Goal: Transaction & Acquisition: Obtain resource

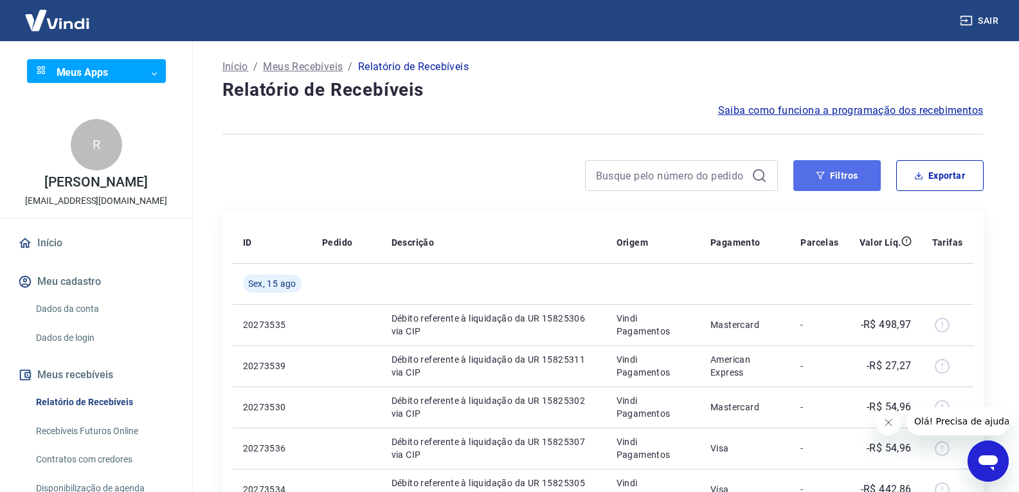
click at [833, 181] on button "Filtros" at bounding box center [836, 175] width 87 height 31
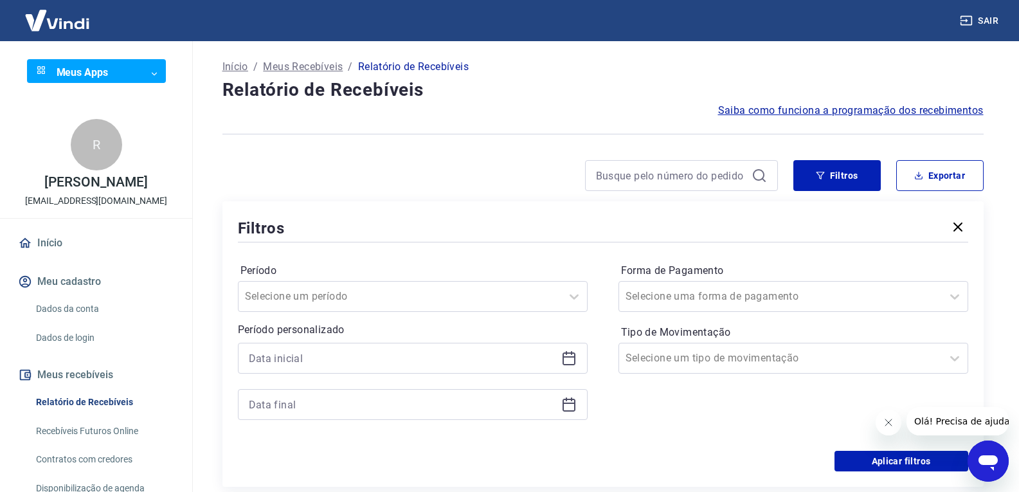
click at [580, 365] on div at bounding box center [413, 358] width 350 height 31
click at [575, 362] on div at bounding box center [413, 358] width 350 height 31
click at [568, 359] on icon at bounding box center [568, 357] width 15 height 15
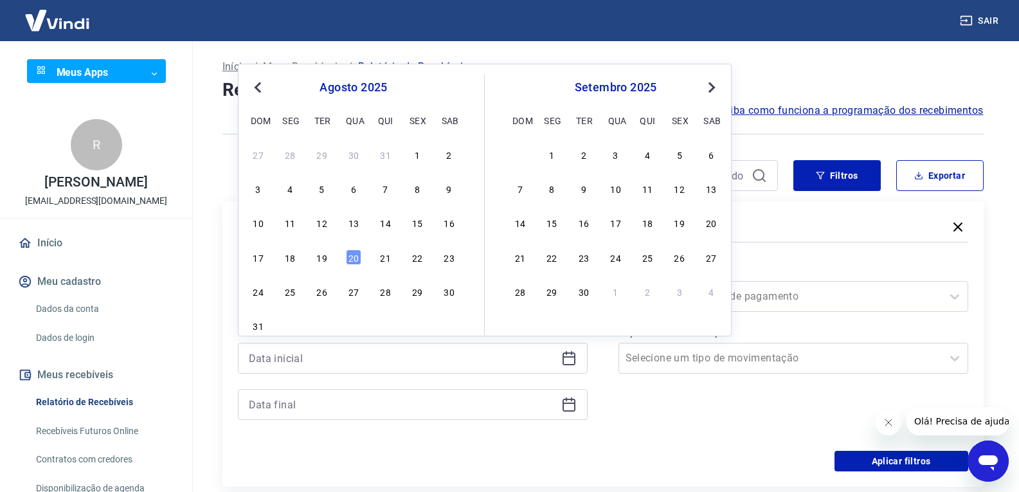
click at [255, 82] on button "Previous Month" at bounding box center [257, 87] width 15 height 15
click at [315, 156] on div "1" at bounding box center [321, 154] width 15 height 15
type input "01/07/2025"
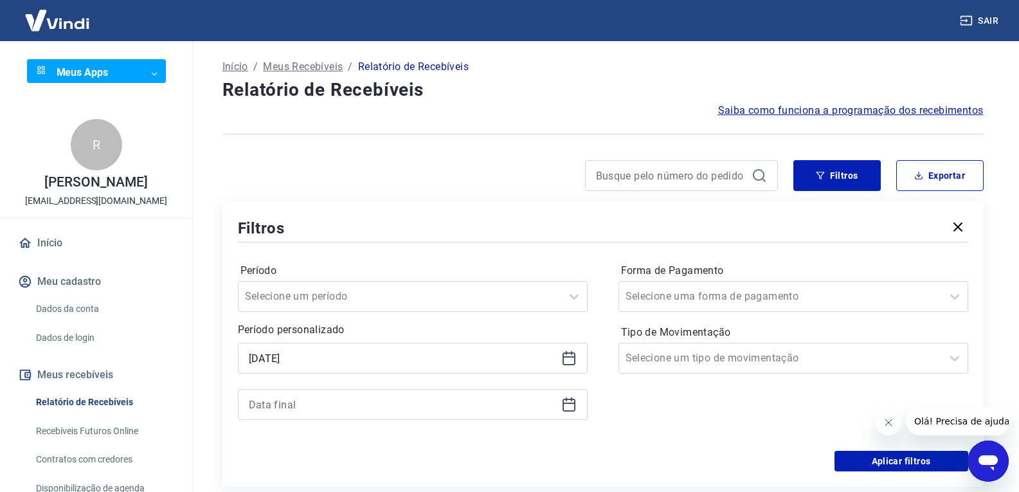
click at [569, 414] on div at bounding box center [413, 404] width 350 height 31
click at [569, 409] on icon at bounding box center [568, 404] width 15 height 15
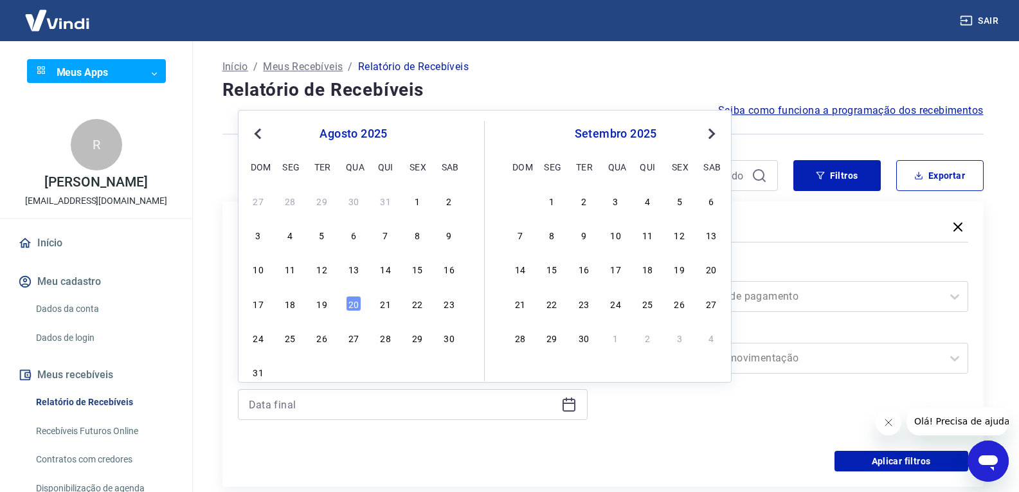
click at [263, 136] on button "Previous Month" at bounding box center [257, 133] width 15 height 15
click at [321, 197] on div "1" at bounding box center [321, 200] width 15 height 15
type input "01/07/2025"
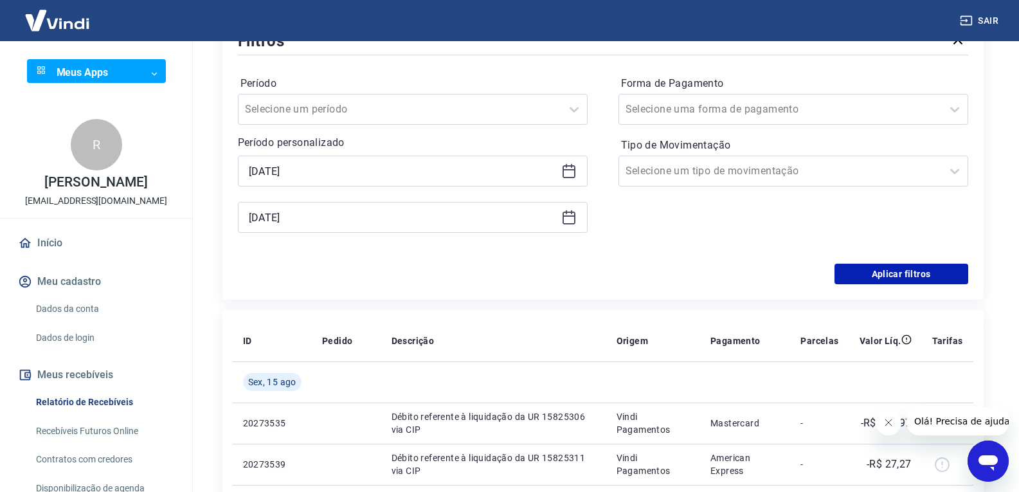
scroll to position [193, 0]
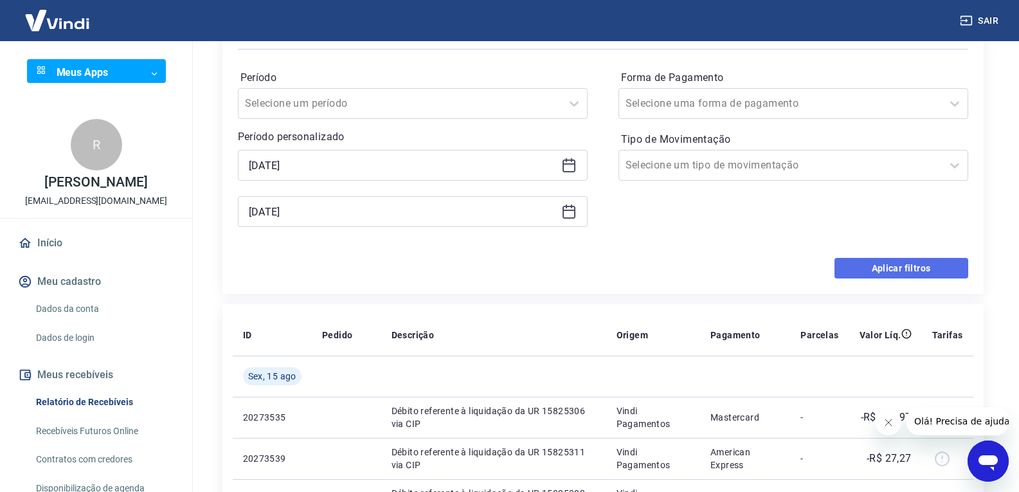
click at [854, 273] on button "Aplicar filtros" at bounding box center [901, 268] width 134 height 21
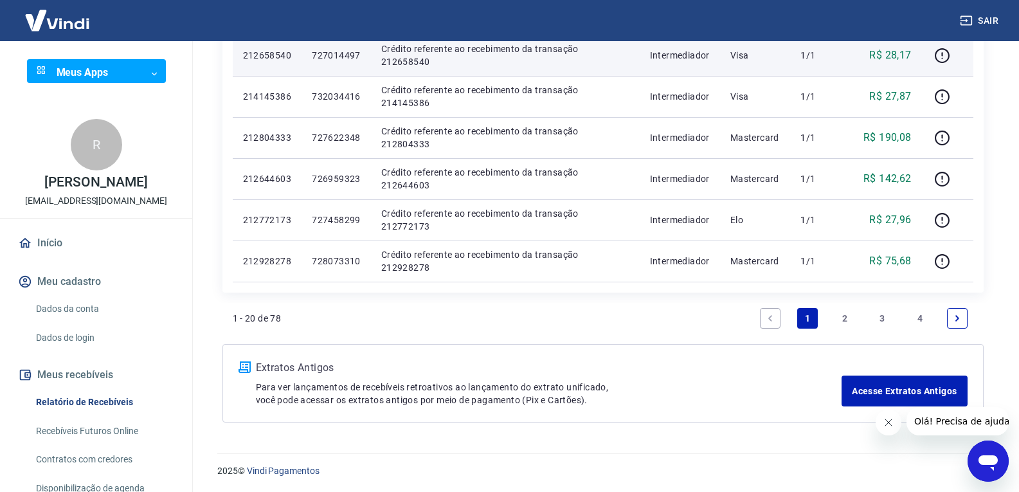
scroll to position [847, 0]
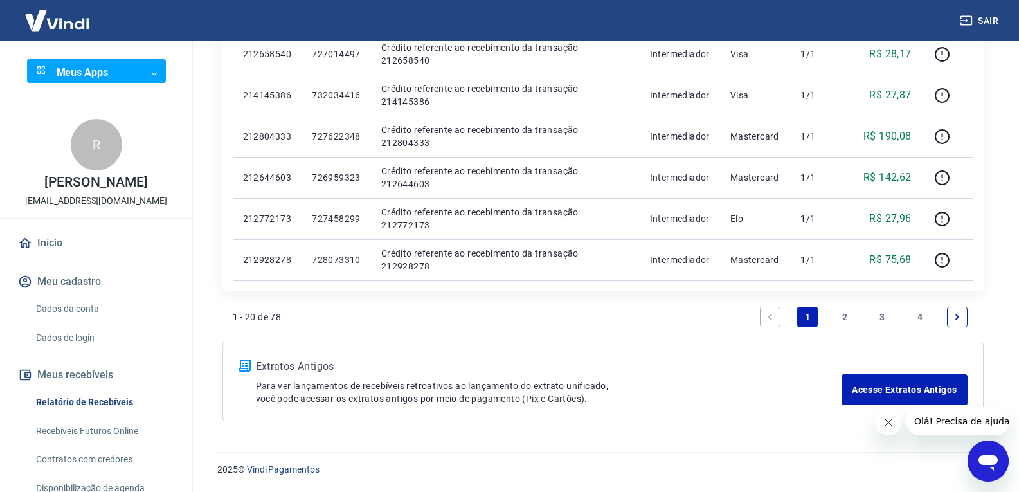
click at [847, 317] on link "2" at bounding box center [844, 317] width 21 height 21
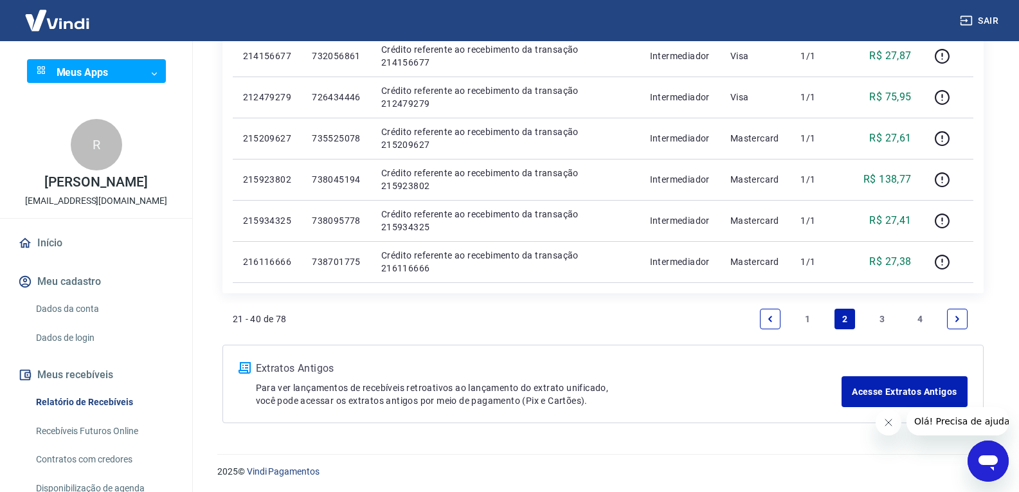
scroll to position [847, 0]
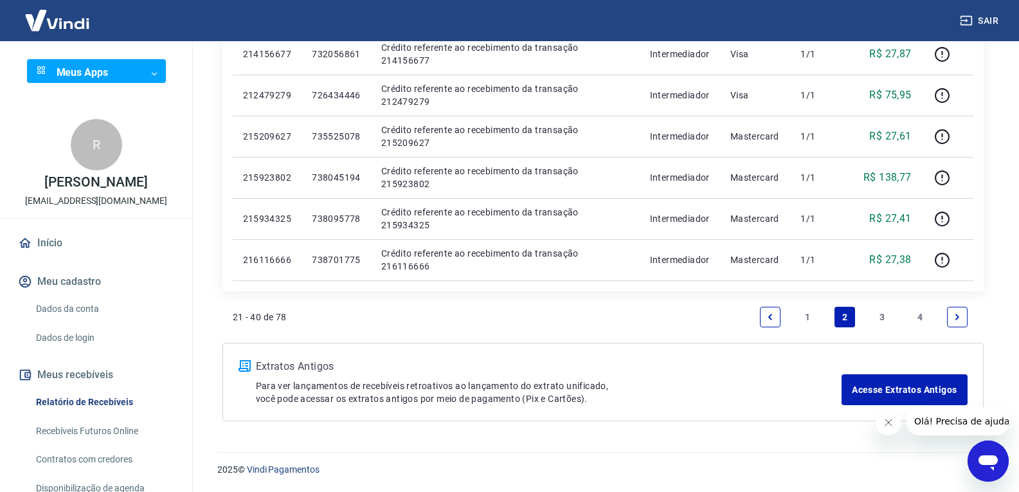
click at [880, 316] on link "3" at bounding box center [882, 317] width 21 height 21
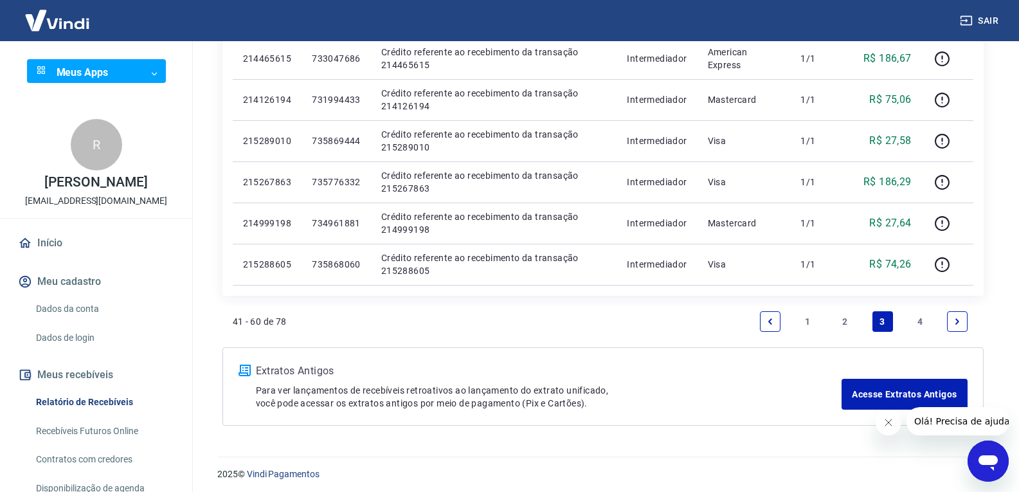
scroll to position [847, 0]
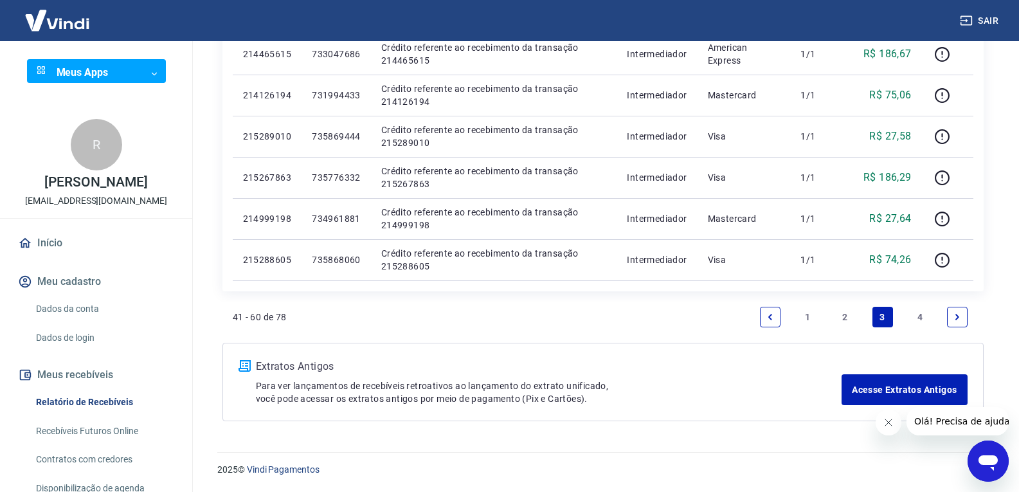
click at [922, 319] on link "4" at bounding box center [920, 317] width 21 height 21
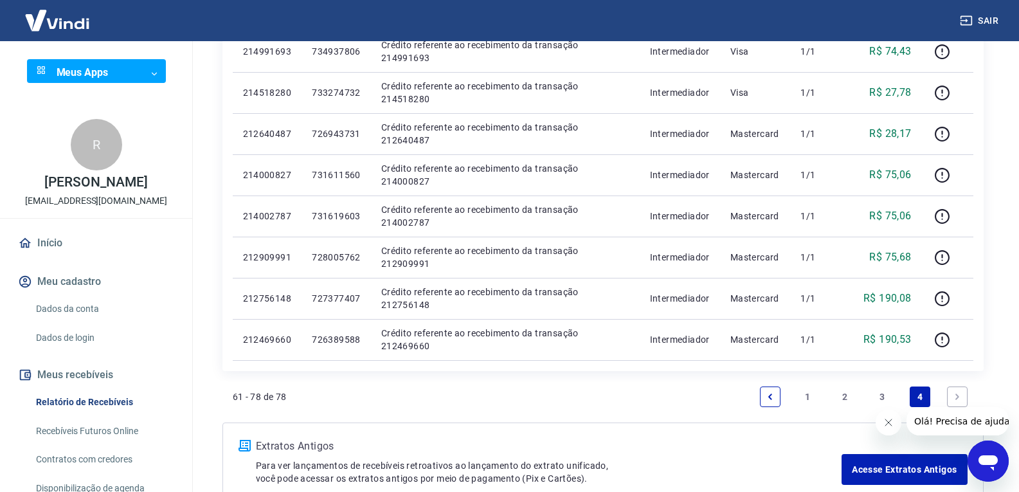
scroll to position [764, 0]
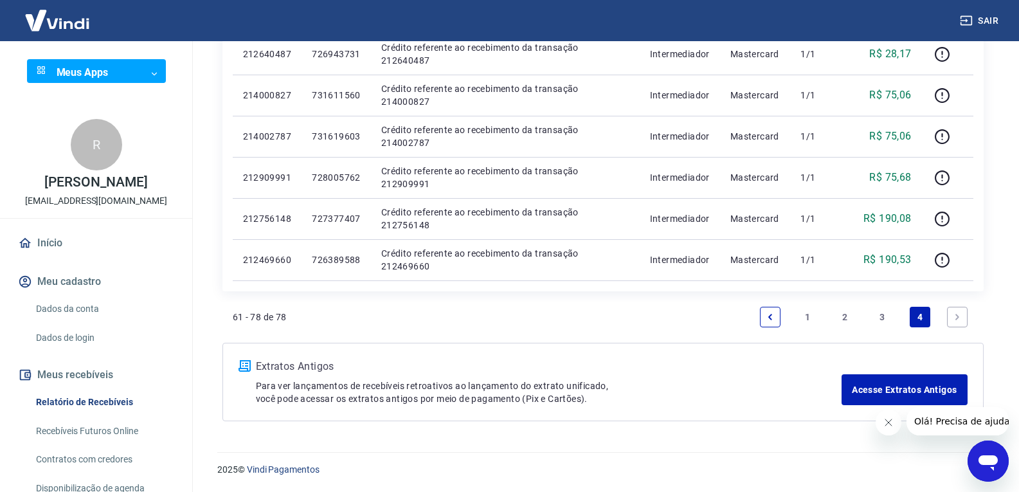
click at [955, 318] on icon "Next page" at bounding box center [957, 316] width 9 height 9
click at [769, 321] on link "Previous page" at bounding box center [770, 317] width 21 height 21
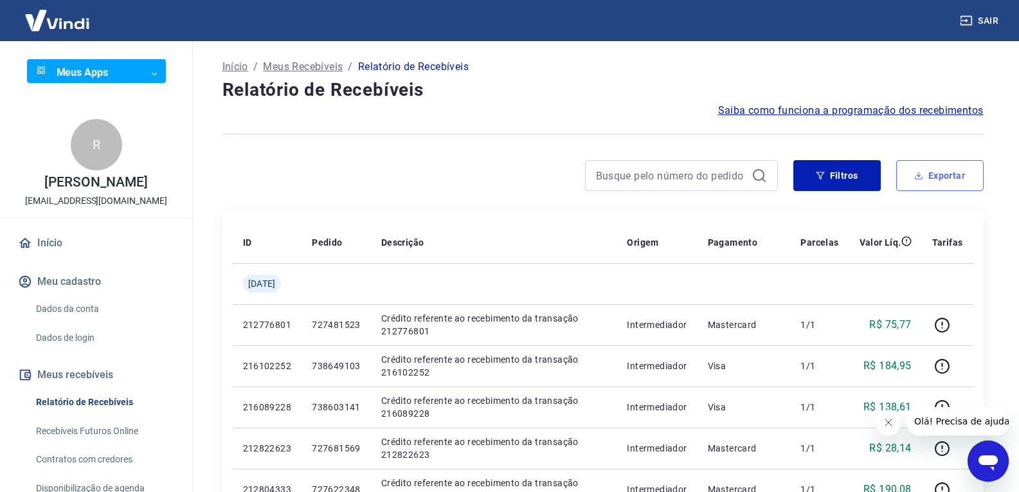
click at [931, 168] on button "Exportar" at bounding box center [939, 175] width 87 height 31
type input "01/07/2025"
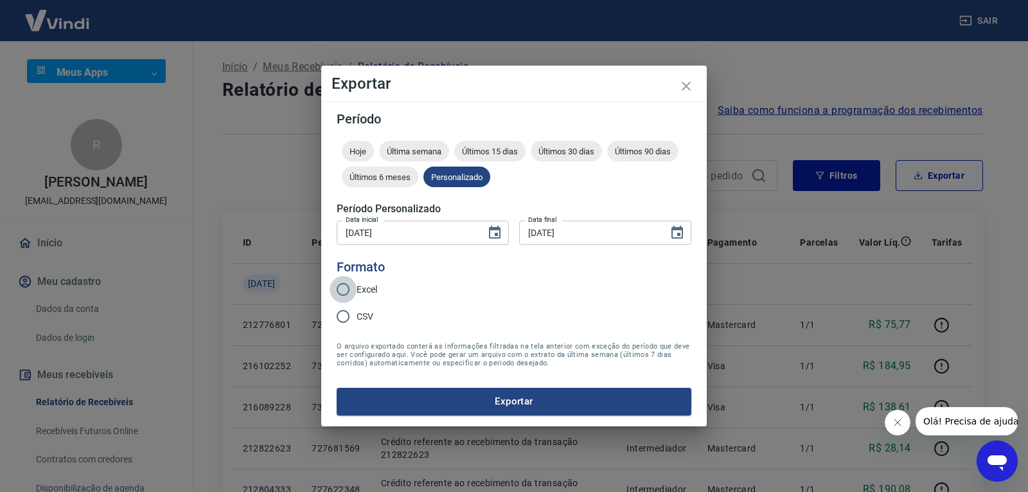
click at [346, 289] on input "Excel" at bounding box center [343, 289] width 27 height 27
radio input "true"
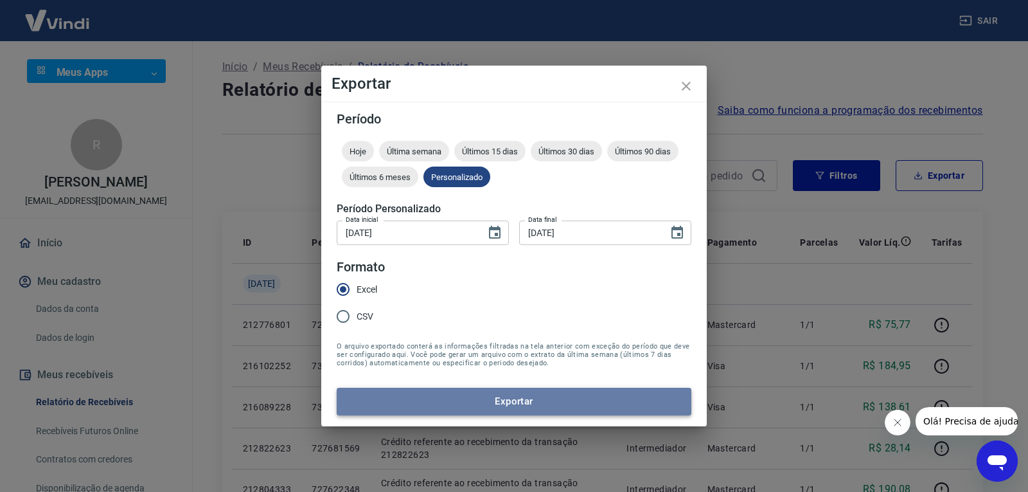
click at [523, 402] on button "Exportar" at bounding box center [514, 401] width 355 height 27
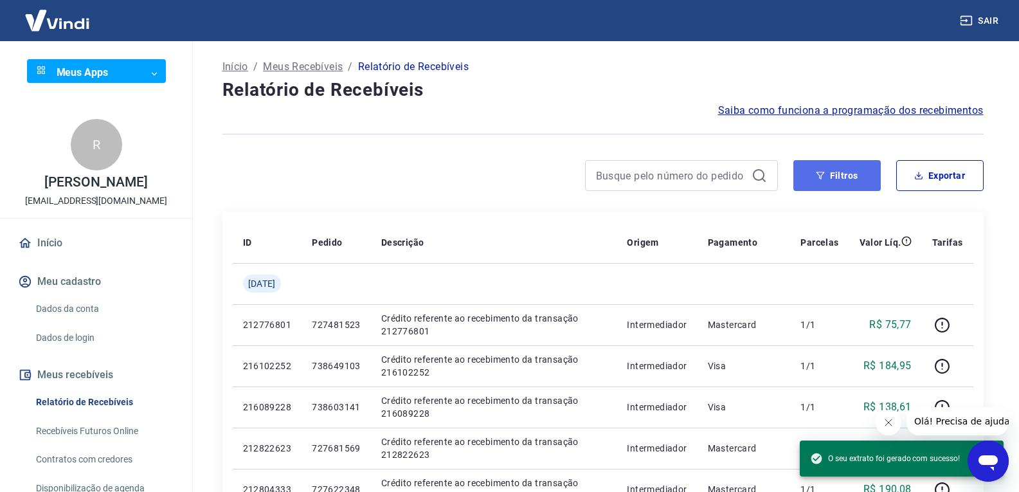
drag, startPoint x: 813, startPoint y: 177, endPoint x: 805, endPoint y: 186, distance: 11.4
click at [814, 177] on button "Filtros" at bounding box center [836, 175] width 87 height 31
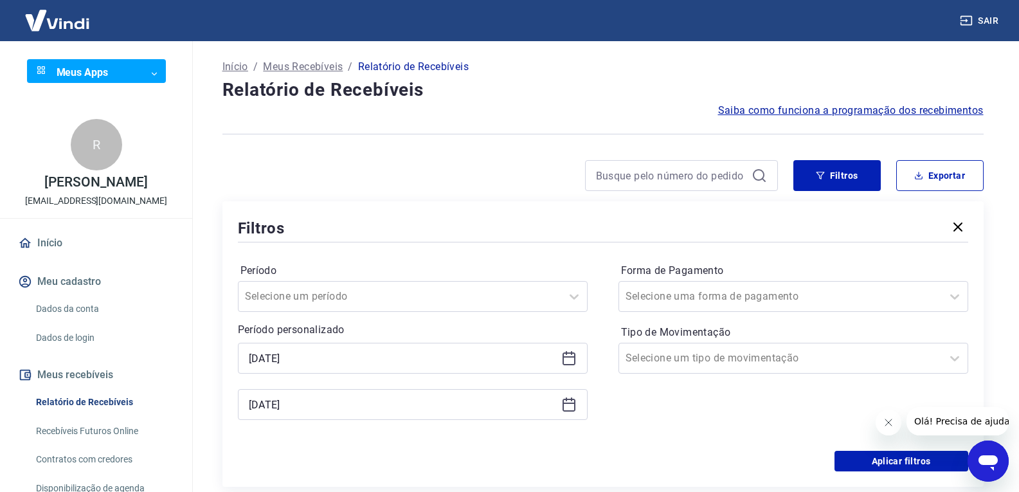
click at [559, 361] on div "01/07/2025" at bounding box center [413, 358] width 350 height 31
click at [567, 362] on icon at bounding box center [568, 357] width 15 height 15
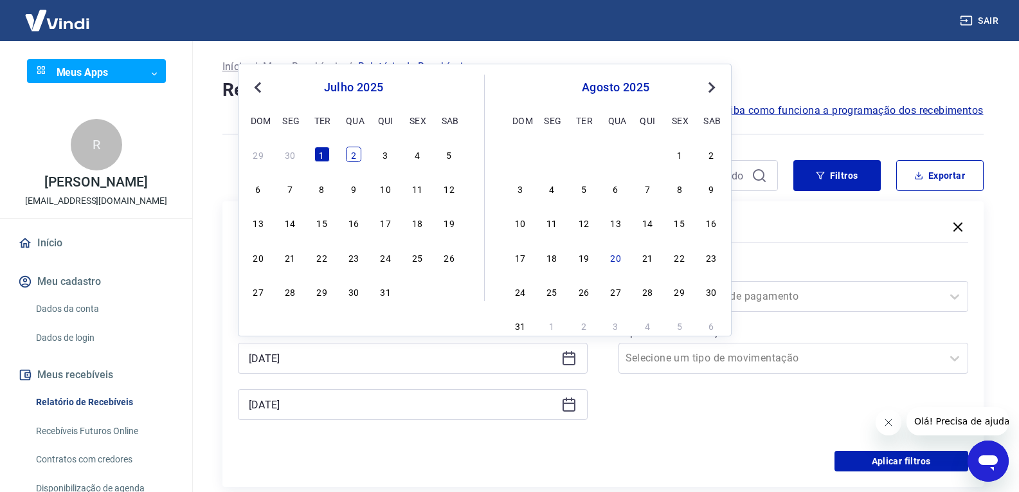
click at [356, 155] on div "2" at bounding box center [353, 154] width 15 height 15
type input "02/07/2025"
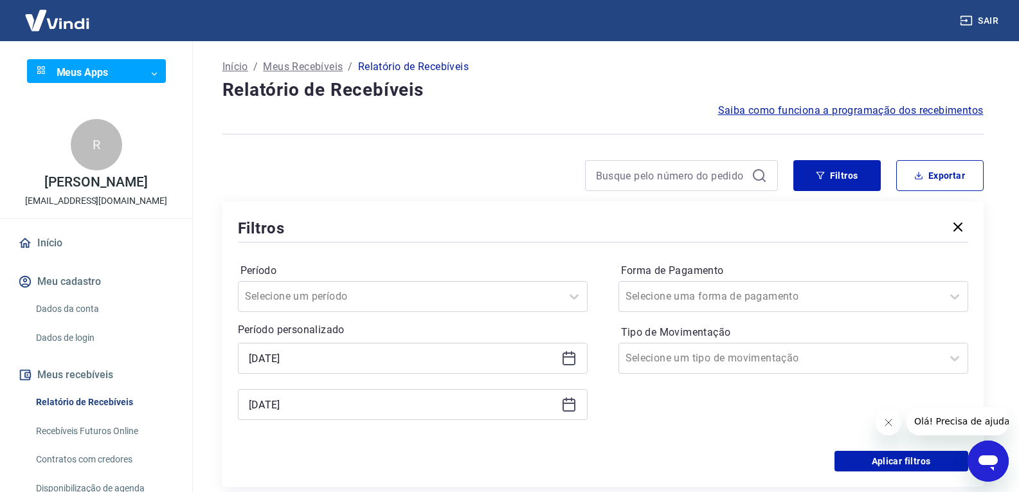
click at [572, 405] on icon at bounding box center [568, 404] width 15 height 15
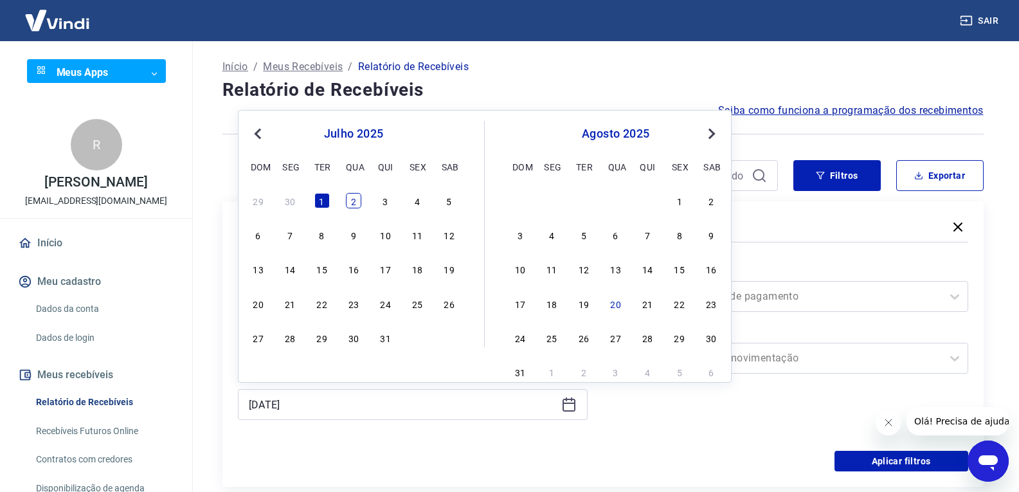
click at [355, 208] on div "2" at bounding box center [353, 200] width 15 height 15
click at [354, 201] on div "Filtros Período Selecione um período Período personalizado Selected date: quart…" at bounding box center [602, 343] width 761 height 285
type input "02/07/2025"
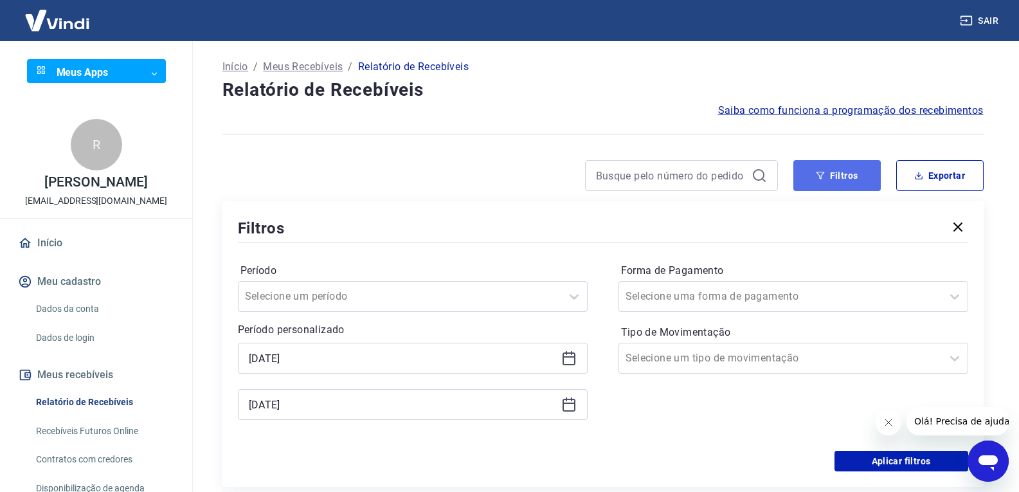
click at [833, 171] on button "Filtros" at bounding box center [836, 175] width 87 height 31
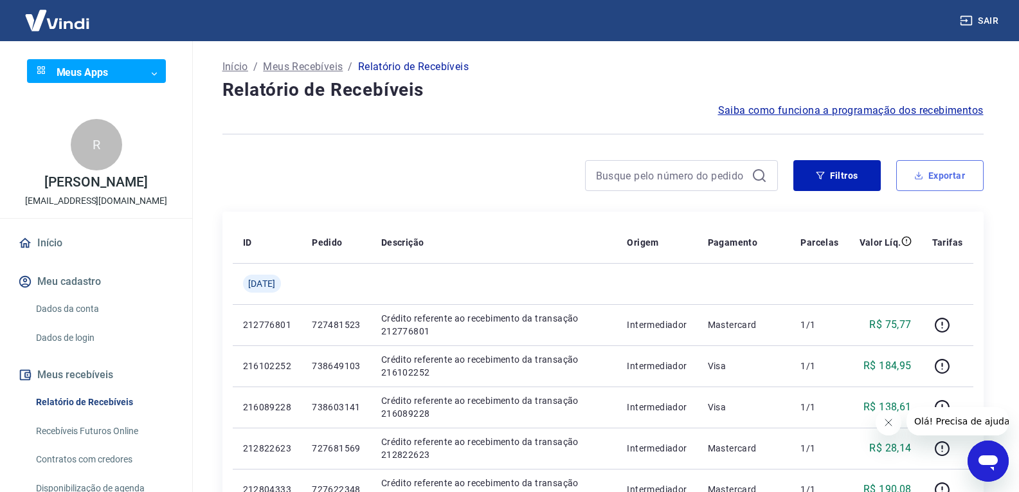
click at [922, 174] on icon "button" at bounding box center [918, 175] width 9 height 9
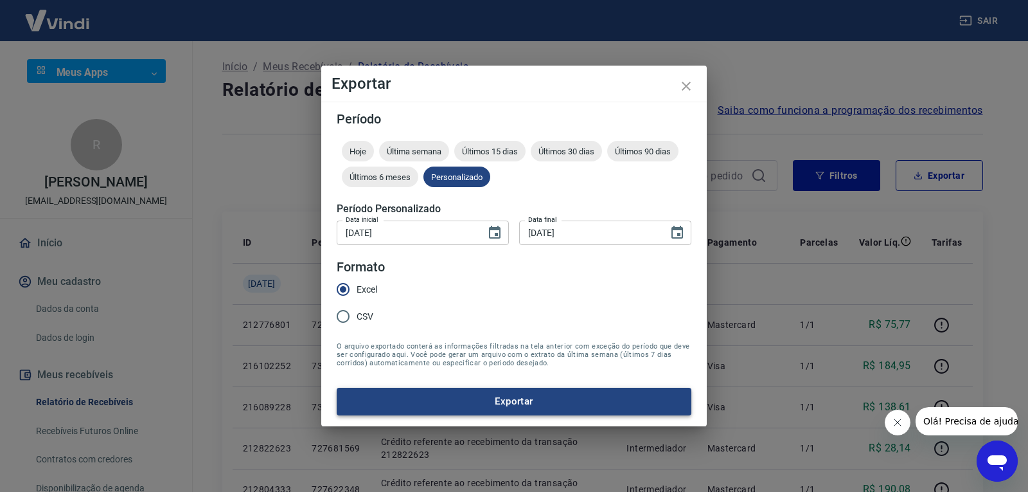
click at [466, 408] on button "Exportar" at bounding box center [514, 401] width 355 height 27
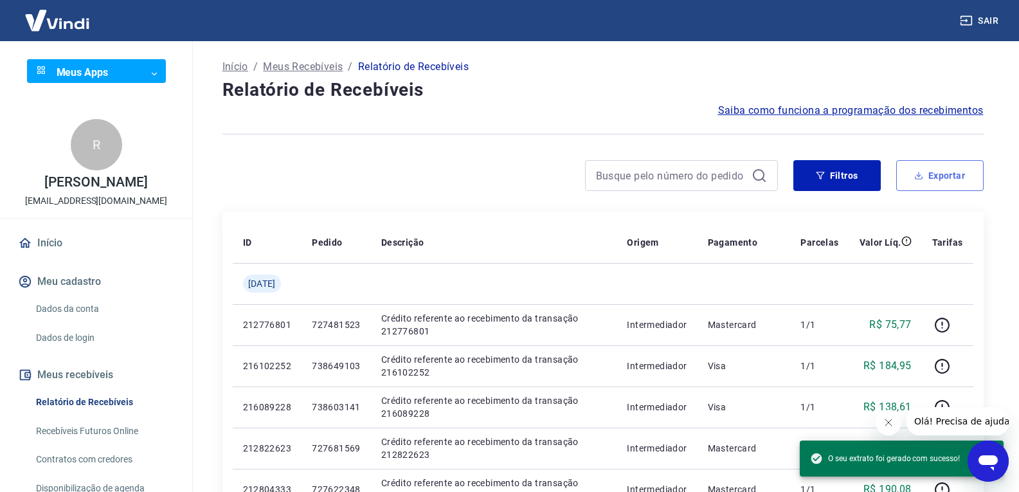
click at [929, 175] on button "Exportar" at bounding box center [939, 175] width 87 height 31
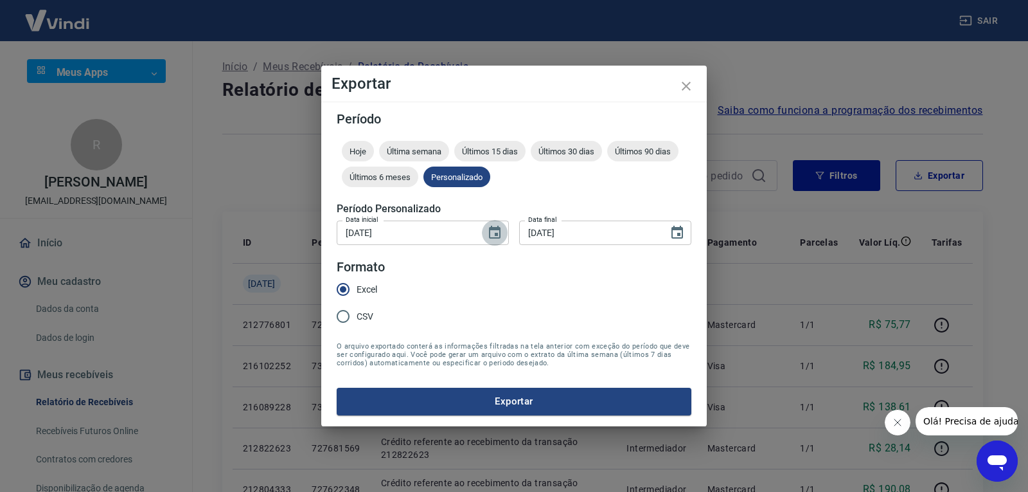
click at [498, 235] on icon "Choose date, selected date is 1 de jul de 2025" at bounding box center [495, 232] width 12 height 13
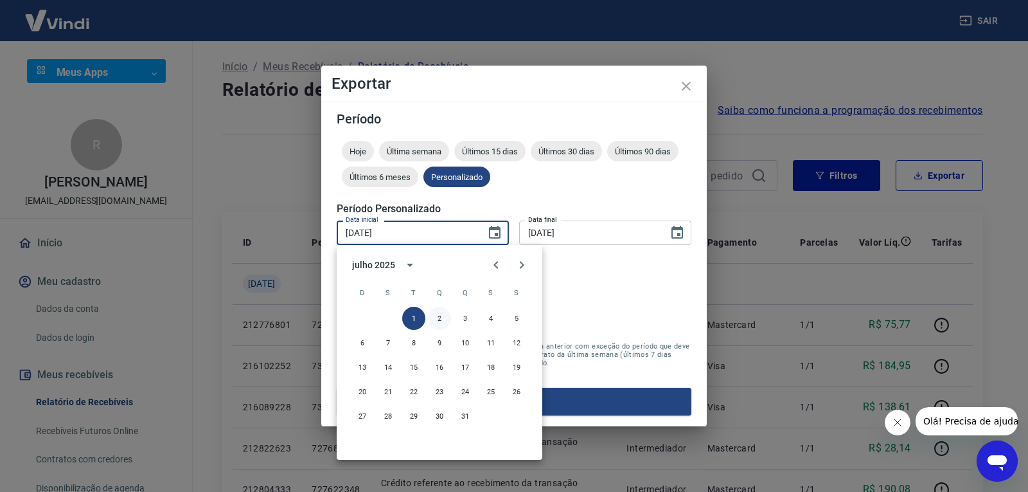
click at [437, 315] on button "2" at bounding box center [439, 318] width 23 height 23
type input "02/07/2025"
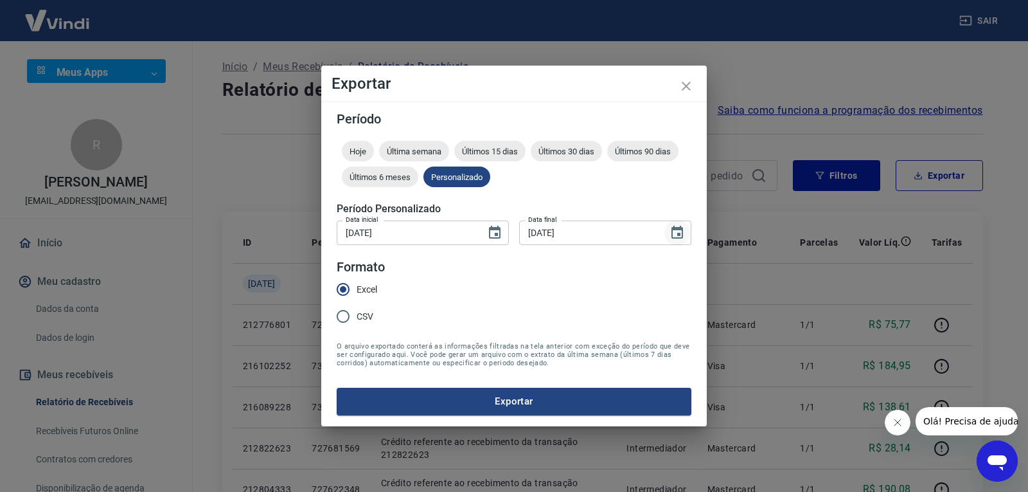
click at [678, 233] on icon "Choose date, selected date is 1 de jul de 2025" at bounding box center [678, 232] width 12 height 13
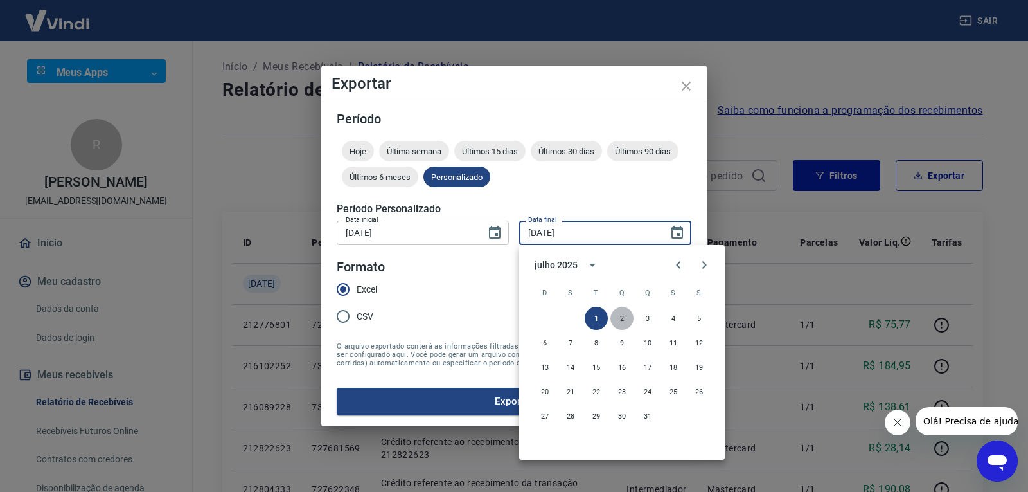
click at [627, 317] on button "2" at bounding box center [622, 318] width 23 height 23
type input "02/07/2025"
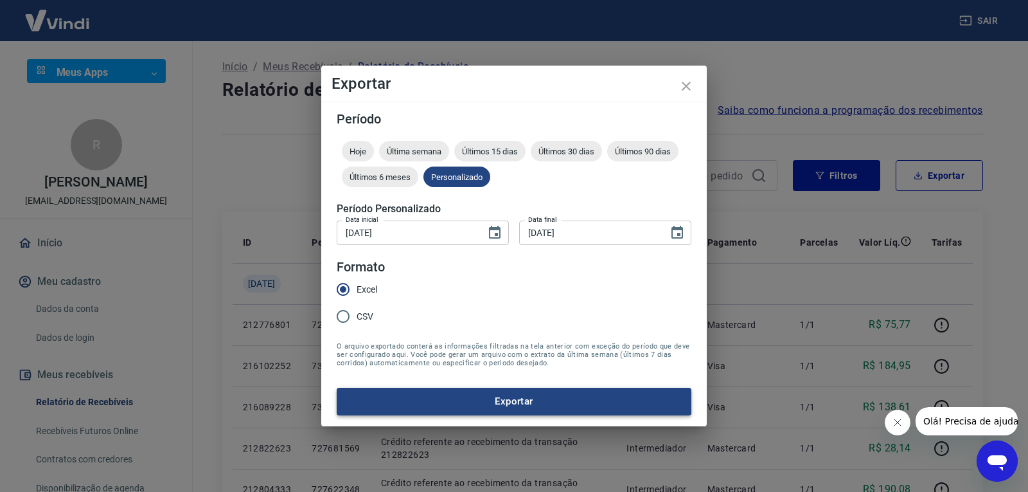
click at [559, 395] on button "Exportar" at bounding box center [514, 401] width 355 height 27
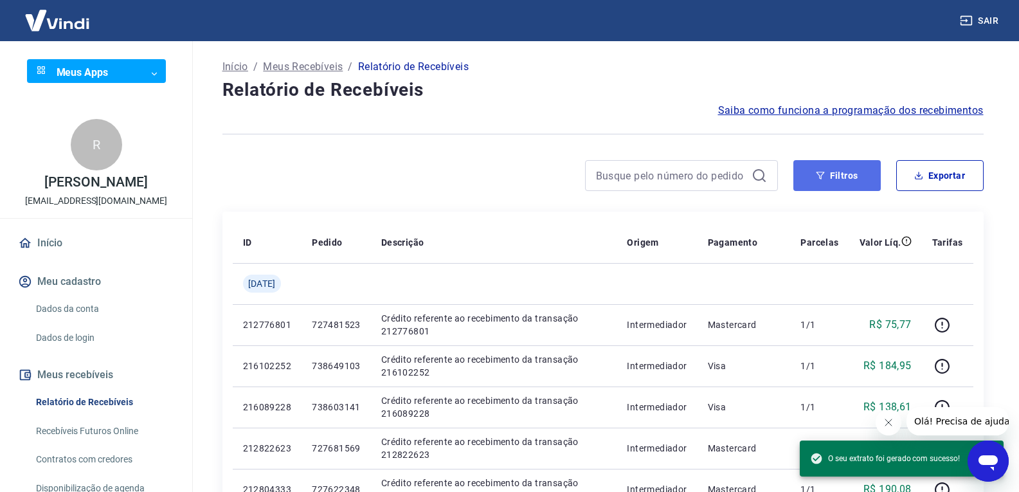
click at [861, 178] on button "Filtros" at bounding box center [836, 175] width 87 height 31
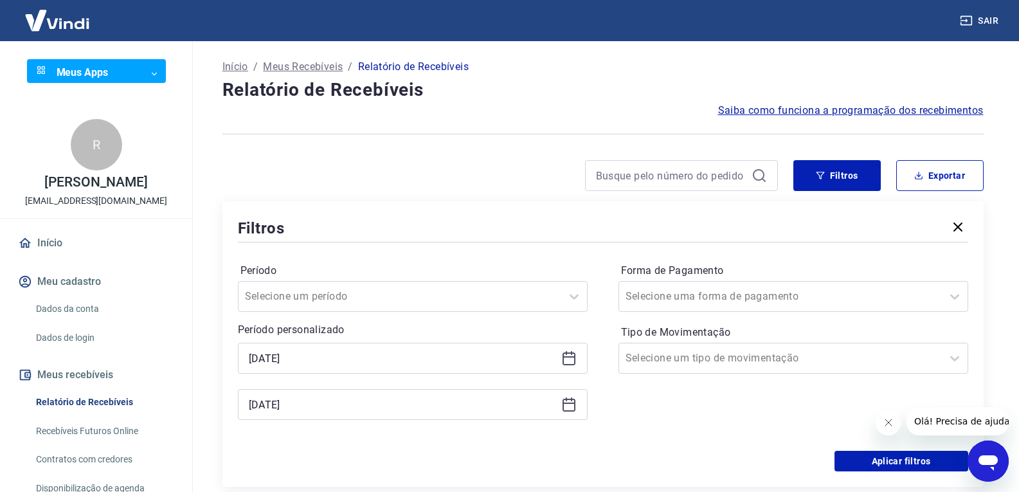
click at [564, 360] on icon at bounding box center [568, 357] width 15 height 15
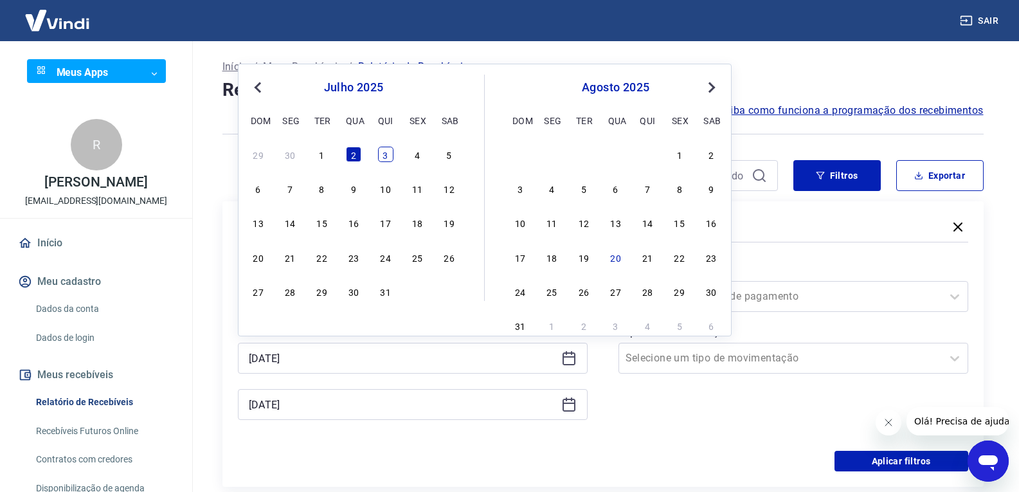
click at [382, 161] on div "3" at bounding box center [385, 154] width 15 height 15
type input "[DATE]"
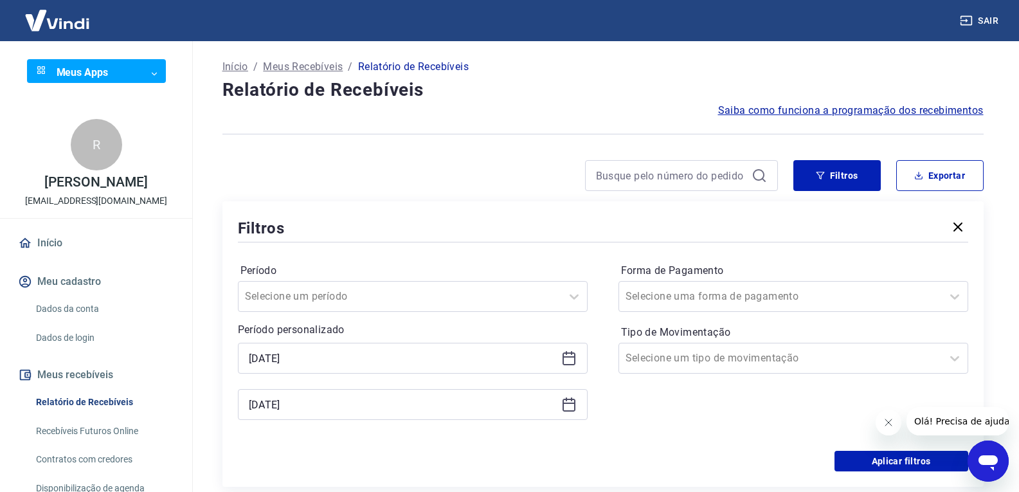
click at [573, 404] on icon at bounding box center [568, 402] width 13 height 1
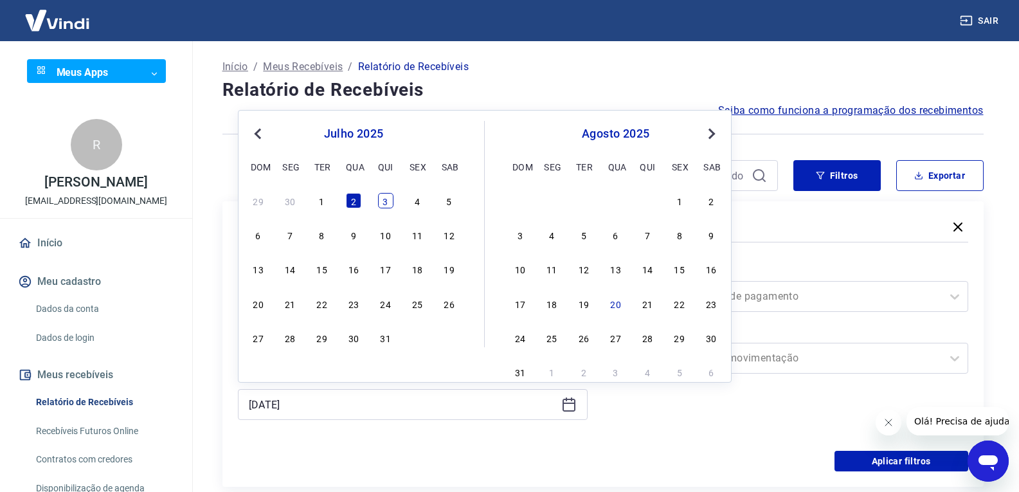
click at [382, 202] on div "3" at bounding box center [385, 200] width 15 height 15
type input "[DATE]"
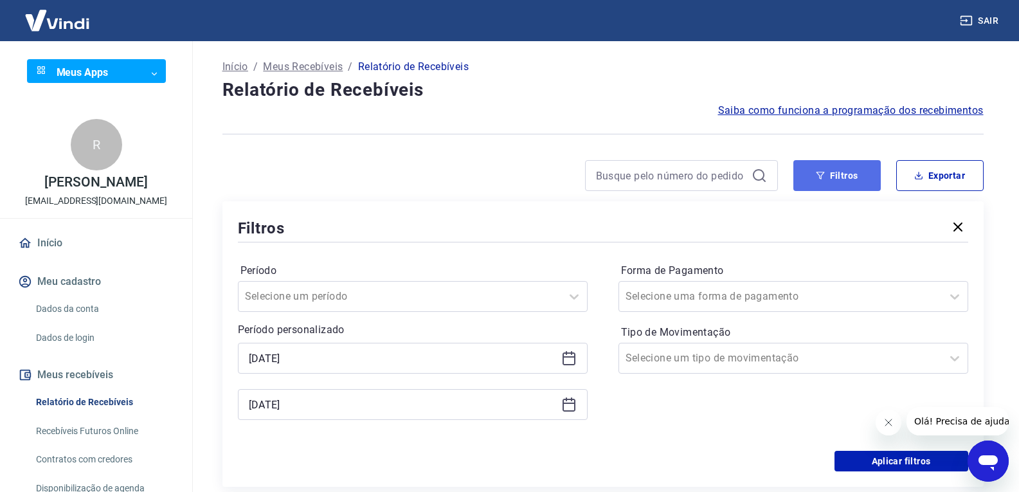
click at [851, 178] on button "Filtros" at bounding box center [836, 175] width 87 height 31
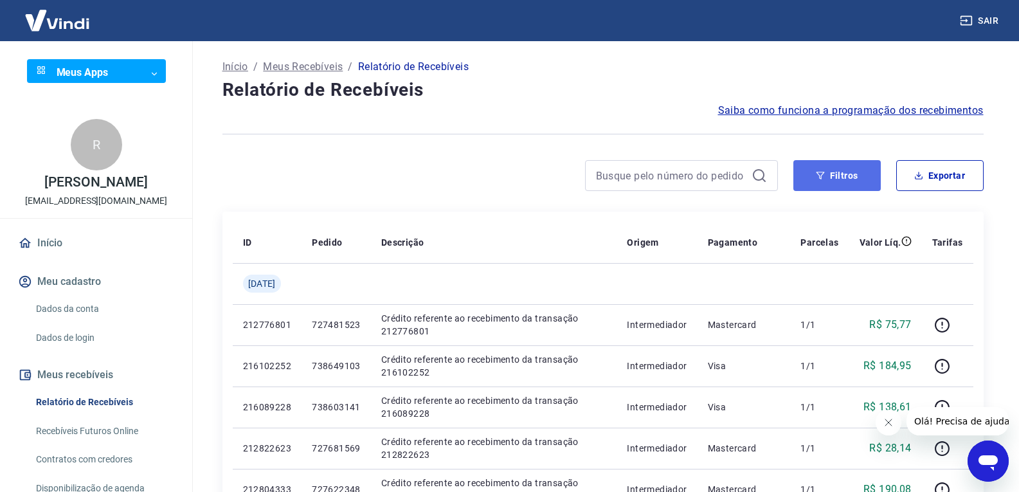
click at [863, 179] on button "Filtros" at bounding box center [836, 175] width 87 height 31
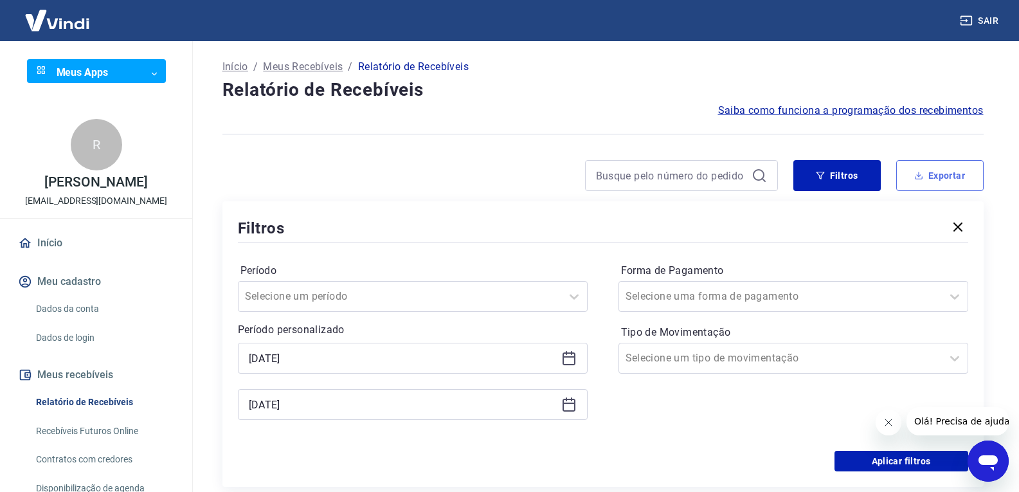
click at [920, 172] on icon "button" at bounding box center [918, 175] width 9 height 9
type input "01/07/2025"
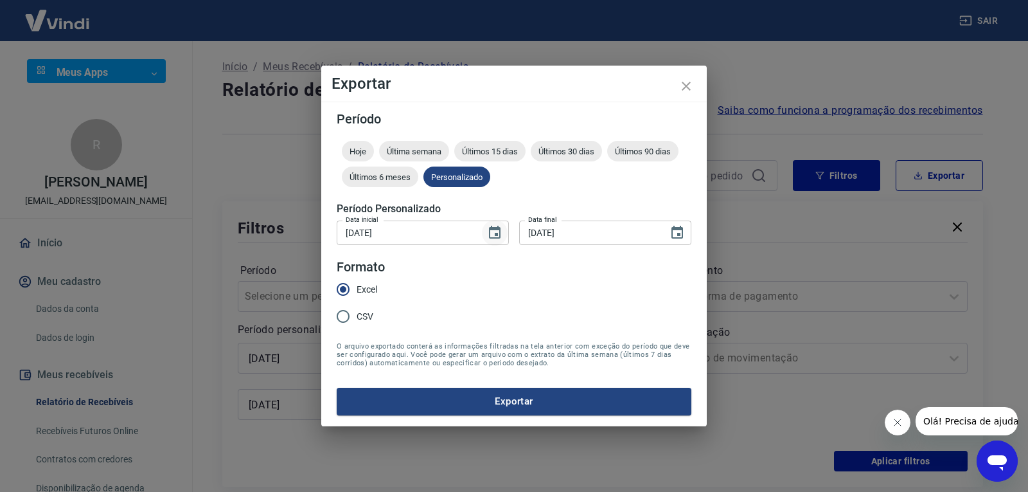
click at [494, 233] on icon "Choose date, selected date is 1 de jul de 2025" at bounding box center [494, 232] width 15 height 15
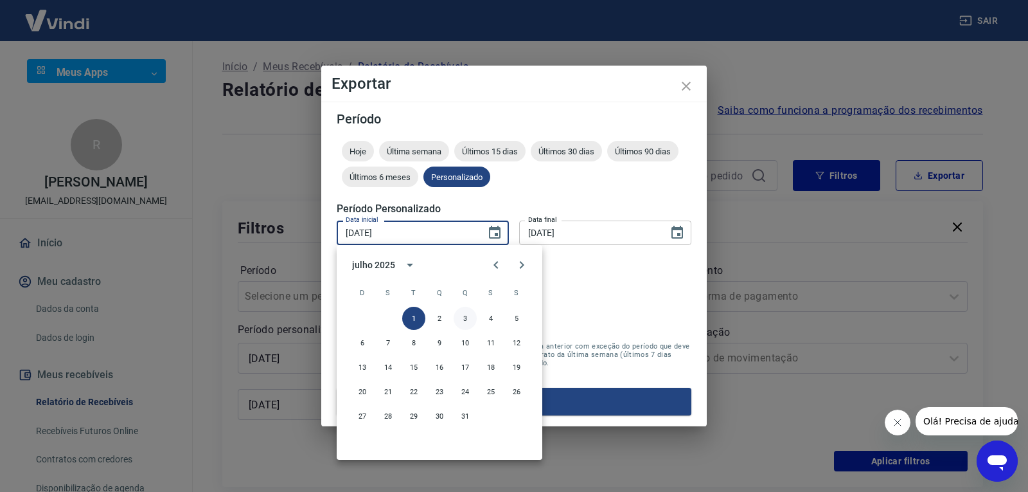
click at [461, 319] on button "3" at bounding box center [465, 318] width 23 height 23
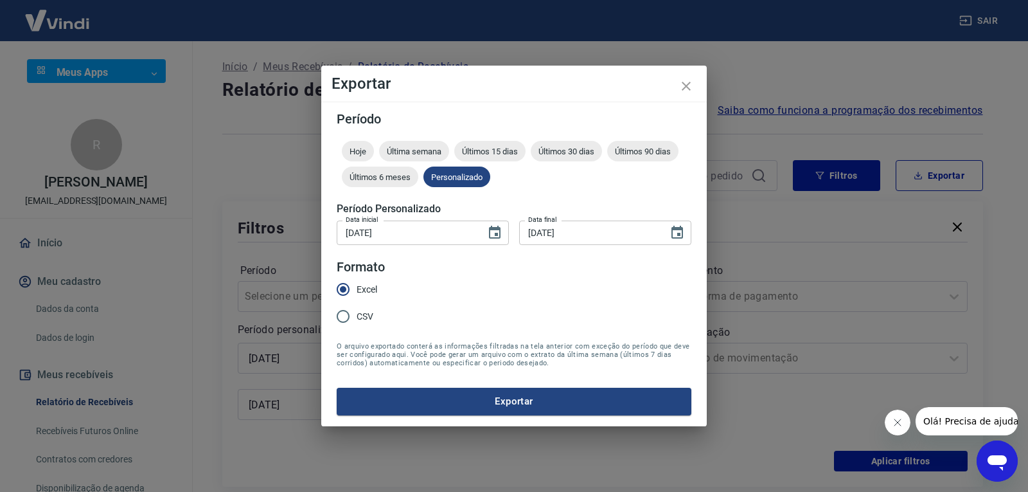
type input "[DATE]"
click at [683, 234] on icon "Choose date, selected date is 1 de jul de 2025" at bounding box center [678, 232] width 12 height 13
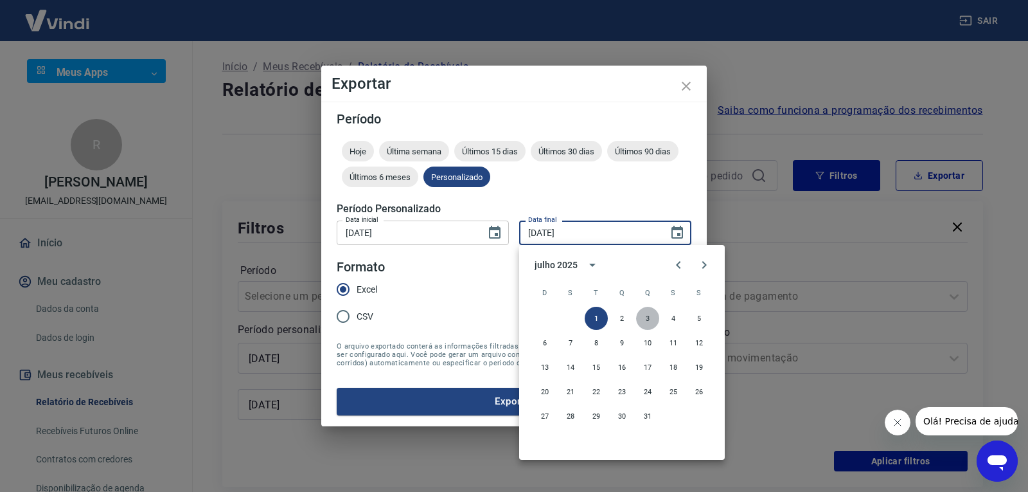
click at [647, 319] on button "3" at bounding box center [647, 318] width 23 height 23
type input "[DATE]"
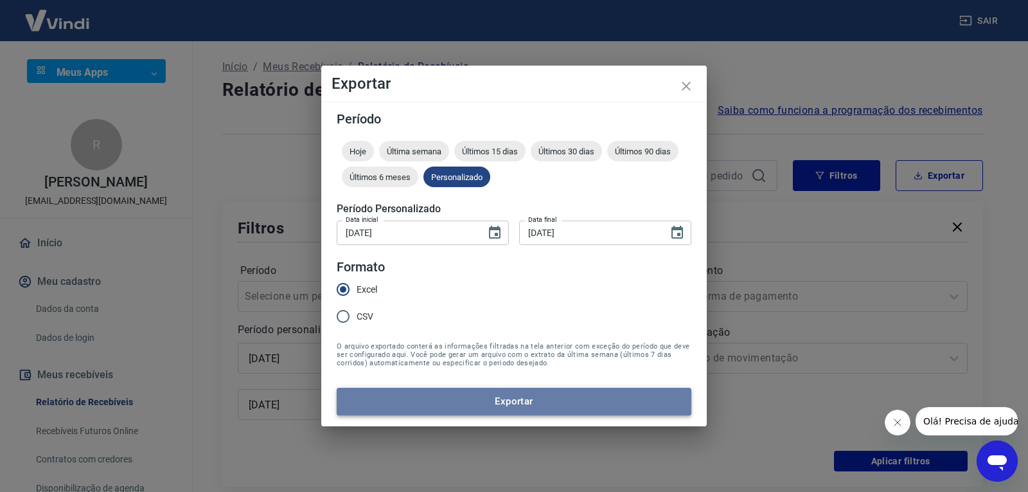
click at [499, 402] on button "Exportar" at bounding box center [514, 401] width 355 height 27
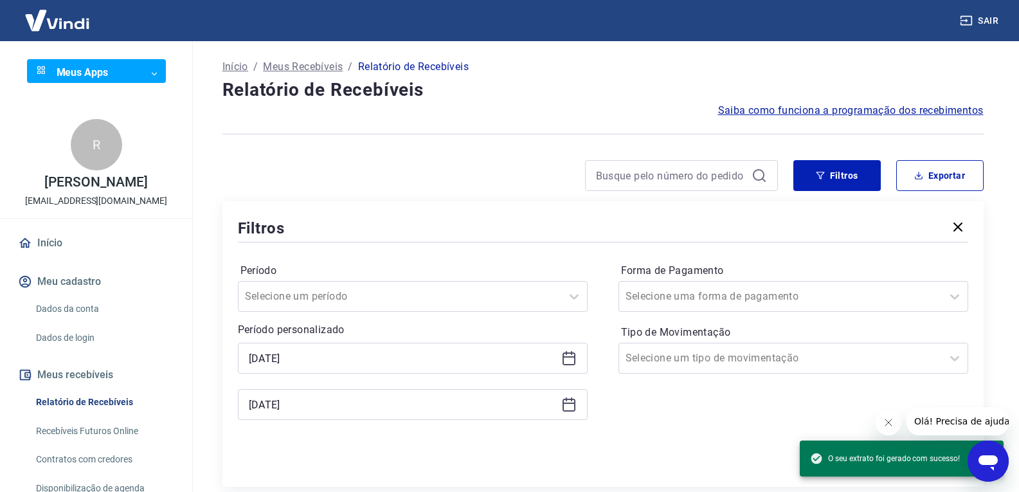
click at [986, 458] on icon "Abrir janela de mensagens" at bounding box center [987, 462] width 19 height 15
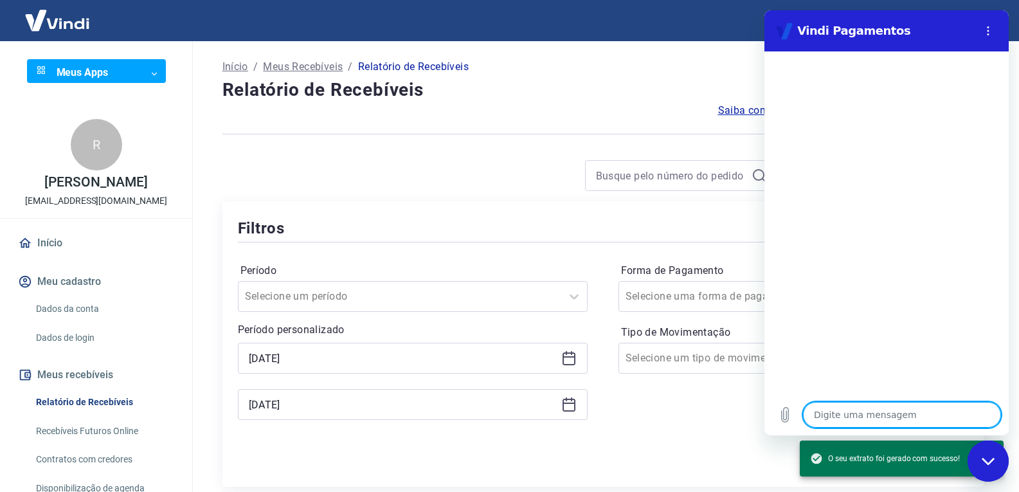
click at [836, 413] on textarea at bounding box center [902, 415] width 198 height 26
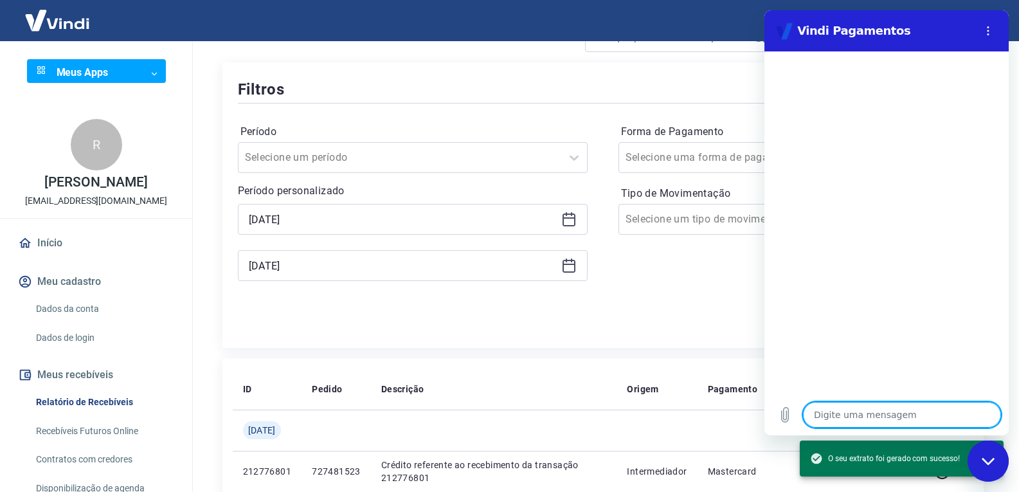
scroll to position [193, 0]
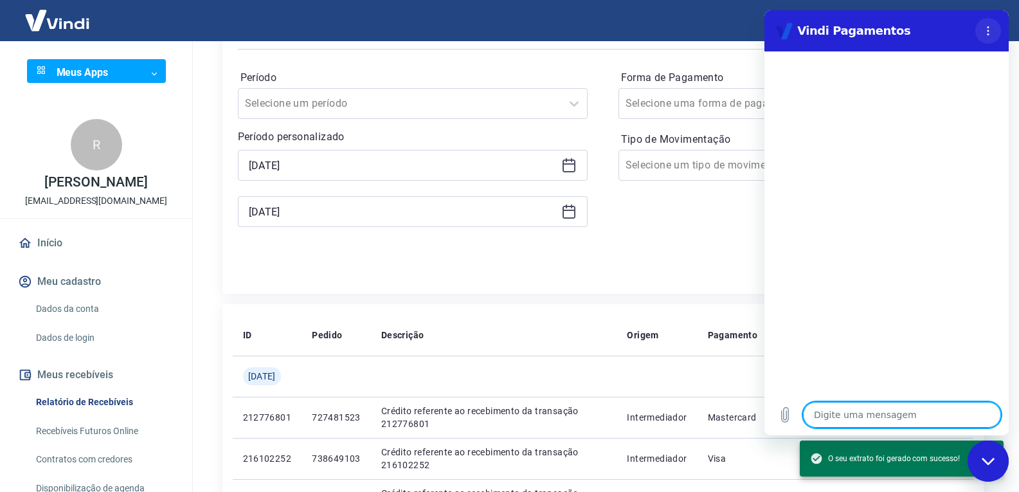
click at [985, 30] on icon "Menu de opções" at bounding box center [988, 31] width 10 height 10
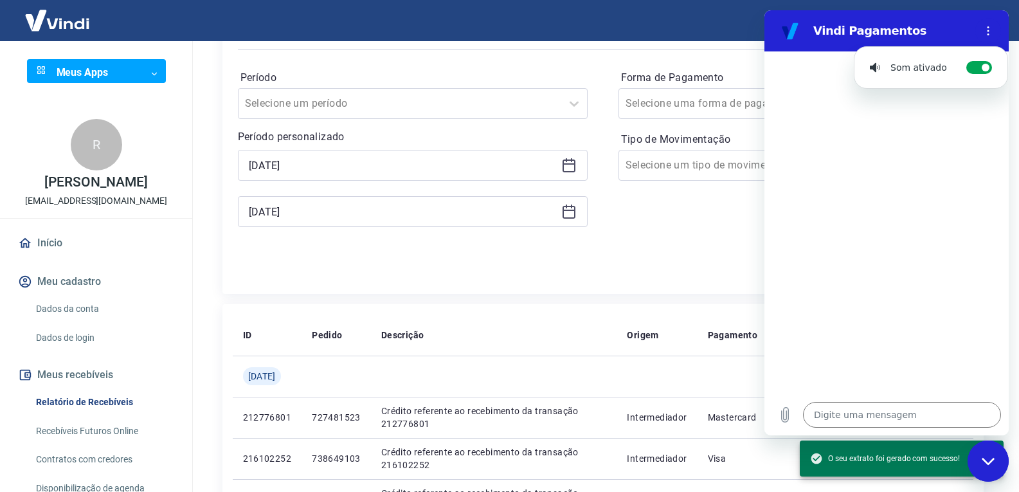
click at [974, 26] on div "Som ativado Alternar notificações sonoras" at bounding box center [985, 31] width 31 height 26
click at [829, 417] on textarea at bounding box center [902, 415] width 198 height 26
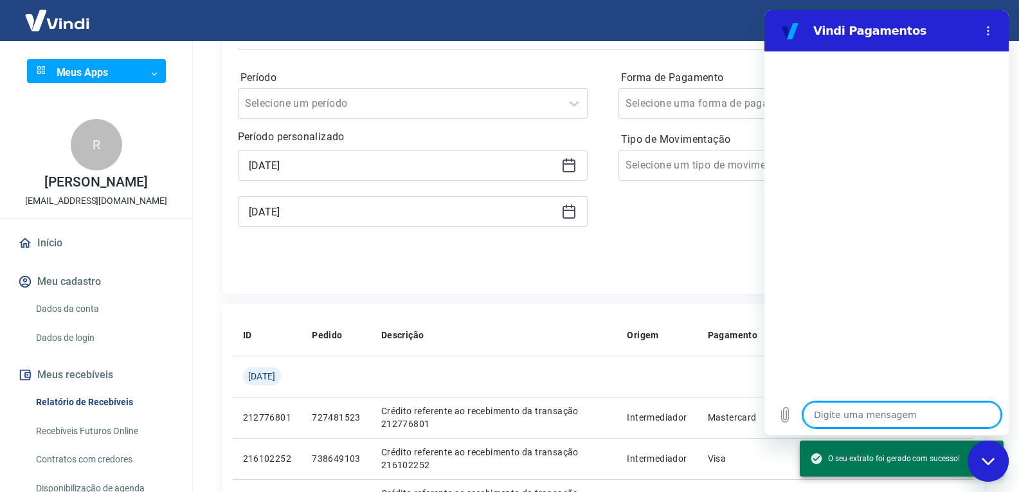
type textarea "b"
type textarea "x"
type textarea "bo"
type textarea "x"
type textarea "bom"
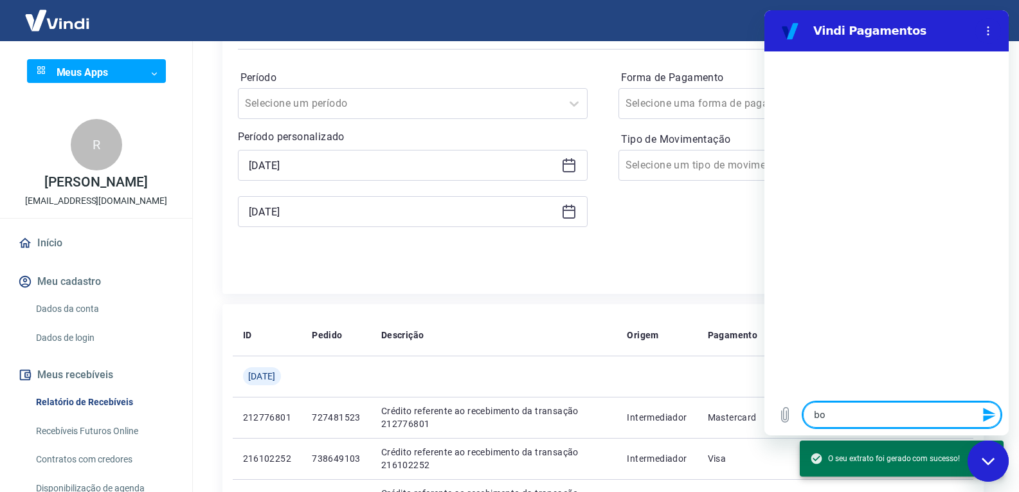
type textarea "x"
type textarea "bom"
type textarea "x"
type textarea "bom s"
type textarea "x"
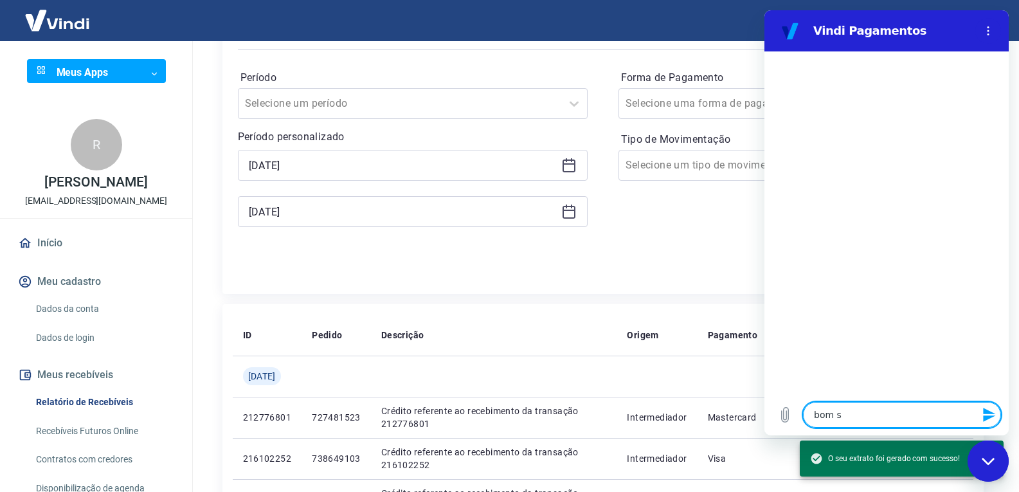
type textarea "bom"
type textarea "x"
type textarea "bom d"
type textarea "x"
type textarea "bom di"
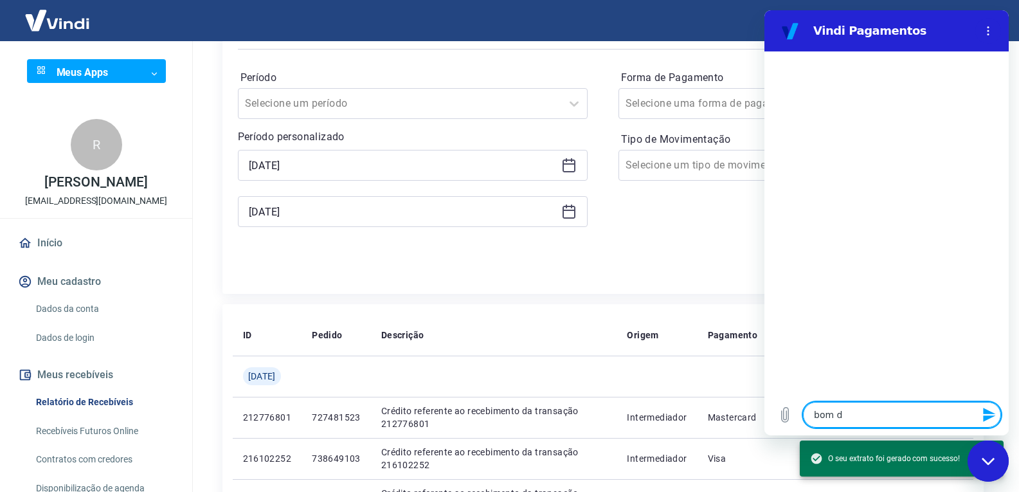
type textarea "x"
type textarea "bom dia"
type textarea "x"
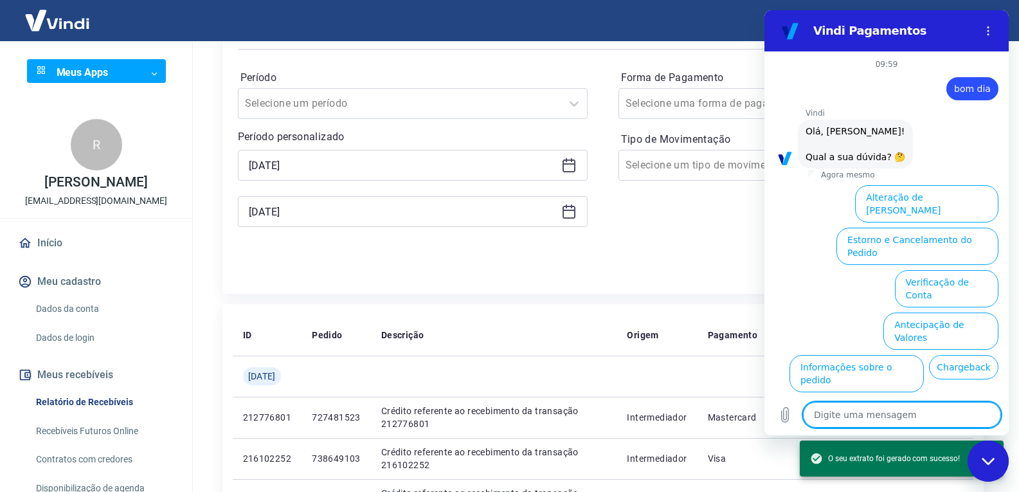
scroll to position [55, 0]
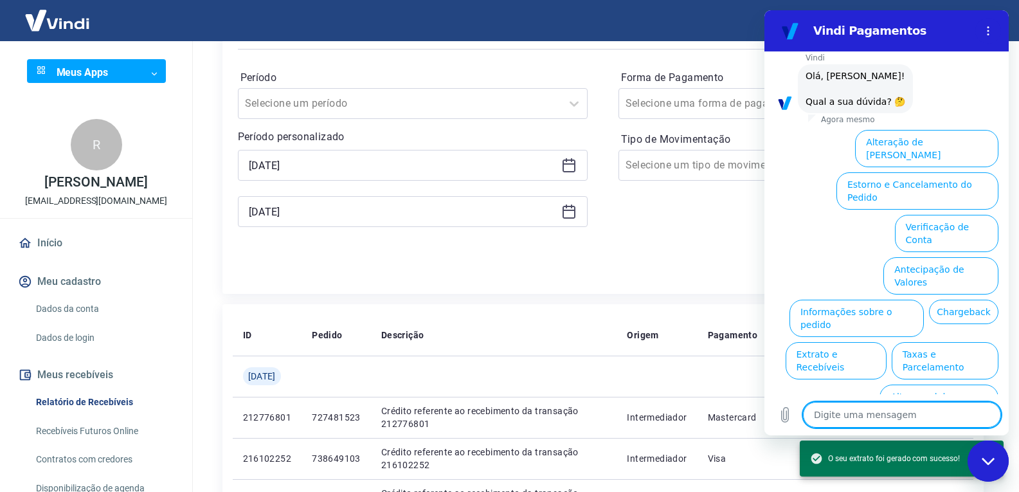
click at [849, 418] on textarea at bounding box center [902, 415] width 198 height 26
type textarea "f"
type textarea "x"
type textarea "fl"
type textarea "x"
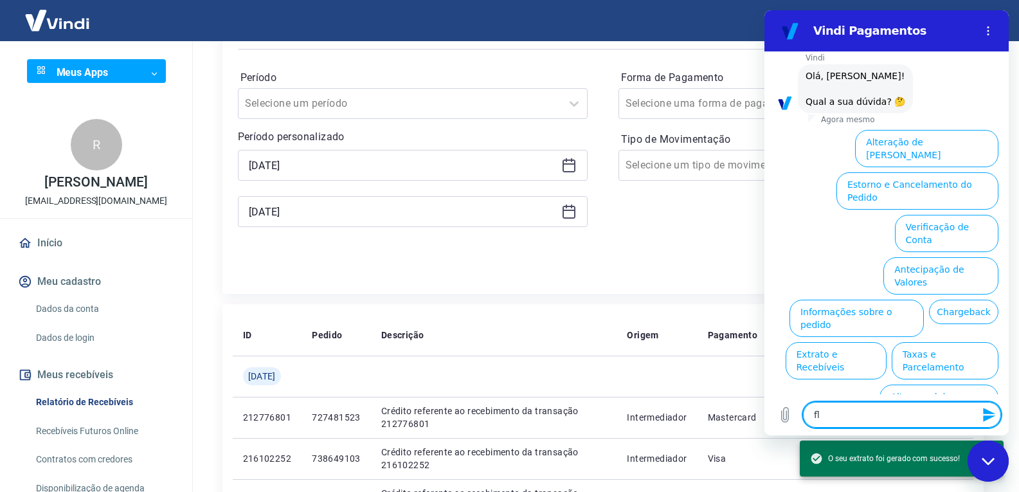
type textarea "f"
type textarea "x"
type textarea "fa"
type textarea "x"
type textarea "fal"
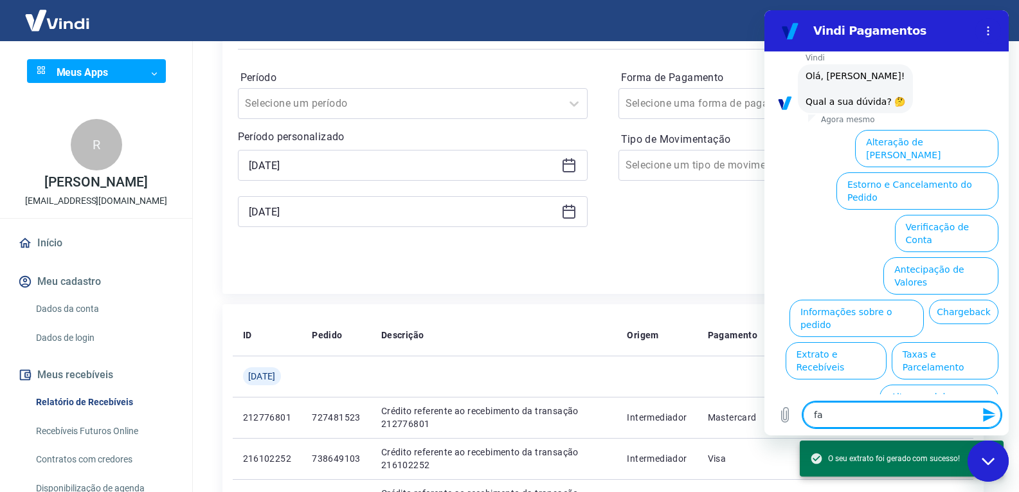
type textarea "x"
type textarea "fala"
type textarea "x"
type textarea "falar"
type textarea "x"
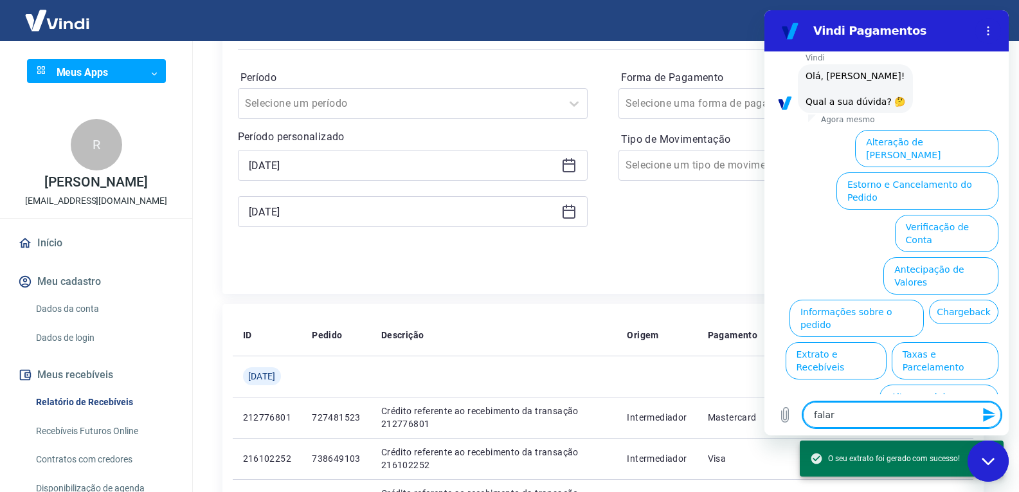
type textarea "falar"
type textarea "x"
type textarea "falar c"
type textarea "x"
type textarea "falar co"
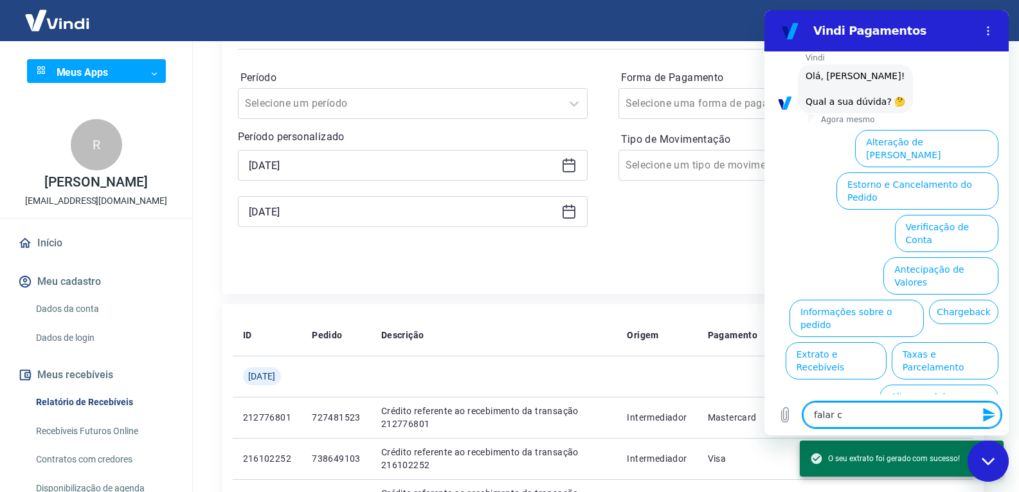
type textarea "x"
type textarea "falar com"
type textarea "x"
type textarea "falar com"
type textarea "x"
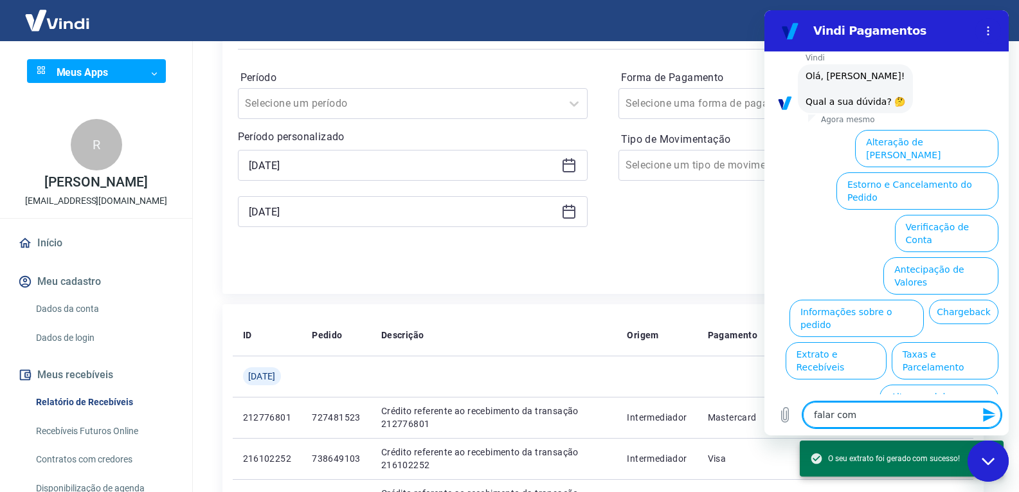
type textarea "falar com a"
type textarea "x"
type textarea "falar com at"
type textarea "x"
type textarea "falar com ate"
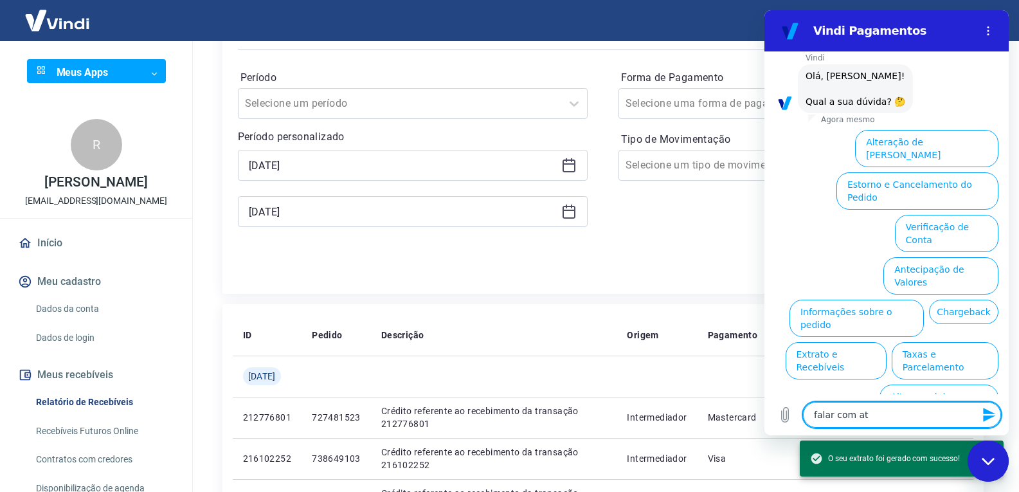
type textarea "x"
type textarea "falar com aten"
type textarea "x"
type textarea "falar com atend"
type textarea "x"
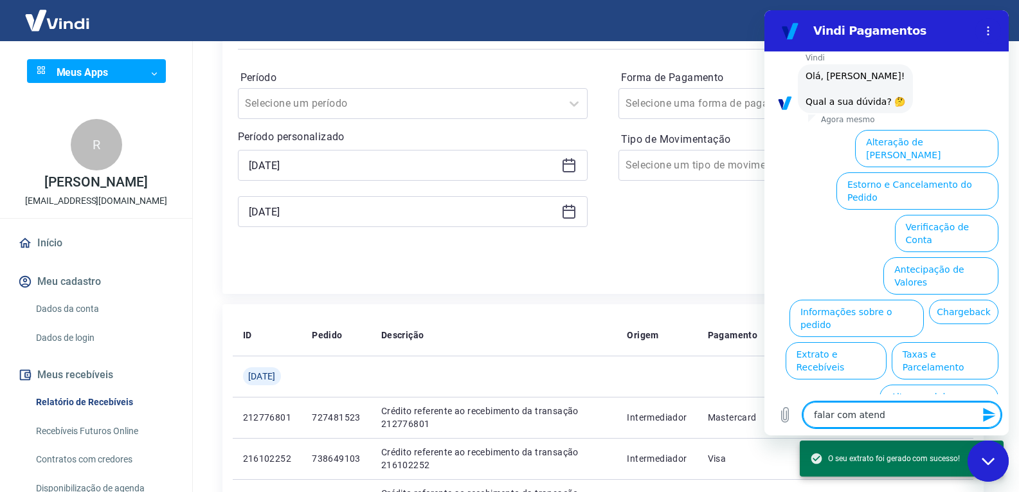
type textarea "falar com atende"
type textarea "x"
type textarea "falar com atenden"
type textarea "x"
type textarea "falar com atendent"
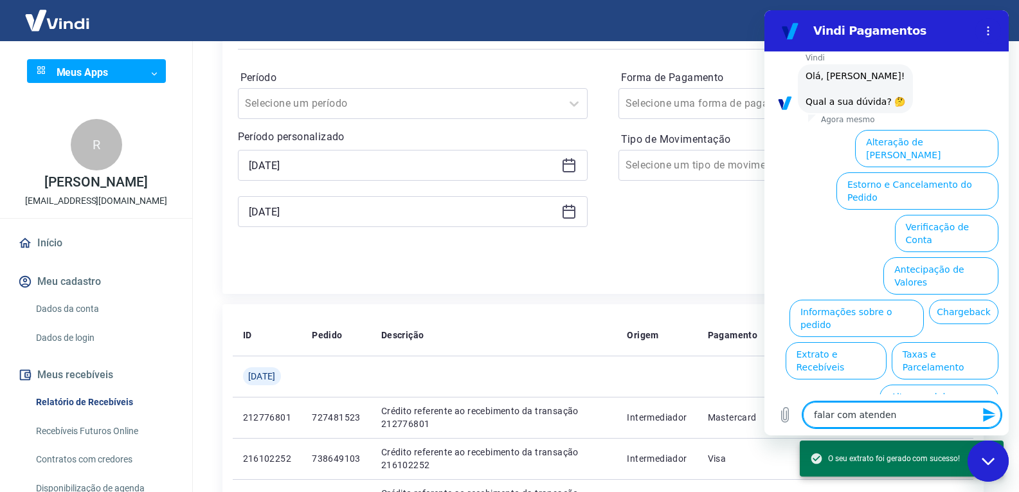
type textarea "x"
type textarea "falar com atendente"
type textarea "x"
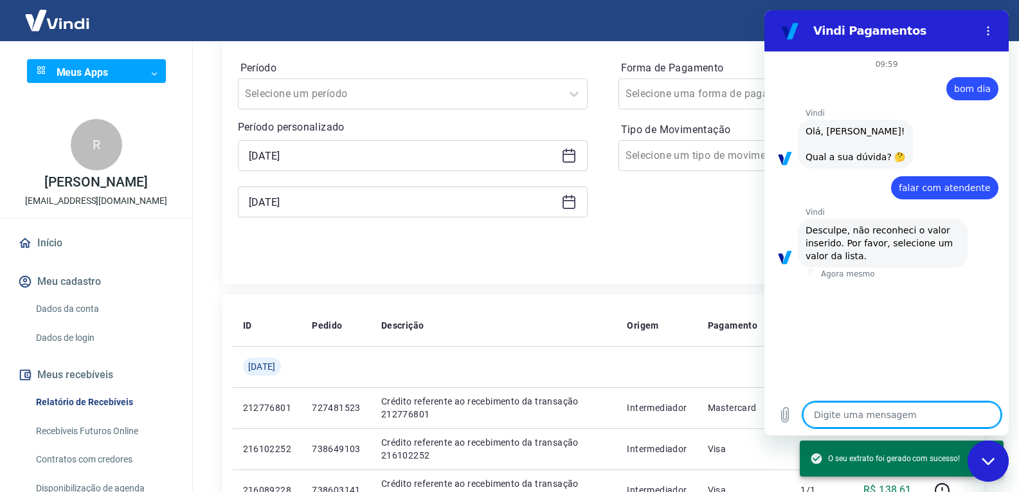
scroll to position [129, 0]
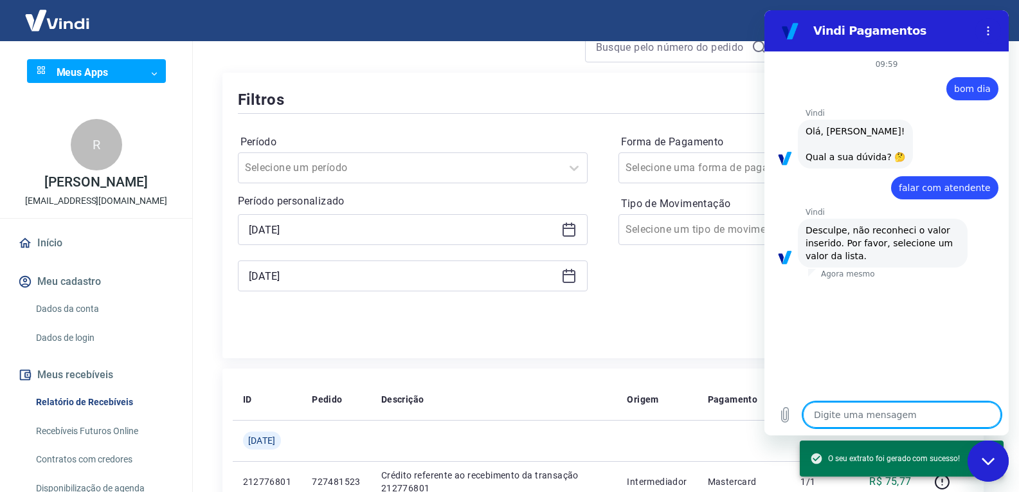
click at [862, 190] on div "diz: falar com atendente" at bounding box center [881, 183] width 234 height 31
click at [847, 410] on textarea at bounding box center [902, 415] width 198 height 26
click at [985, 465] on icon "Fechar janela de mensagens" at bounding box center [988, 461] width 13 height 8
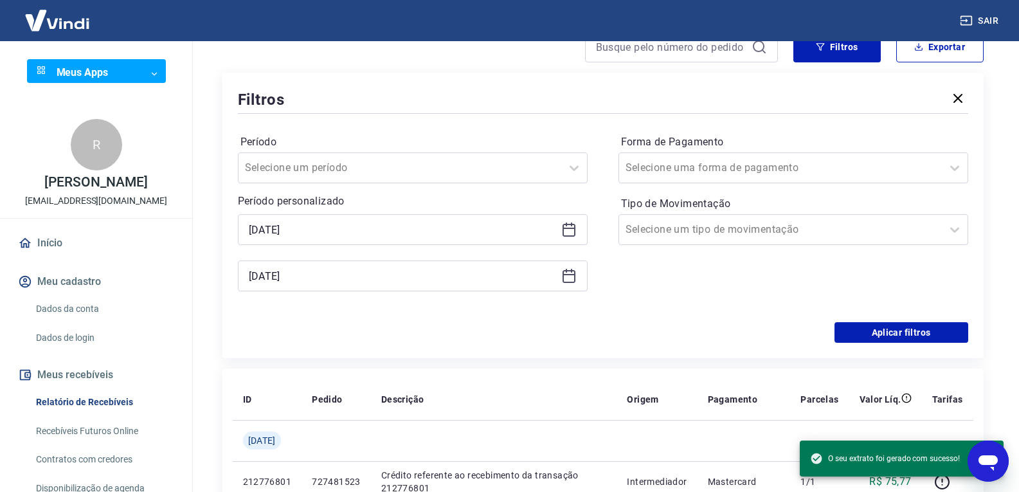
click at [986, 465] on icon "Abrir janela de mensagens" at bounding box center [987, 462] width 19 height 15
type textarea "x"
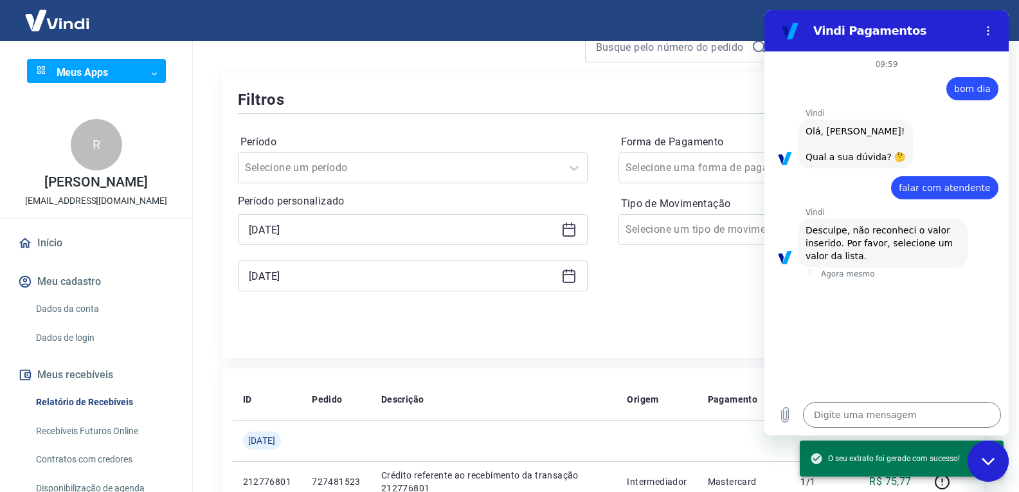
scroll to position [0, 0]
click at [875, 409] on textarea at bounding box center [902, 415] width 198 height 26
type textarea "b"
type textarea "x"
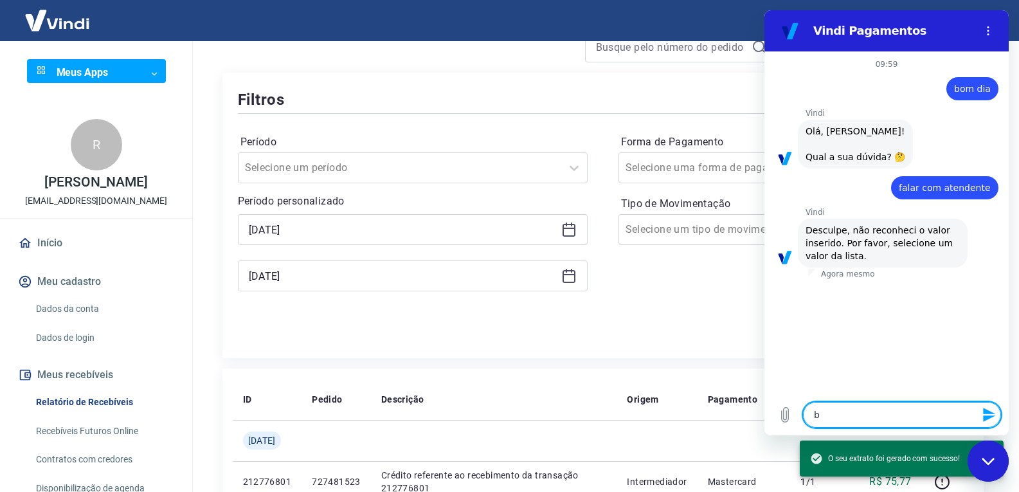
type textarea "bo"
type textarea "x"
type textarea "bom"
type textarea "x"
type textarea "bom"
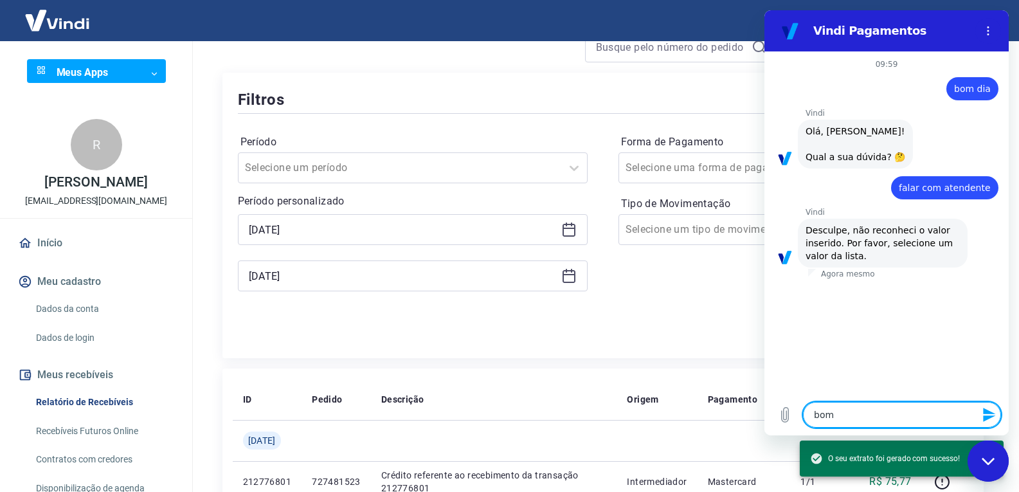
type textarea "x"
type textarea "bom d"
type textarea "x"
type textarea "bom di"
type textarea "x"
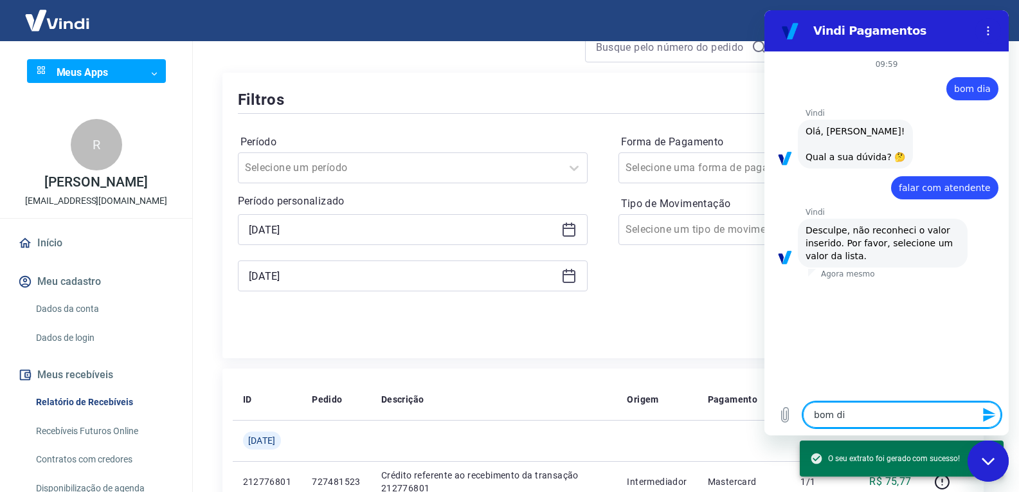
type textarea "bom dia"
type textarea "x"
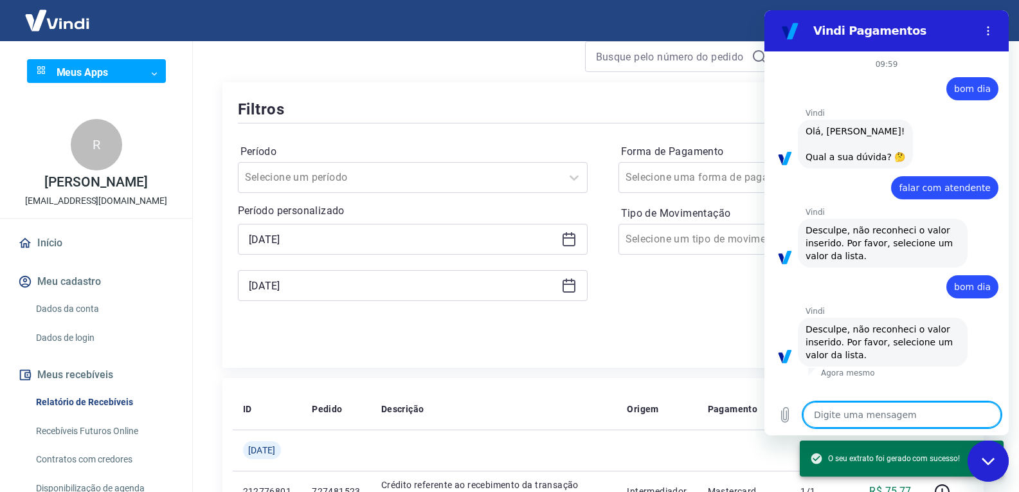
scroll to position [129, 0]
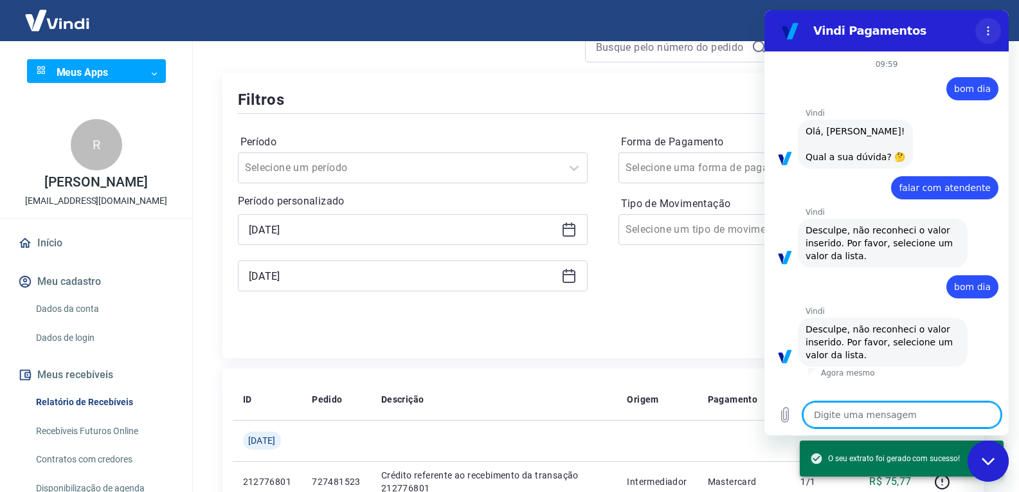
click at [992, 30] on icon "Menu de opções" at bounding box center [988, 31] width 10 height 10
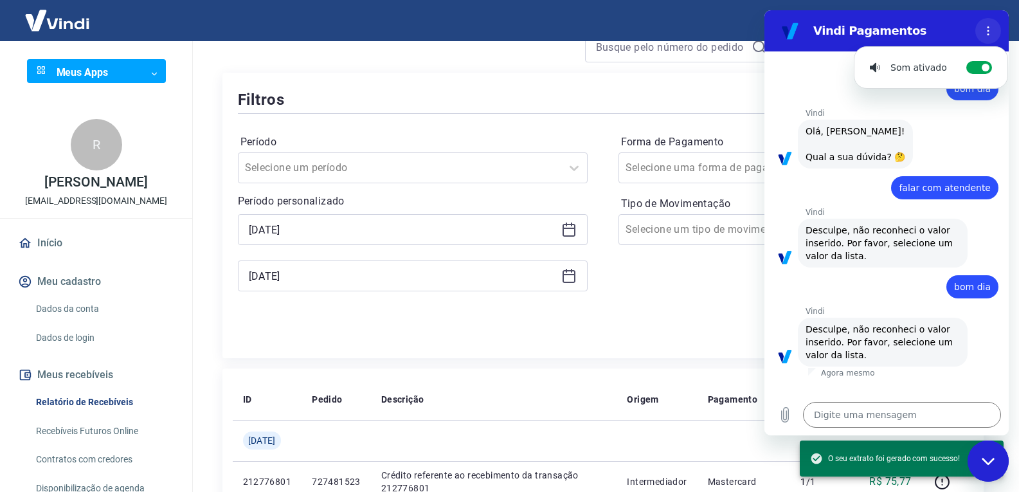
click at [992, 33] on icon "Menu de opções" at bounding box center [988, 31] width 10 height 10
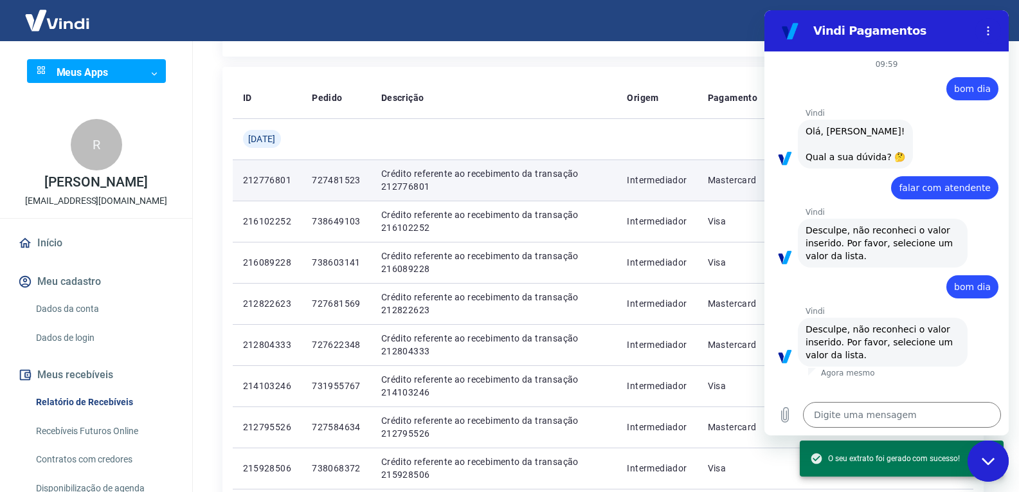
scroll to position [450, 0]
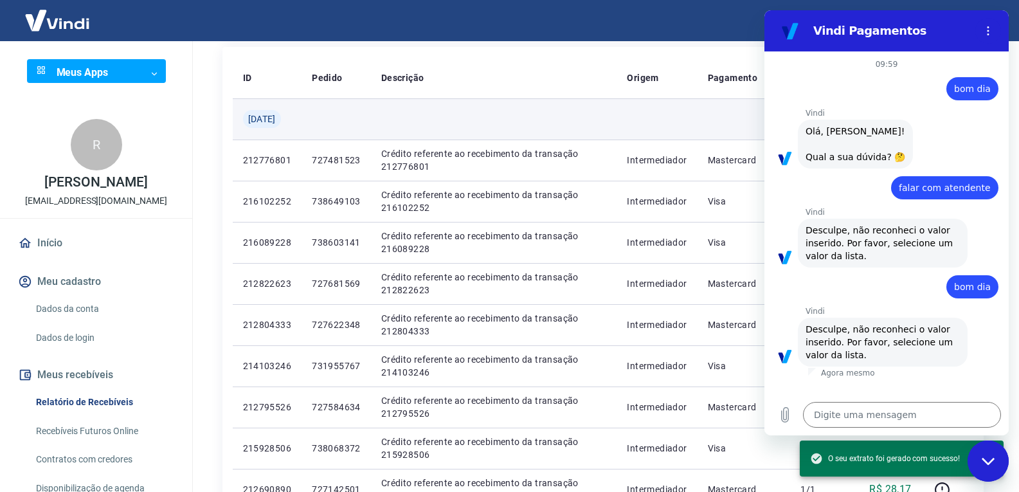
click at [607, 111] on td at bounding box center [494, 118] width 246 height 41
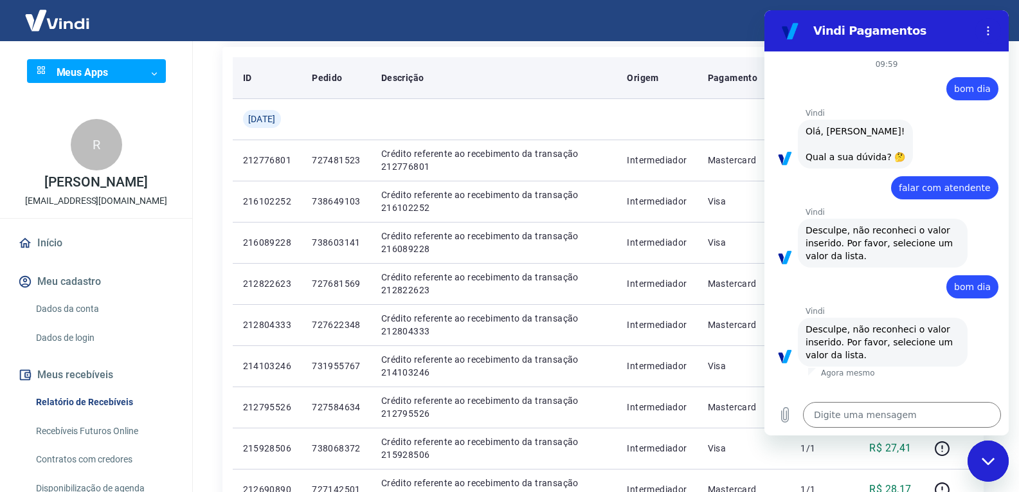
click at [602, 69] on th "Descrição" at bounding box center [494, 77] width 246 height 41
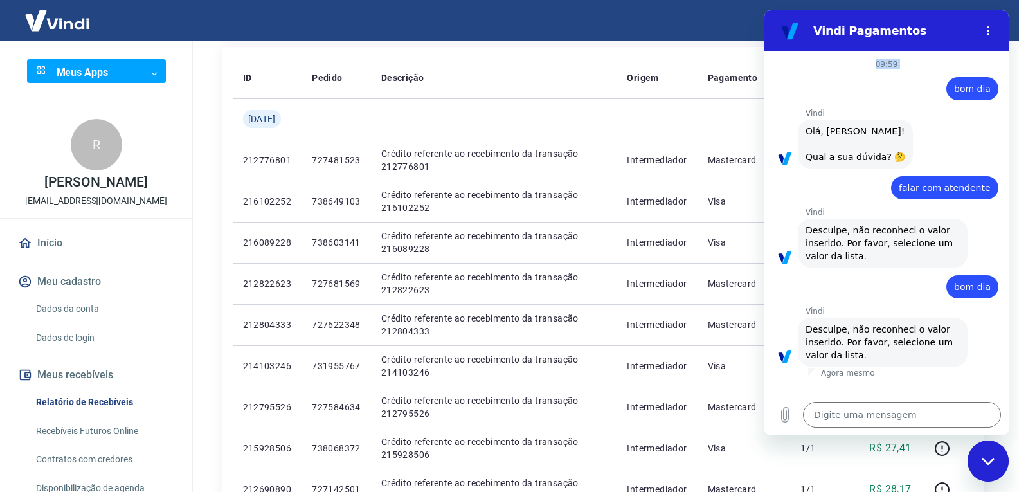
drag, startPoint x: 941, startPoint y: 22, endPoint x: 939, endPoint y: 75, distance: 52.7
click at [939, 75] on div "Vindi Pagamentos 09:59 diz: bom dia Enviado · Agora mesmo Vindi Vindi diz: Olá,…" at bounding box center [886, 222] width 244 height 425
click at [665, 7] on div "Sair" at bounding box center [509, 20] width 1019 height 41
click at [988, 461] on icon "Fechar janela de mensagens" at bounding box center [988, 461] width 13 height 8
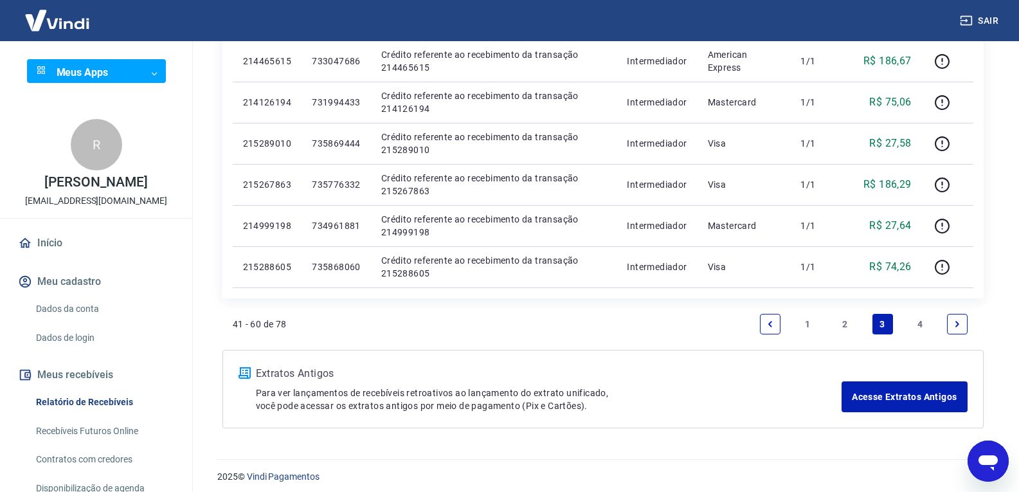
scroll to position [1132, 0]
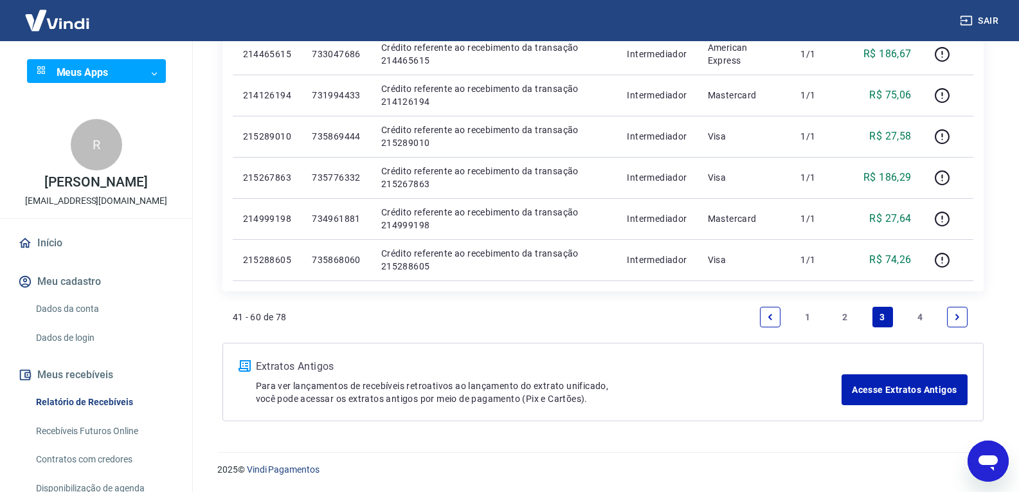
click at [980, 451] on icon "Abrir janela de mensagens" at bounding box center [987, 460] width 23 height 23
type textarea "x"
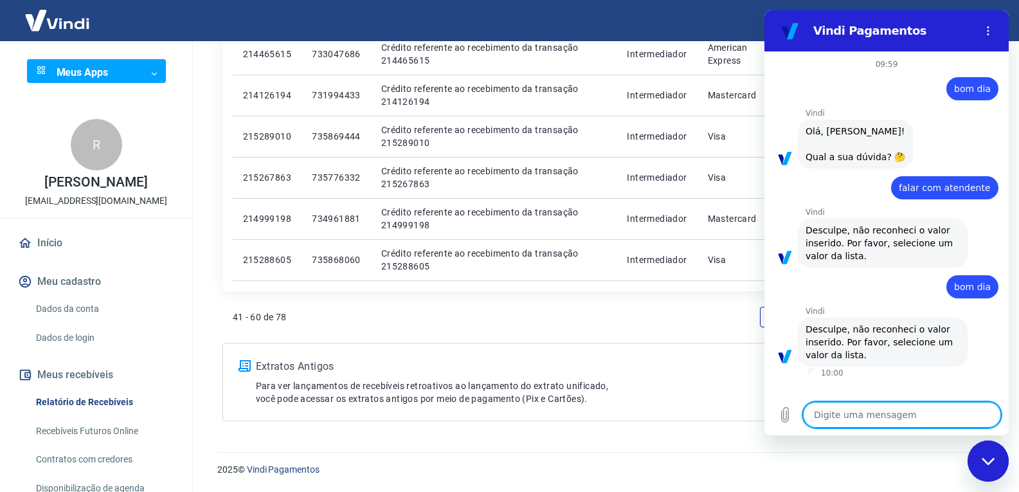
scroll to position [0, 0]
click at [787, 423] on button "Carregar arquivo" at bounding box center [785, 415] width 26 height 26
click at [868, 424] on textarea at bounding box center [902, 415] width 198 height 26
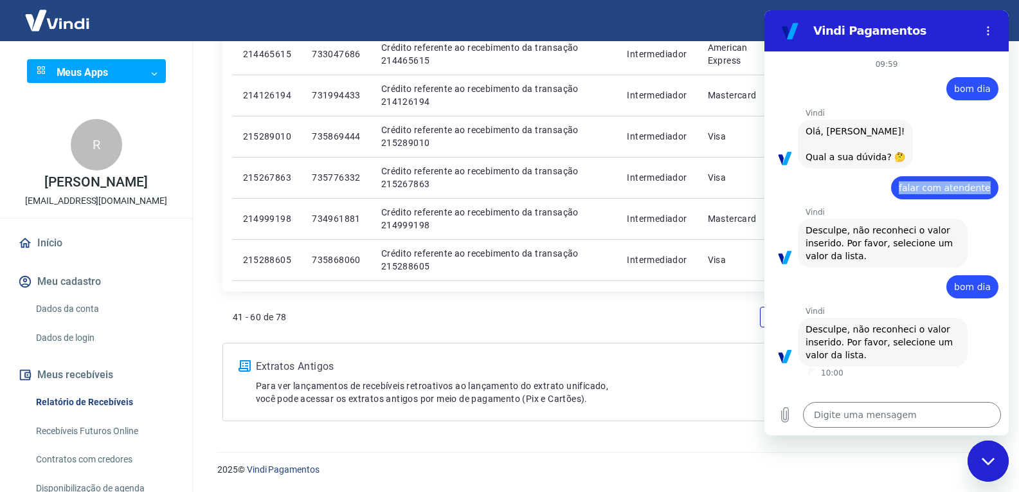
drag, startPoint x: 910, startPoint y: 192, endPoint x: 992, endPoint y: 194, distance: 81.7
click at [992, 194] on div "diz: falar com atendente" at bounding box center [944, 187] width 107 height 23
copy span "falar com atendente"
click at [855, 422] on textarea at bounding box center [902, 415] width 198 height 26
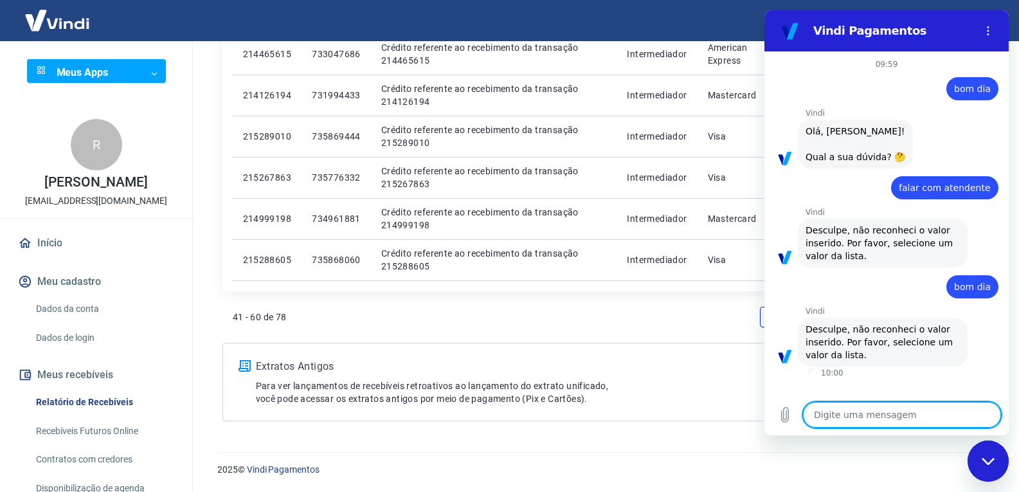
paste textarea "falar com atendente"
type textarea "falar com atendente"
type textarea "x"
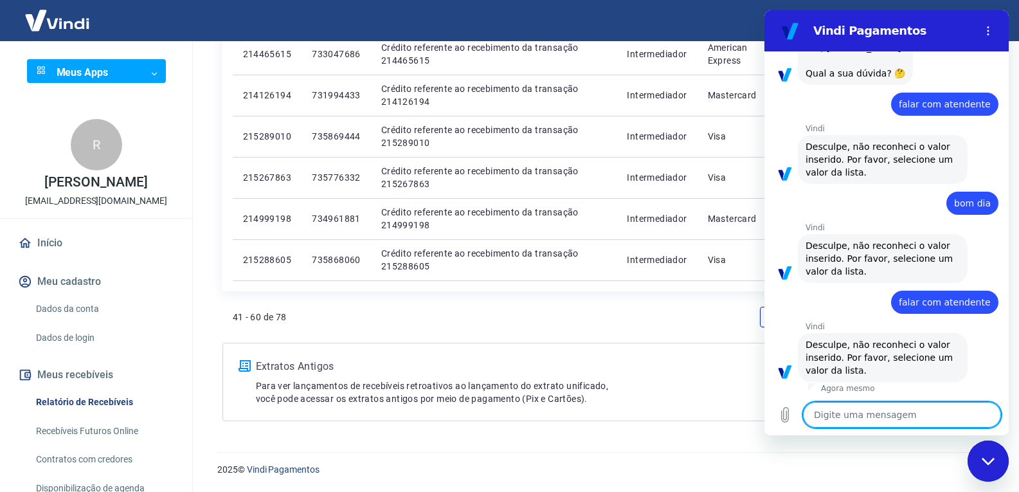
scroll to position [86, 0]
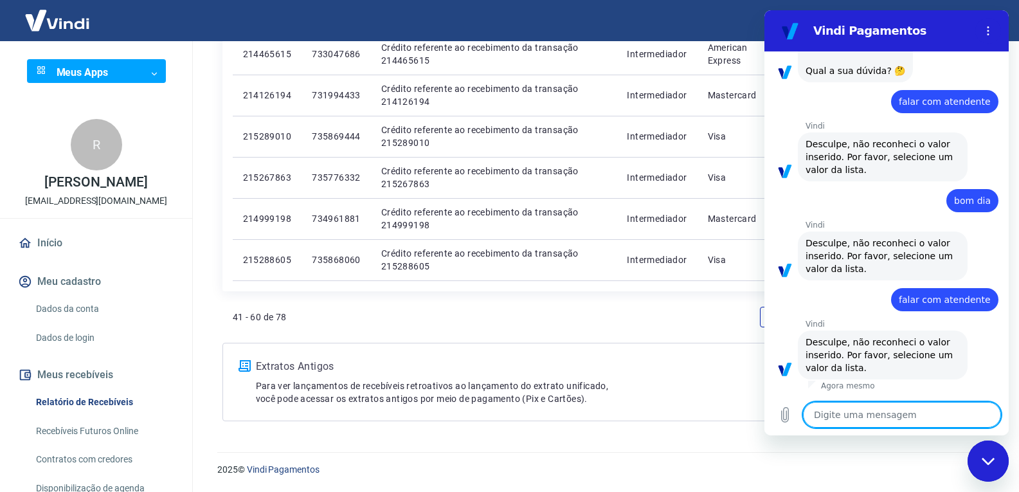
click at [992, 474] on div "Fechar janela de mensagens" at bounding box center [988, 461] width 39 height 39
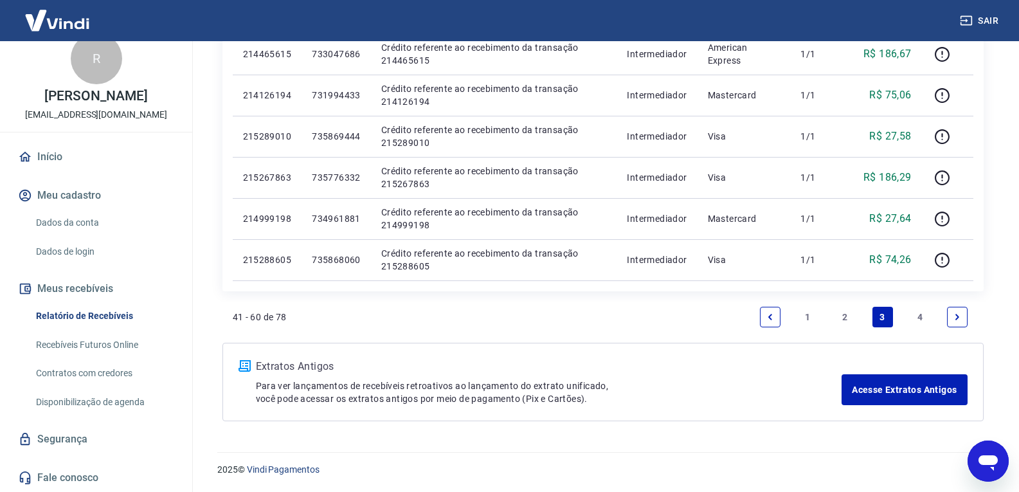
click at [77, 471] on link "Fale conosco" at bounding box center [95, 477] width 161 height 28
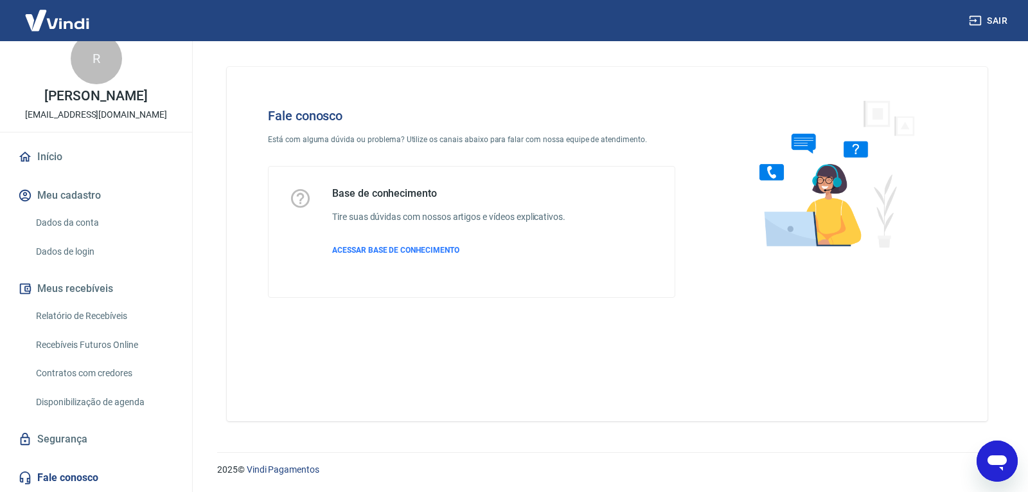
click at [790, 175] on img at bounding box center [831, 173] width 195 height 172
drag, startPoint x: 797, startPoint y: 174, endPoint x: 782, endPoint y: 183, distance: 18.2
click at [798, 174] on img at bounding box center [831, 173] width 195 height 172
click at [384, 255] on p "ACESSAR BASE DE CONHECIMENTO" at bounding box center [448, 250] width 233 height 12
type textarea "x"
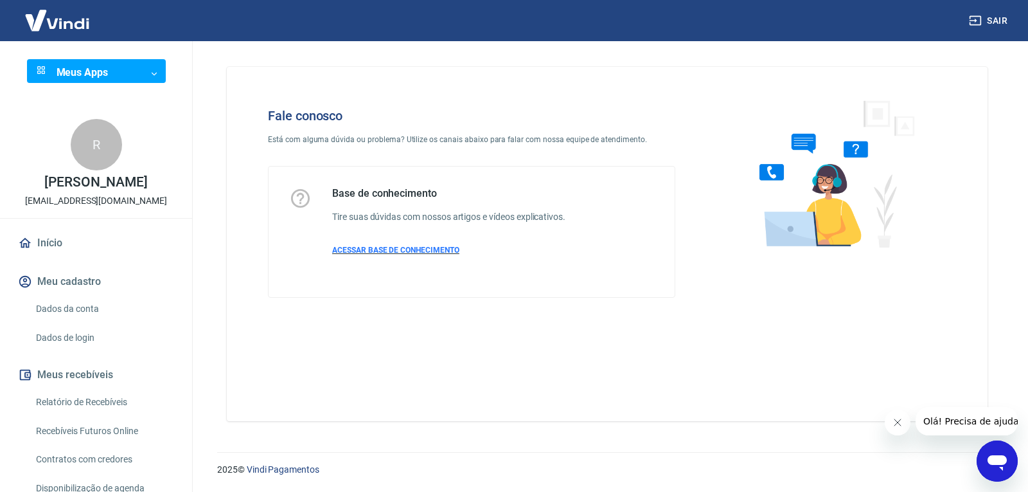
click at [392, 252] on span "ACESSAR BASE DE CONHECIMENTO" at bounding box center [395, 250] width 127 height 9
click at [989, 454] on icon "Abrir janela de mensagens" at bounding box center [997, 460] width 23 height 23
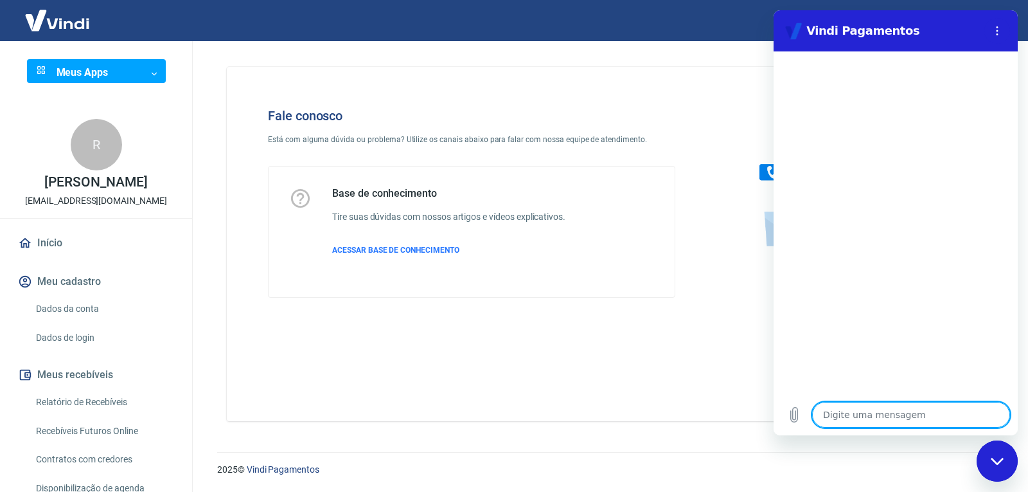
click at [890, 413] on textarea at bounding box center [912, 415] width 198 height 26
type textarea "f"
type textarea "x"
type textarea "fl"
type textarea "x"
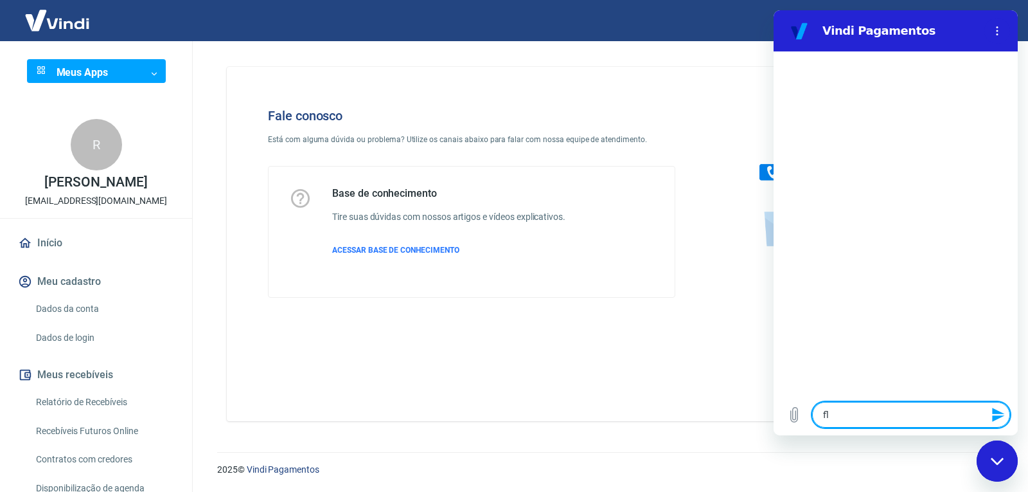
type textarea "fla"
type textarea "x"
type textarea "flaa"
type textarea "x"
type textarea "fla"
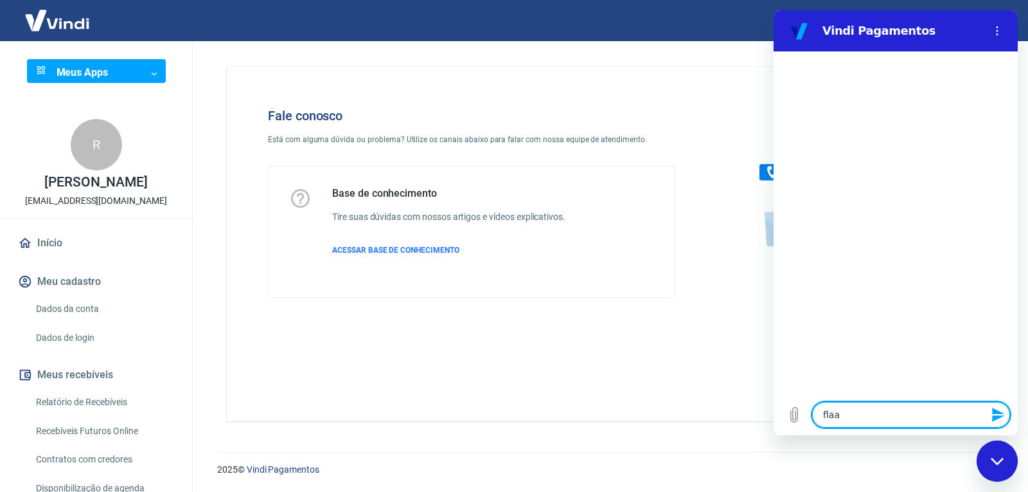
type textarea "x"
type textarea "fl"
type textarea "x"
type textarea "f"
type textarea "x"
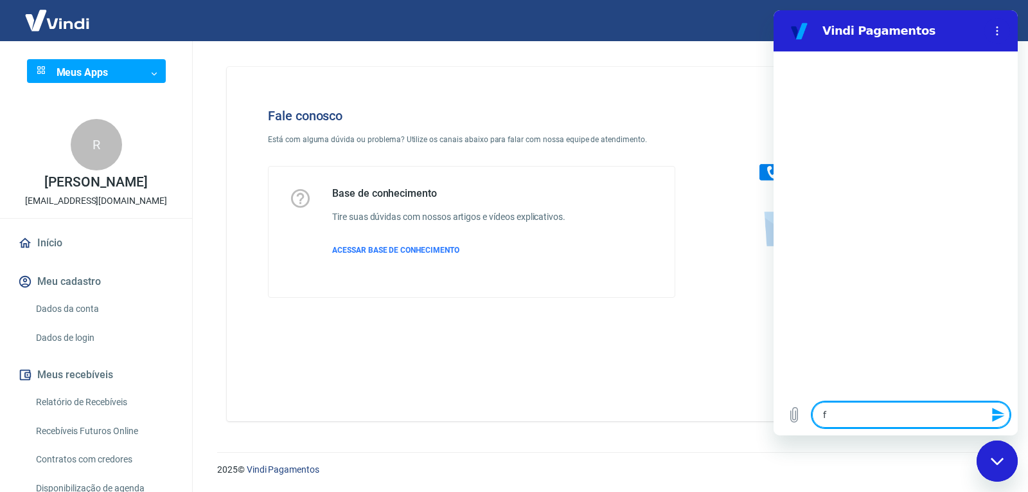
type textarea "fa"
type textarea "x"
type textarea "fal"
type textarea "x"
type textarea "fala"
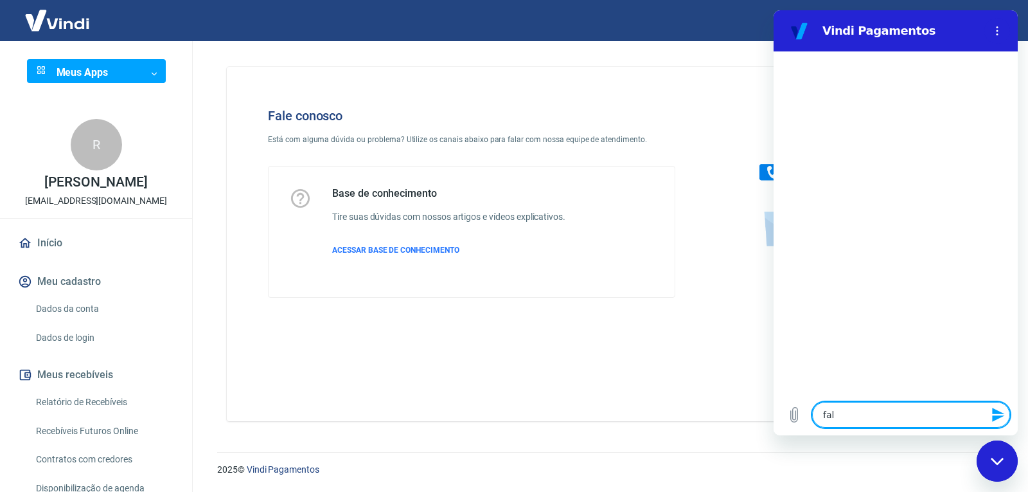
type textarea "x"
type textarea "falar"
type textarea "x"
type textarea "falar"
type textarea "x"
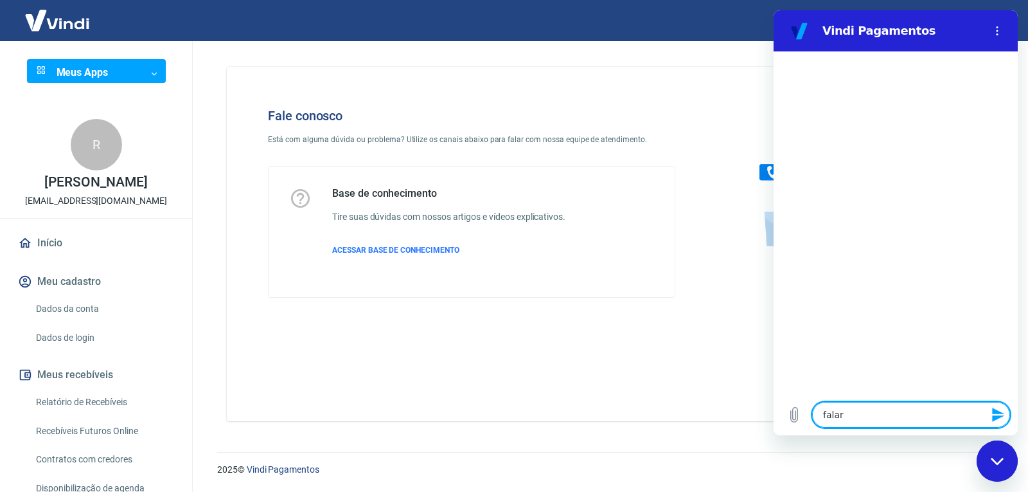
type textarea "falar c"
type textarea "x"
type textarea "falar co"
type textarea "x"
type textarea "falar com"
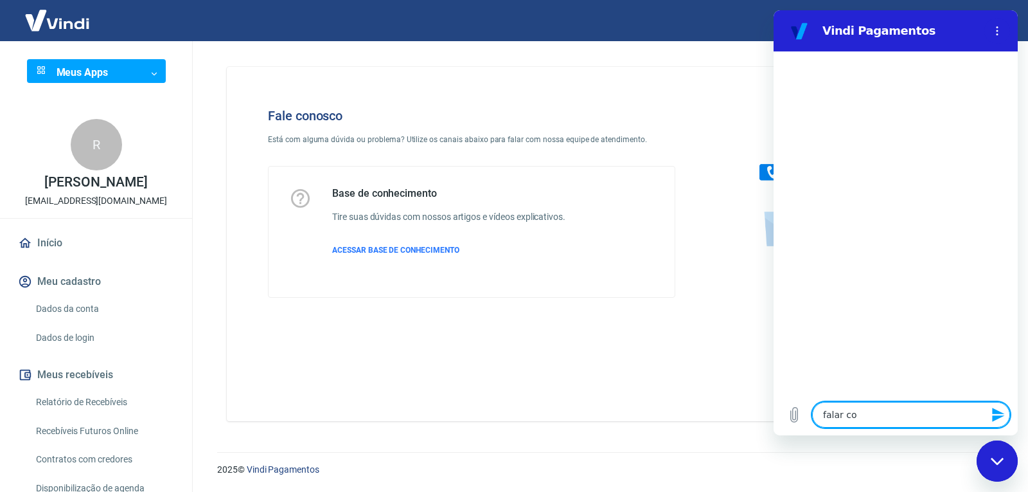
type textarea "x"
type textarea "falar com"
type textarea "x"
type textarea "falar com a"
type textarea "x"
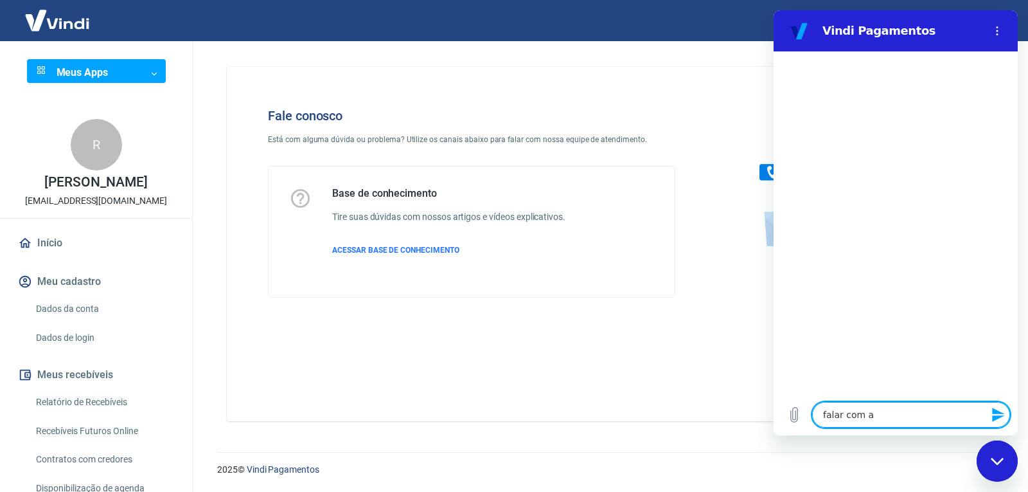
type textarea "falar com at"
type textarea "x"
type textarea "falar com ate"
type textarea "x"
type textarea "falar com aten"
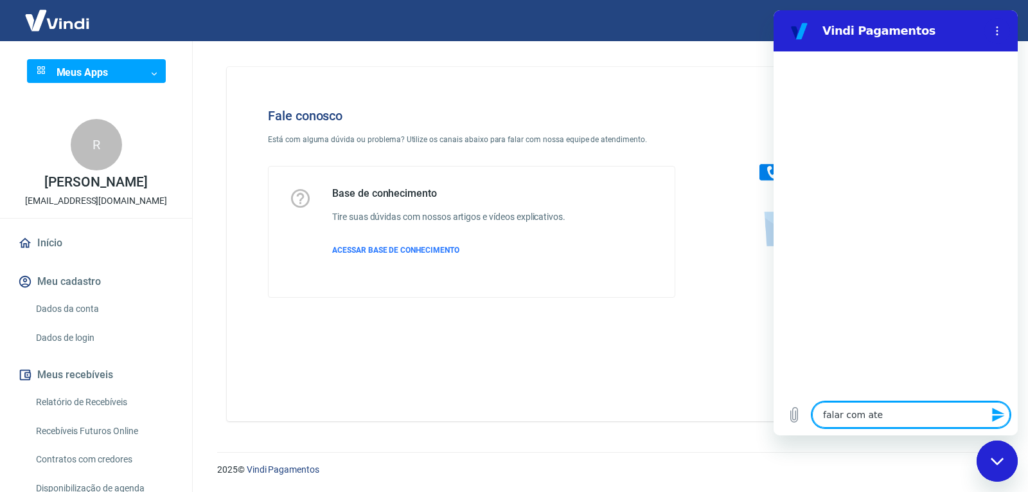
type textarea "x"
type textarea "falar com atend"
type textarea "x"
type textarea "falar com atende"
type textarea "x"
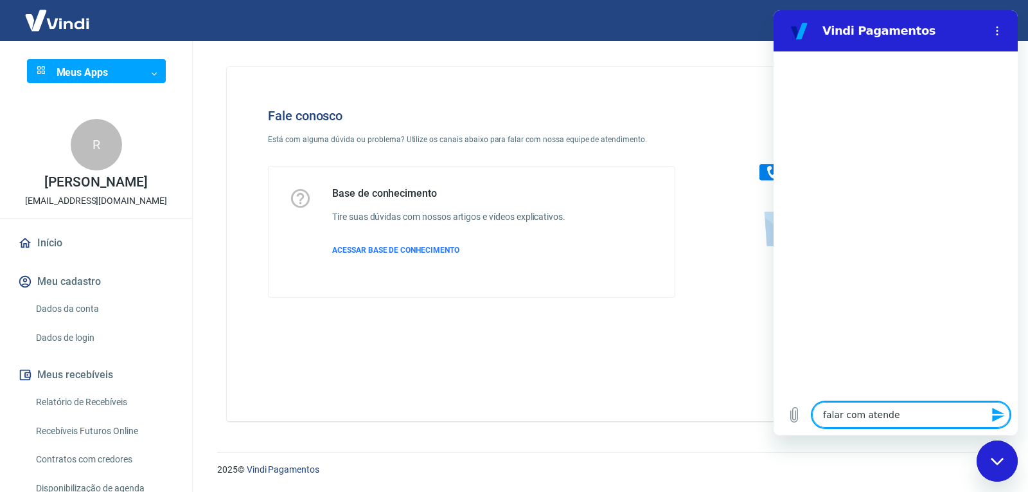
type textarea "falar com atenden"
type textarea "x"
type textarea "falar com atendent"
type textarea "x"
type textarea "falar com atendente"
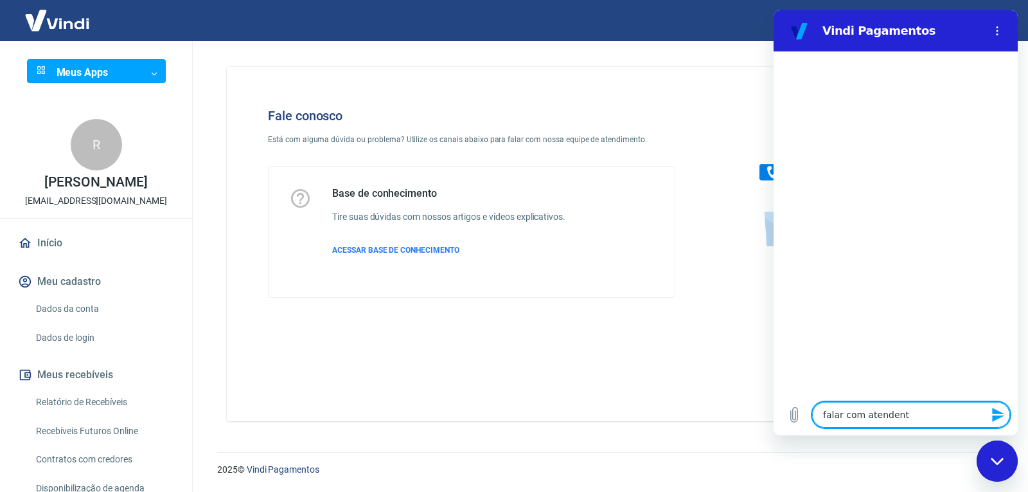
type textarea "x"
type textarea "falar com atendente"
type textarea "x"
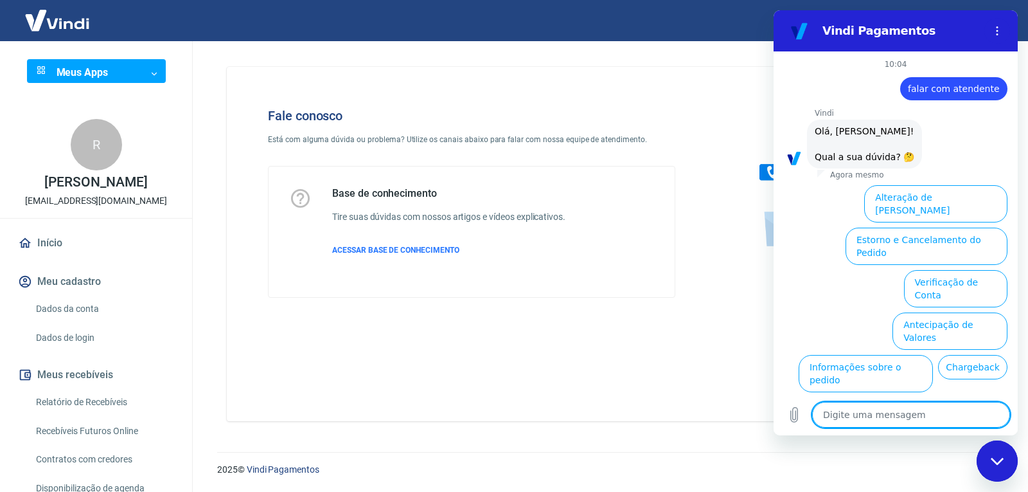
scroll to position [55, 0]
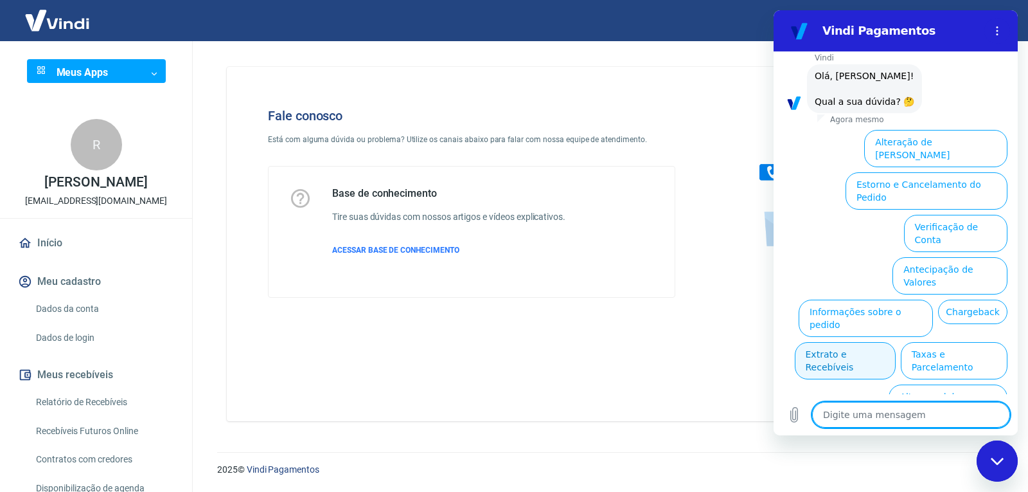
click at [896, 342] on button "Extrato e Recebíveis" at bounding box center [845, 360] width 101 height 37
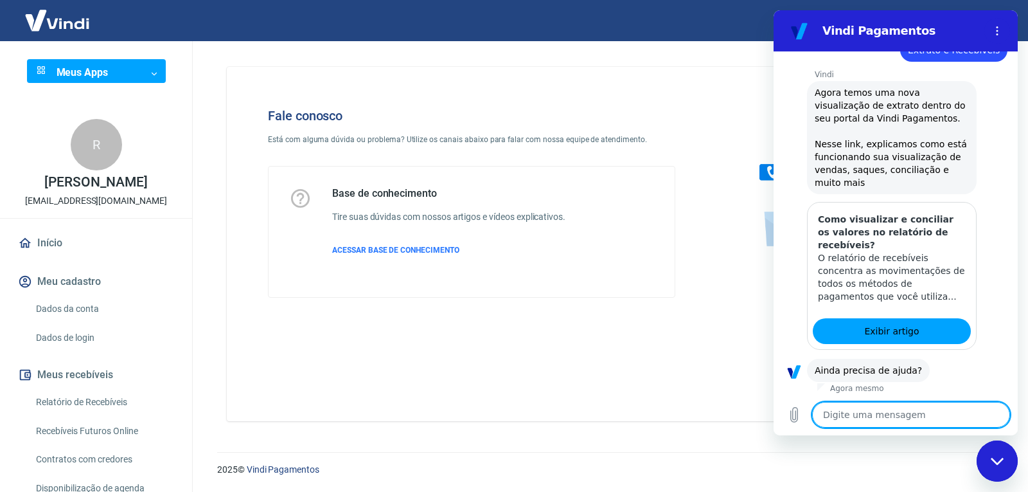
scroll to position [170, 0]
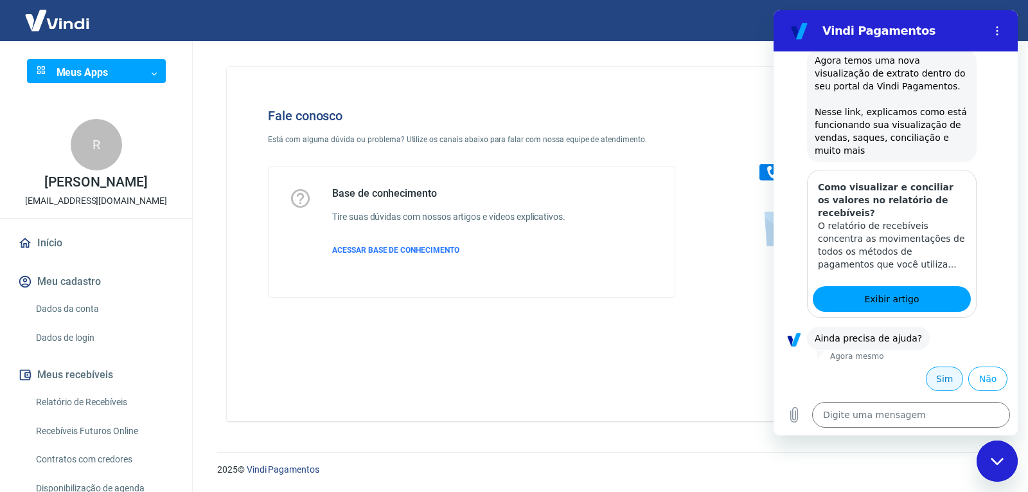
click at [935, 373] on button "Sim" at bounding box center [944, 378] width 37 height 24
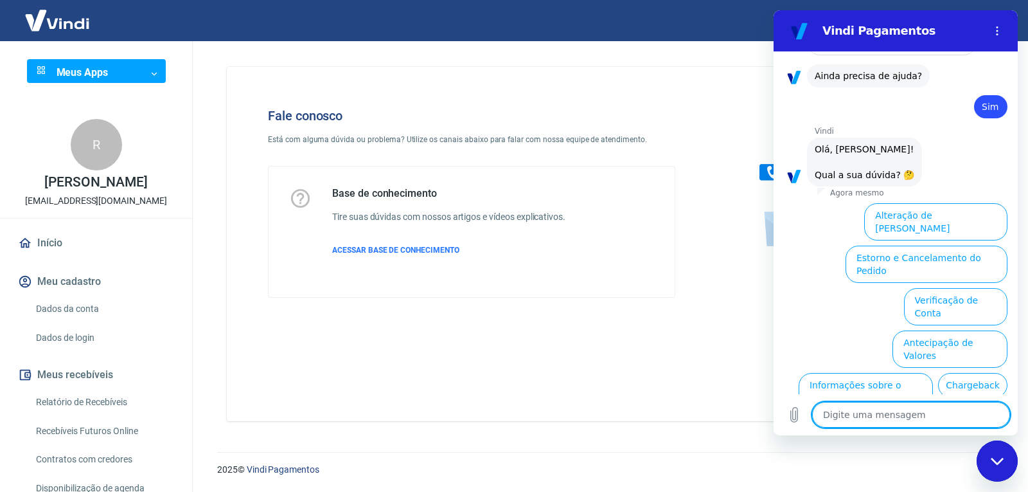
scroll to position [505, 0]
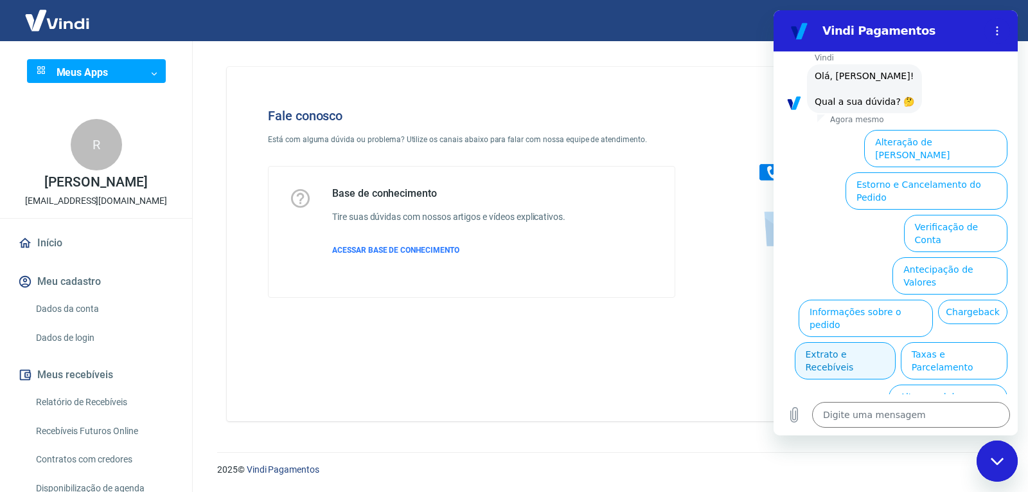
click at [896, 342] on button "Extrato e Recebíveis" at bounding box center [845, 360] width 101 height 37
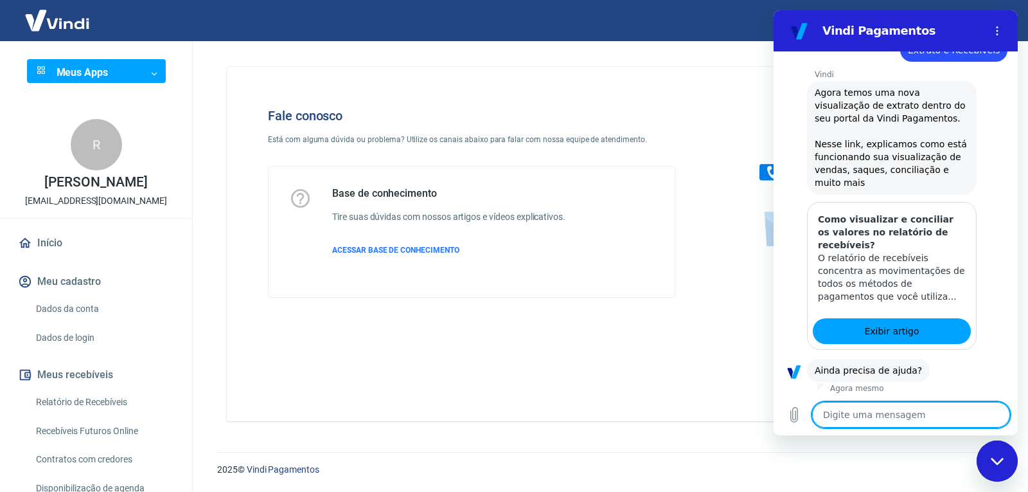
scroll to position [620, 0]
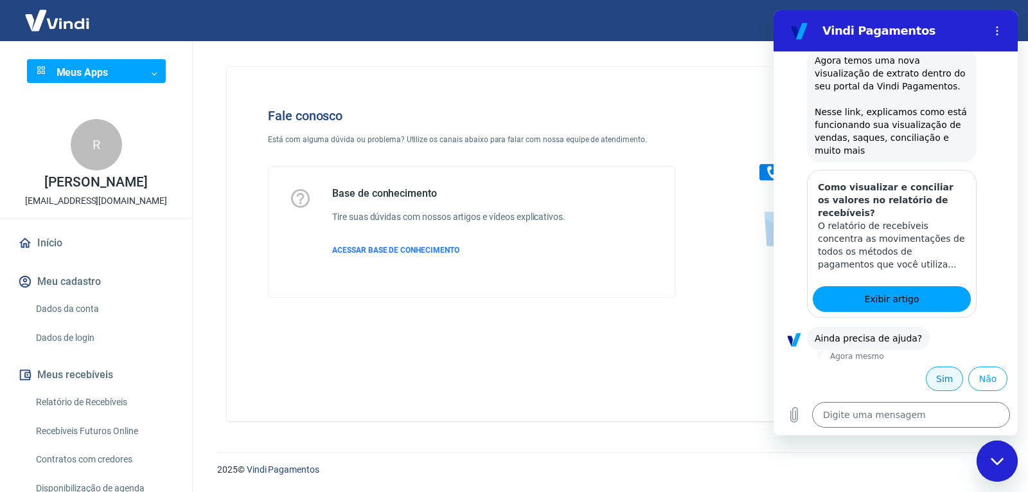
click at [930, 374] on button "Sim" at bounding box center [944, 378] width 37 height 24
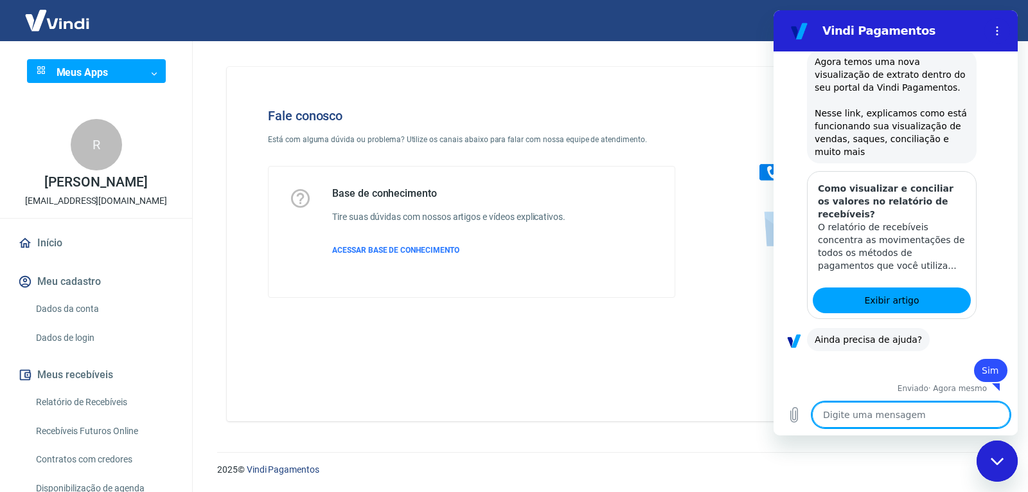
scroll to position [621, 0]
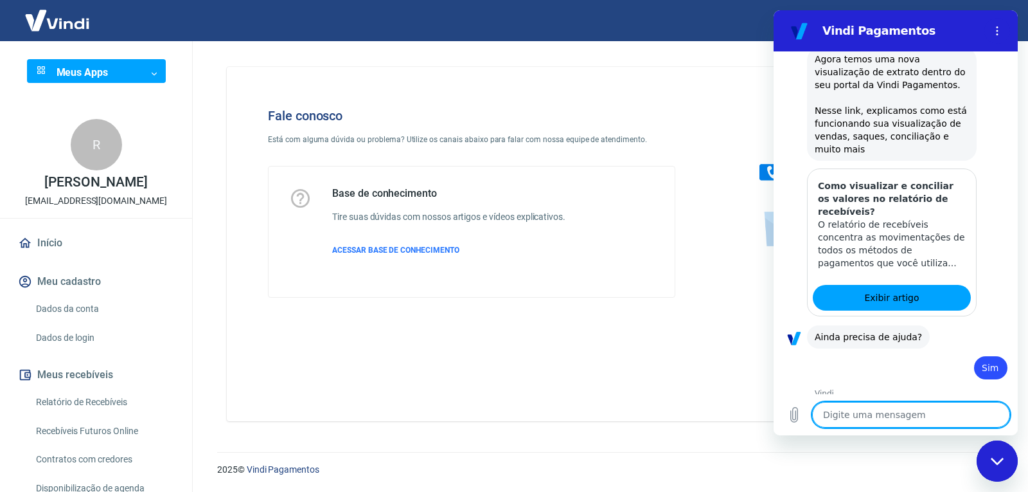
type textarea "x"
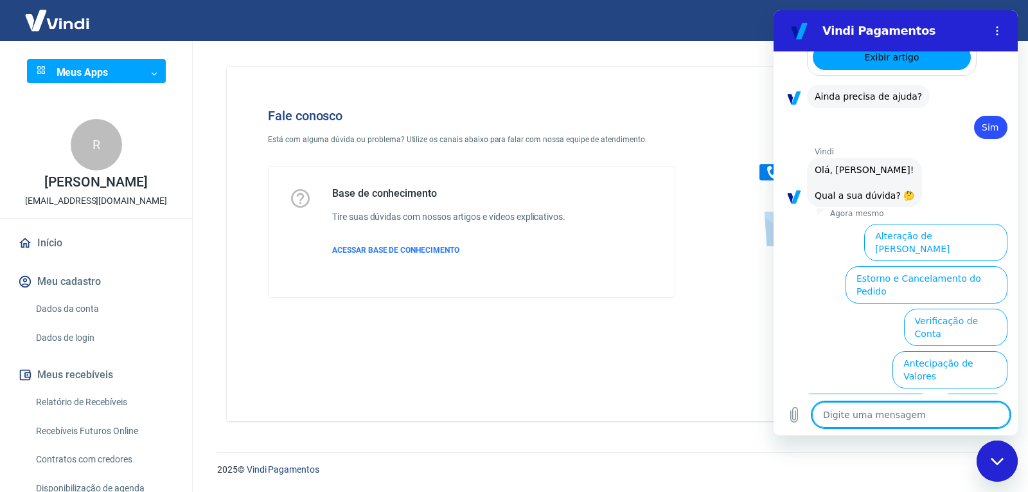
scroll to position [955, 0]
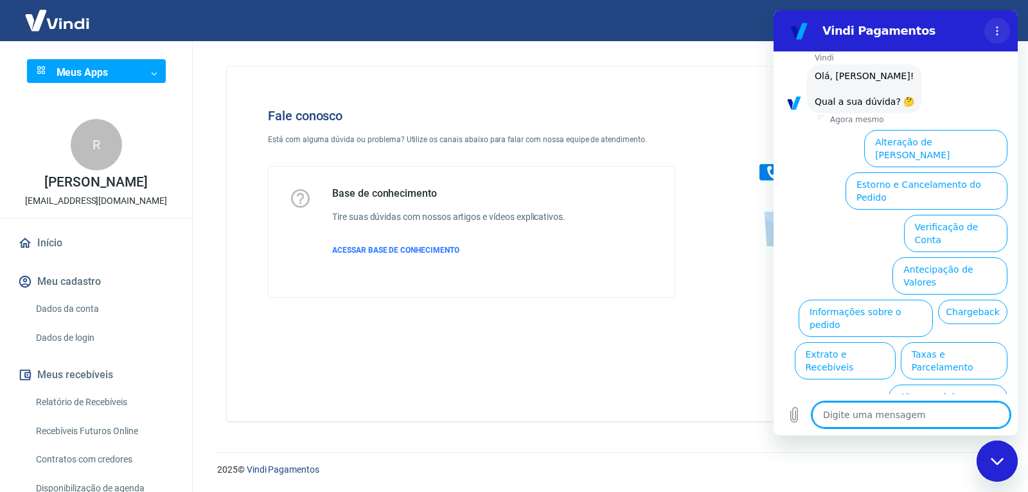
click at [995, 33] on icon "Menu de opções" at bounding box center [997, 31] width 10 height 10
click at [689, 94] on div "Fale conosco Está com alguma dúvida ou problema? Utilize os canais abaixo para …" at bounding box center [471, 202] width 449 height 231
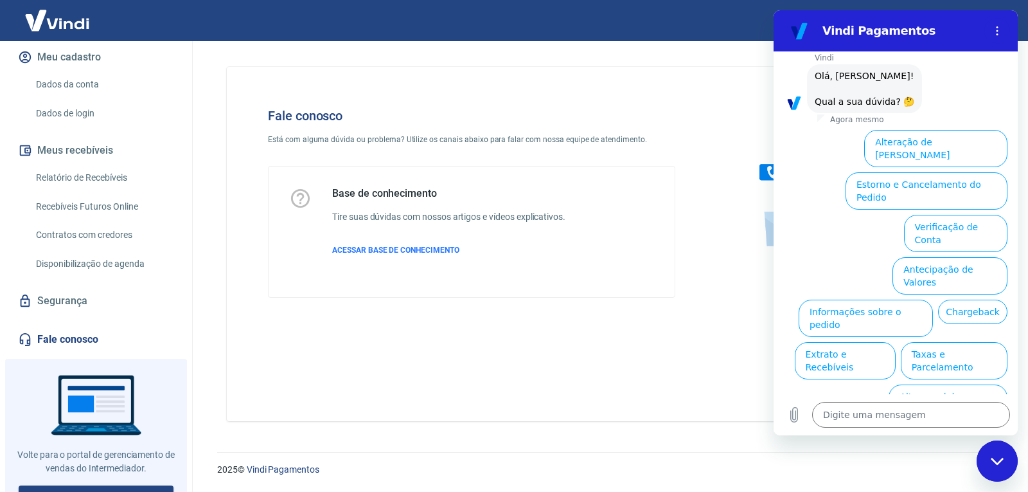
scroll to position [242, 0]
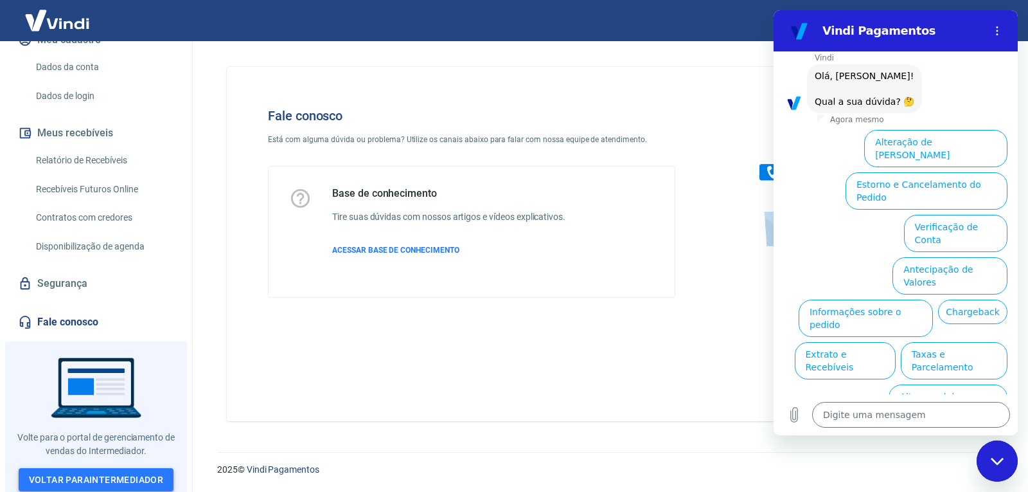
click at [111, 472] on link "Voltar para Intermediador" at bounding box center [97, 480] width 156 height 24
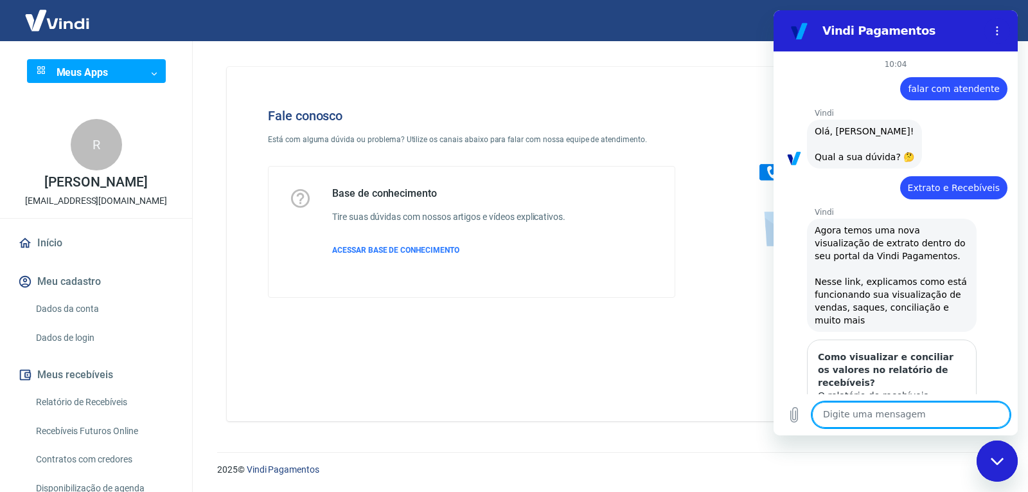
scroll to position [955, 0]
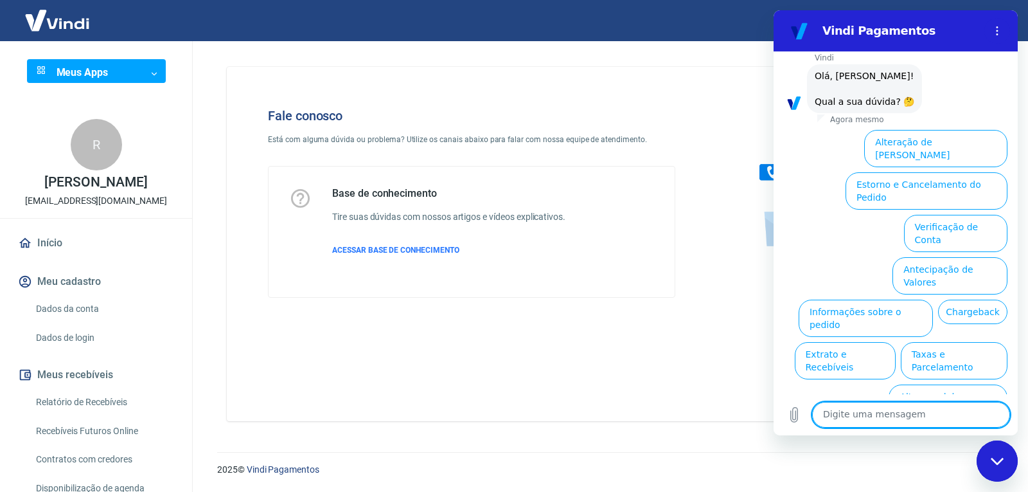
click at [718, 78] on div "Fale conosco Está com alguma dúvida ou problema? Utilize os canais abaixo para …" at bounding box center [607, 244] width 761 height 354
click at [755, 92] on img at bounding box center [831, 173] width 195 height 172
click at [1005, 31] on button "Menu de opções" at bounding box center [998, 31] width 26 height 26
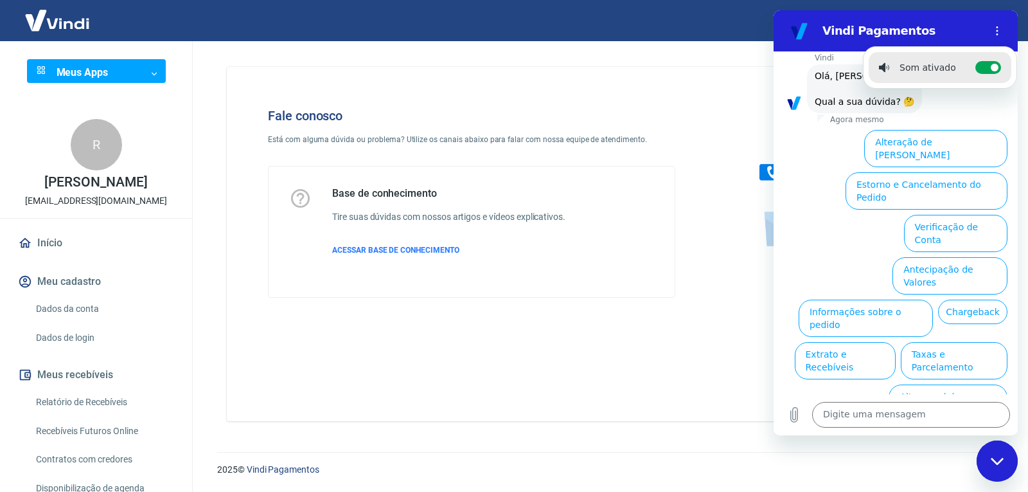
click at [997, 466] on div "Fechar janela de mensagens" at bounding box center [997, 461] width 39 height 39
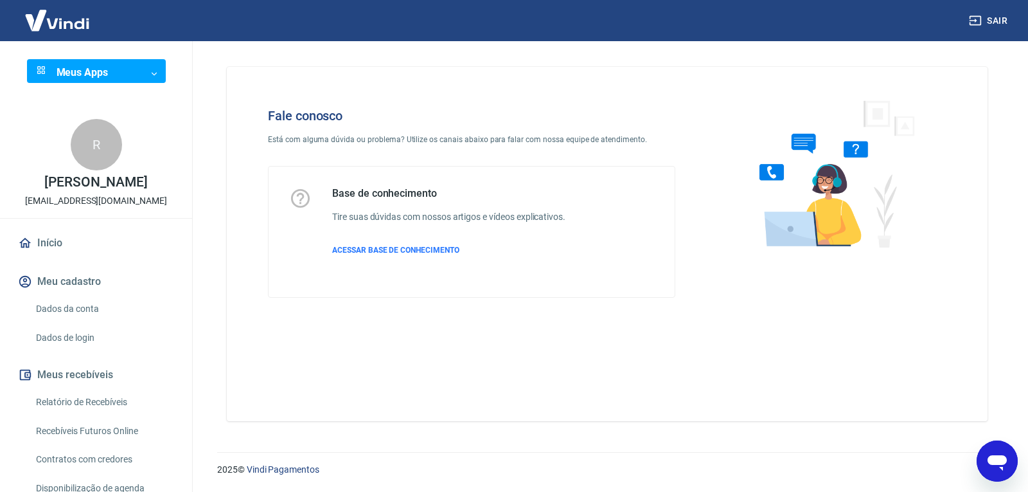
drag, startPoint x: 777, startPoint y: 172, endPoint x: 616, endPoint y: 220, distance: 168.2
click at [776, 172] on img at bounding box center [831, 173] width 195 height 172
click at [292, 200] on icon at bounding box center [300, 198] width 19 height 19
click at [366, 249] on span "ACESSAR BASE DE CONHECIMENTO" at bounding box center [395, 250] width 127 height 9
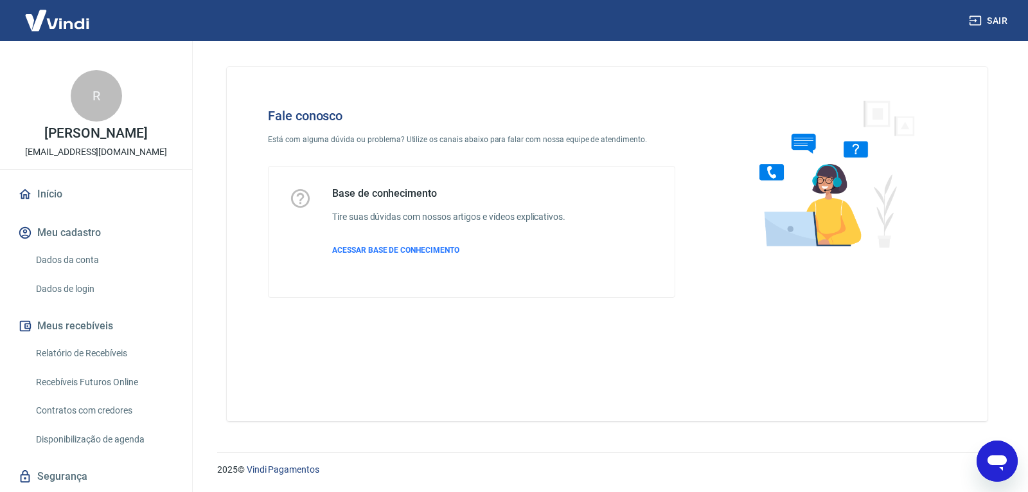
scroll to position [242, 0]
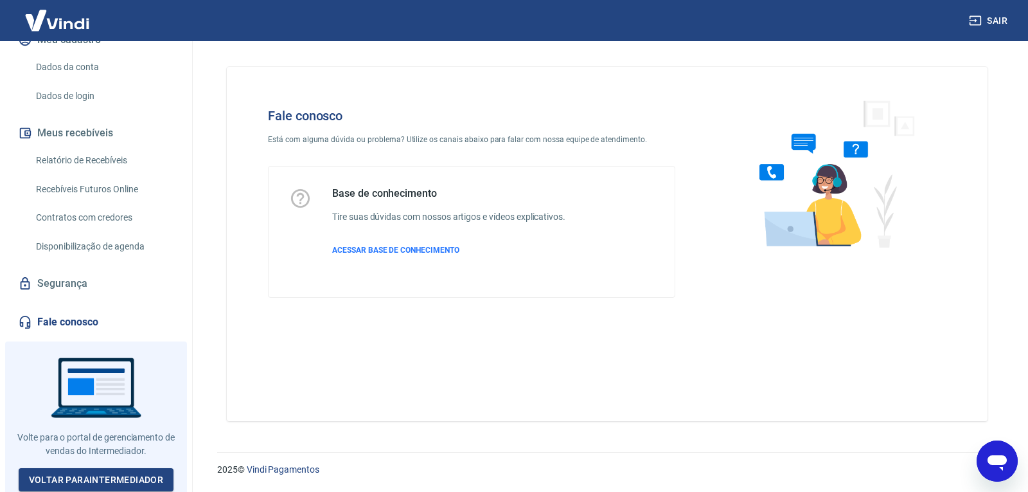
click at [991, 458] on icon "Abrir janela de mensagens" at bounding box center [997, 462] width 19 height 15
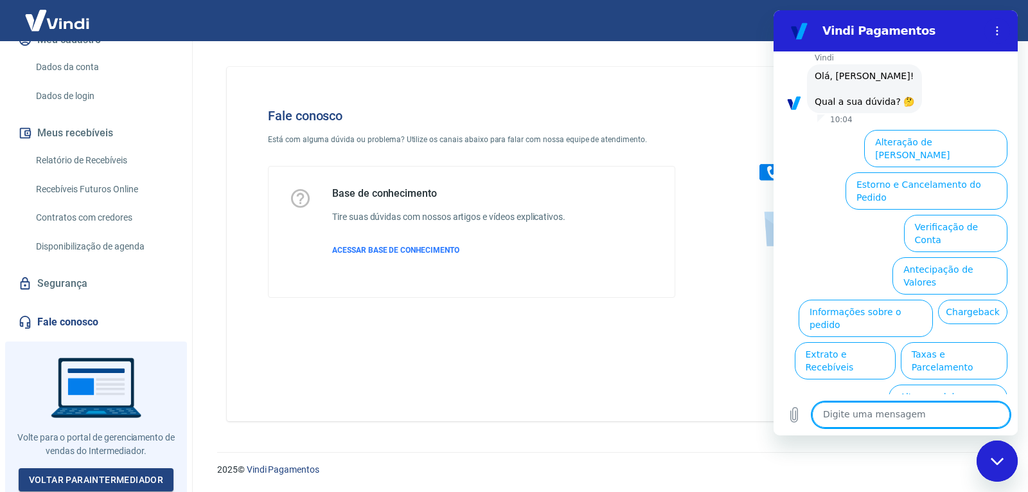
scroll to position [0, 0]
click at [946, 257] on button "Antecipação de Valores" at bounding box center [950, 275] width 115 height 37
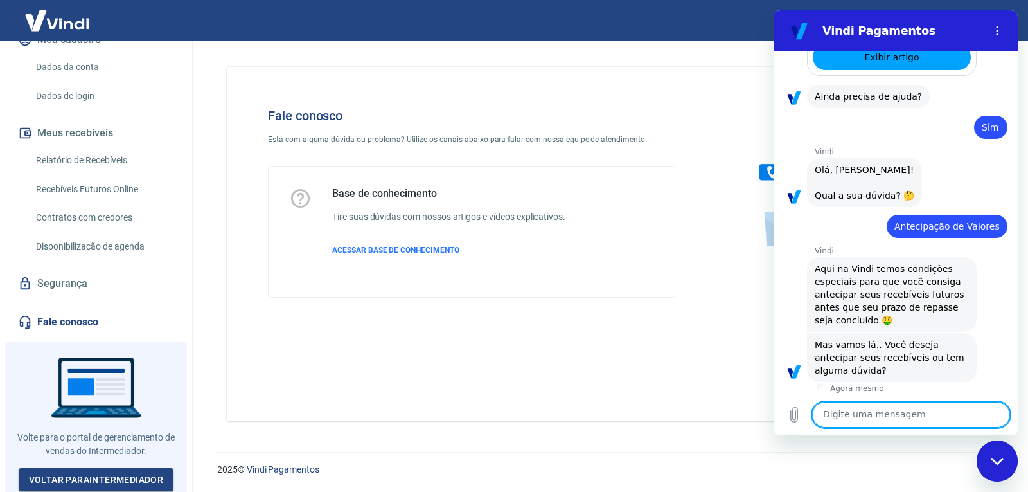
scroll to position [923, 0]
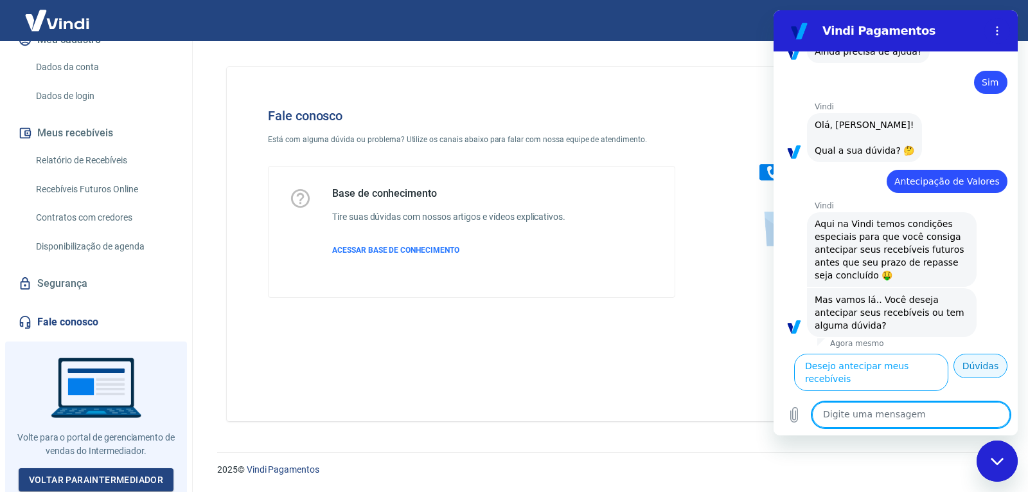
click at [969, 375] on button "Dúvidas" at bounding box center [981, 366] width 54 height 24
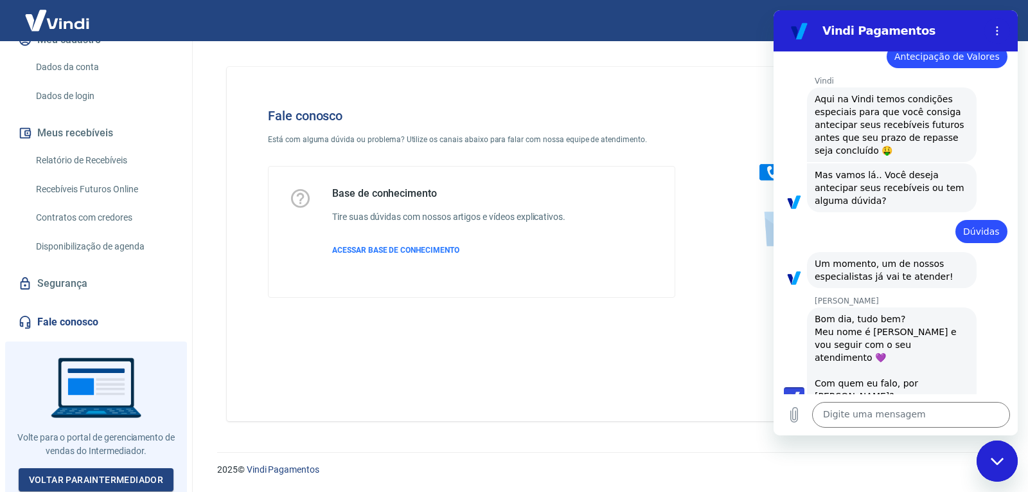
scroll to position [1034, 0]
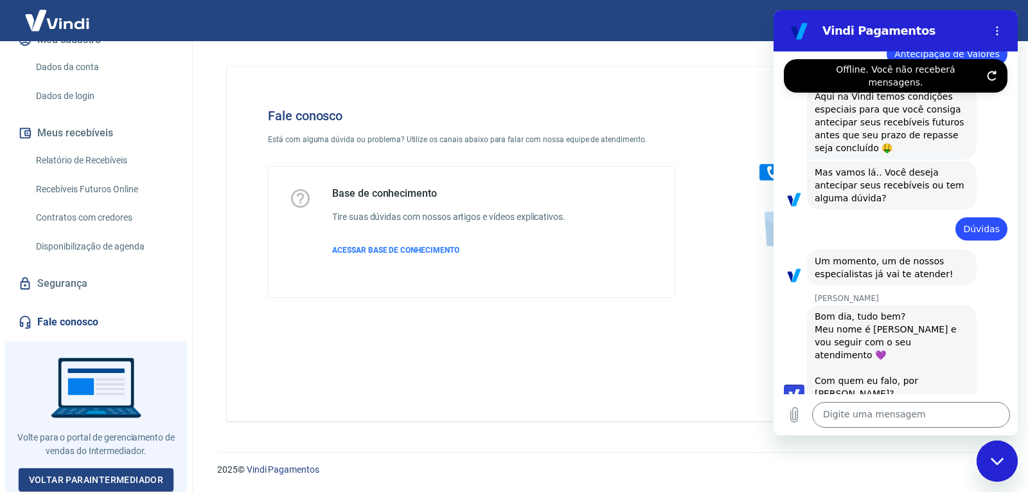
type textarea "x"
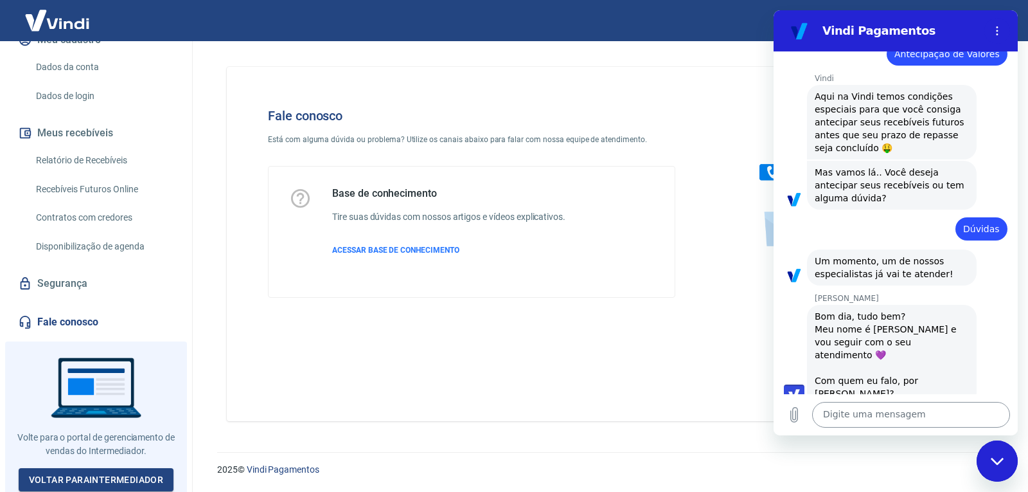
click at [933, 420] on textarea at bounding box center [912, 415] width 198 height 26
type textarea "B"
type textarea "x"
type textarea "Bo"
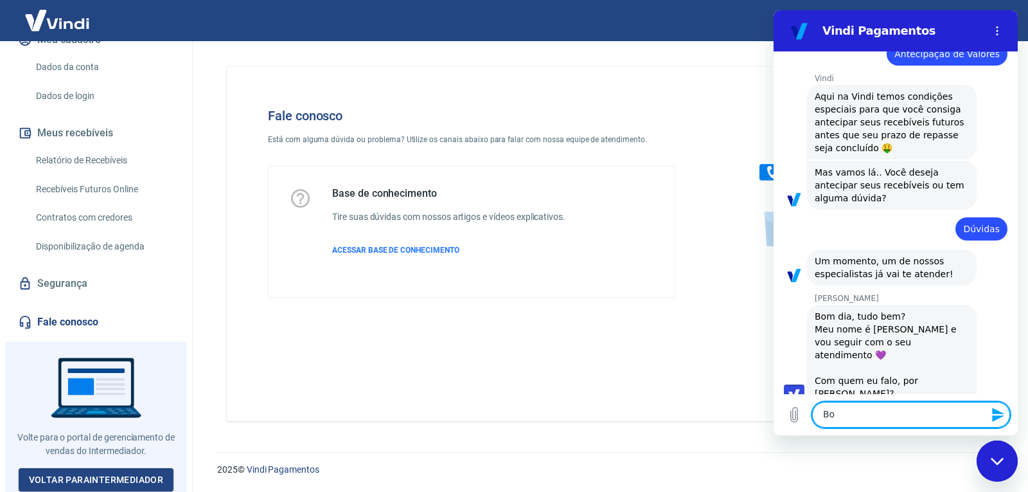
type textarea "x"
type textarea "Boa"
type textarea "x"
type textarea "Boa"
type textarea "x"
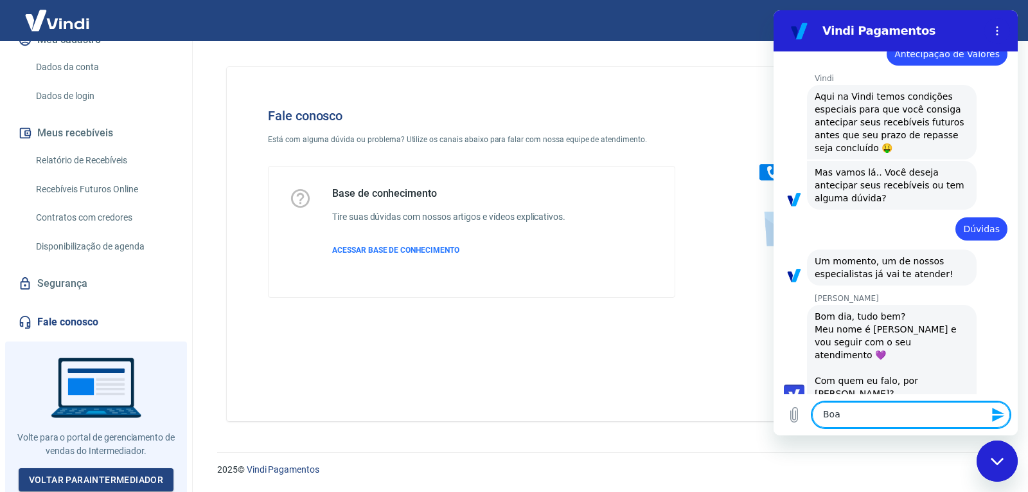
type textarea "Boa t"
type textarea "x"
type textarea "Boa ta"
type textarea "x"
type textarea "Boa tar"
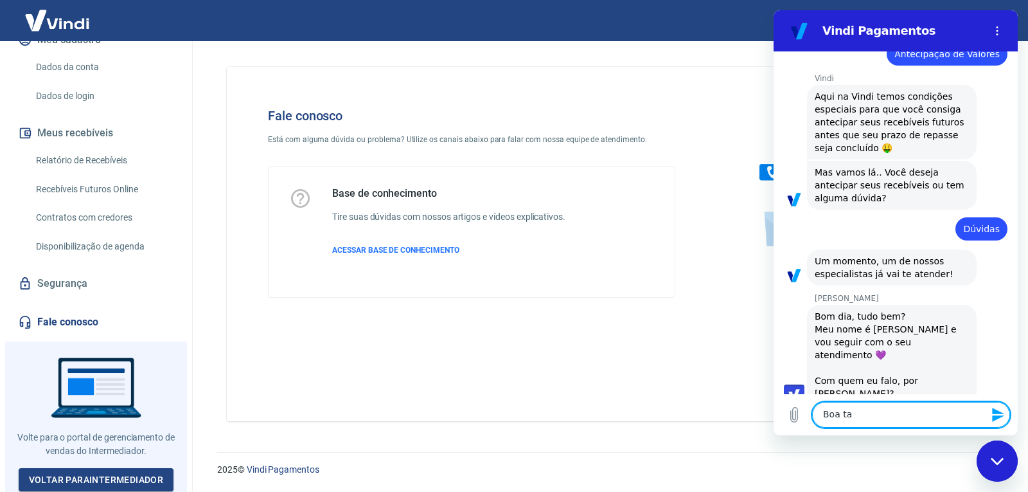
type textarea "x"
type textarea "Boa tard"
type textarea "x"
type textarea "Boa tarde"
type textarea "x"
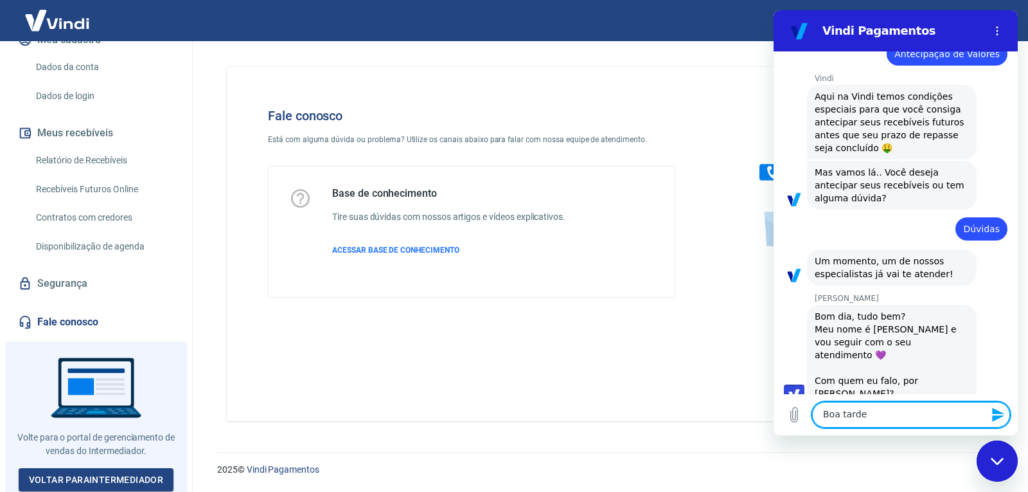
type textarea "Boa tarde"
type textarea "x"
type textarea "Boa tarde V"
type textarea "x"
type textarea "Boa tarde Vi"
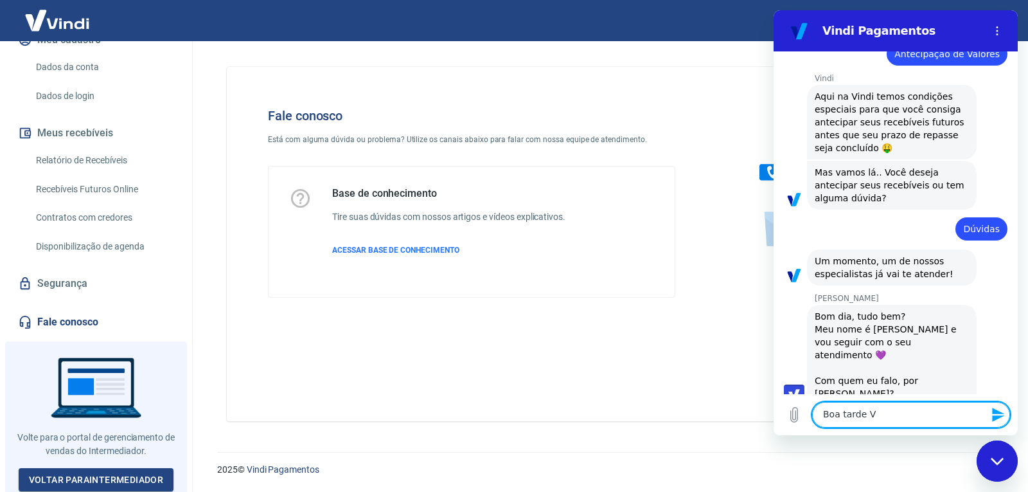
type textarea "x"
type textarea "Boa tarde Viv"
type textarea "x"
type textarea "Boa tarde Vivi"
type textarea "x"
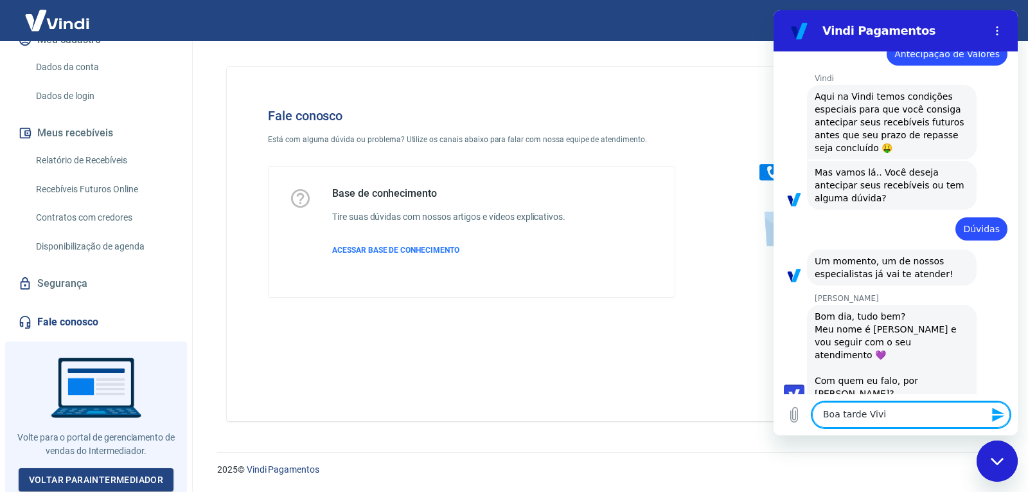
type textarea "Boa tarde Viviv"
type textarea "x"
type textarea "Boa tarde Viviva"
type textarea "x"
type textarea "Boa tarde Vivivan"
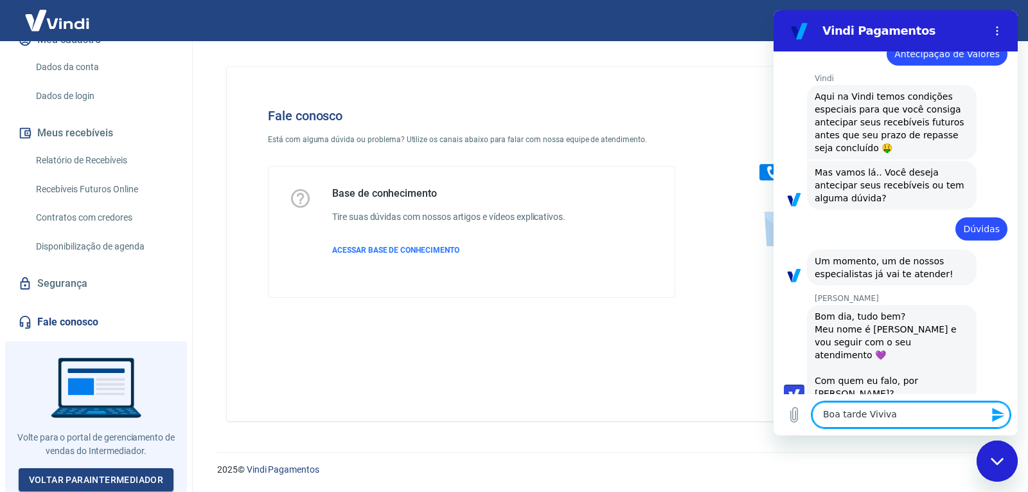
type textarea "x"
type textarea "Boa tarde Vivivane"
type textarea "x"
type textarea "Boa tarde Vivivane"
type textarea "x"
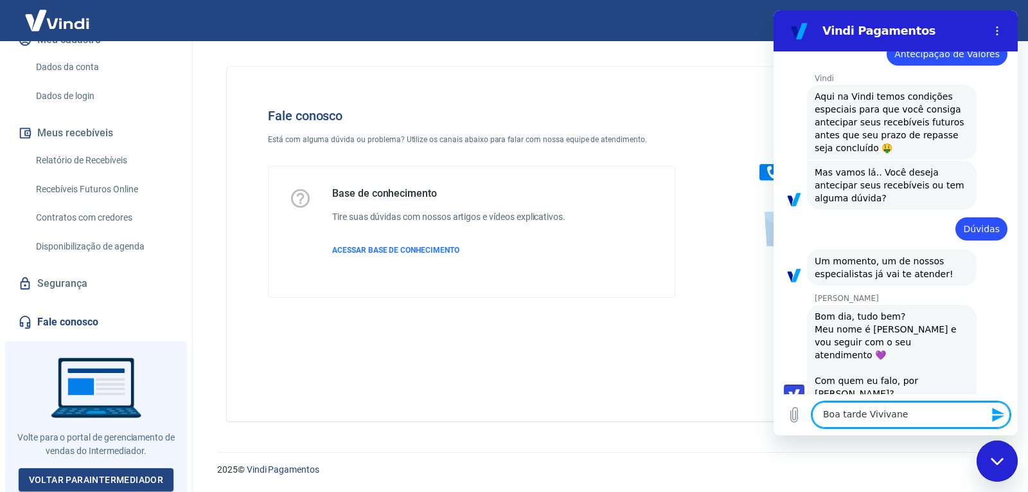
type textarea "Boa tarde Vivivane"
type textarea "x"
type textarea "Boa tarde Vivivan"
type textarea "x"
type textarea "Boa tarde Viviva"
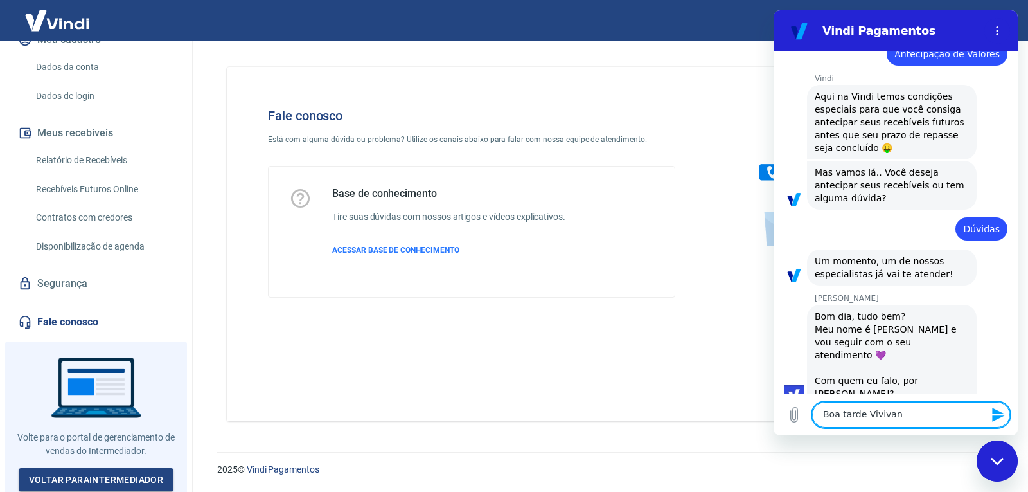
type textarea "x"
type textarea "Boa tarde Viviv"
type textarea "x"
type textarea "Boa tarde Vivi"
type textarea "x"
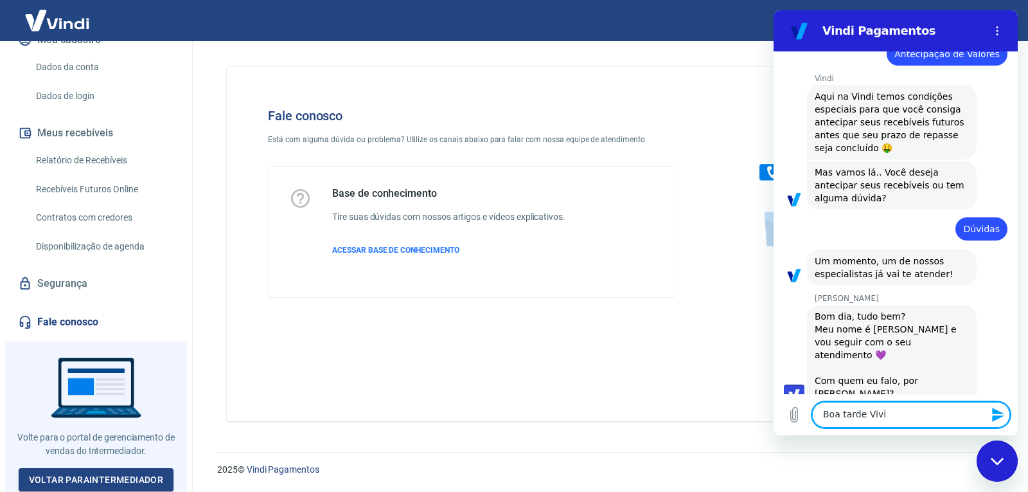
type textarea "Boa tarde Viv"
type textarea "x"
type textarea "Boa tarde Vi"
type textarea "x"
type textarea "Boa tarde V"
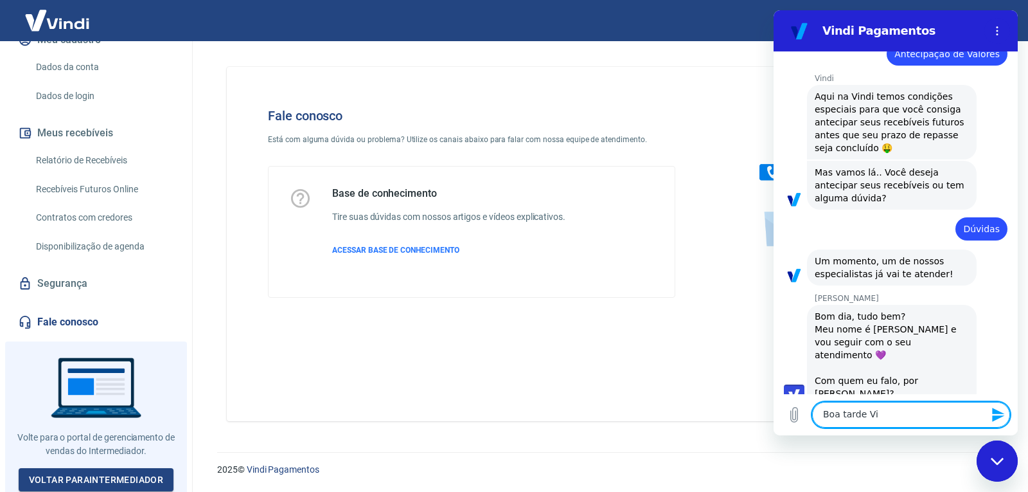
type textarea "x"
type textarea "Boa tarde"
type textarea "x"
type textarea "Boa tarde"
type textarea "x"
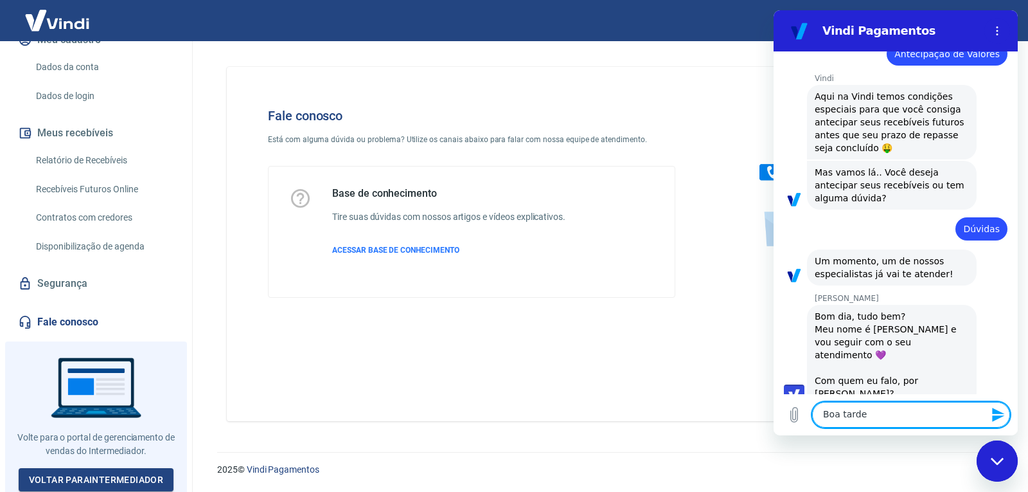
type textarea "Boa tard"
type textarea "x"
type textarea "Boa tar"
type textarea "x"
type textarea "Boa ta"
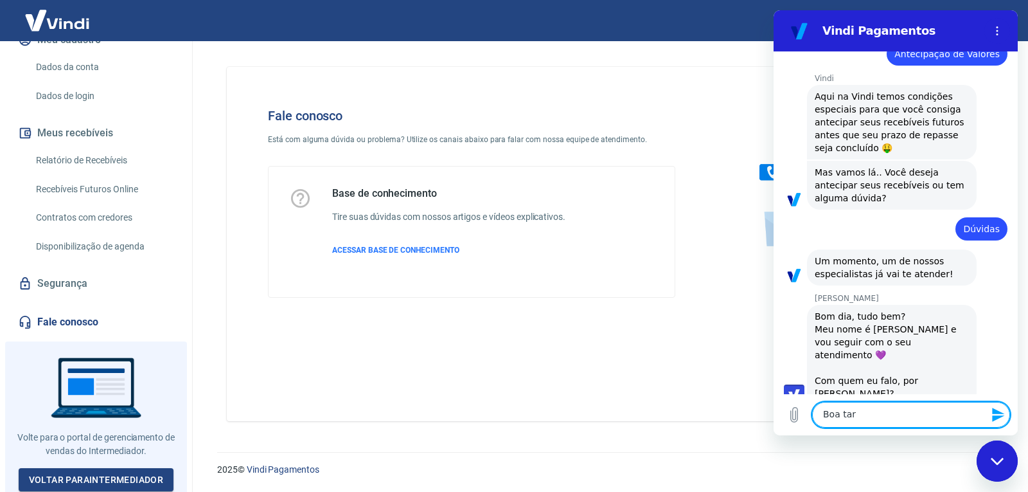
type textarea "x"
type textarea "Boa t"
type textarea "x"
type textarea "Boa"
type textarea "x"
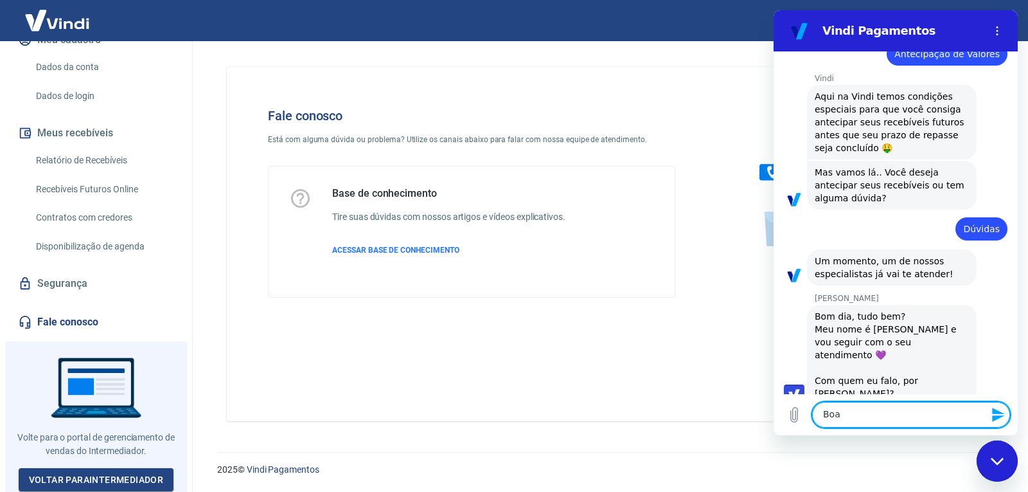
type textarea "Boa"
type textarea "x"
type textarea "Bo"
type textarea "x"
type textarea "B"
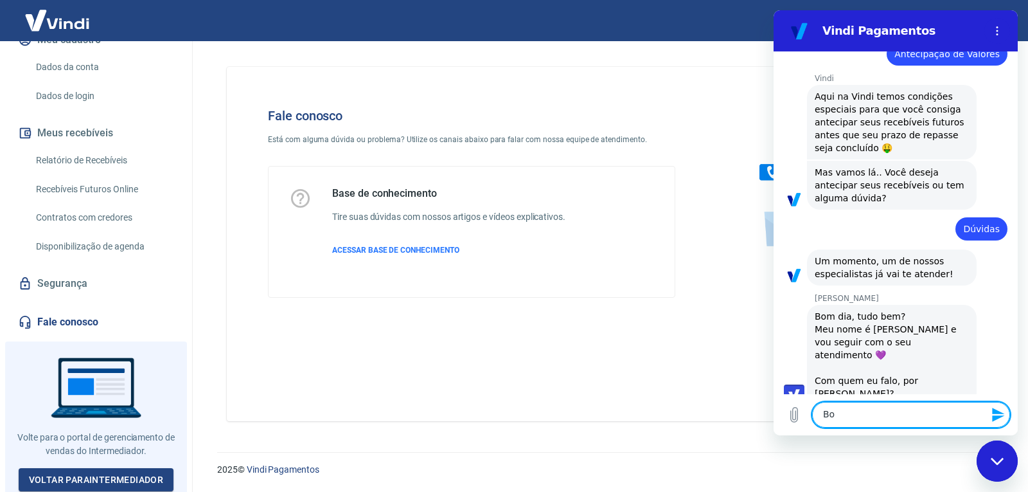
type textarea "x"
type textarea "B"
type textarea "x"
type textarea "Bo"
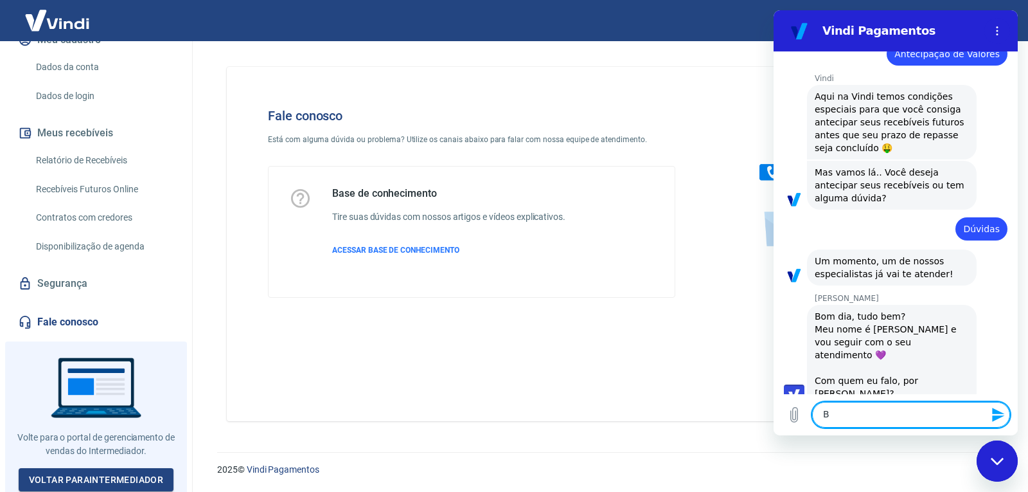
type textarea "x"
type textarea "Bom"
type textarea "x"
type textarea "Bom"
type textarea "x"
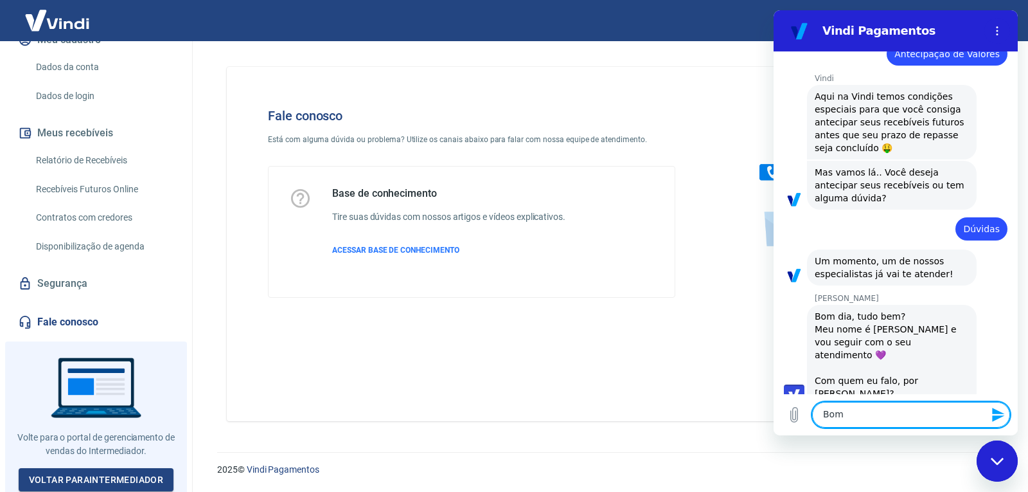
type textarea "Bom d"
type textarea "x"
type textarea "Bom di"
type textarea "x"
type textarea "Bom dia"
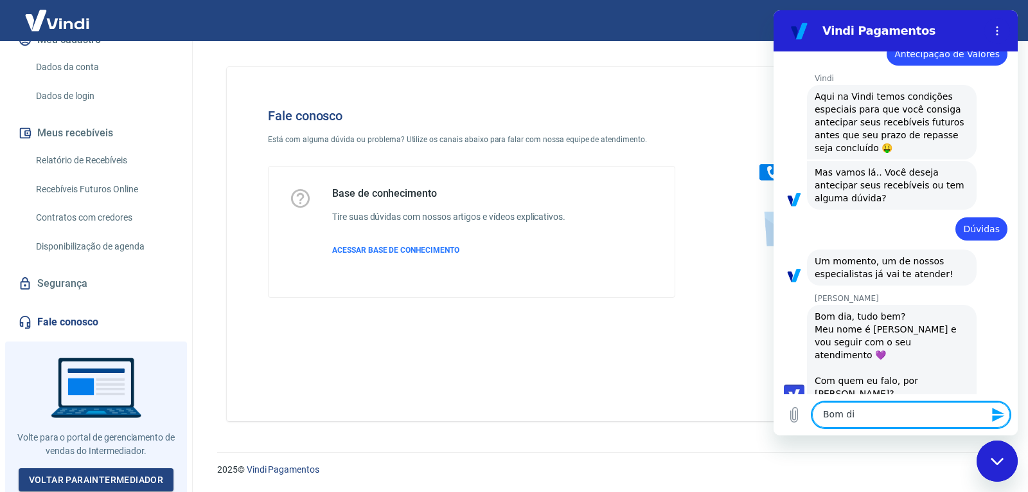
type textarea "x"
type textarea "Bom dia"
type textarea "x"
type textarea "Bom dia V"
type textarea "x"
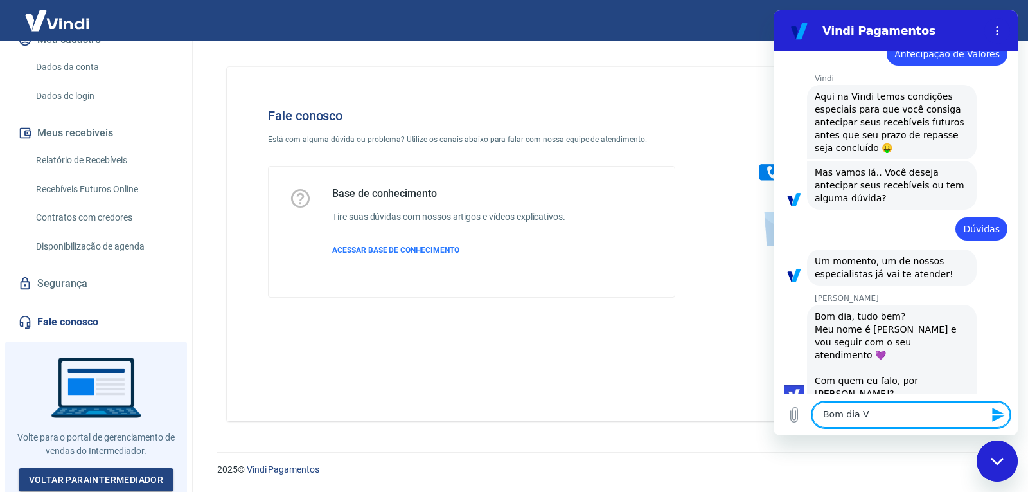
type textarea "Bom dia Vi"
type textarea "x"
type textarea "Bom dia Viv"
type textarea "x"
type textarea "Bom dia Vivi"
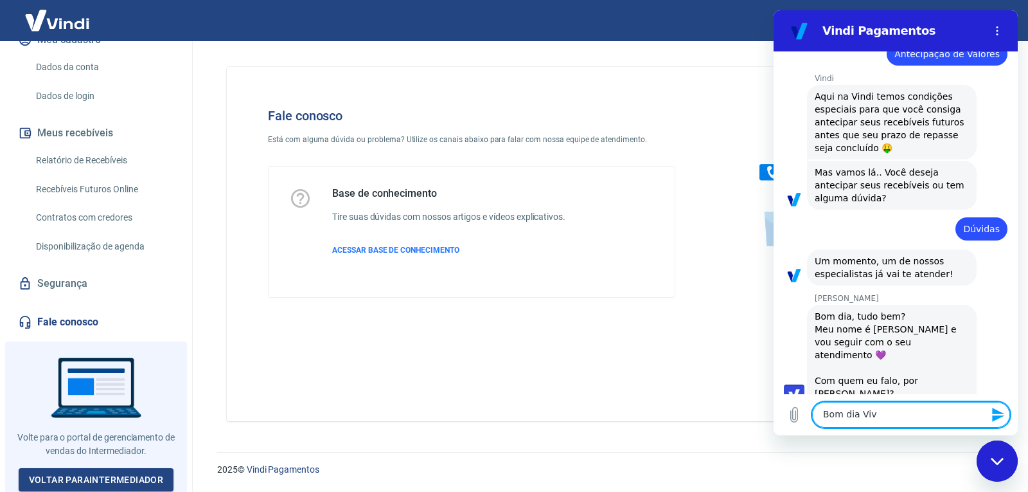
type textarea "x"
type textarea "Bom dia Vivia"
type textarea "x"
type textarea "Bom dia Vivian"
type textarea "x"
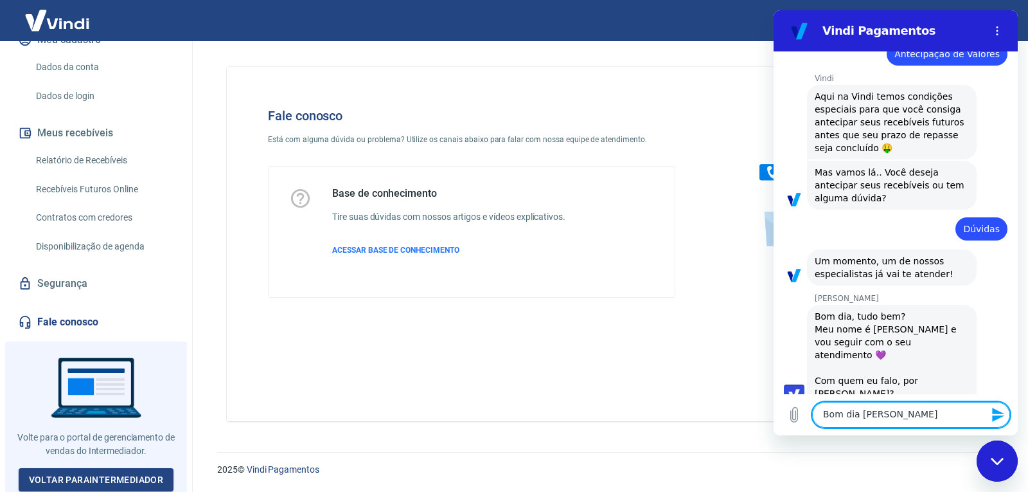
type textarea "Bom dia Viviane"
type textarea "x"
type textarea "Bom dia Viviane"
type textarea "x"
type textarea "Bom dia Viviane ="
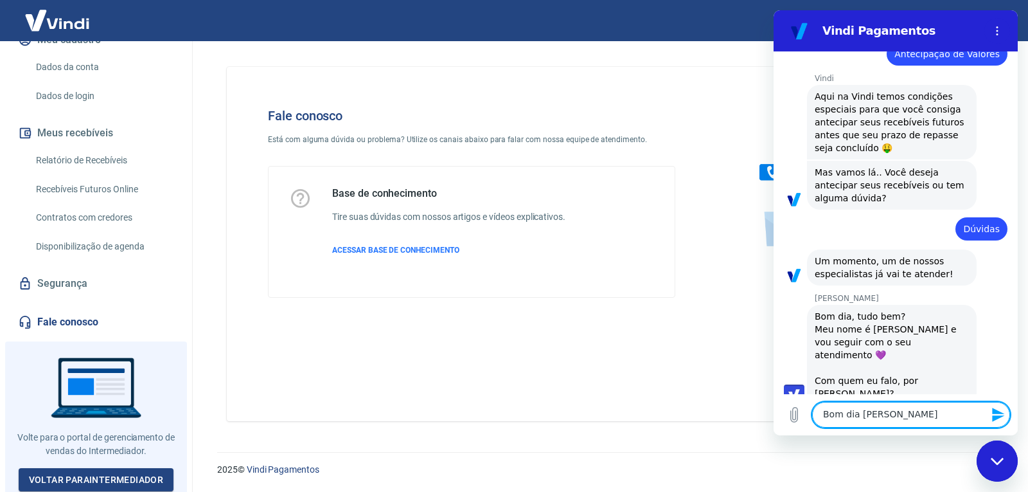
type textarea "x"
type textarea "Bom dia Viviane"
type textarea "x"
type textarea "Bom dia Viviane"
type textarea "x"
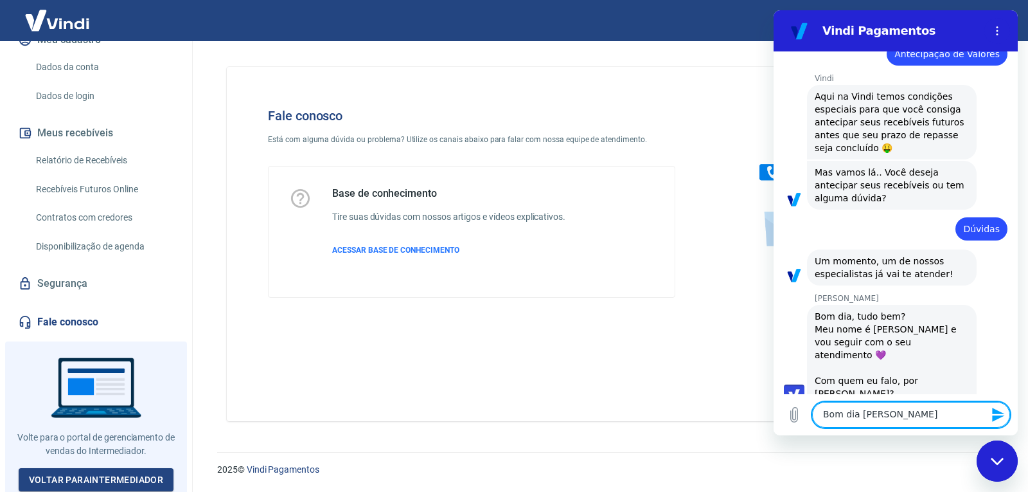
type textarea "Bom dia Viviane,"
type textarea "x"
type textarea "Bom dia Viviane,"
type textarea "x"
type textarea "Bom dia Viviane,"
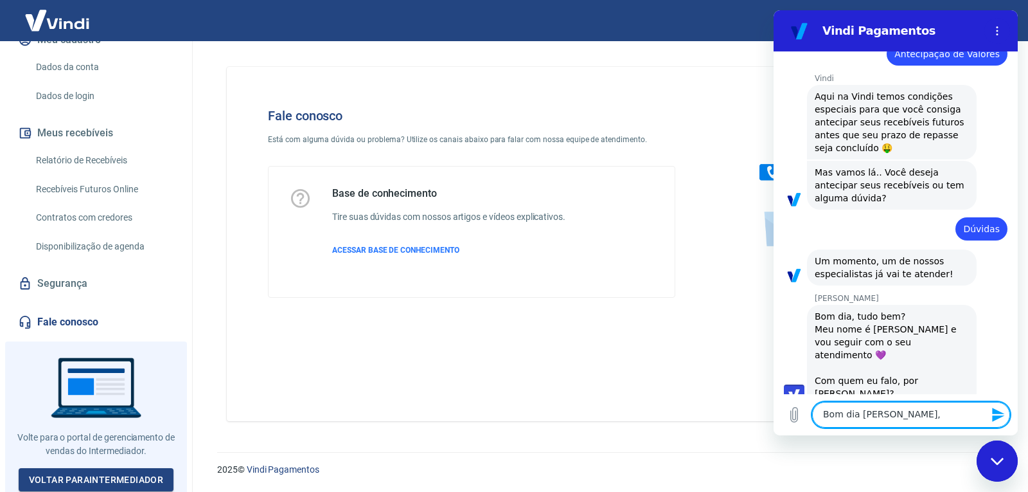
type textarea "x"
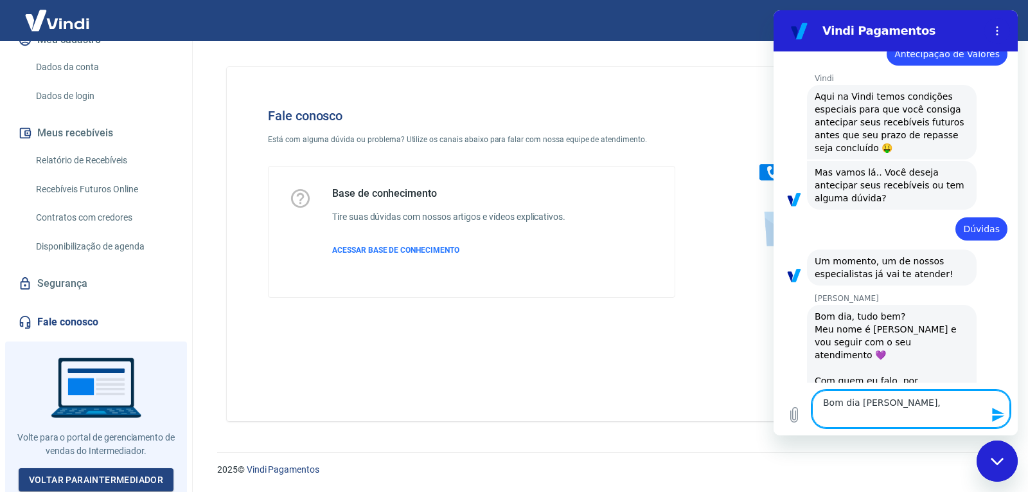
type textarea "Bom dia Viviane, E"
type textarea "x"
type textarea "Bom dia Viviane, EU"
type textarea "x"
type textarea "Bom dia Viviane, EU"
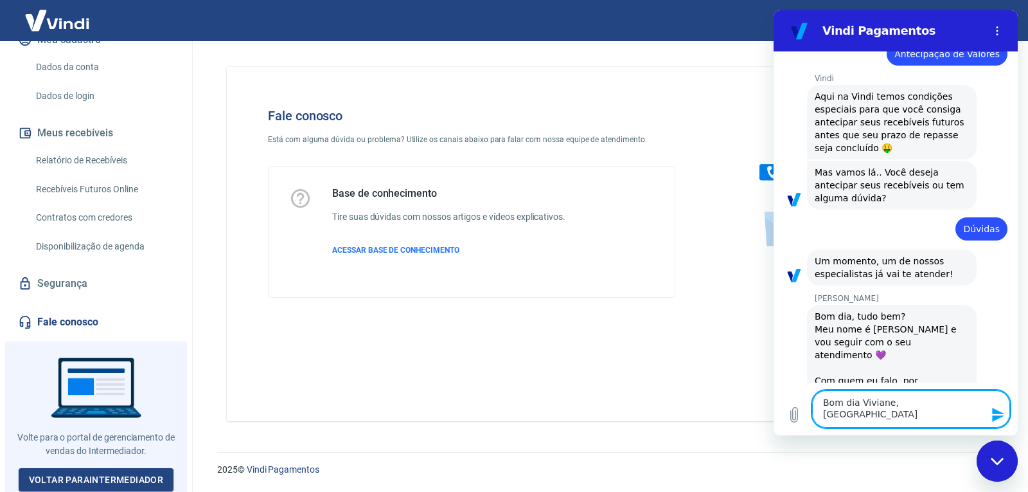
type textarea "x"
type textarea "Bom dia Viviane, EU f"
type textarea "x"
type textarea "Bom dia Viviane, EU fi"
type textarea "x"
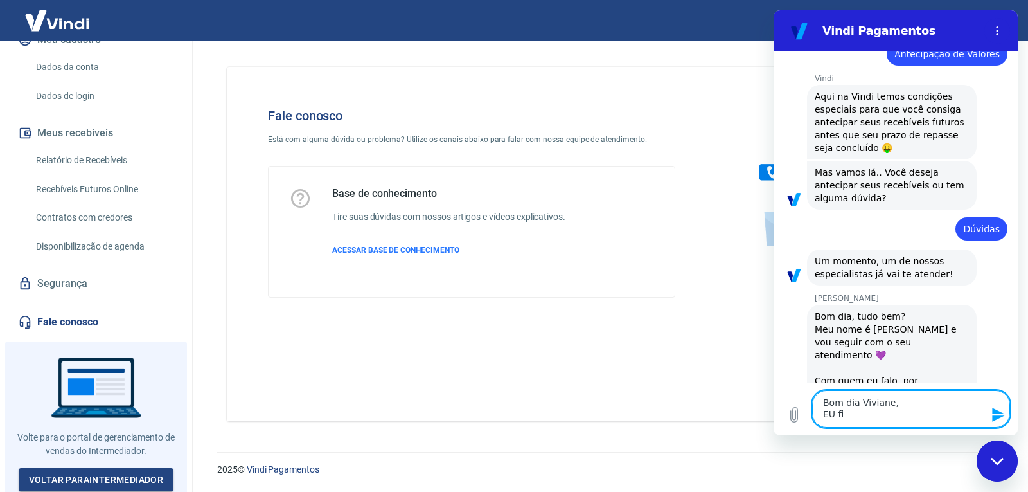
type textarea "Bom dia Viviane, EU fiz"
type textarea "x"
type textarea "Bom dia Viviane, EU fiz"
type textarea "x"
type textarea "Bom dia Viviane, EU fiz a"
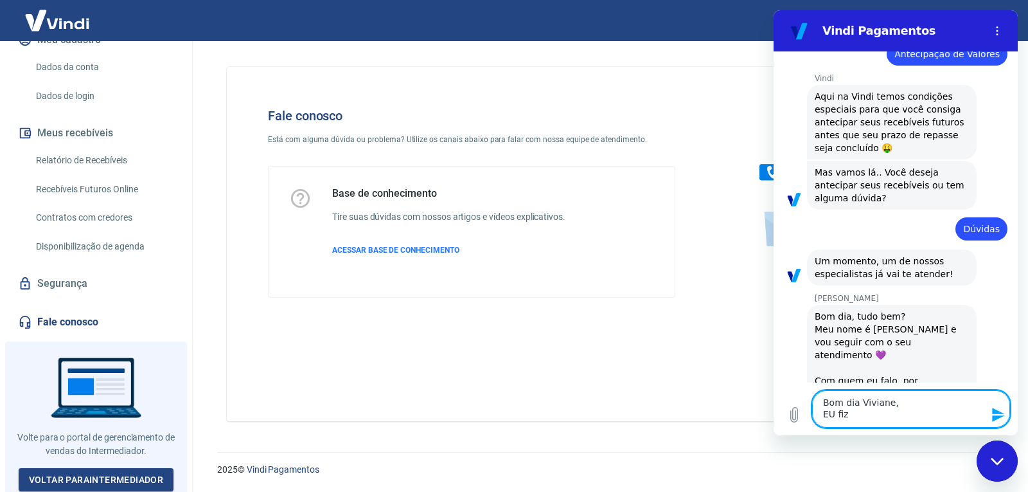
type textarea "x"
type textarea "Bom dia Viviane, EU fiz al"
type textarea "x"
type textarea "Bom dia Viviane, EU fiz alg"
type textarea "x"
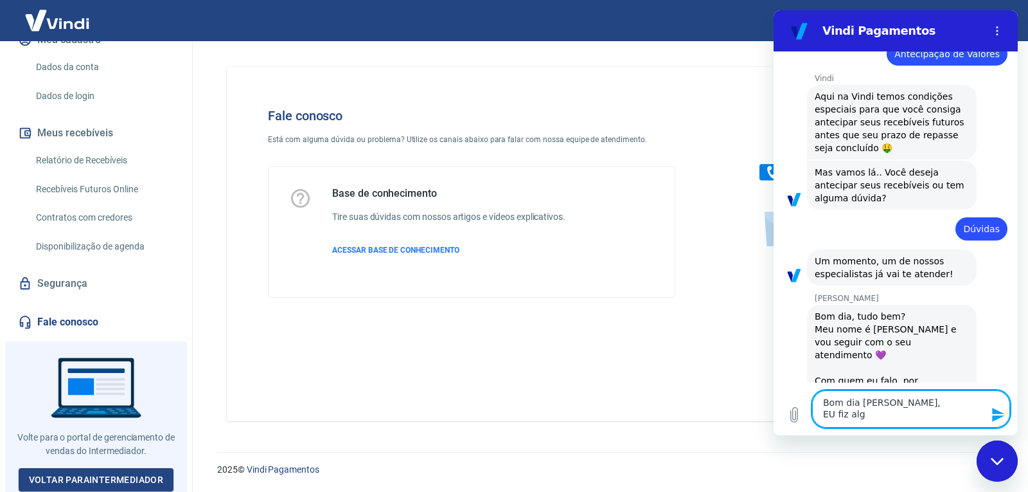
type textarea "Bom dia Viviane, EU fiz algu"
type textarea "x"
type textarea "Bom dia Viviane, EU fiz alg"
type textarea "x"
type textarea "Bom dia Viviane, EU fiz al"
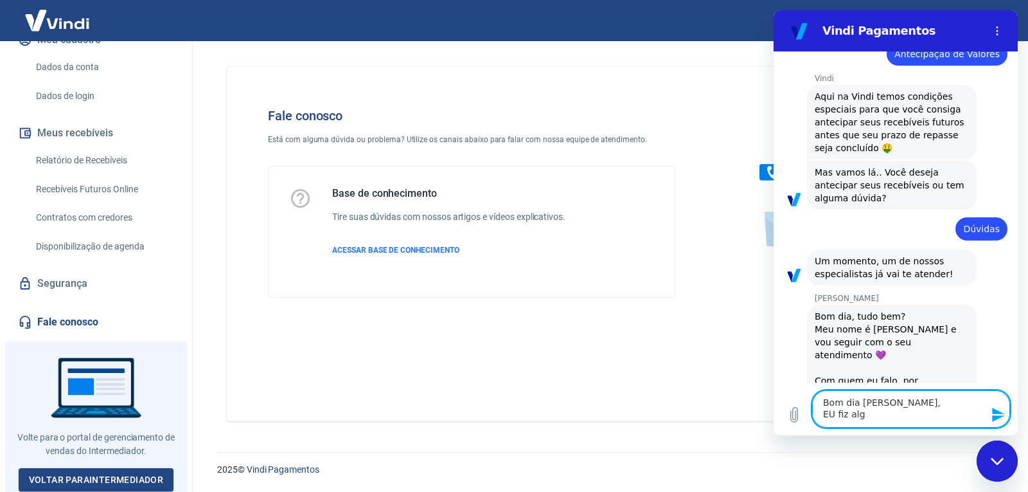
type textarea "x"
type textarea "Bom dia Viviane, EU fiz a"
type textarea "x"
type textarea "Bom dia Viviane, EU fiz"
type textarea "x"
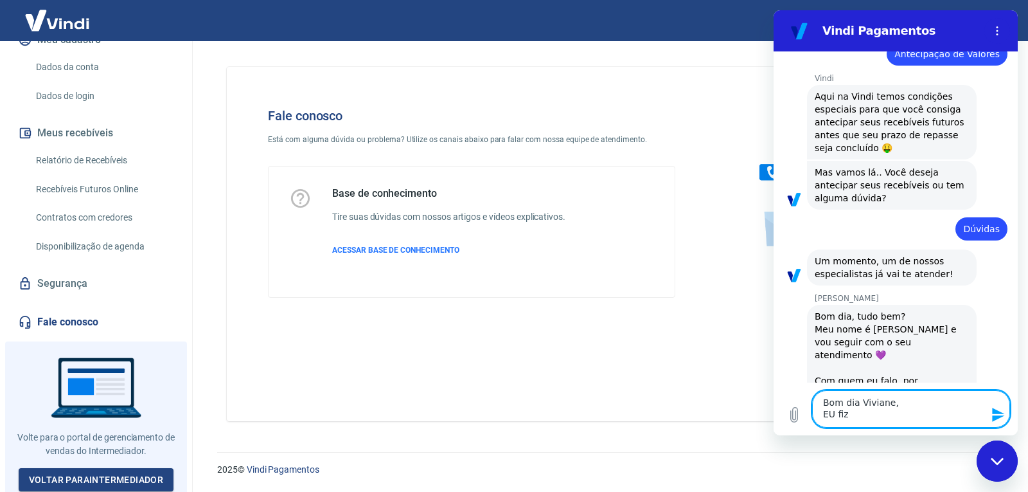
type textarea "Bom dia Viviane, EU fiz"
type textarea "x"
type textarea "Bom dia Viviane, EU fi"
type textarea "x"
type textarea "Bom dia Viviane, EU f"
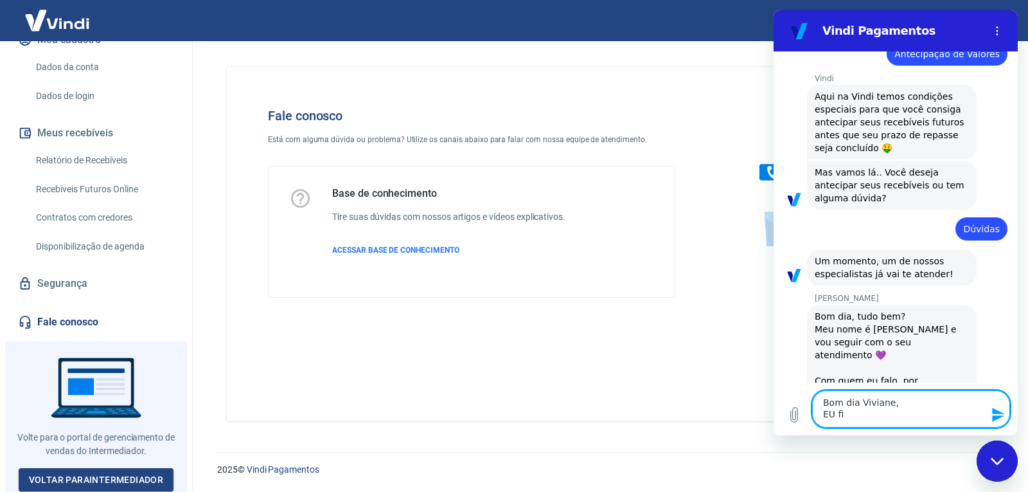
type textarea "x"
type textarea "Bom dia Viviane, EU"
type textarea "x"
type textarea "Bom dia Viviane, EU"
type textarea "x"
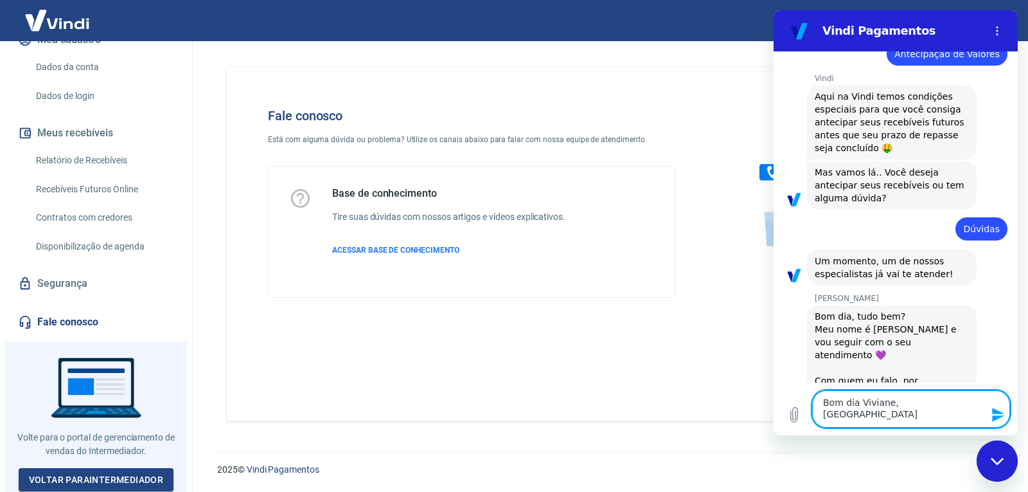
type textarea "Bom dia Viviane, E"
type textarea "x"
type textarea "Bom dia Viviane,"
type textarea "x"
type textarea "Bom dia Viviane, M"
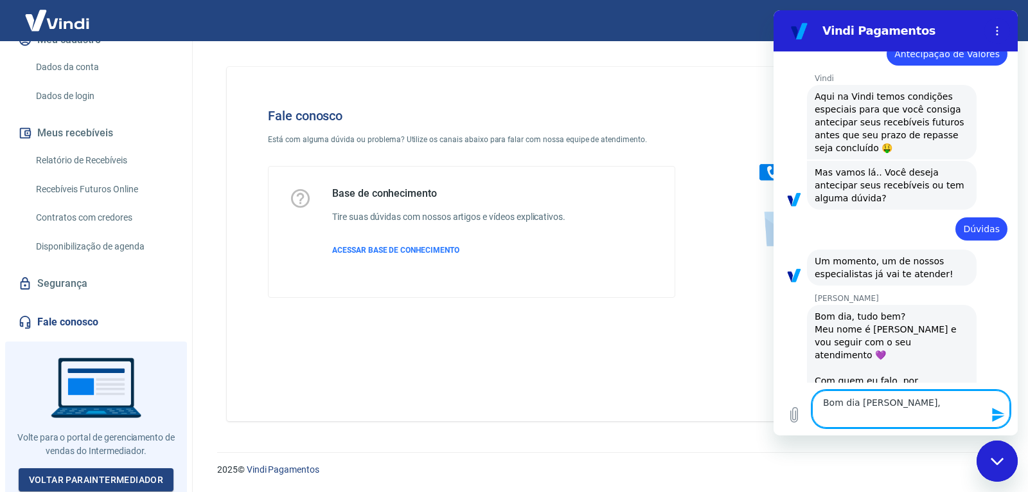
type textarea "x"
type textarea "Bom dia Viviane, Me"
type textarea "x"
type textarea "Bom dia Viviane, Mes"
type textarea "x"
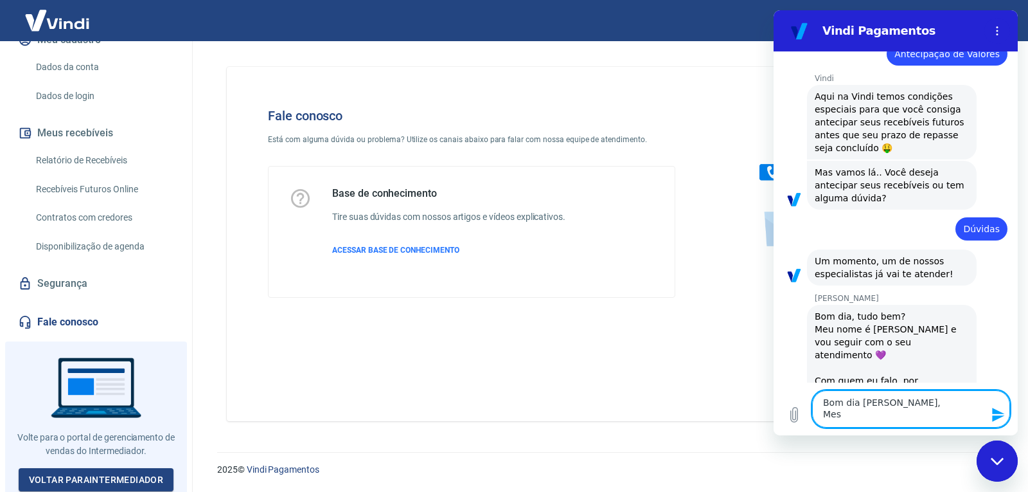
type textarea "Bom dia Viviane, Mes"
type textarea "x"
type textarea "Bom dia Viviane, Mes p"
type textarea "x"
type textarea "Bom dia Viviane, Mes pa"
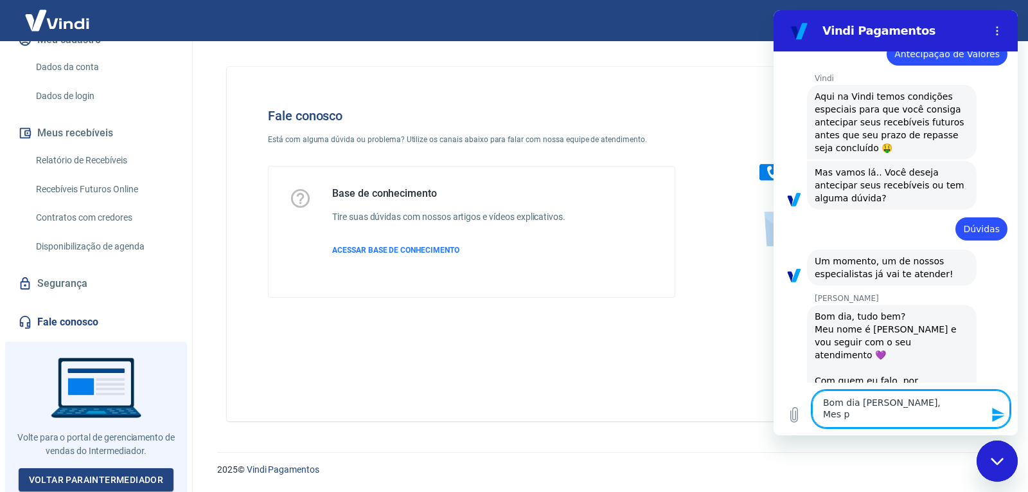
type textarea "x"
type textarea "Bom dia Viviane, Mes pas"
type textarea "x"
type textarea "Bom dia Viviane, Mes pass"
type textarea "x"
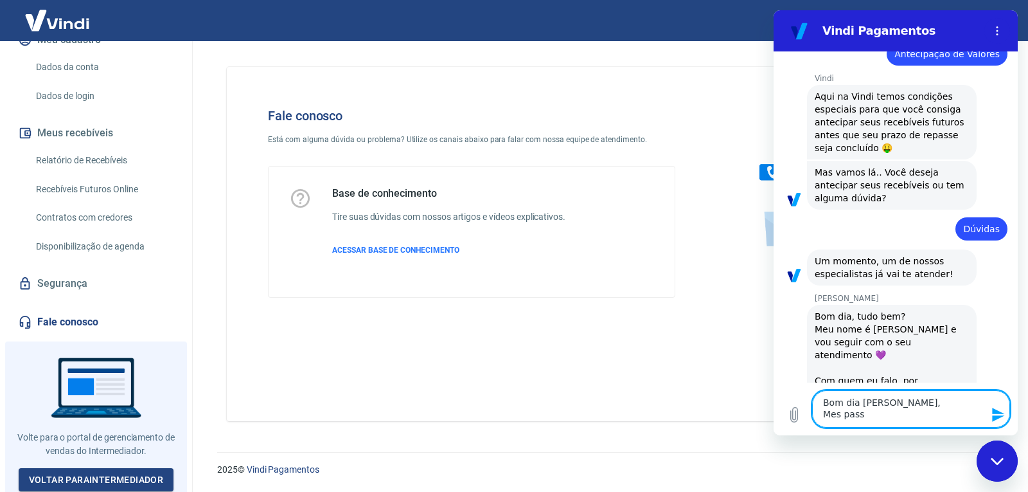
type textarea "Bom dia Viviane, Mes passa"
type textarea "x"
type textarea "Bom dia Viviane, Mes passad"
type textarea "x"
type textarea "Bom dia Viviane, Mes passado"
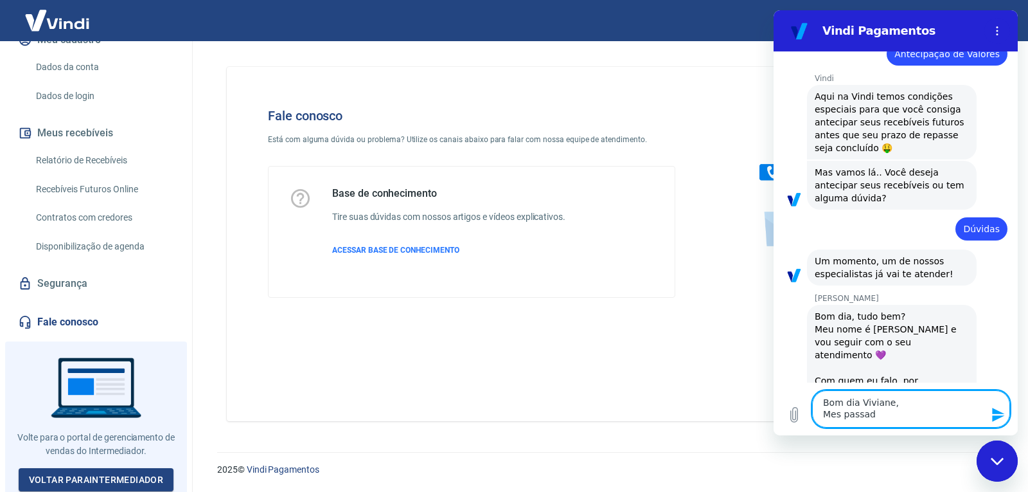
type textarea "x"
type textarea "Bom dia Viviane, Mes passado"
type textarea "x"
type textarea "Bom dia Viviane, Mes passado f"
type textarea "x"
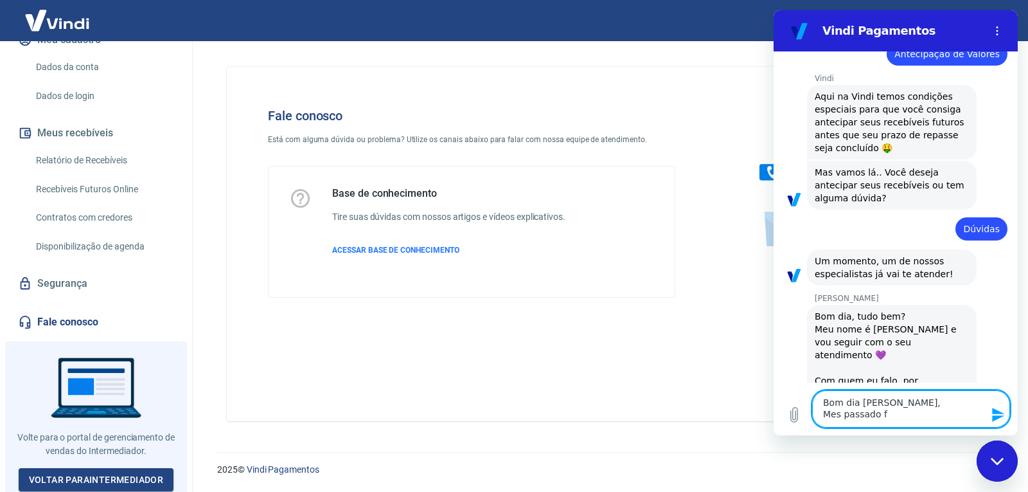
type textarea "Bom dia Viviane, Mes passado fi"
type textarea "x"
type textarea "Bom dia Viviane, Mes passado fiz"
type textarea "x"
type textarea "Bom dia Viviane, Mes passado fize"
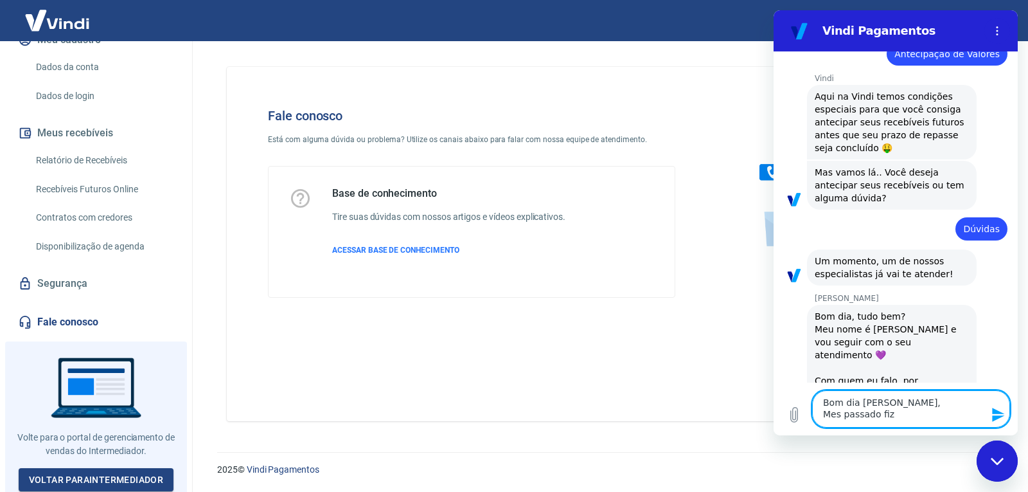
type textarea "x"
type textarea "Bom dia Viviane, Mes passado fizem"
type textarea "x"
type textarea "Bom dia Viviane, Mes passado fizemo"
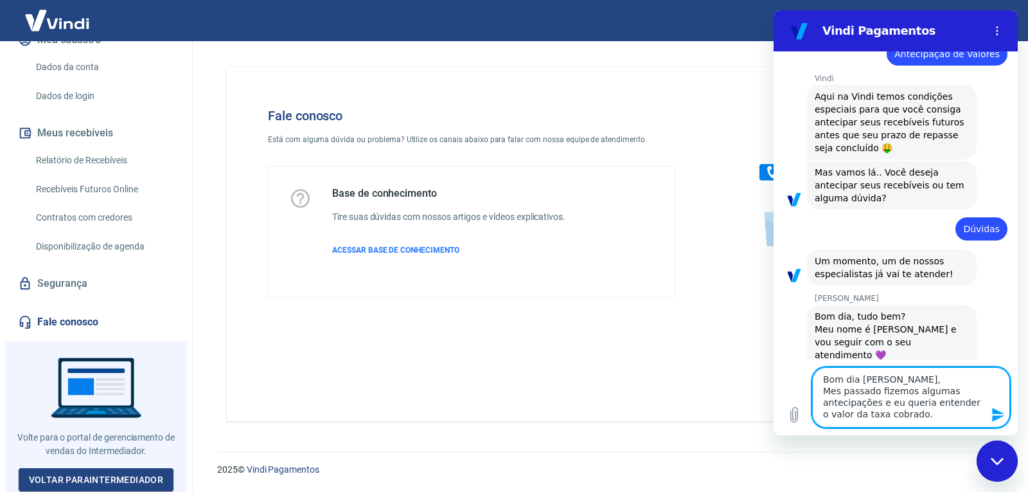
drag, startPoint x: 832, startPoint y: 389, endPoint x: 842, endPoint y: 399, distance: 14.5
click at [843, 399] on textarea "Bom dia Viviane, Mes passado fizemos algumas antecipações e eu queria entender …" at bounding box center [912, 397] width 198 height 60
click at [835, 391] on textarea "Bom dia Viviane, Mes passado fizemos algumas antecipações e eu queria entender …" at bounding box center [912, 397] width 198 height 60
click at [926, 413] on textarea "Bom dia Viviane, Mês passado fizemos algumas antecipações e eu queria entender …" at bounding box center [912, 397] width 198 height 60
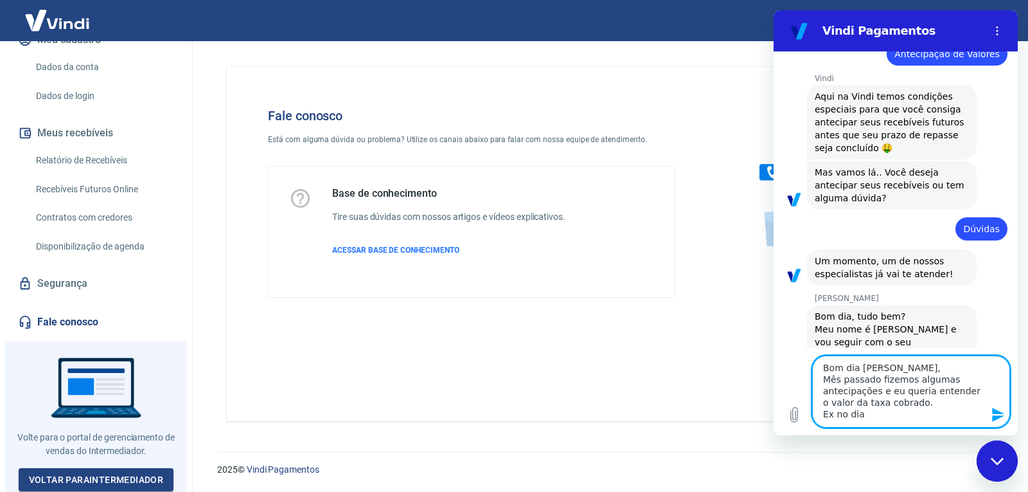
click at [832, 411] on textarea "Bom dia Viviane, Mês passado fizemos algumas antecipações e eu queria entender …" at bounding box center [912, 391] width 198 height 72
click at [865, 418] on textarea "Bom dia Viviane, Mês passado fizemos algumas antecipações e eu queria entender …" at bounding box center [912, 391] width 198 height 72
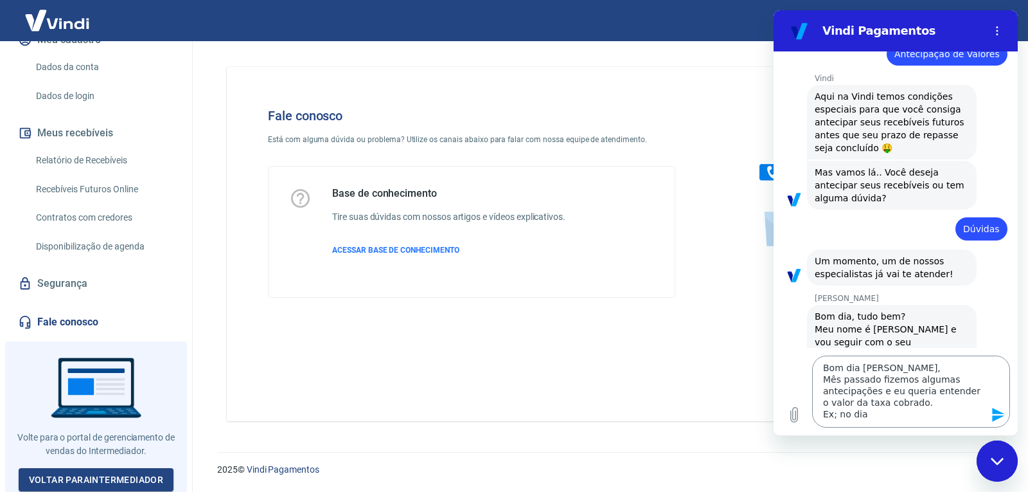
click at [879, 412] on textarea "Bom dia Viviane, Mês passado fizemos algumas antecipações e eu queria entender …" at bounding box center [912, 391] width 198 height 72
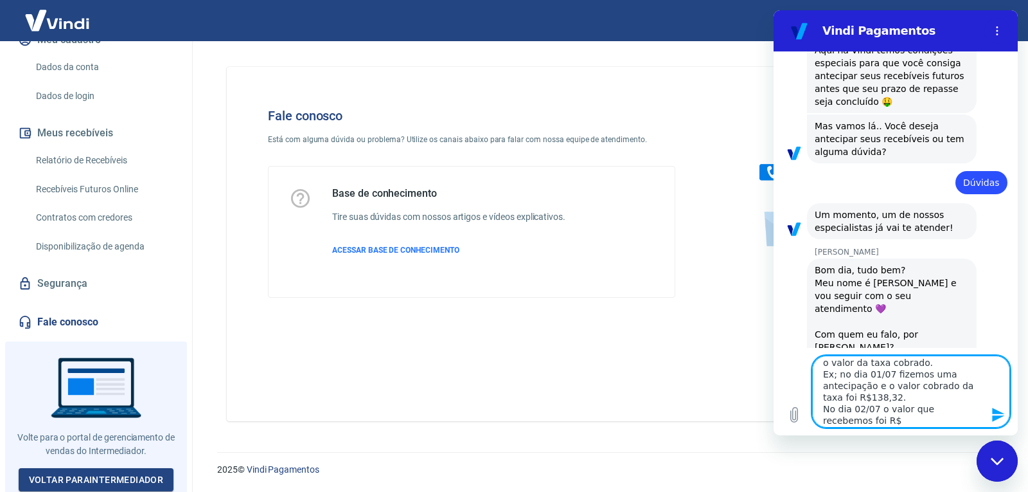
scroll to position [1104, 0]
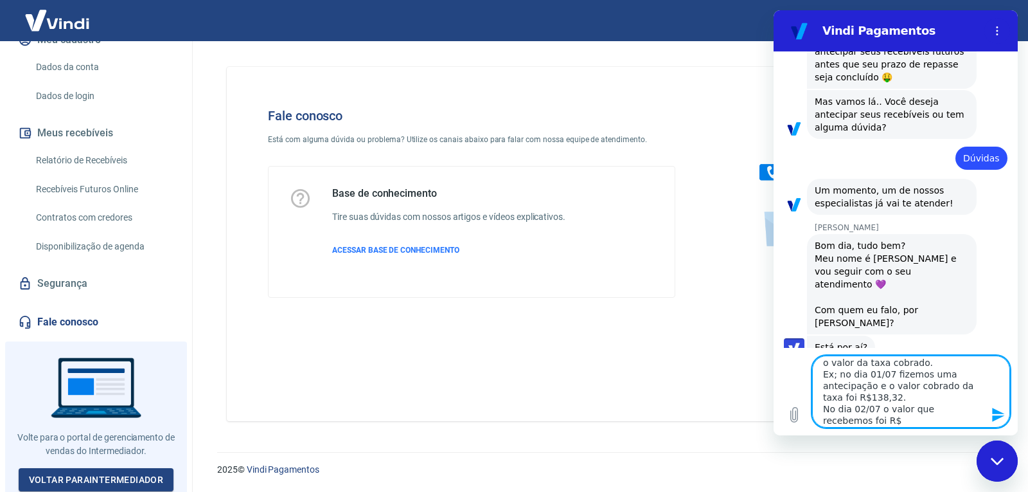
paste textarea "R$6.269,21"
click at [832, 421] on textarea "Bom dia Viviane, Mês passado fizemos algumas antecipações e eu queria entender …" at bounding box center [912, 391] width 198 height 72
click at [876, 426] on textarea "Bom dia Viviane, Mês passado fizemos algumas antecipações e eu queria entender …" at bounding box center [912, 391] width 198 height 72
click at [944, 418] on textarea "Bom dia Viviane, Mês passado fizemos algumas antecipações e eu queria entender …" at bounding box center [912, 391] width 198 height 72
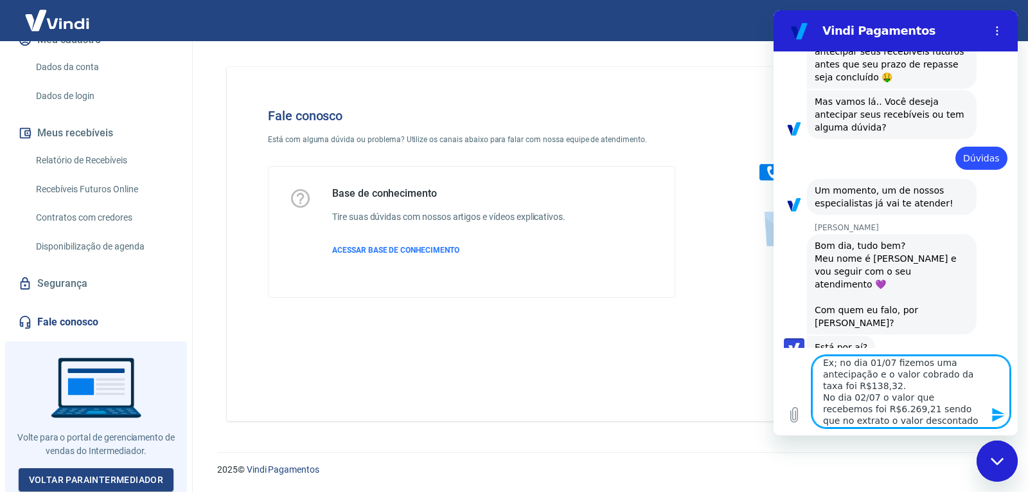
click at [935, 421] on textarea "Bom dia Viviane, Mês passado fizemos algumas antecipações e eu queria entender …" at bounding box center [912, 391] width 198 height 72
drag, startPoint x: 934, startPoint y: 406, endPoint x: 964, endPoint y: 417, distance: 31.5
click at [964, 417] on textarea "Bom dia Viviane, Mês passado fizemos algumas antecipações e eu queria entender …" at bounding box center [912, 391] width 198 height 72
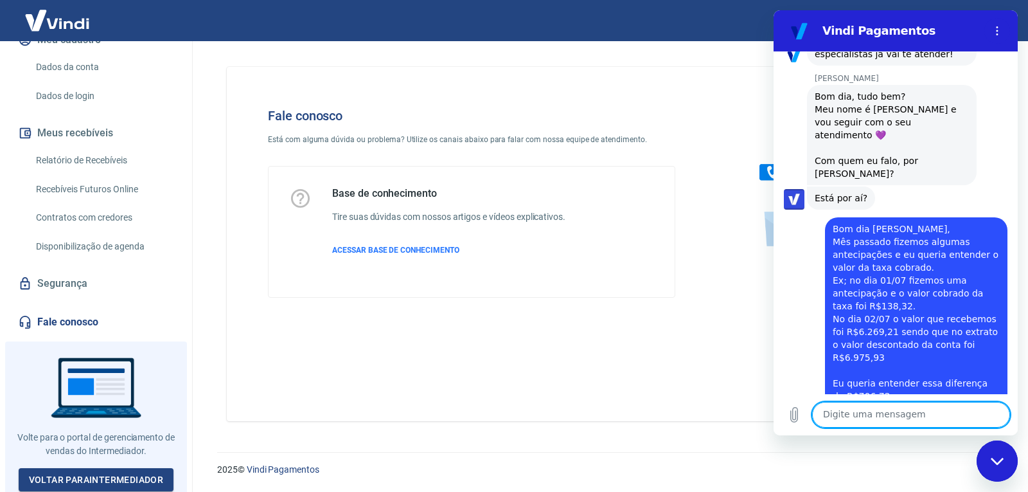
scroll to position [1256, 0]
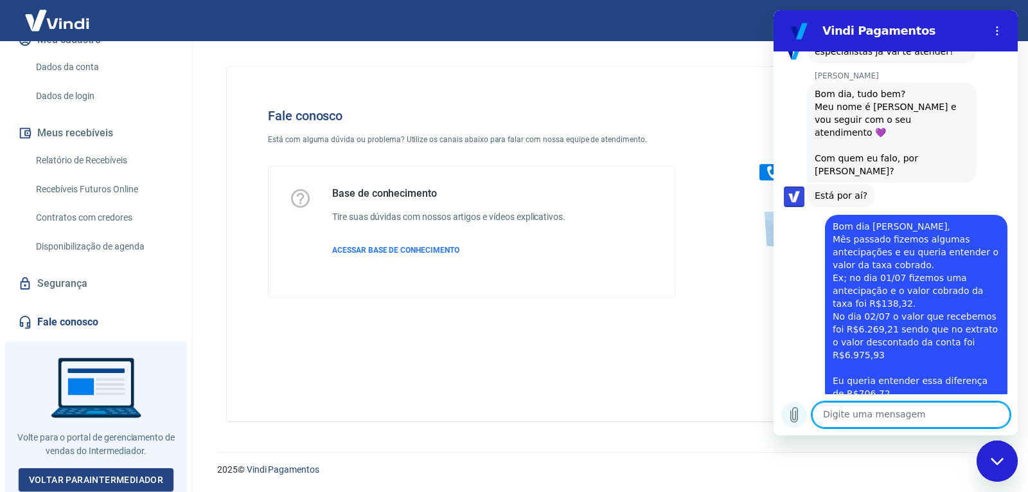
click at [795, 415] on icon "Carregar arquivo" at bounding box center [794, 414] width 15 height 15
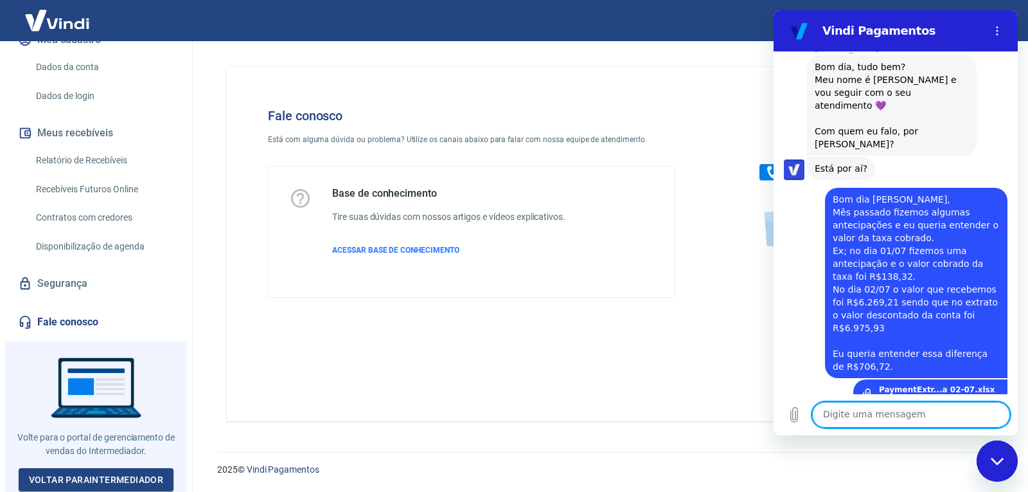
scroll to position [1286, 0]
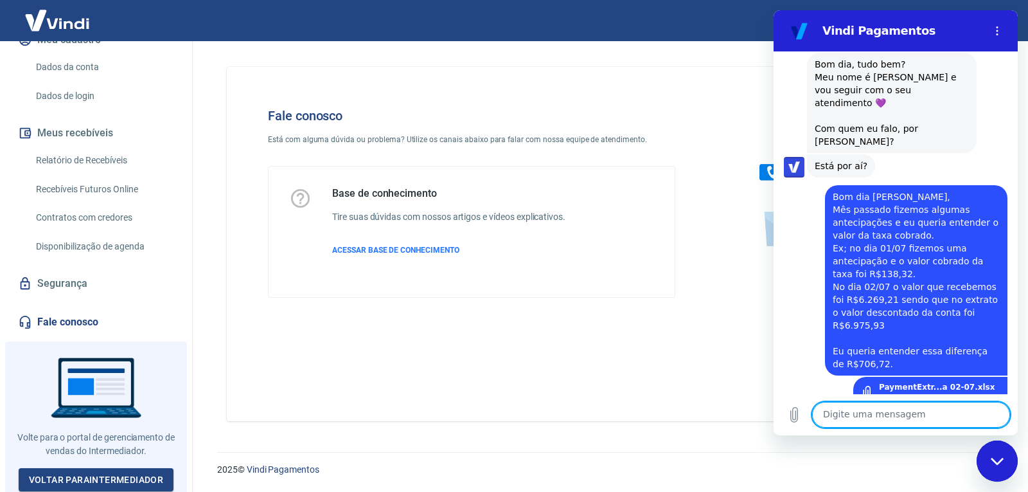
click at [861, 418] on textarea at bounding box center [912, 415] width 198 height 26
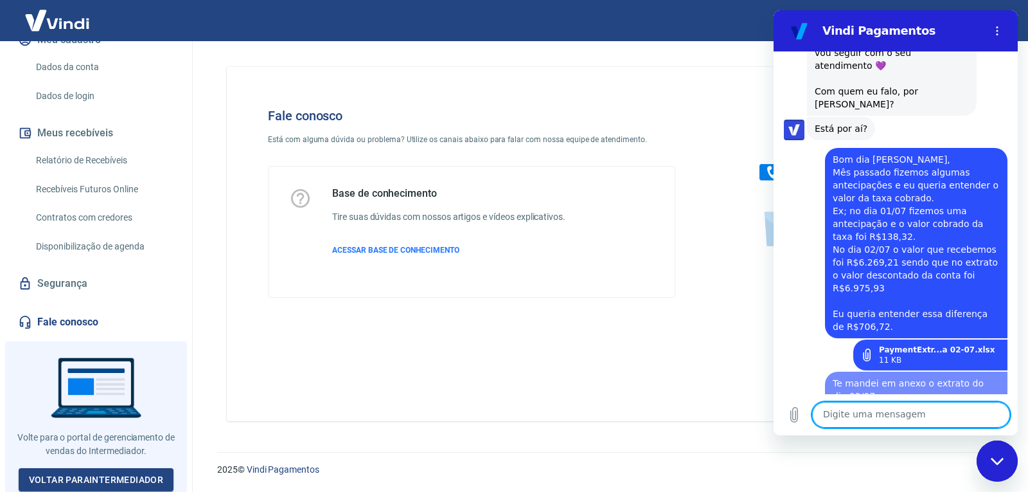
scroll to position [1325, 0]
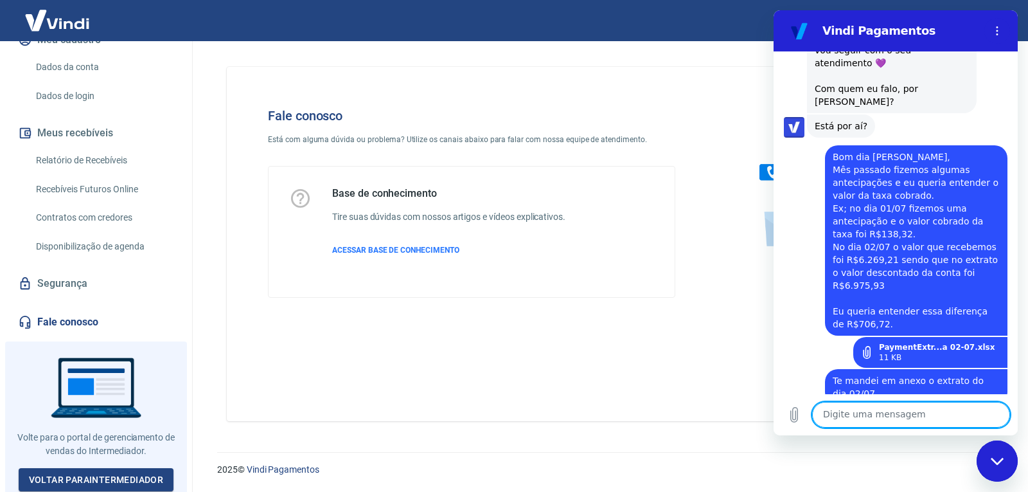
click at [887, 418] on textarea at bounding box center [912, 415] width 198 height 26
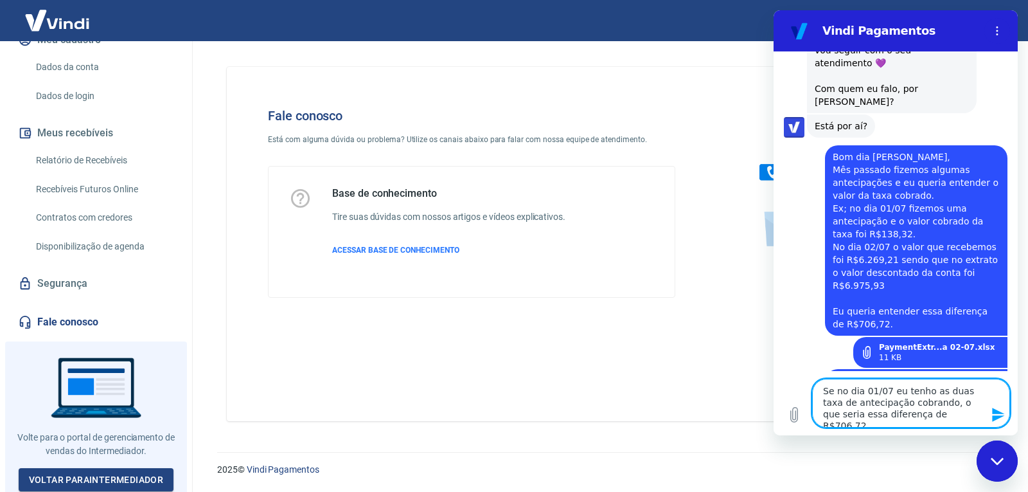
click at [922, 406] on textarea "Se no dia 01/07 eu tenho as duas taxa de antecipação cobrando, o que seria essa…" at bounding box center [912, 403] width 198 height 49
click at [949, 415] on textarea "Se no dia 01/07 eu tenho as duas taxa de antecipação cobrandas, o que seria ess…" at bounding box center [912, 403] width 198 height 49
drag, startPoint x: 825, startPoint y: 392, endPoint x: 951, endPoint y: 411, distance: 127.4
click at [951, 411] on textarea "Se no dia 01/07 eu tenho as duas taxa de antecipação cobrandas, o que seria ess…" at bounding box center [912, 403] width 198 height 49
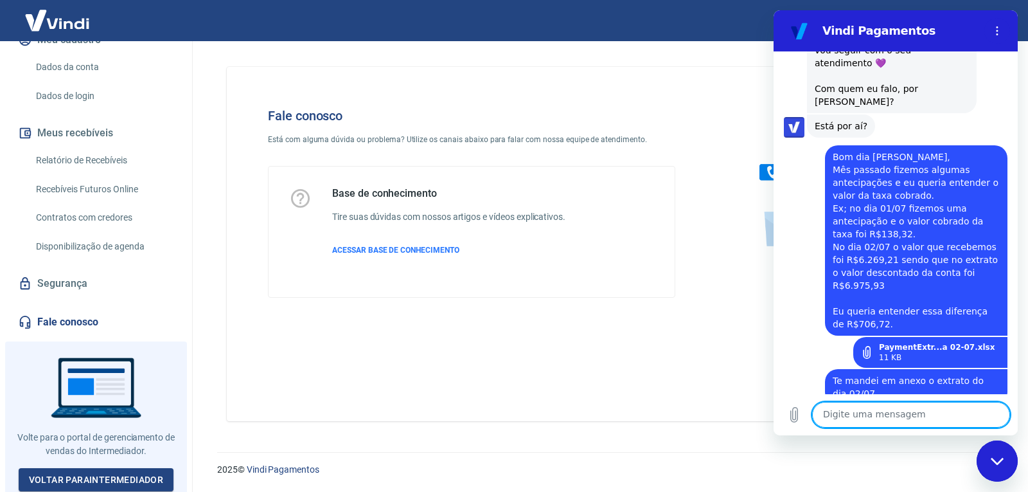
click at [924, 426] on textarea at bounding box center [912, 415] width 198 height 26
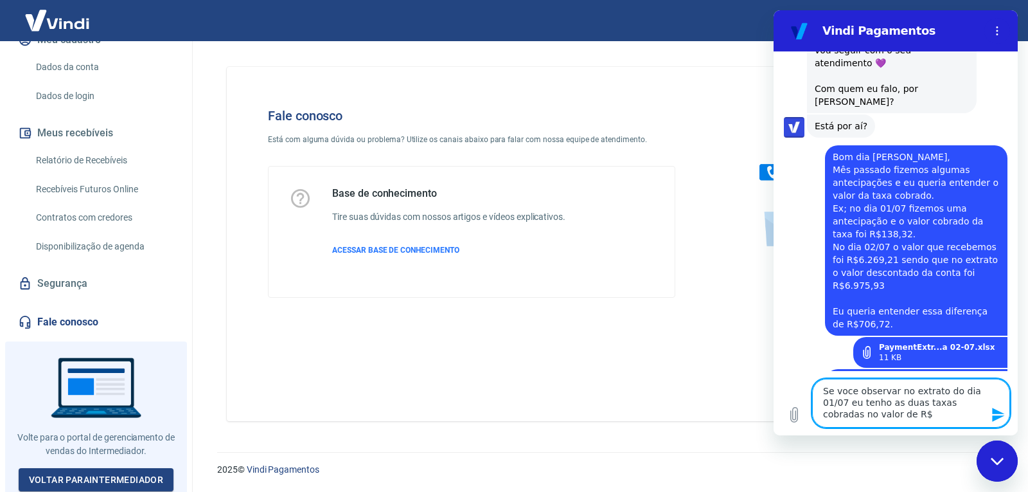
scroll to position [1349, 0]
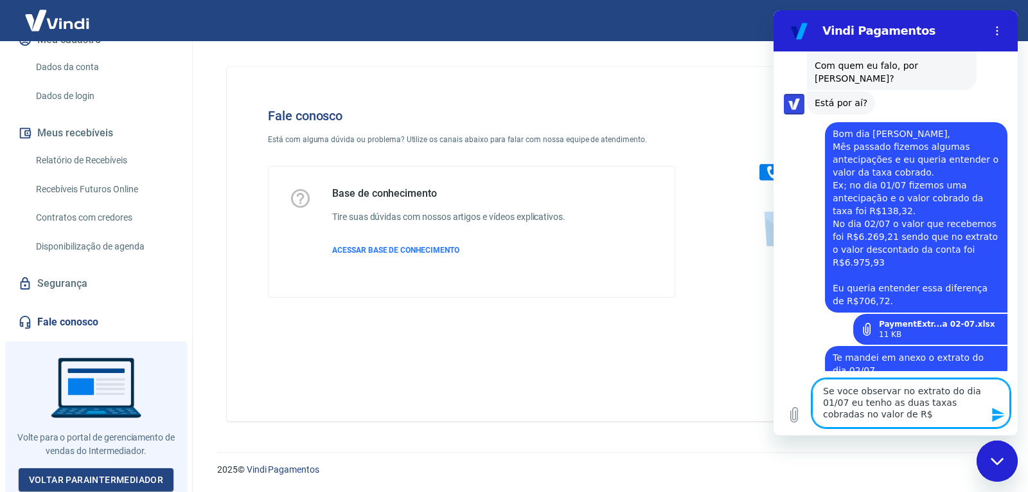
paste textarea "R$296,30"
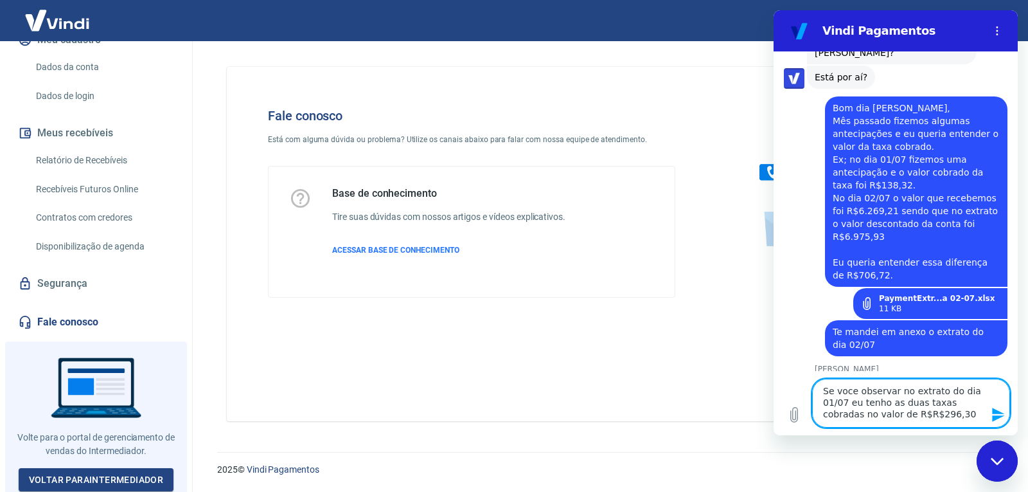
scroll to position [1373, 0]
click at [881, 417] on textarea "Se voce observar no extrato do dia 01/07 eu tenho as duas taxas cobradas no val…" at bounding box center [912, 403] width 198 height 49
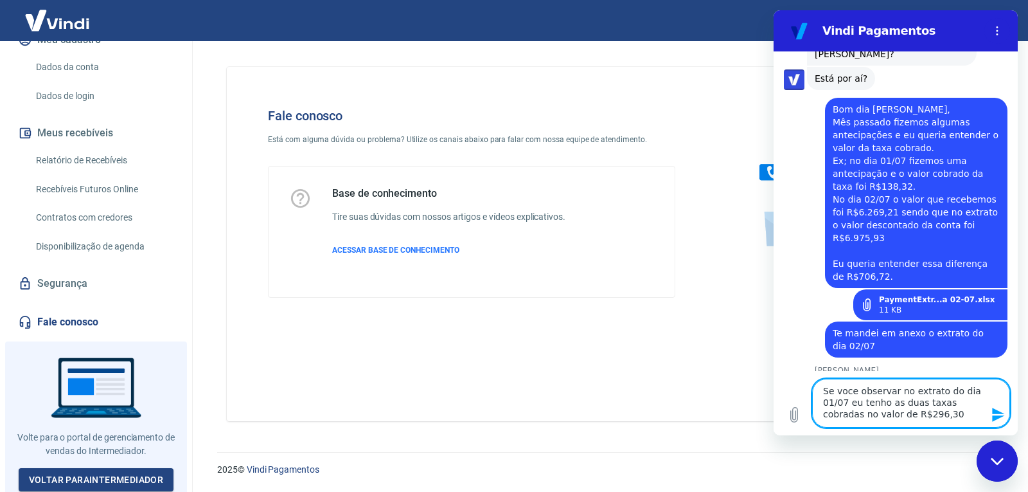
click at [916, 415] on textarea "Se voce observar no extrato do dia 01/07 eu tenho as duas taxas cobradas no val…" at bounding box center [912, 403] width 198 height 49
paste textarea "R$138,32"
drag, startPoint x: 920, startPoint y: 391, endPoint x: 967, endPoint y: 418, distance: 54.7
click at [967, 418] on textarea "Se voce observar no extrato do dia 01/07 eu tenho as duas taxas cobradas no val…" at bounding box center [912, 403] width 198 height 49
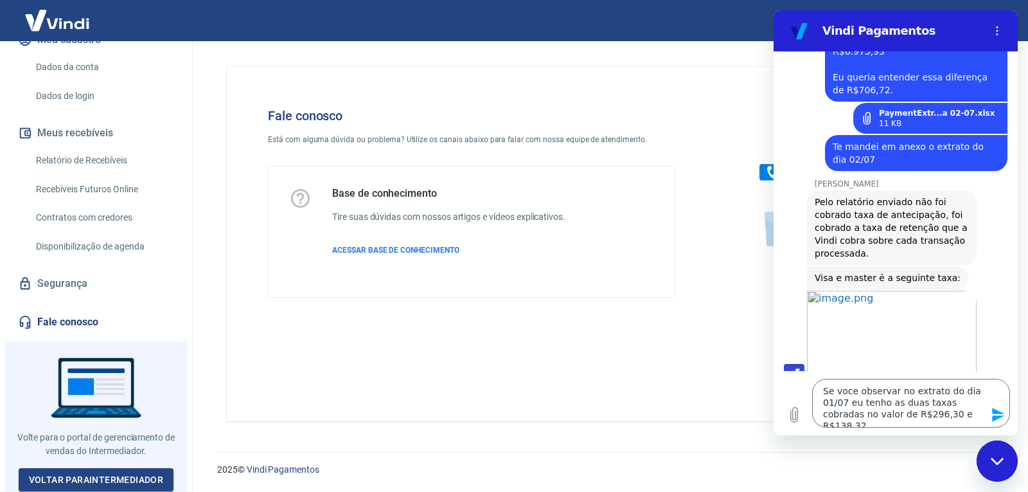
scroll to position [1562, 0]
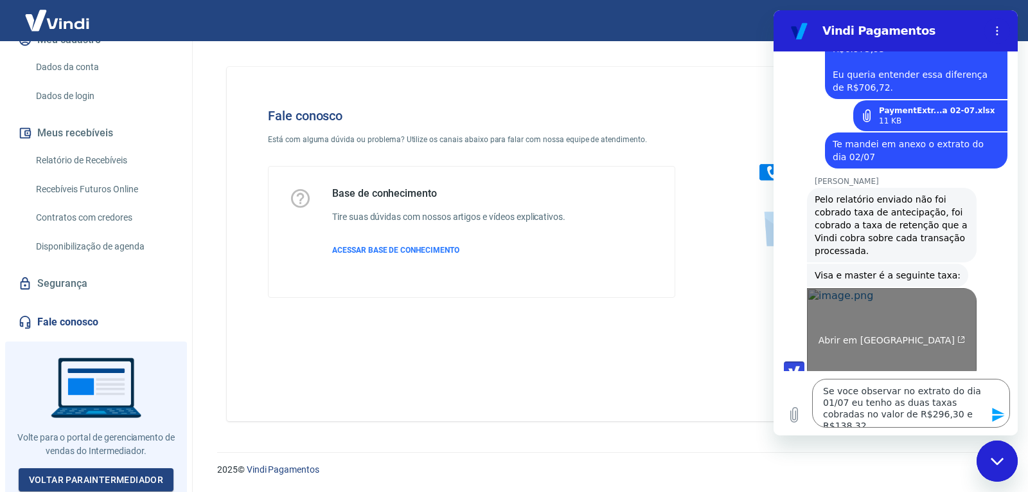
click at [870, 289] on link "Abrir em nova aba" at bounding box center [892, 335] width 170 height 94
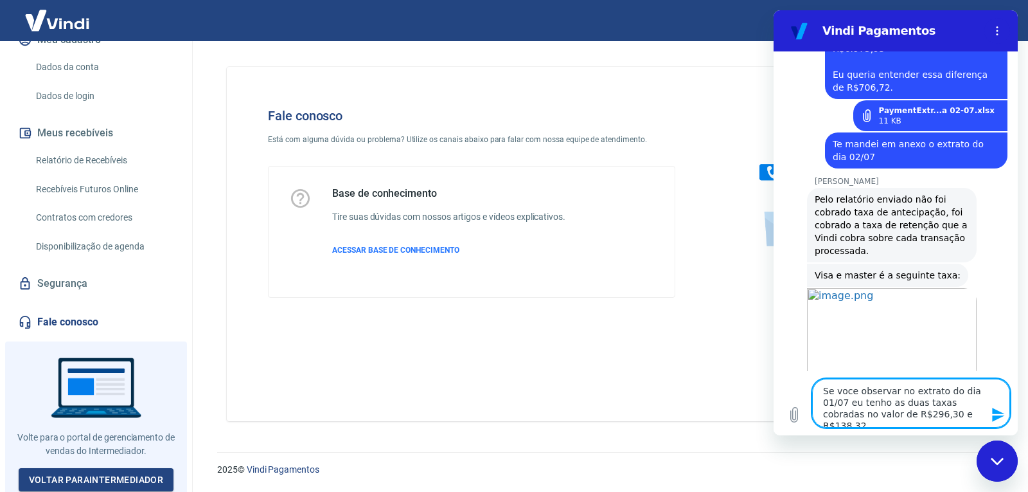
scroll to position [1688, 0]
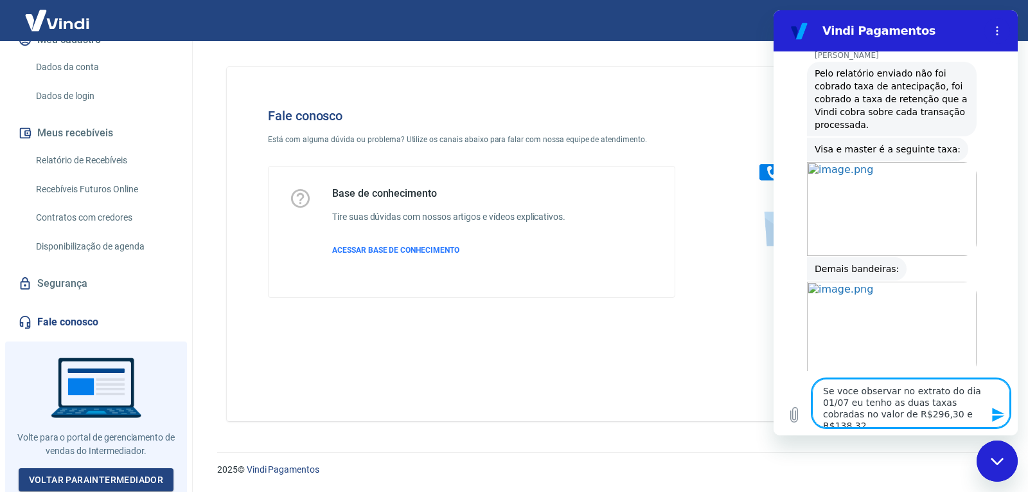
drag, startPoint x: 960, startPoint y: 416, endPoint x: 820, endPoint y: 390, distance: 142.0
click at [820, 390] on textarea "Se voce observar no extrato do dia 01/07 eu tenho as duas taxas cobradas no val…" at bounding box center [912, 403] width 198 height 49
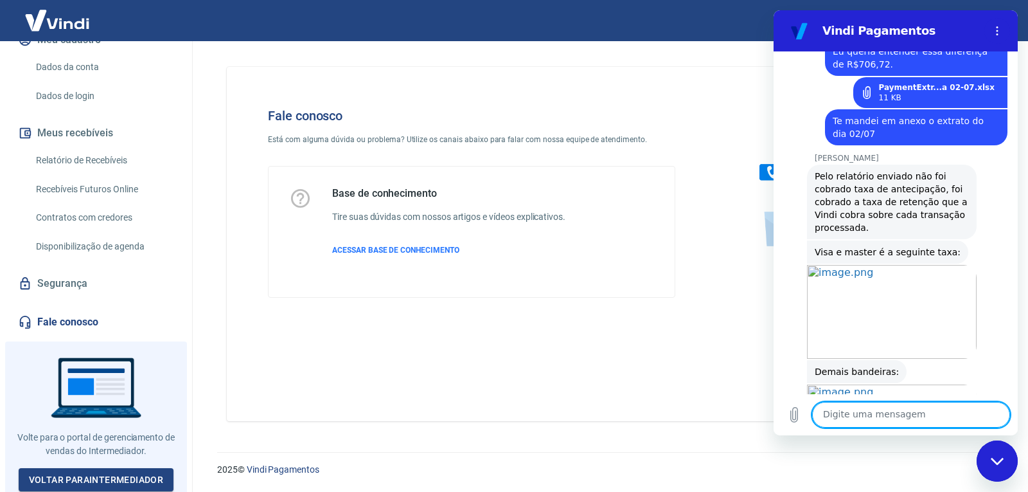
scroll to position [1601, 0]
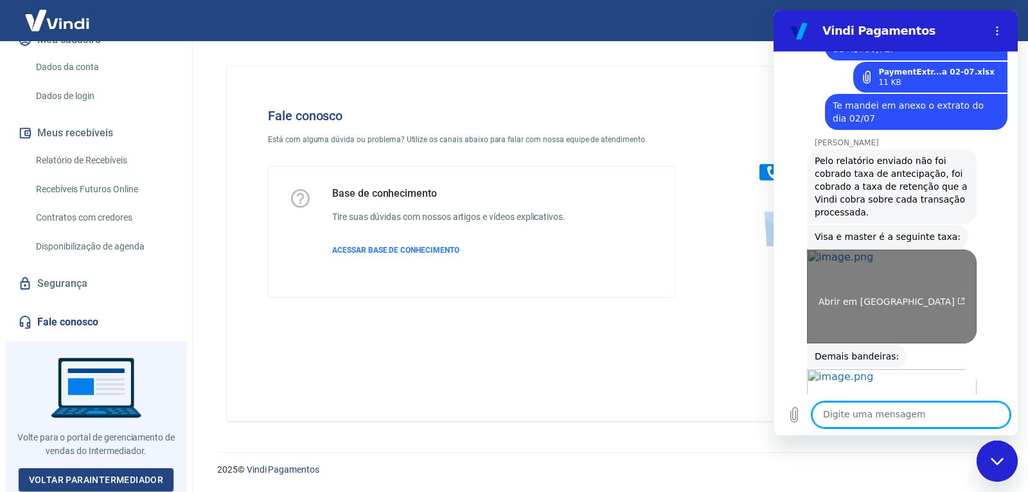
click at [885, 249] on link "Abrir em nova aba" at bounding box center [892, 296] width 170 height 94
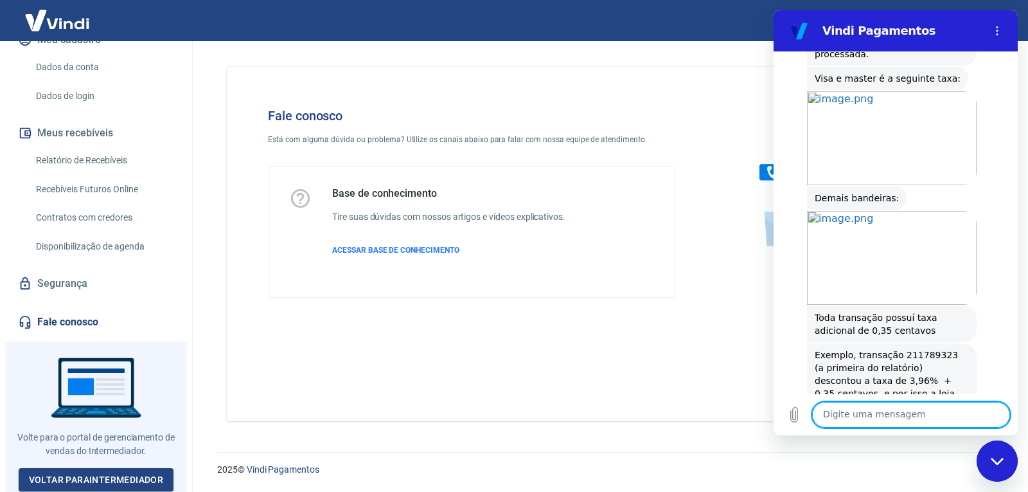
scroll to position [1765, 0]
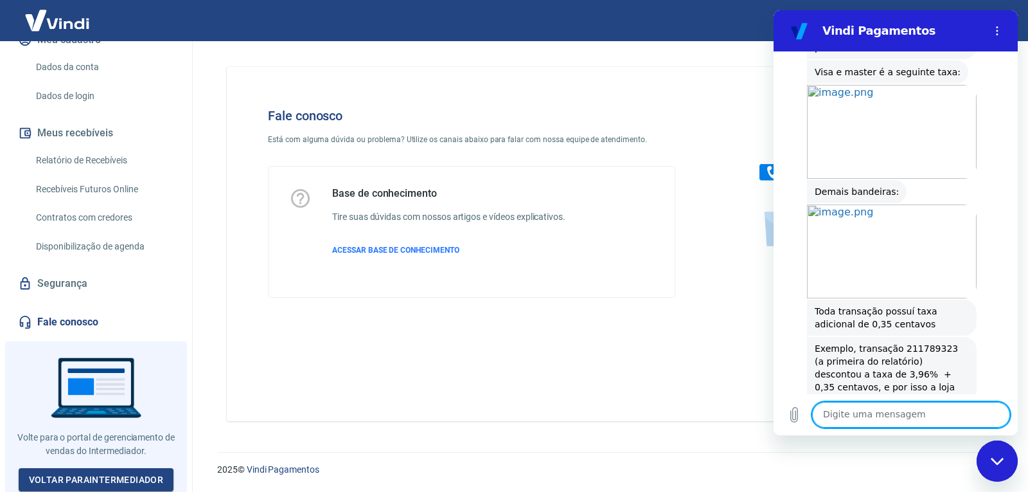
click at [895, 407] on textarea at bounding box center [912, 415] width 198 height 26
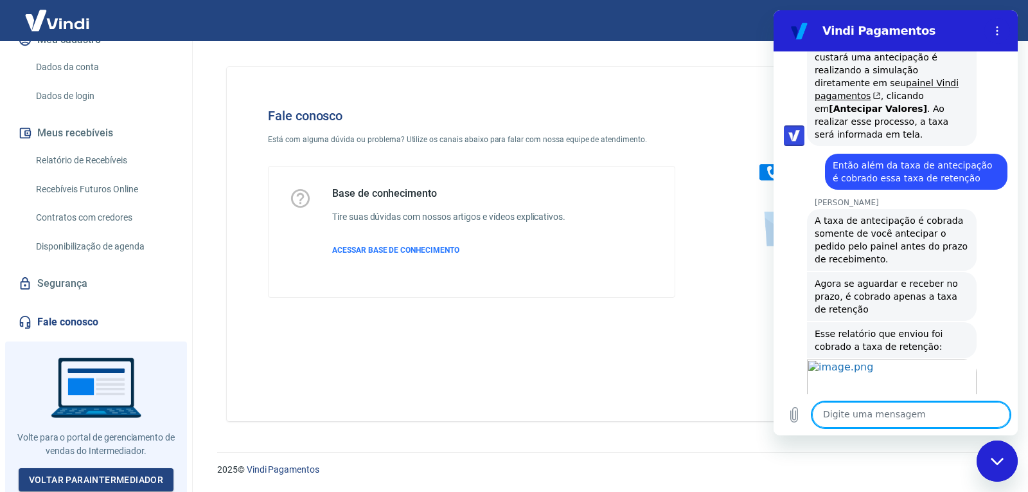
scroll to position [2386, 0]
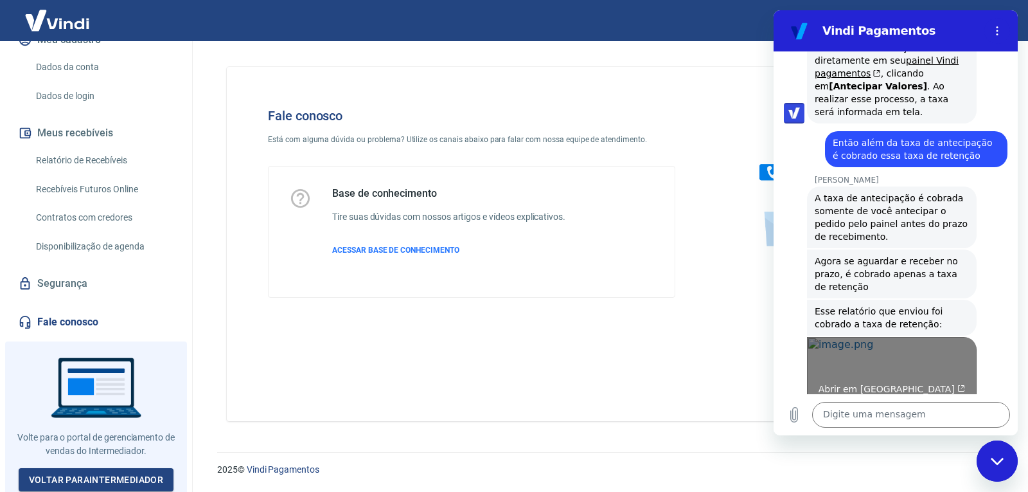
click at [931, 337] on link "Abrir em nova aba" at bounding box center [892, 384] width 170 height 94
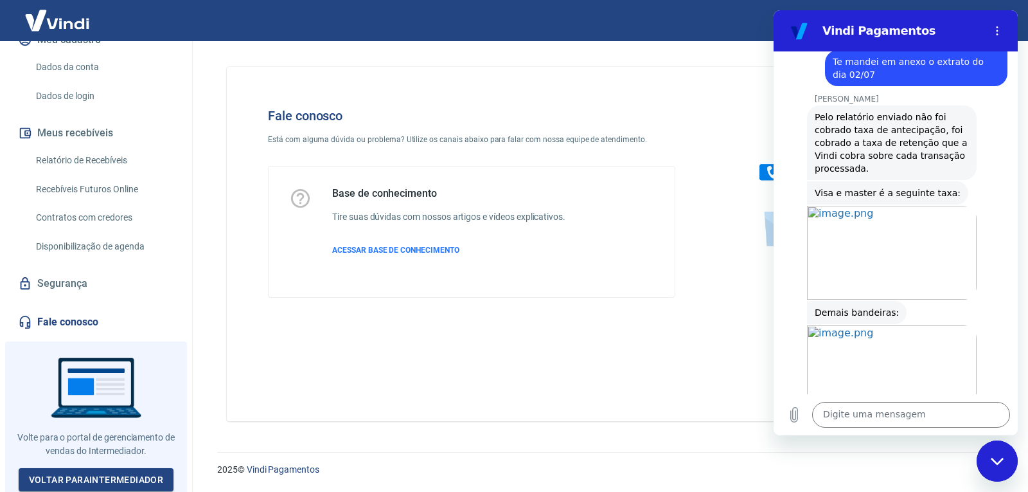
scroll to position [1615, 0]
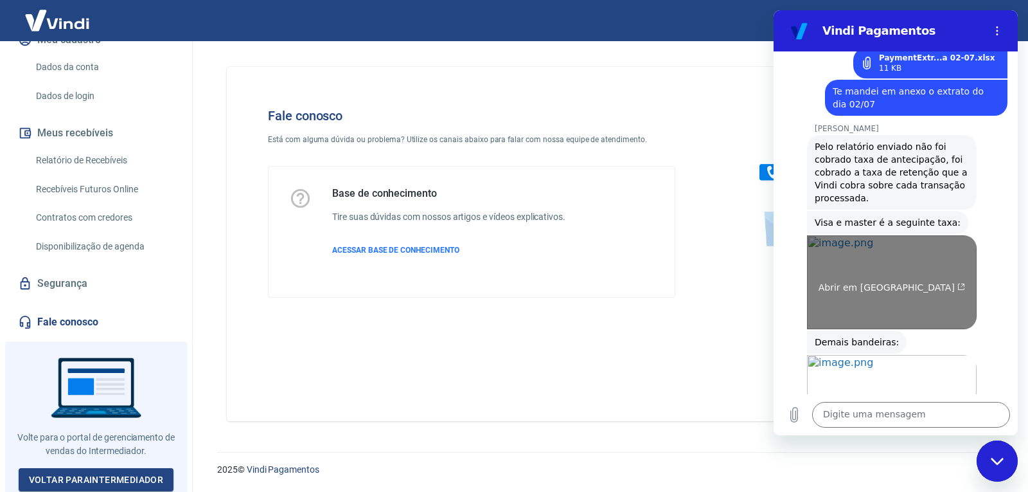
click at [920, 237] on link "Abrir em nova aba" at bounding box center [892, 282] width 170 height 94
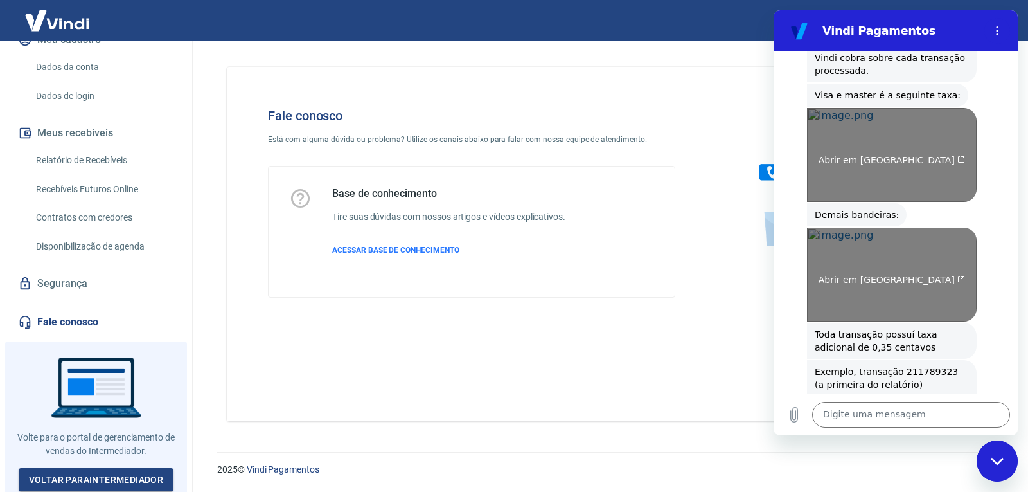
scroll to position [1743, 0]
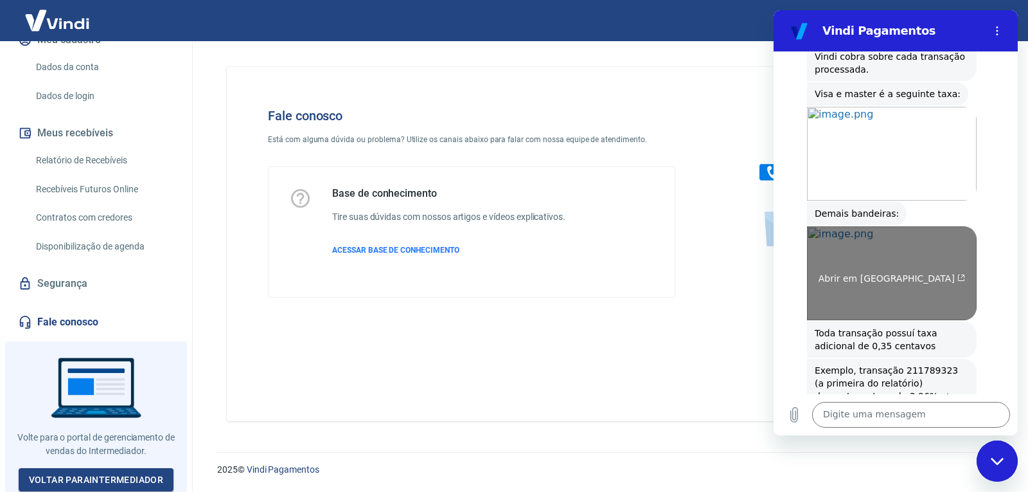
click at [878, 260] on link "Abrir em nova aba" at bounding box center [892, 273] width 170 height 94
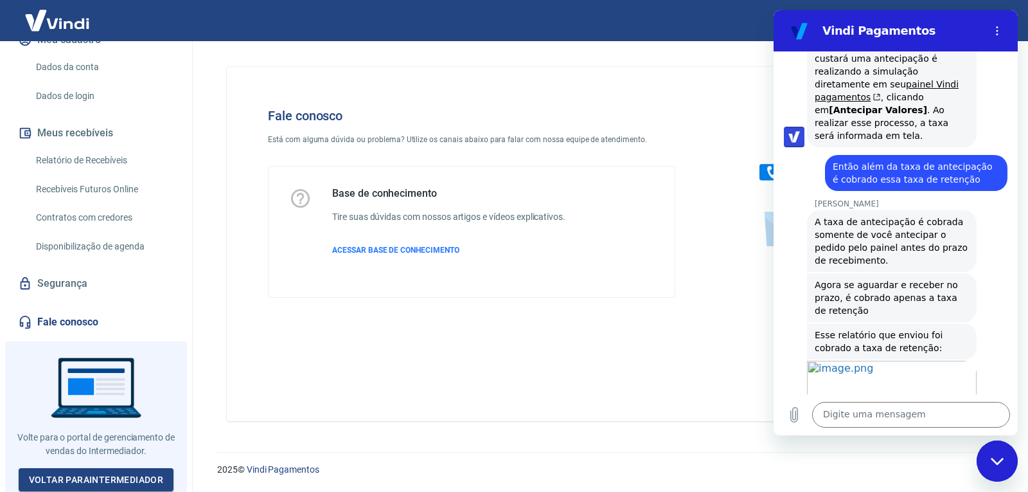
scroll to position [2411, 0]
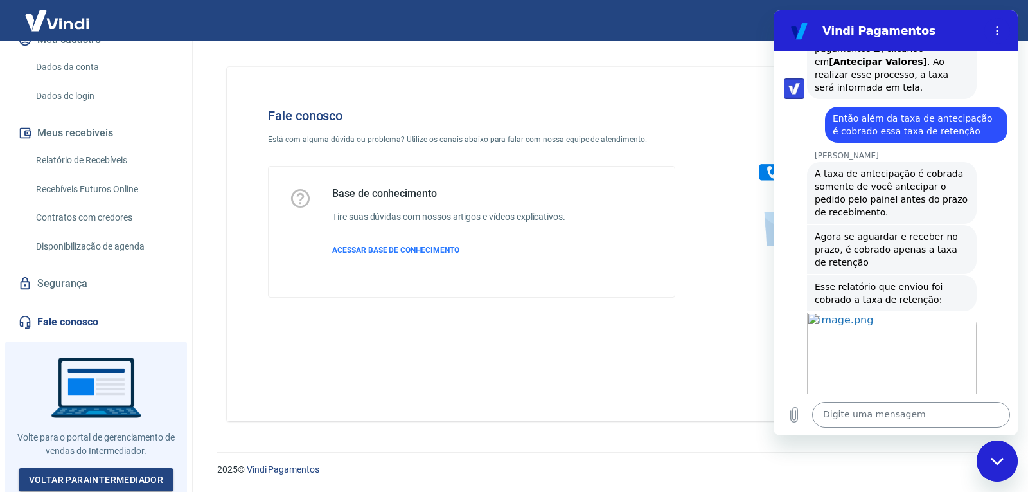
click at [901, 413] on textarea at bounding box center [912, 415] width 198 height 26
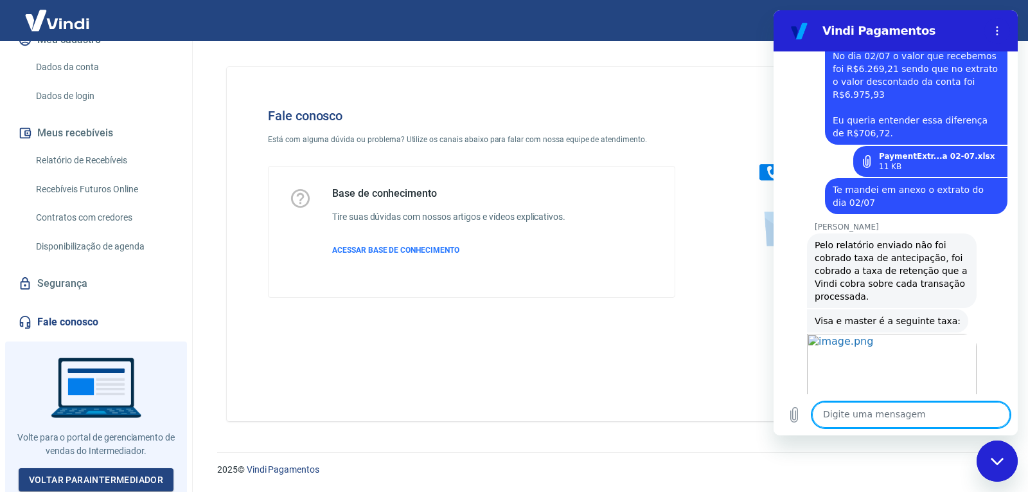
scroll to position [2503, 0]
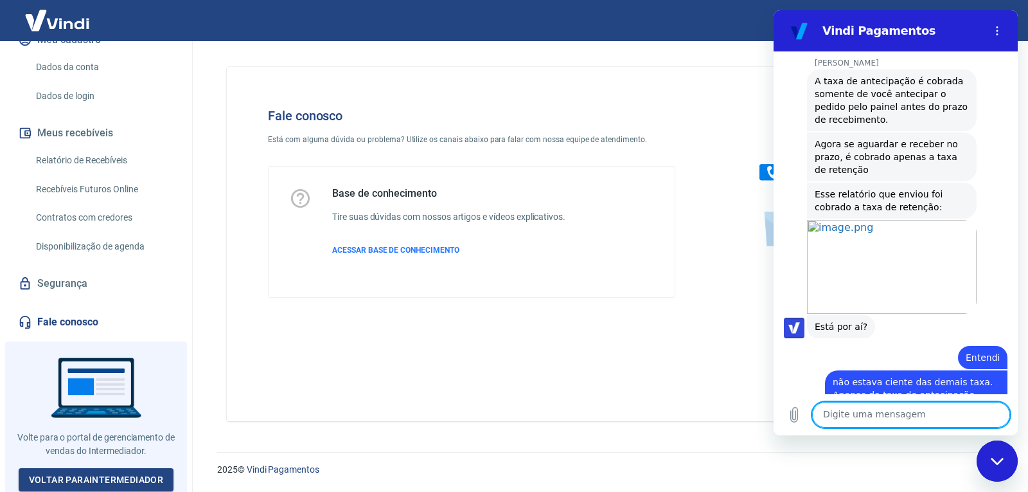
drag, startPoint x: 1012, startPoint y: 213, endPoint x: 1796, endPoint y: 394, distance: 804.1
click at [942, 415] on textarea at bounding box center [912, 415] width 198 height 26
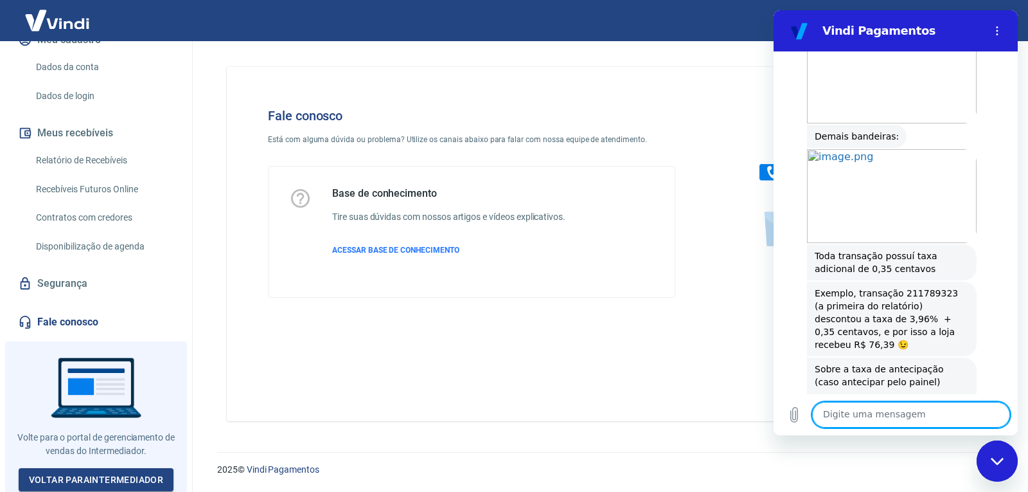
scroll to position [1628, 0]
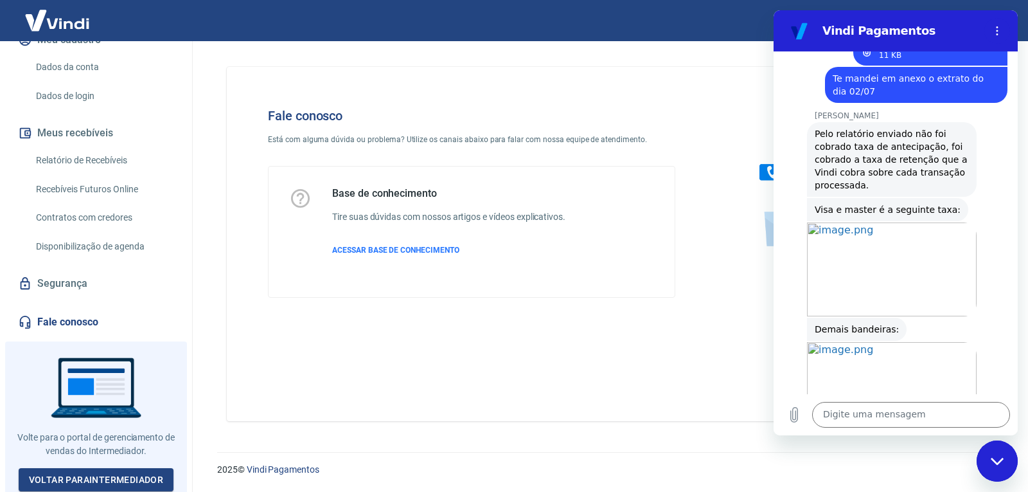
drag, startPoint x: 1792, startPoint y: 247, endPoint x: 1012, endPoint y: 274, distance: 780.9
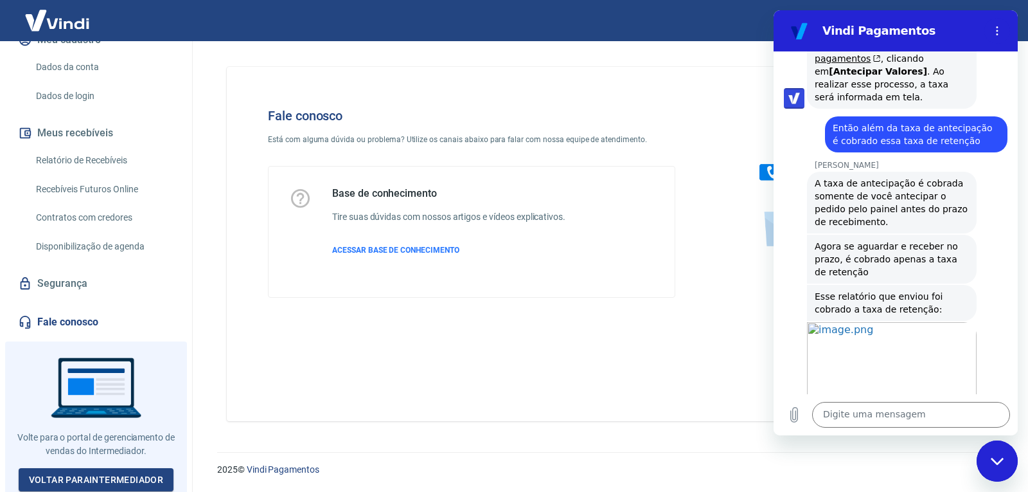
scroll to position [2809, 0]
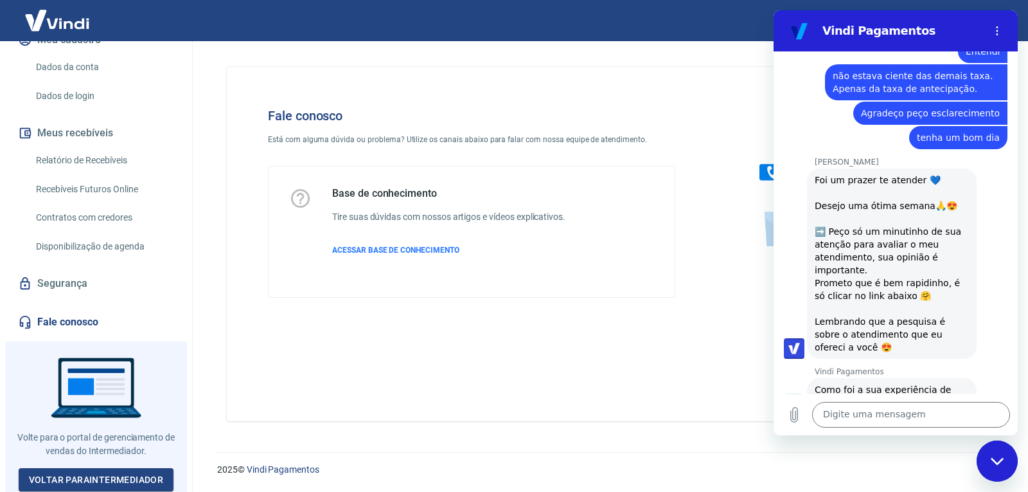
click at [901, 431] on button "Boa 👍" at bounding box center [919, 449] width 52 height 37
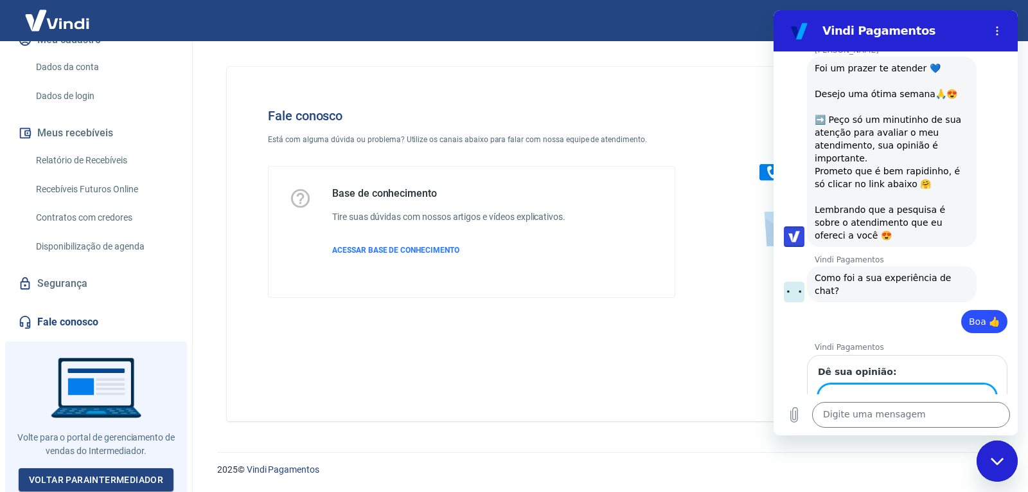
scroll to position [2920, 0]
click at [1005, 472] on div "Fechar janela de mensagens" at bounding box center [997, 461] width 39 height 39
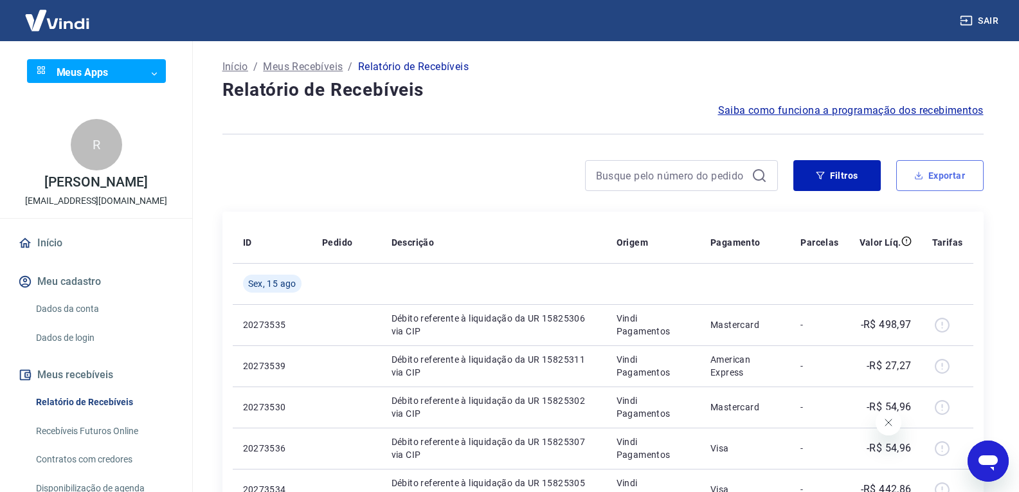
click at [938, 177] on button "Exportar" at bounding box center [939, 175] width 87 height 31
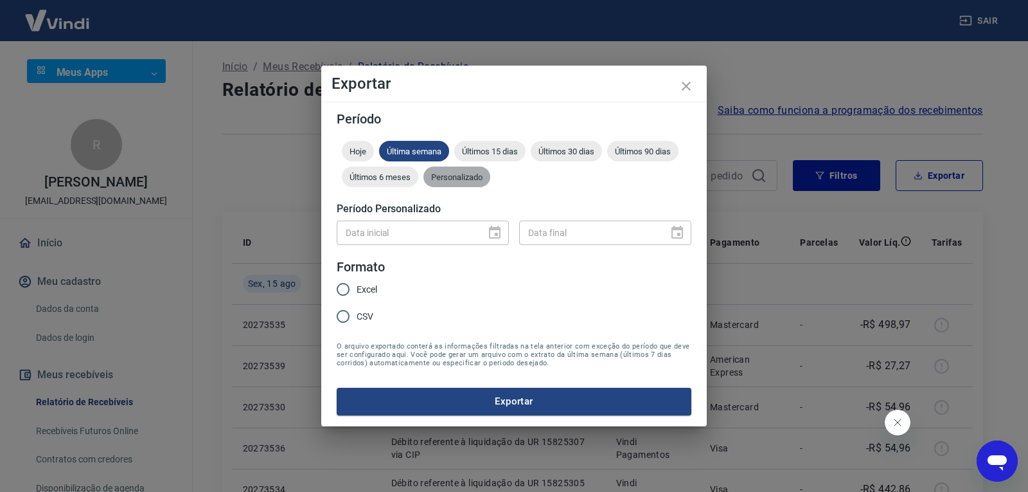
click at [483, 174] on span "Personalizado" at bounding box center [457, 177] width 67 height 10
type input "DD/MM/YYYY"
click at [447, 238] on input "DD/MM/YYYY" at bounding box center [407, 232] width 140 height 24
click at [489, 236] on icon "Choose date" at bounding box center [494, 232] width 15 height 15
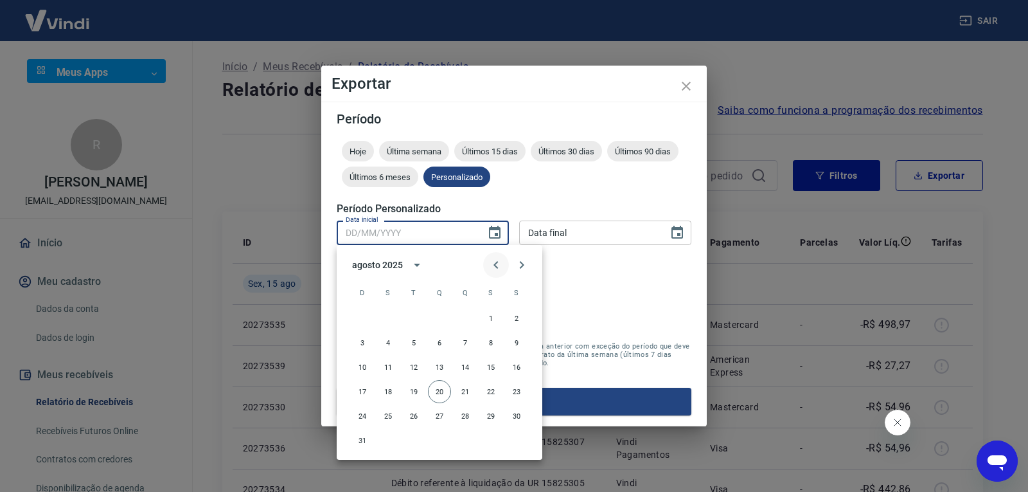
click at [496, 264] on icon "Previous month" at bounding box center [496, 265] width 4 height 8
click at [466, 319] on button "3" at bounding box center [465, 318] width 23 height 23
type input "[DATE]"
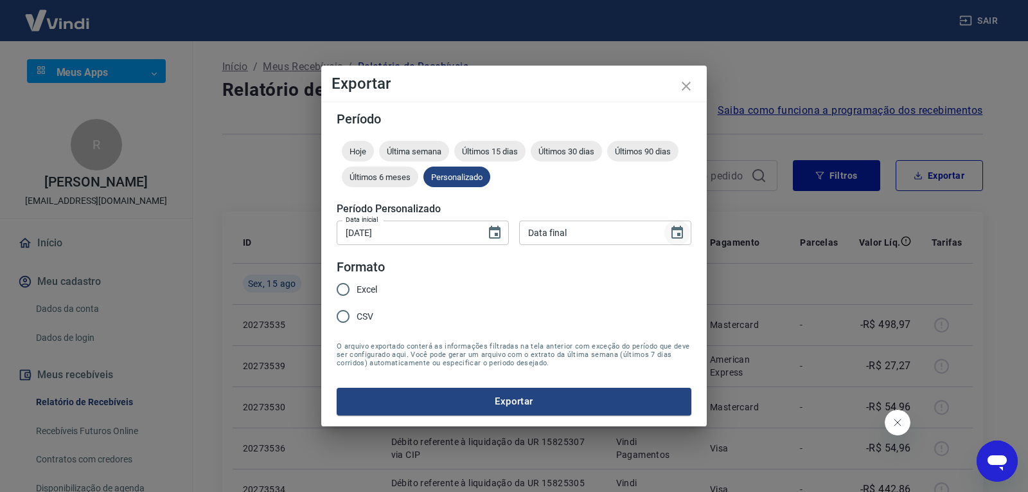
click at [676, 233] on icon "Choose date" at bounding box center [677, 232] width 15 height 15
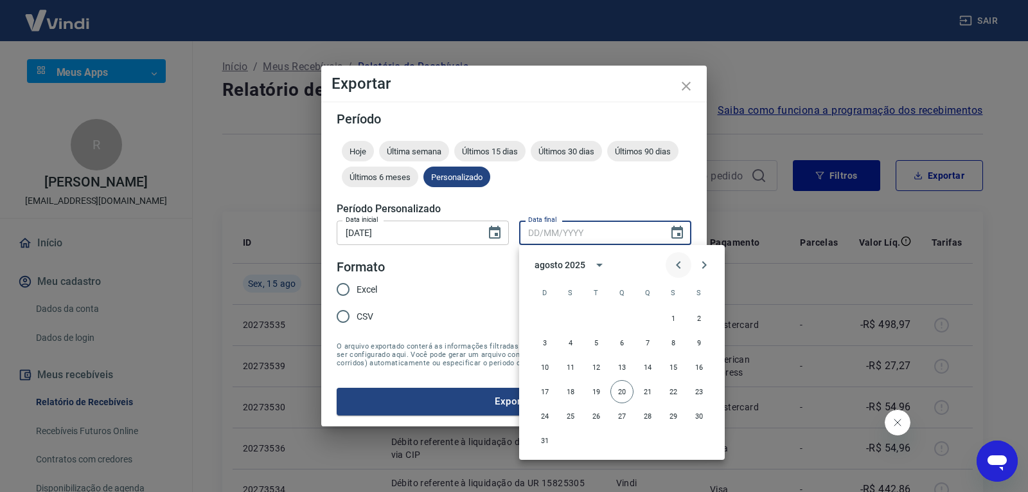
click at [673, 268] on icon "Previous month" at bounding box center [678, 264] width 15 height 15
click at [651, 323] on button "3" at bounding box center [647, 318] width 23 height 23
type input "[DATE]"
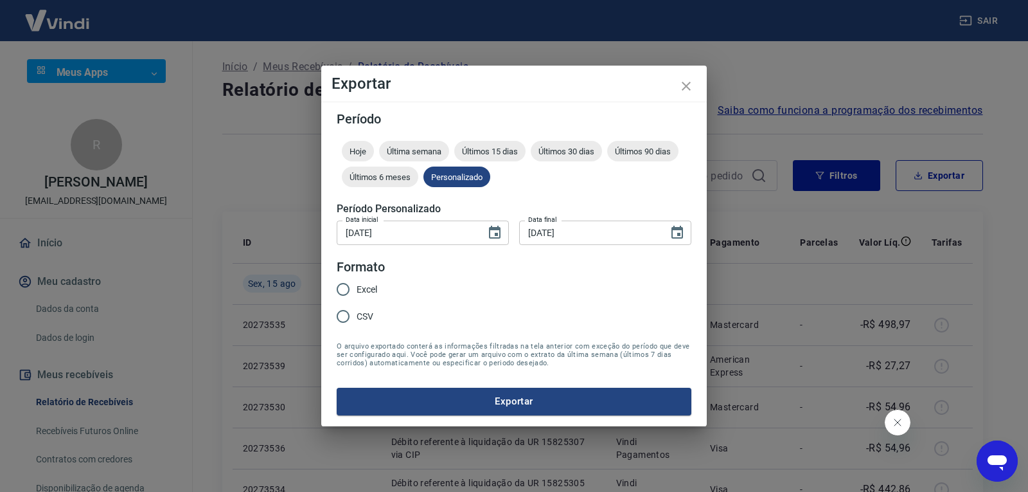
click at [337, 291] on input "Excel" at bounding box center [343, 289] width 27 height 27
radio input "true"
click at [515, 406] on button "Exportar" at bounding box center [514, 401] width 355 height 27
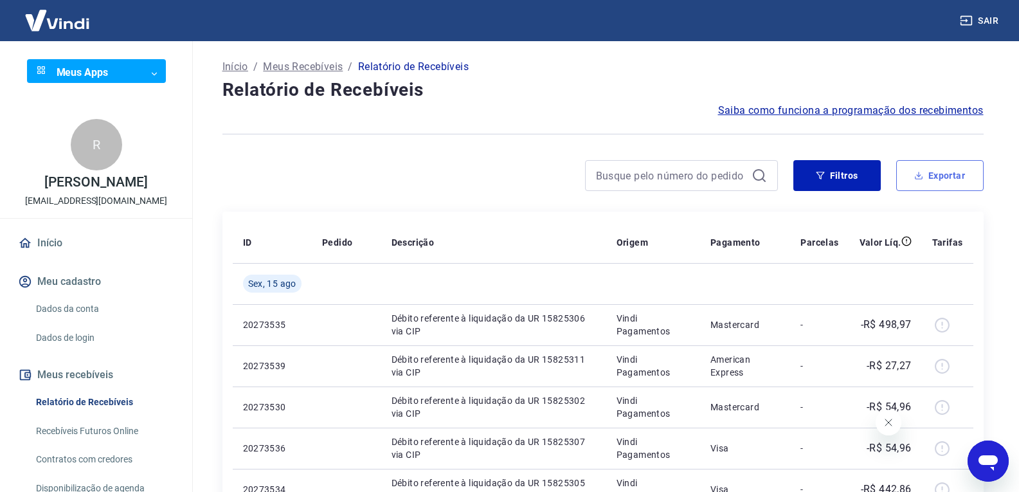
click at [935, 179] on button "Exportar" at bounding box center [939, 175] width 87 height 31
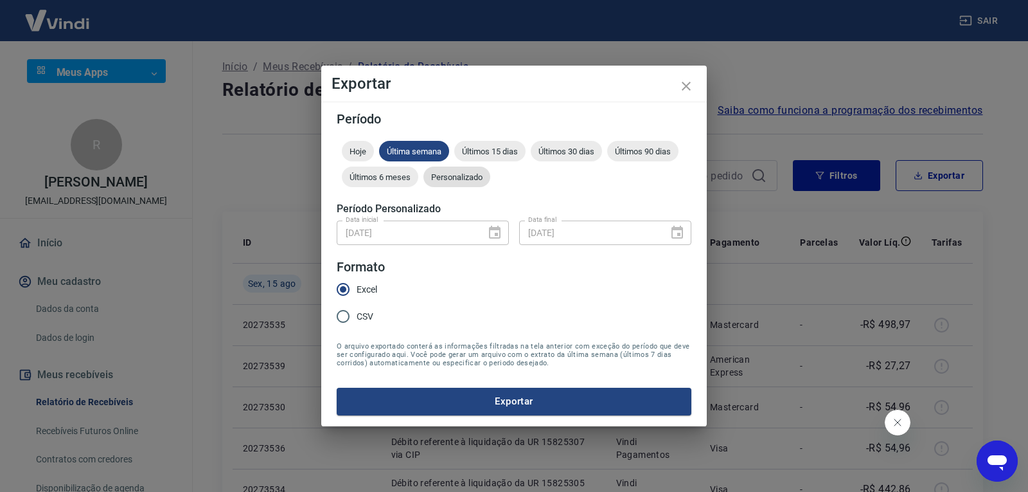
click at [480, 174] on span "Personalizado" at bounding box center [457, 177] width 67 height 10
click at [406, 236] on input "[DATE]" at bounding box center [407, 232] width 140 height 24
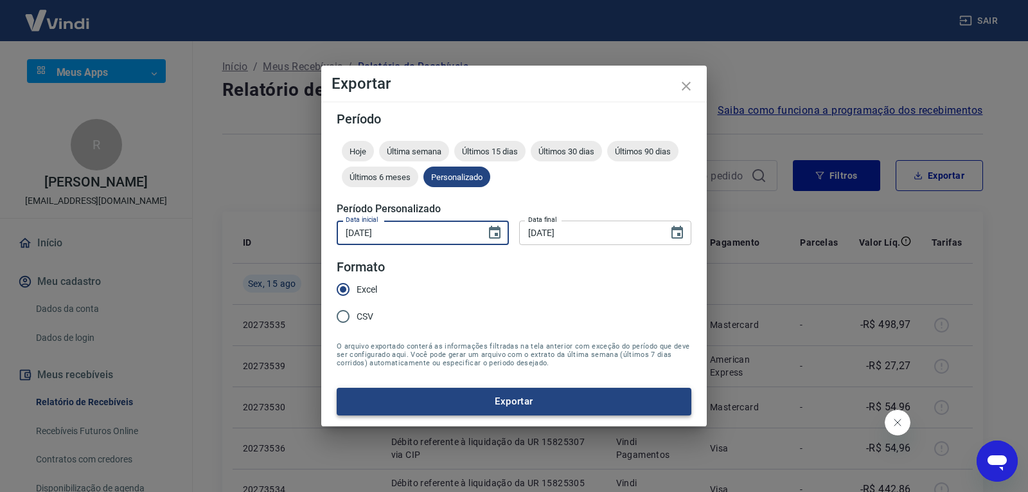
click at [519, 408] on button "Exportar" at bounding box center [514, 401] width 355 height 27
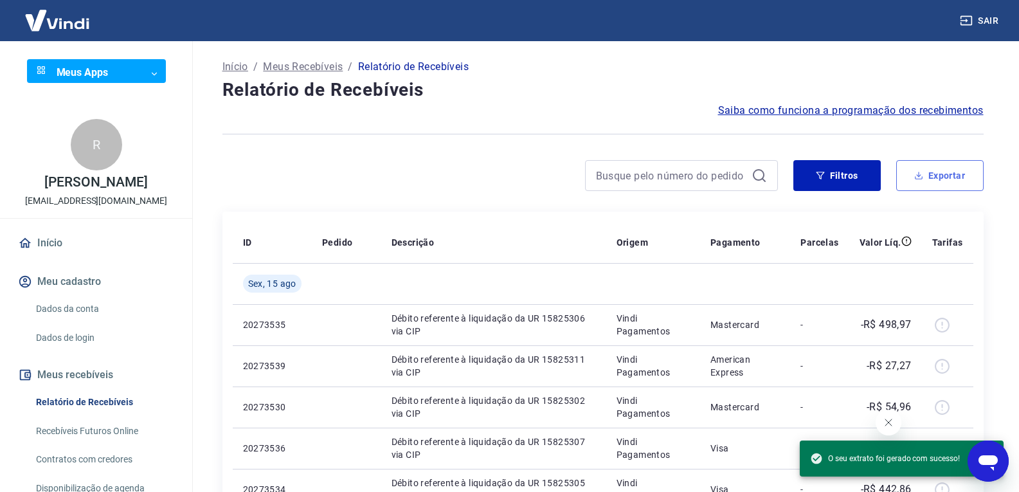
click at [936, 189] on button "Exportar" at bounding box center [939, 175] width 87 height 31
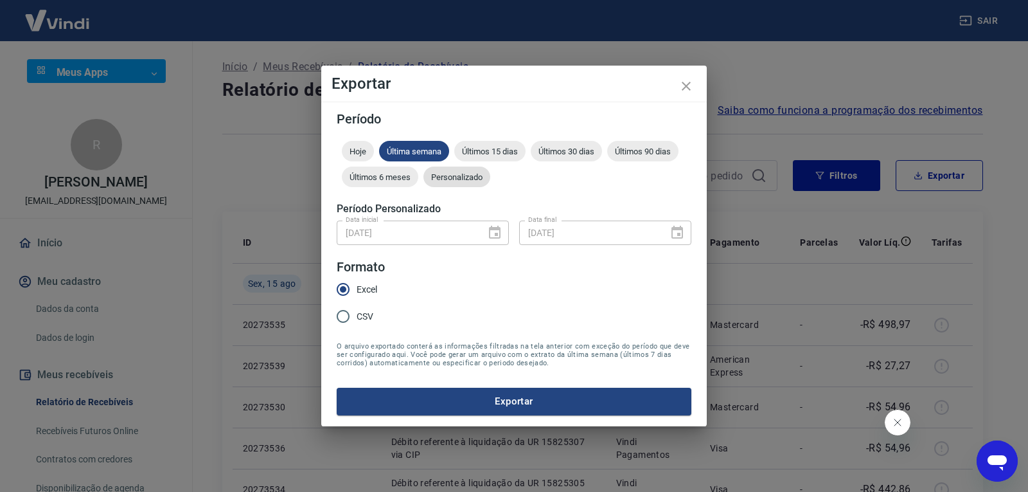
click at [441, 173] on span "Personalizado" at bounding box center [457, 177] width 67 height 10
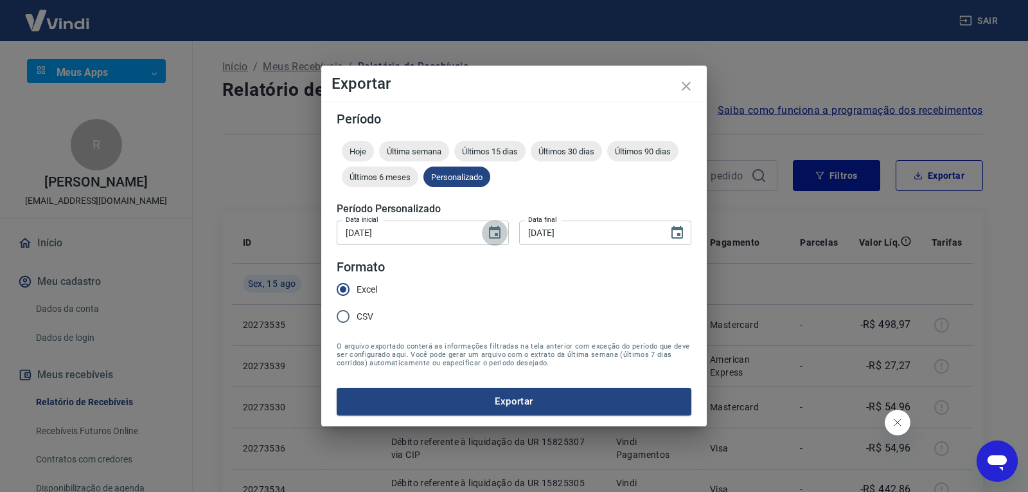
click at [492, 233] on icon "Choose date, selected date is 3 de jul de 2025" at bounding box center [494, 232] width 15 height 15
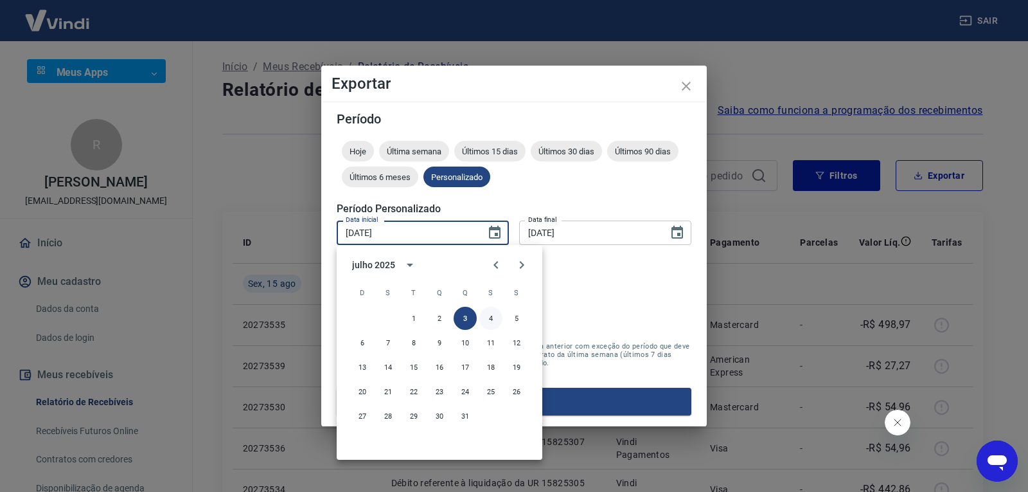
click at [496, 319] on button "4" at bounding box center [491, 318] width 23 height 23
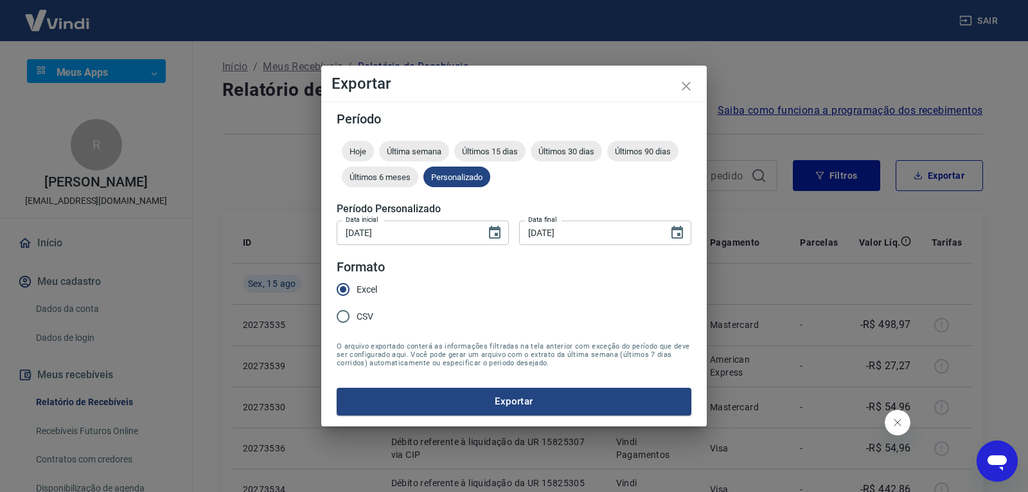
click at [496, 319] on button "19" at bounding box center [497, 313] width 17 height 13
click at [494, 238] on icon "Choose date, selected date is 19 de jul de 2025" at bounding box center [495, 232] width 12 height 13
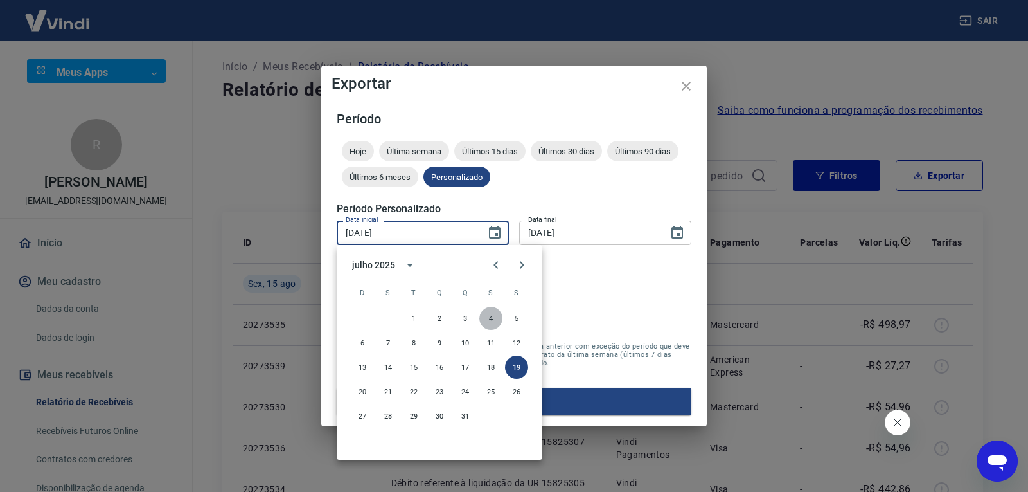
click at [495, 318] on button "4" at bounding box center [491, 318] width 23 height 23
type input "[DATE]"
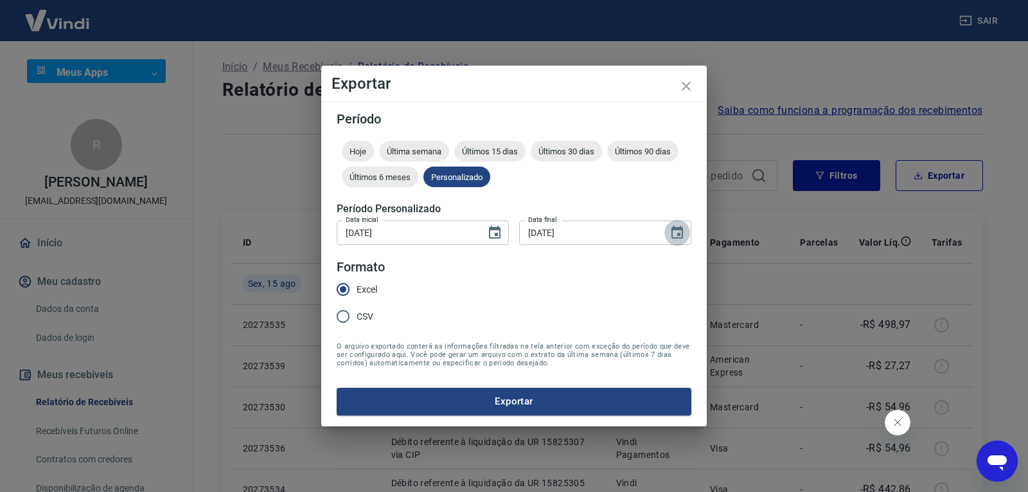
click at [679, 233] on icon "Choose date, selected date is 3 de jul de 2025" at bounding box center [678, 232] width 12 height 13
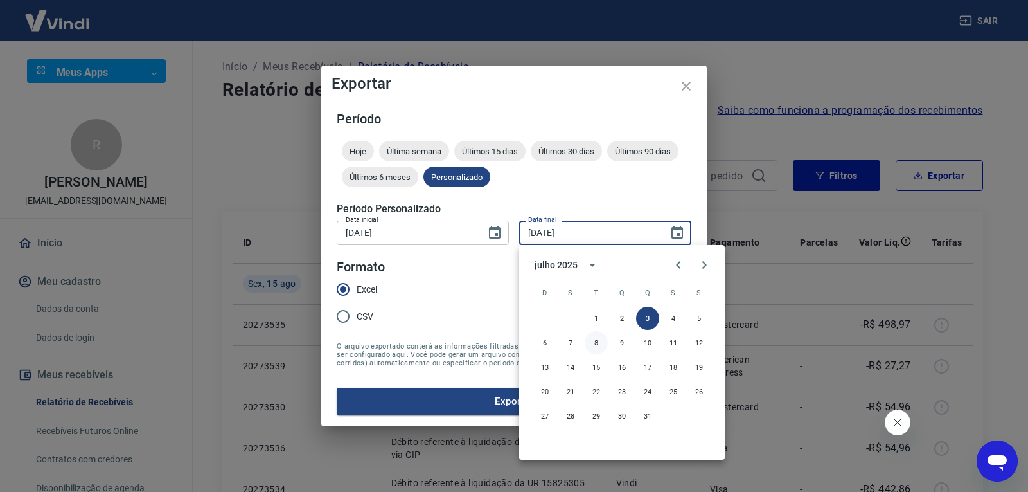
click at [593, 345] on button "8" at bounding box center [596, 342] width 23 height 23
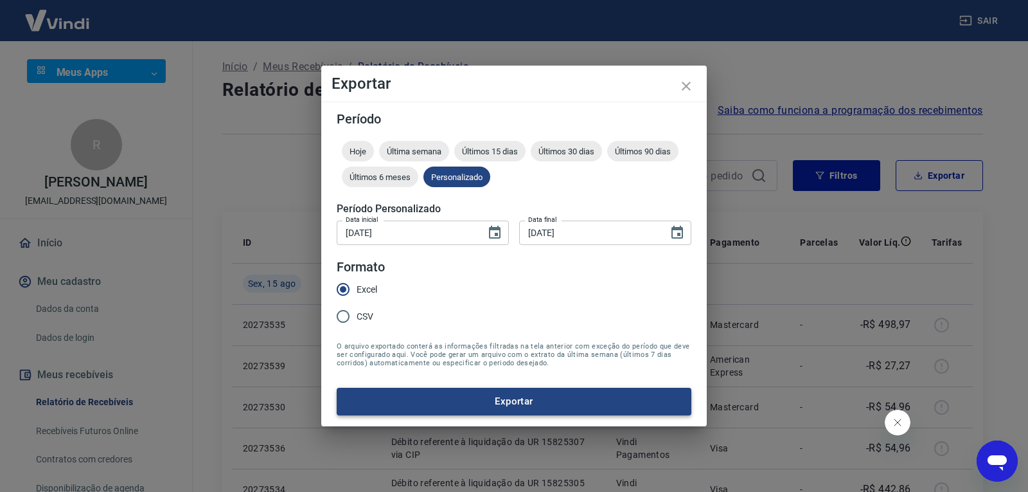
click at [490, 398] on button "Exportar" at bounding box center [514, 401] width 355 height 27
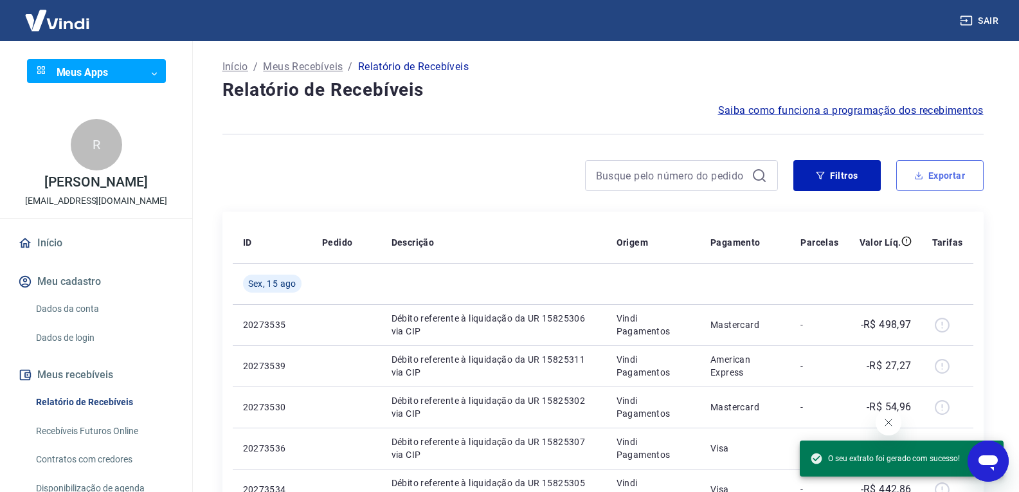
click at [938, 178] on button "Exportar" at bounding box center [939, 175] width 87 height 31
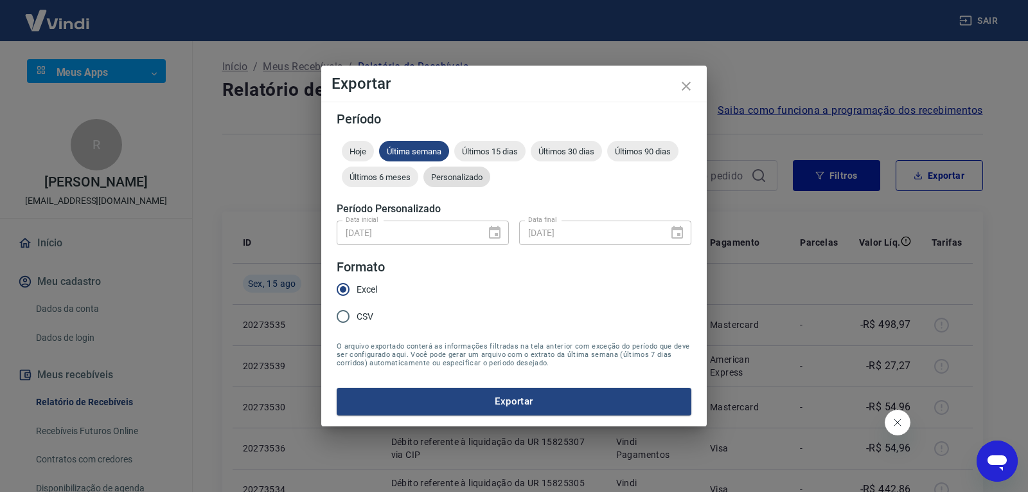
click at [453, 179] on span "Personalizado" at bounding box center [457, 177] width 67 height 10
click at [672, 236] on icon "Choose date, selected date is 8 de jul de 2025" at bounding box center [678, 232] width 12 height 13
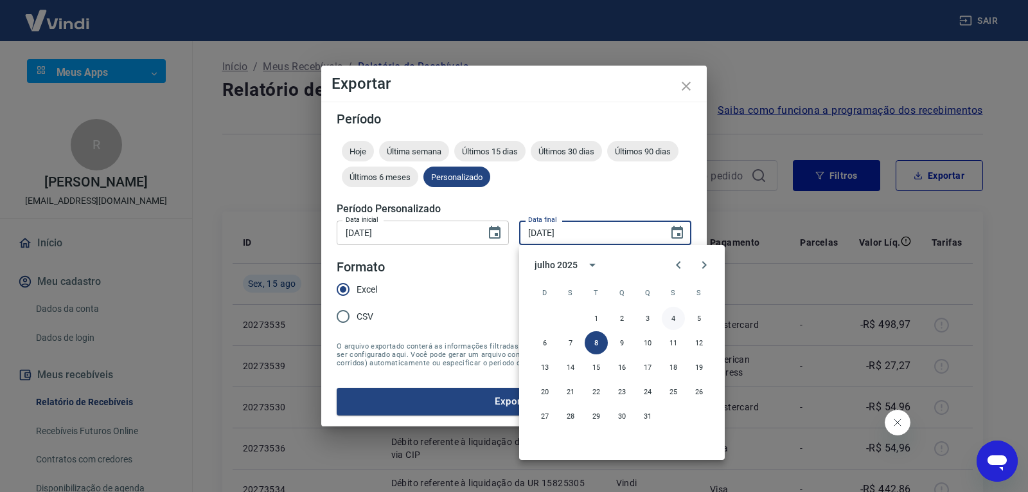
click at [675, 321] on button "4" at bounding box center [673, 318] width 23 height 23
type input "[DATE]"
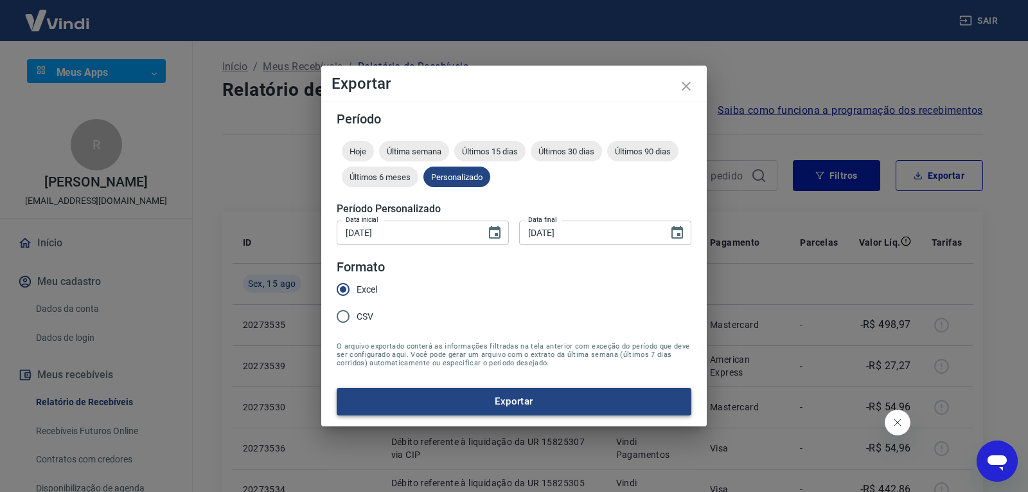
click at [482, 411] on button "Exportar" at bounding box center [514, 401] width 355 height 27
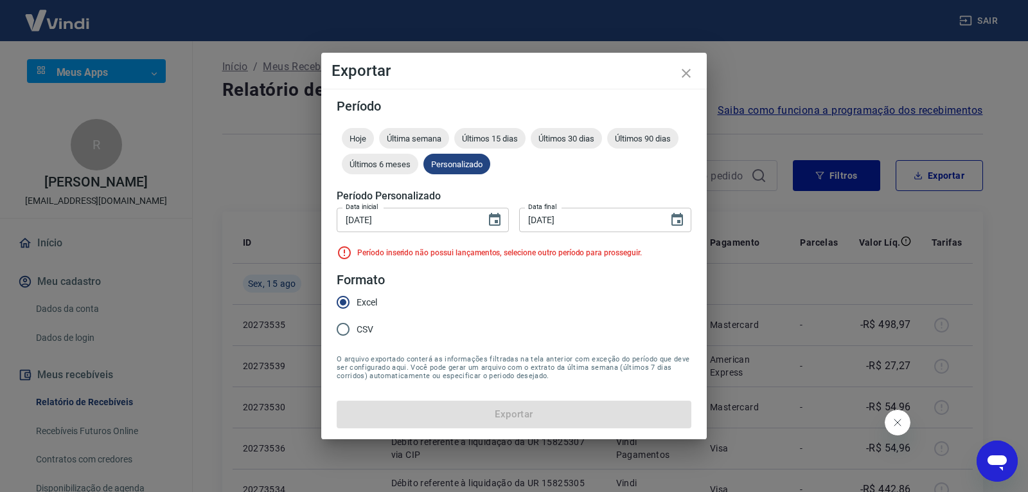
click at [748, 307] on div "Exportar Período Hoje Última semana Últimos 15 dias Últimos 30 dias Últimos 90 …" at bounding box center [514, 246] width 1028 height 492
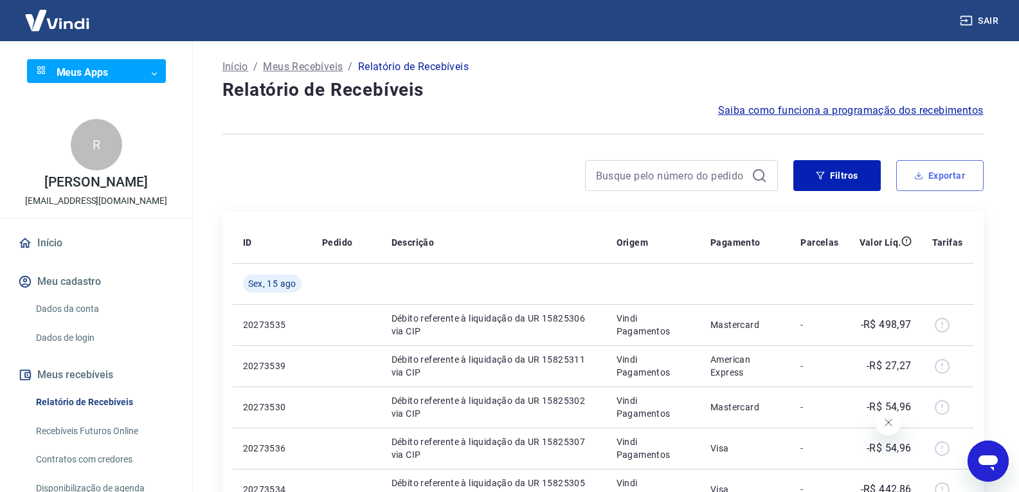
click at [915, 183] on button "Exportar" at bounding box center [939, 175] width 87 height 31
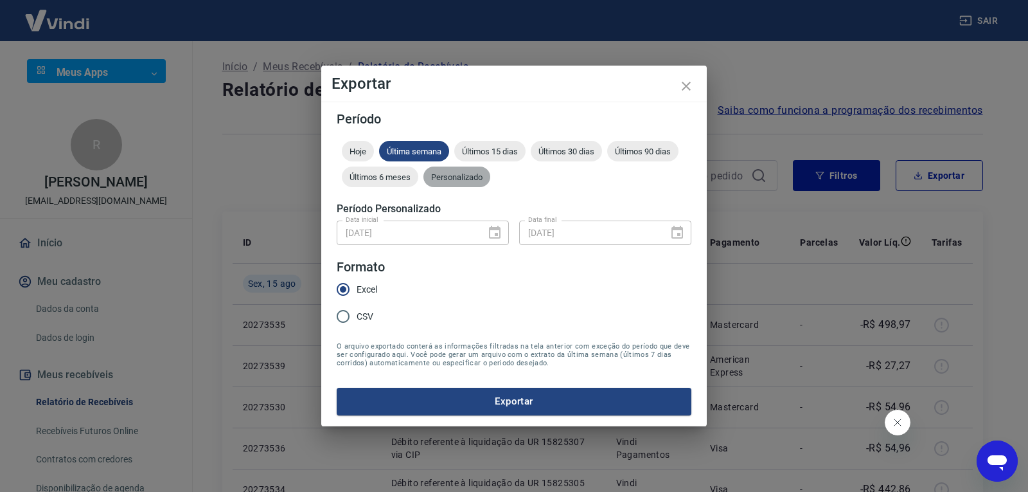
click at [476, 170] on div "Personalizado" at bounding box center [457, 176] width 67 height 21
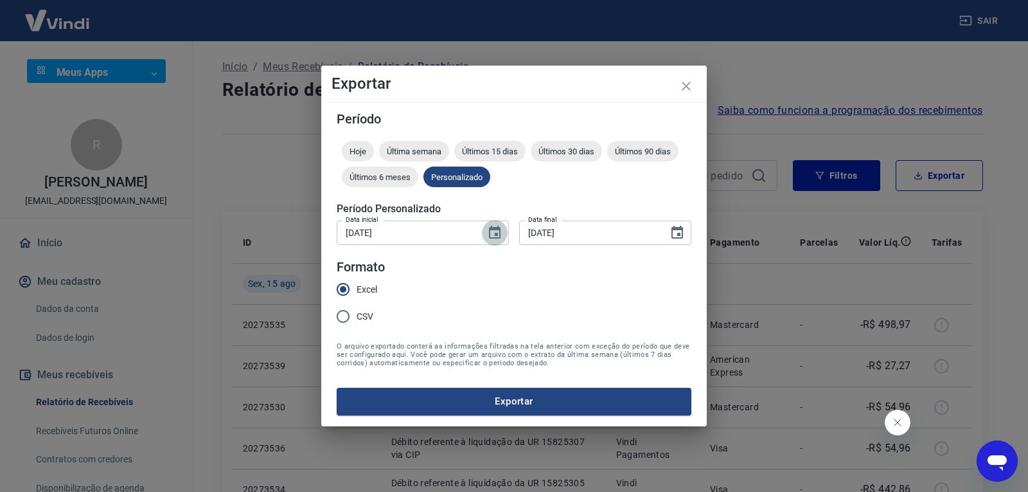
click at [497, 237] on icon "Choose date, selected date is 4 de jul de 2025" at bounding box center [495, 232] width 12 height 13
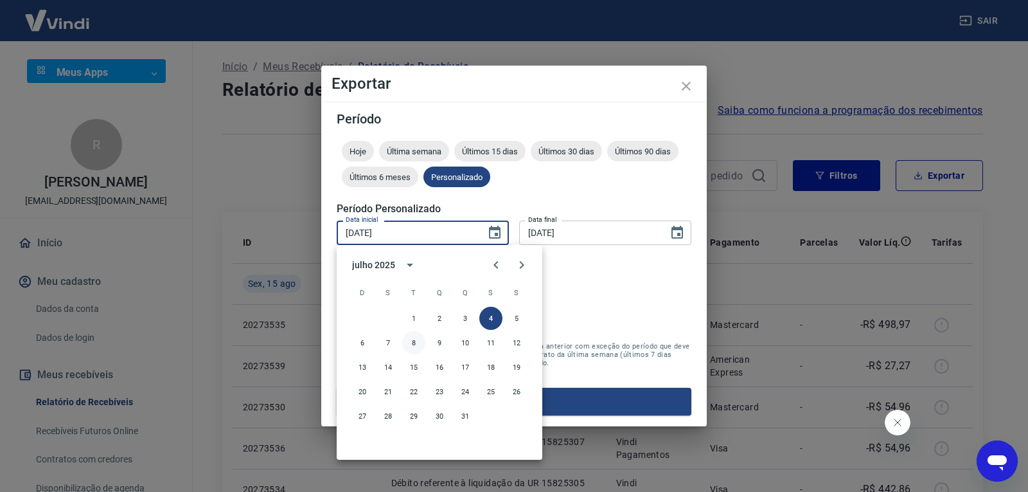
click at [409, 347] on button "8" at bounding box center [413, 342] width 23 height 23
type input "[DATE]"
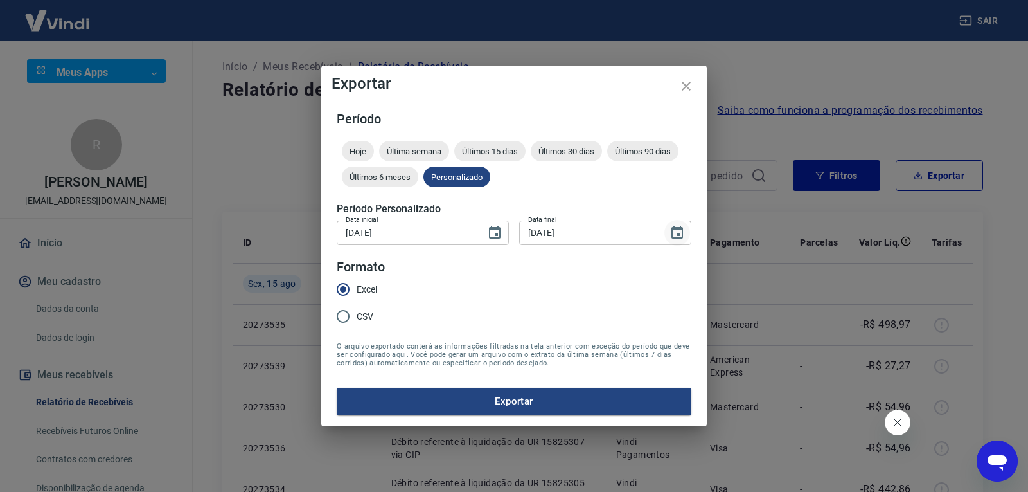
click at [676, 245] on button "Choose date, selected date is 4 de jul de 2025" at bounding box center [678, 233] width 26 height 26
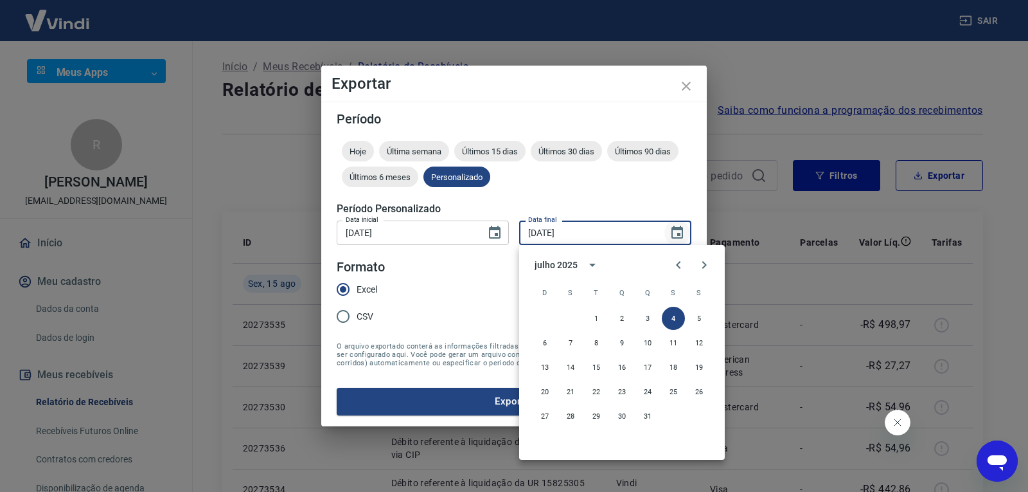
click at [676, 240] on icon "Choose date, selected date is 4 de jul de 2025" at bounding box center [677, 232] width 15 height 15
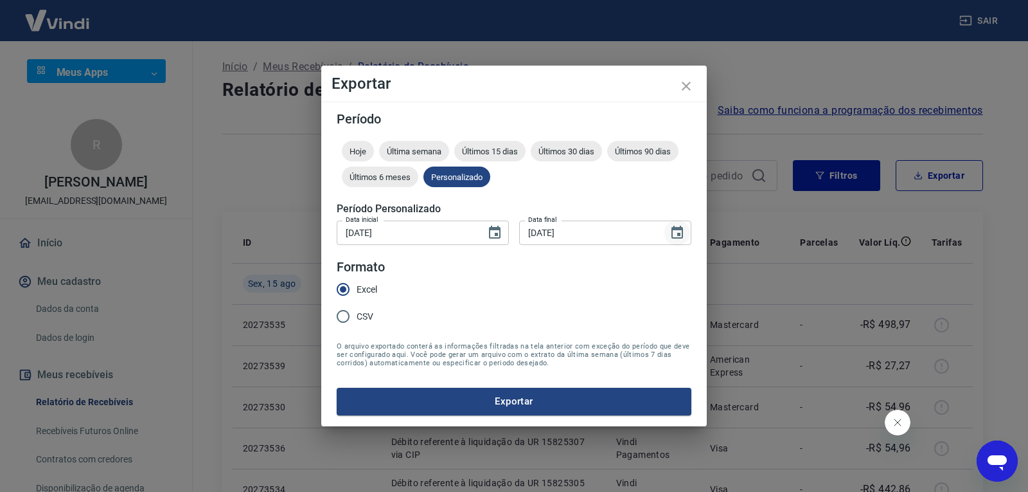
click at [675, 235] on icon "Choose date, selected date is 4 de jul de 2025" at bounding box center [677, 232] width 15 height 15
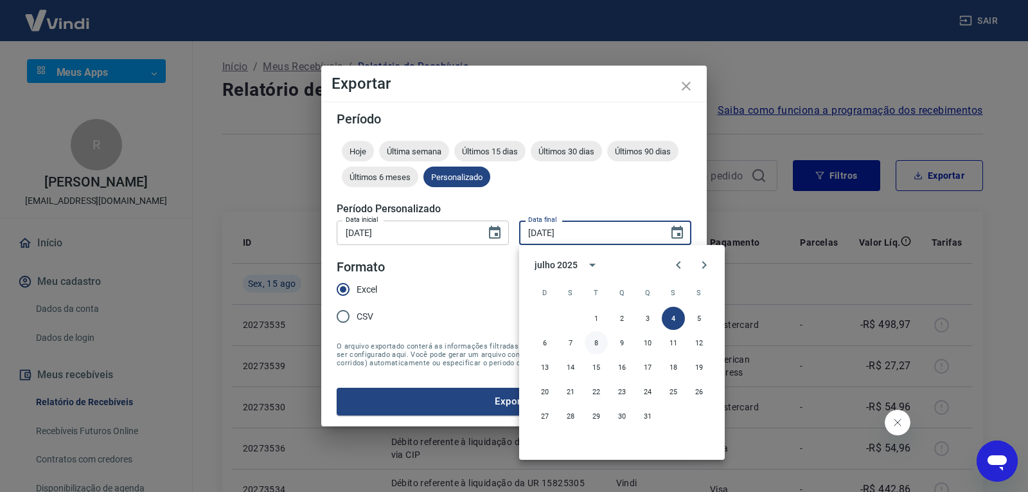
click at [595, 351] on button "8" at bounding box center [596, 342] width 23 height 23
type input "[DATE]"
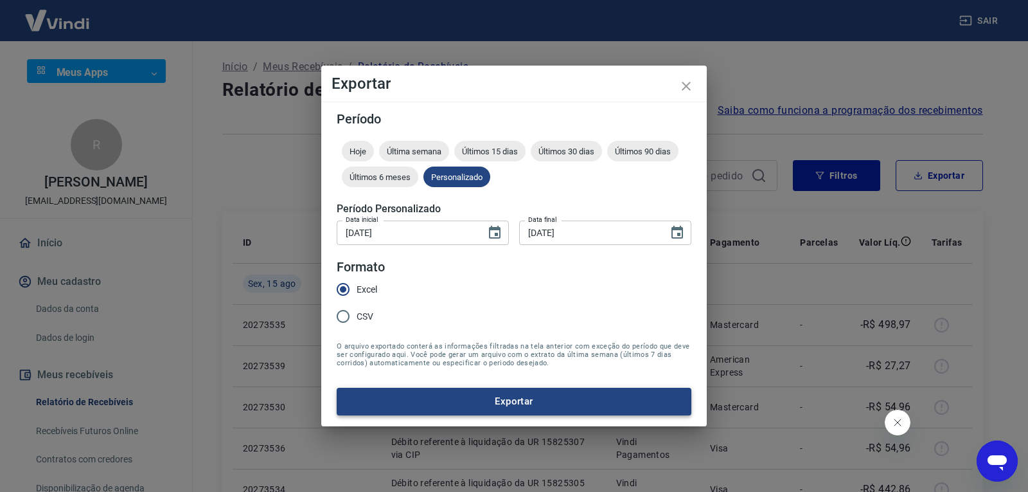
click at [597, 386] on form "Período Hoje Última semana Últimos 15 dias Últimos 30 dias Últimos 90 dias Últi…" at bounding box center [514, 263] width 355 height 302
click at [589, 398] on button "Exportar" at bounding box center [514, 401] width 355 height 27
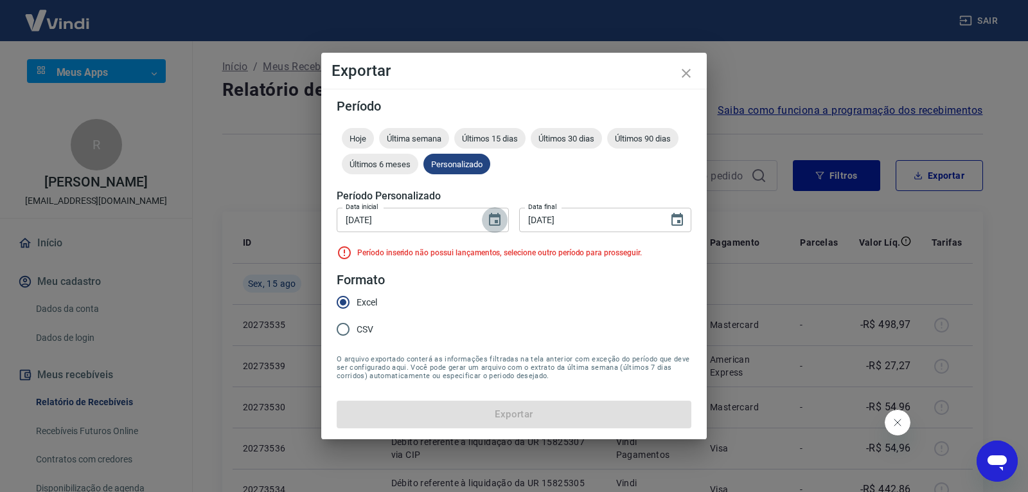
click at [498, 221] on icon "Choose date, selected date is 8 de jul de 2025" at bounding box center [495, 219] width 12 height 13
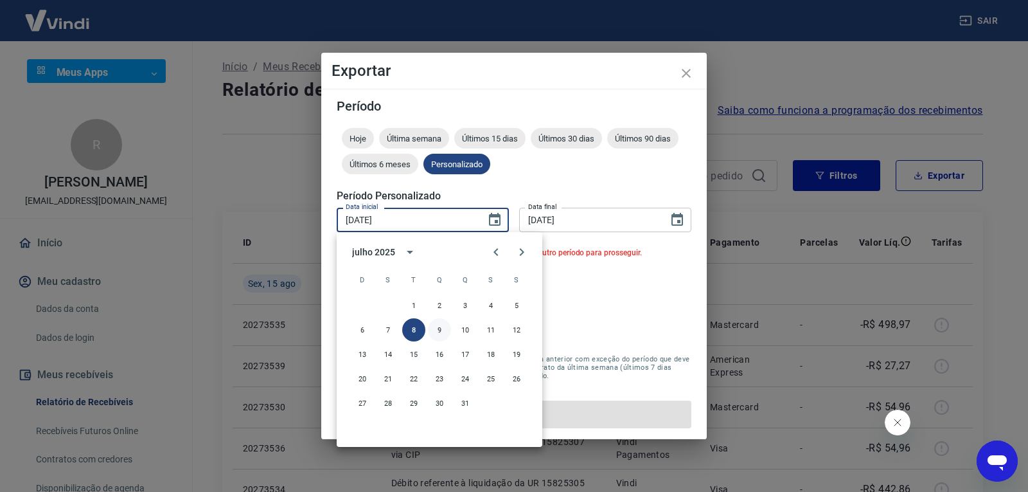
click at [439, 327] on button "9" at bounding box center [439, 329] width 23 height 23
type input "[DATE]"
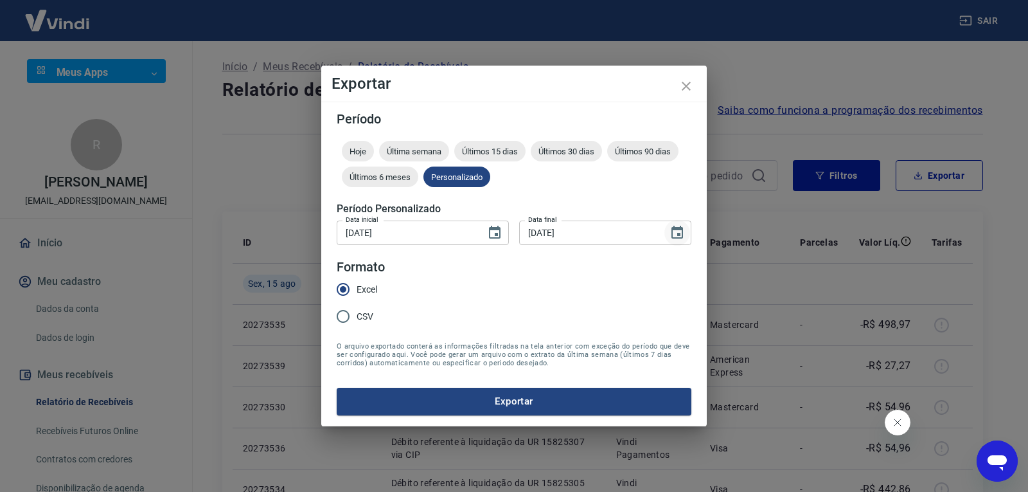
click at [681, 228] on icon "Choose date, selected date is 8 de jul de 2025" at bounding box center [678, 232] width 12 height 13
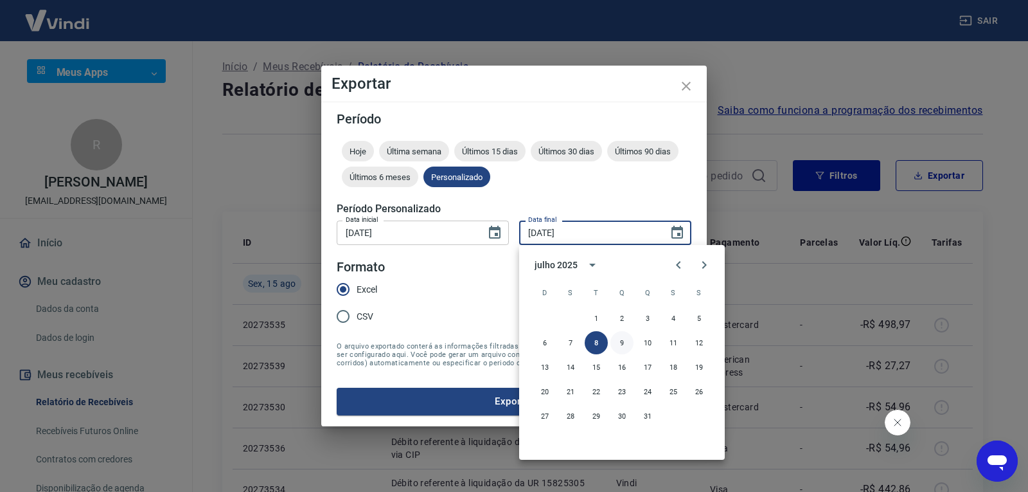
click at [614, 341] on button "9" at bounding box center [622, 342] width 23 height 23
type input "[DATE]"
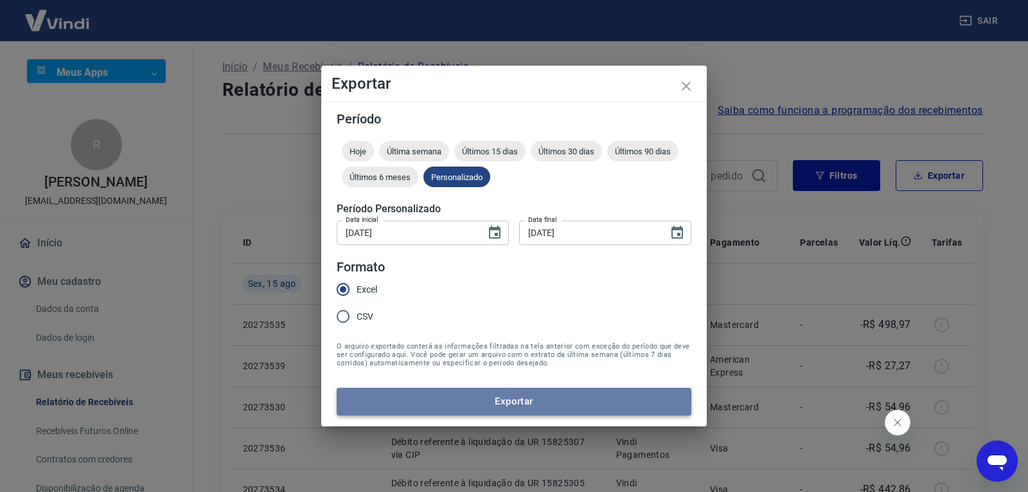
click at [583, 412] on button "Exportar" at bounding box center [514, 401] width 355 height 27
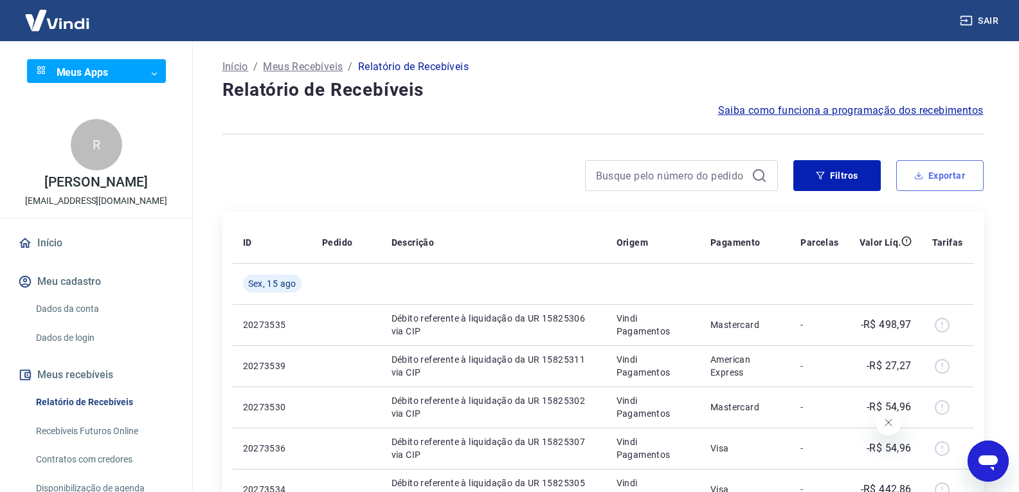
click at [961, 185] on button "Exportar" at bounding box center [939, 175] width 87 height 31
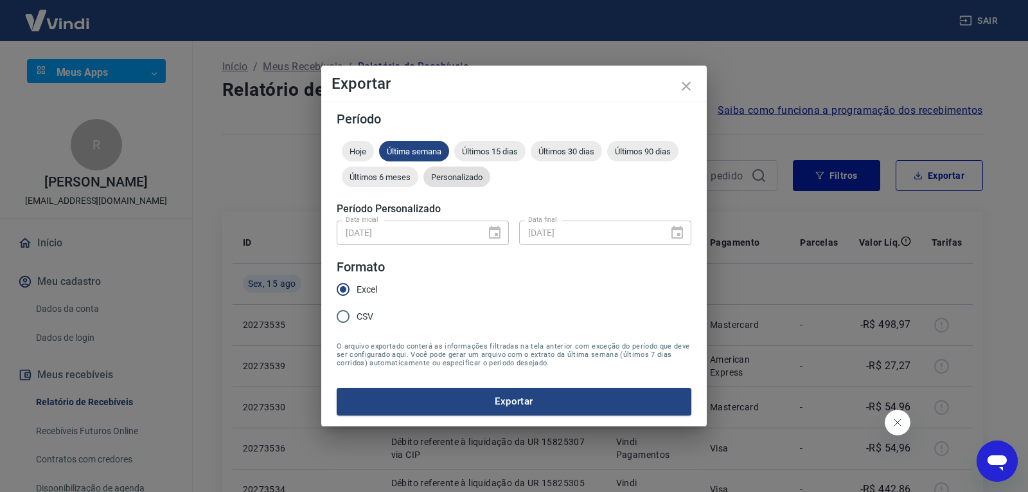
click at [464, 175] on span "Personalizado" at bounding box center [457, 177] width 67 height 10
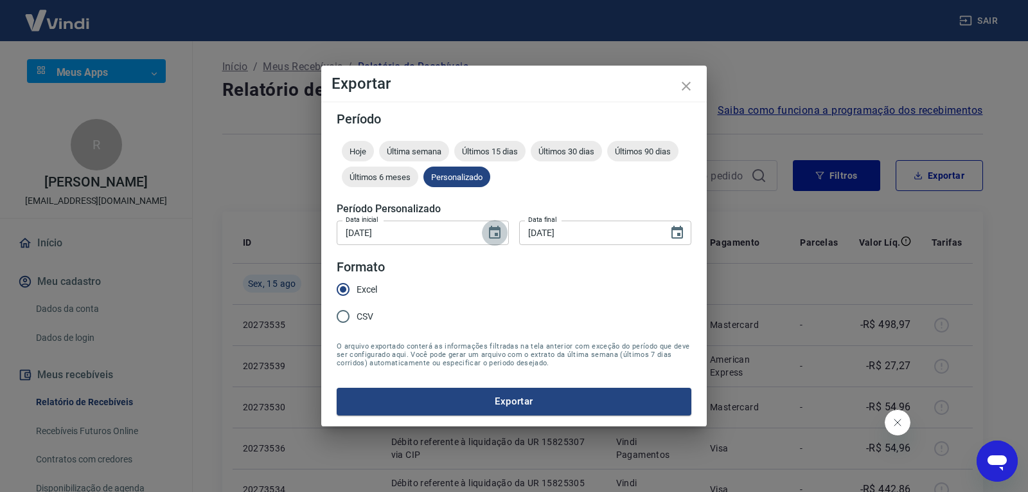
click at [490, 231] on icon "Choose date, selected date is 9 de jul de 2025" at bounding box center [495, 232] width 12 height 13
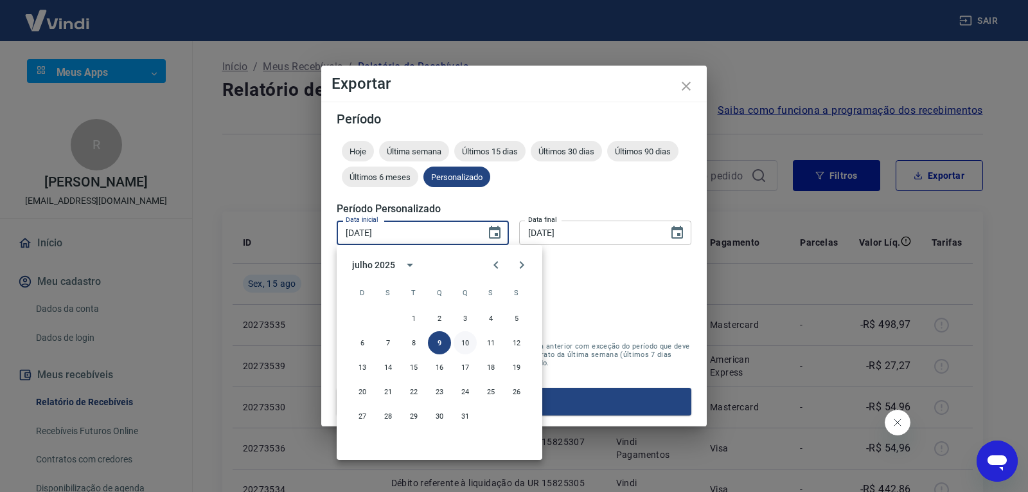
click at [469, 341] on button "10" at bounding box center [465, 342] width 23 height 23
type input "[DATE]"
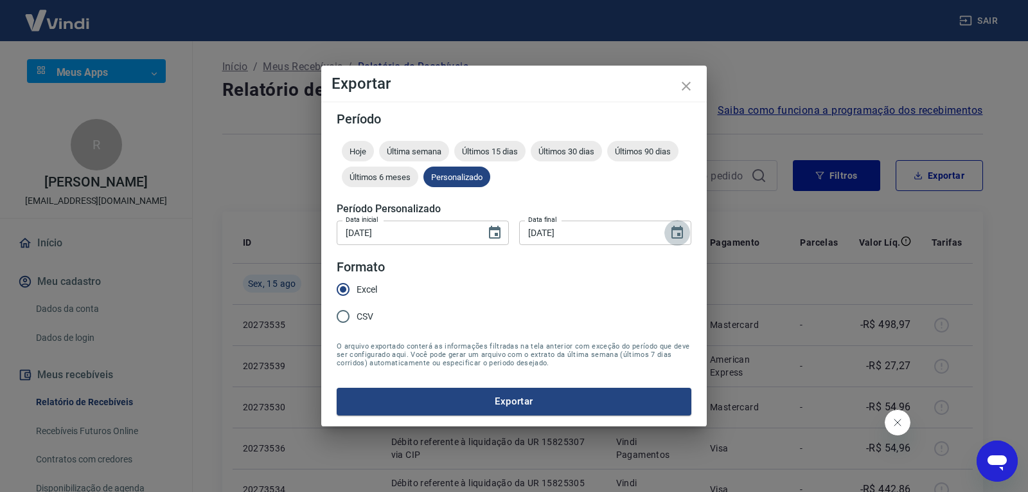
drag, startPoint x: 683, startPoint y: 230, endPoint x: 667, endPoint y: 244, distance: 21.9
click at [683, 231] on icon "Choose date, selected date is 9 de jul de 2025" at bounding box center [678, 232] width 12 height 13
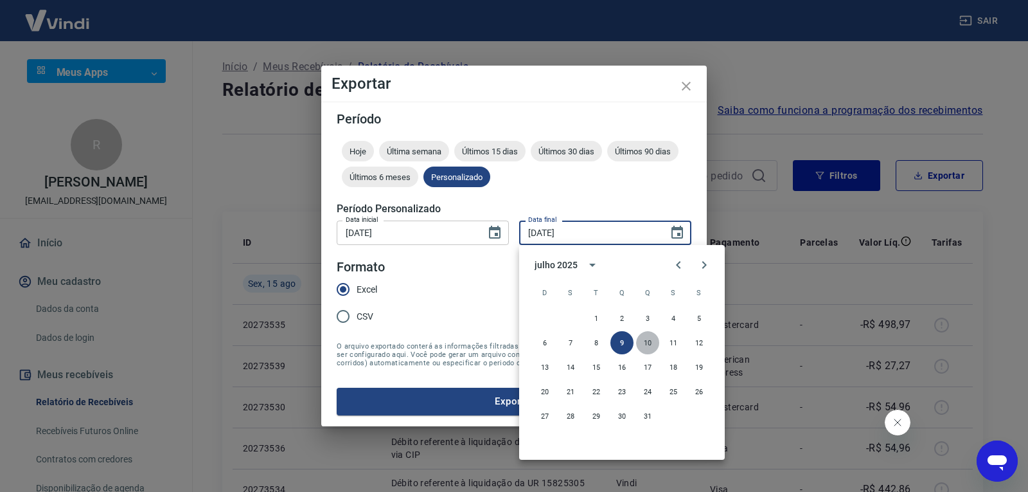
click at [646, 337] on button "10" at bounding box center [647, 342] width 23 height 23
type input "[DATE]"
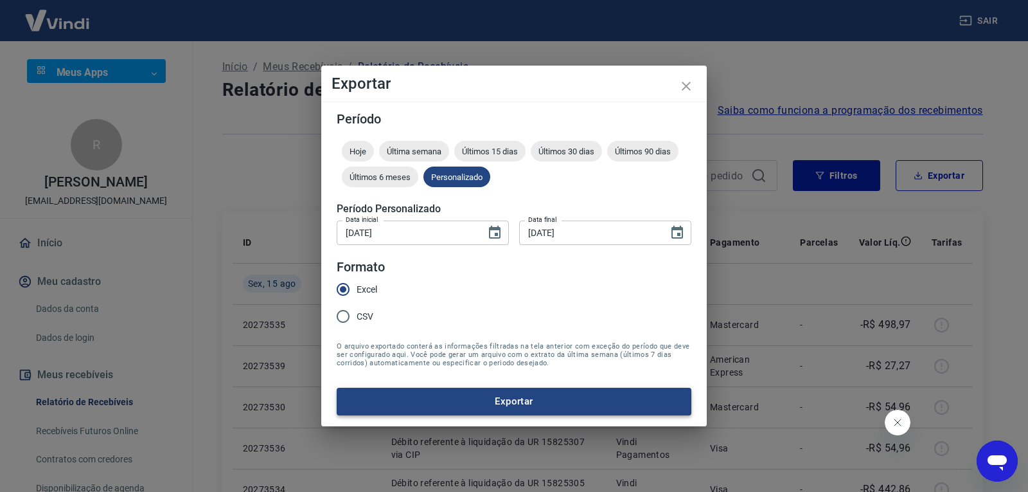
click at [596, 395] on button "Exportar" at bounding box center [514, 401] width 355 height 27
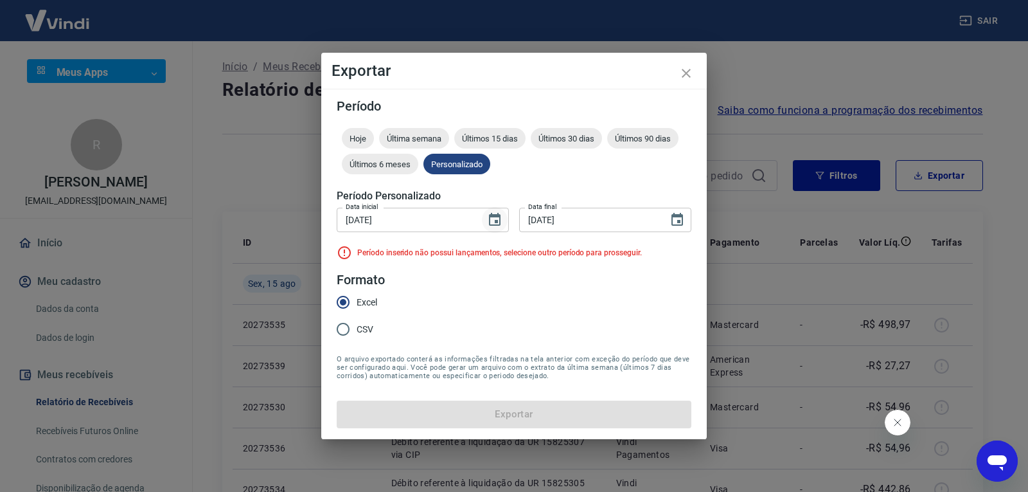
click at [496, 219] on icon "Choose date, selected date is 10 de jul de 2025" at bounding box center [494, 219] width 15 height 15
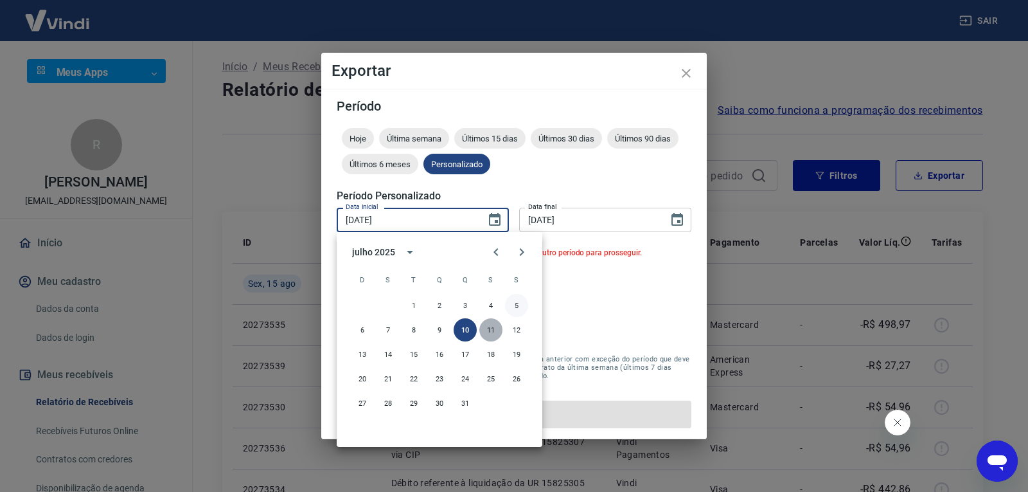
drag, startPoint x: 488, startPoint y: 333, endPoint x: 513, endPoint y: 325, distance: 26.2
click at [489, 333] on button "11" at bounding box center [491, 329] width 23 height 23
type input "[DATE]"
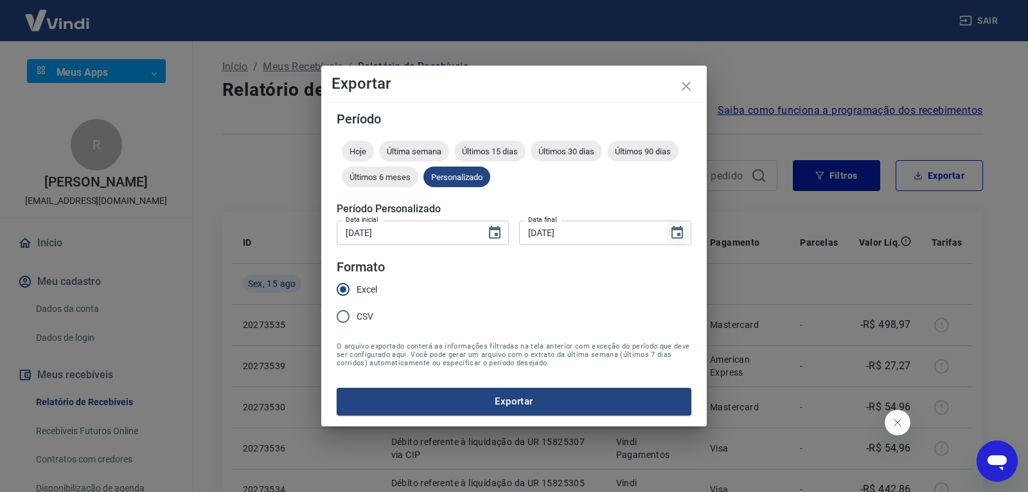
click at [678, 235] on icon "Choose date, selected date is 10 de jul de 2025" at bounding box center [678, 232] width 12 height 13
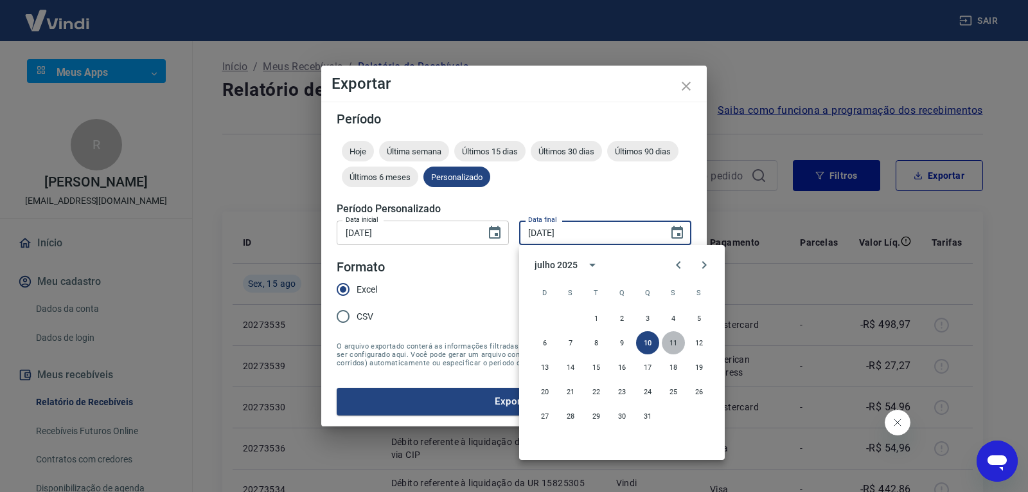
click at [667, 344] on button "11" at bounding box center [673, 342] width 23 height 23
type input "[DATE]"
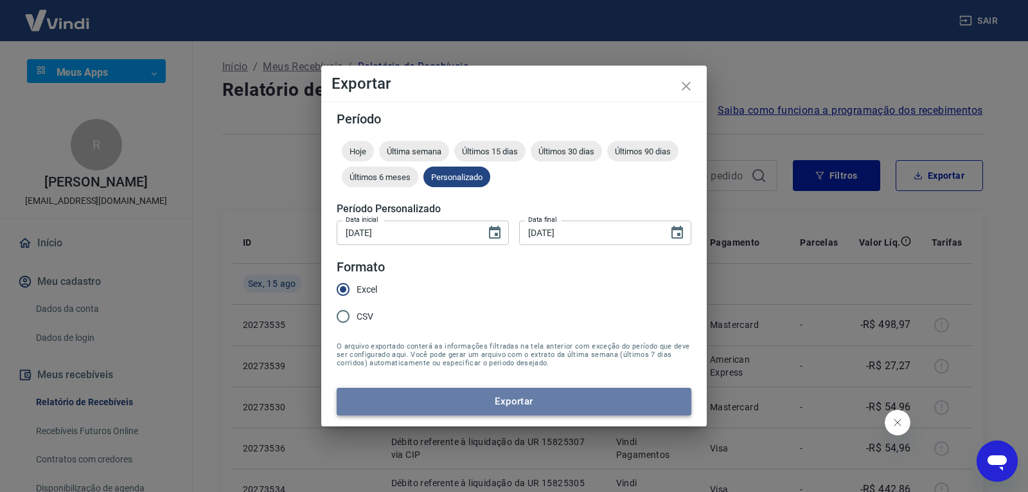
click at [610, 398] on button "Exportar" at bounding box center [514, 401] width 355 height 27
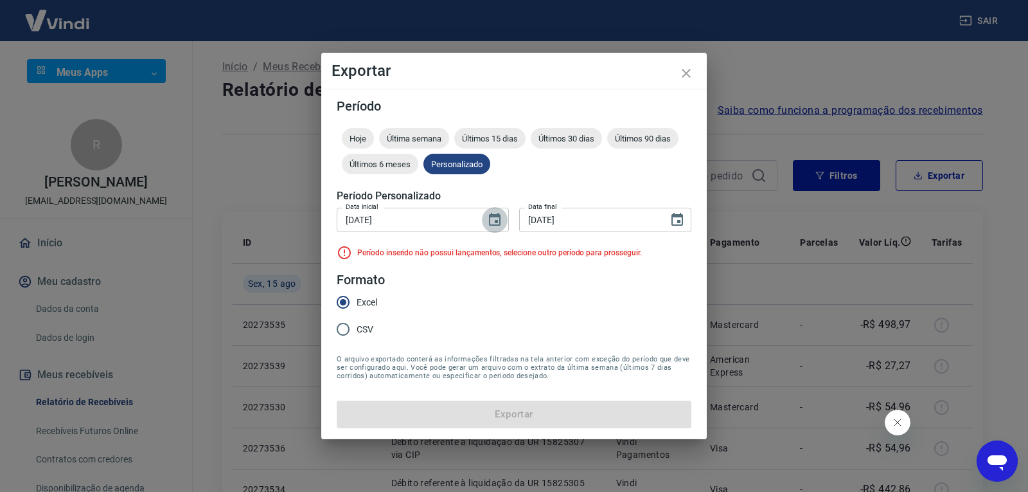
click at [494, 219] on icon "Choose date, selected date is 11 de jul de 2025" at bounding box center [494, 219] width 15 height 15
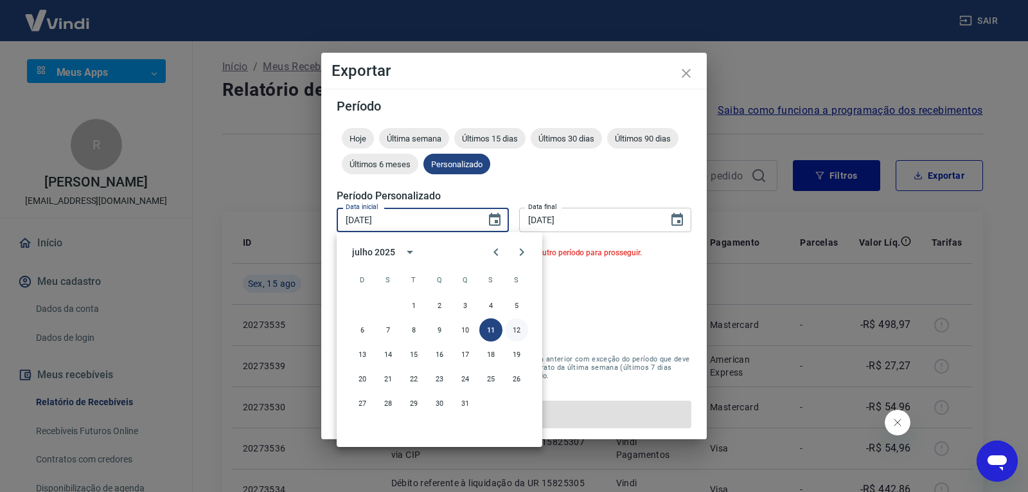
click at [514, 327] on button "12" at bounding box center [516, 329] width 23 height 23
type input "[DATE]"
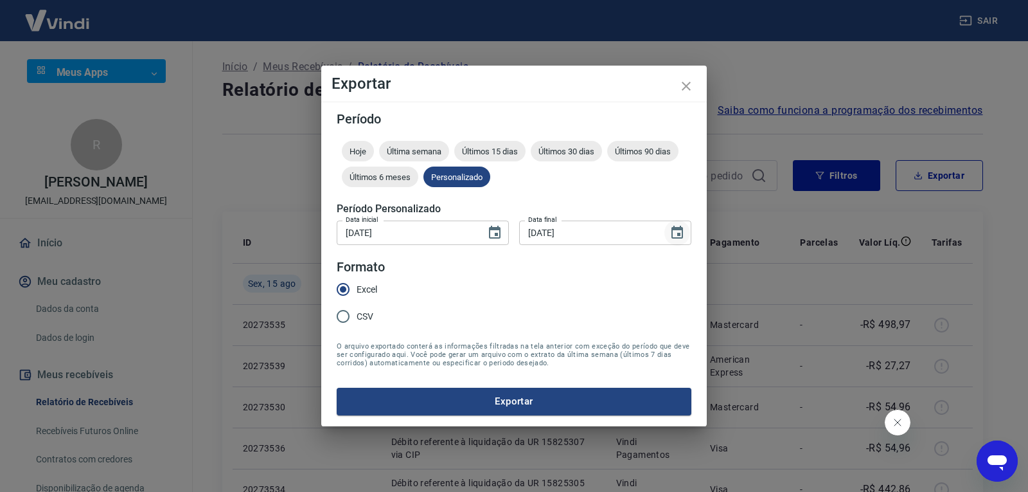
click at [683, 235] on icon "Choose date, selected date is 11 de jul de 2025" at bounding box center [678, 232] width 12 height 13
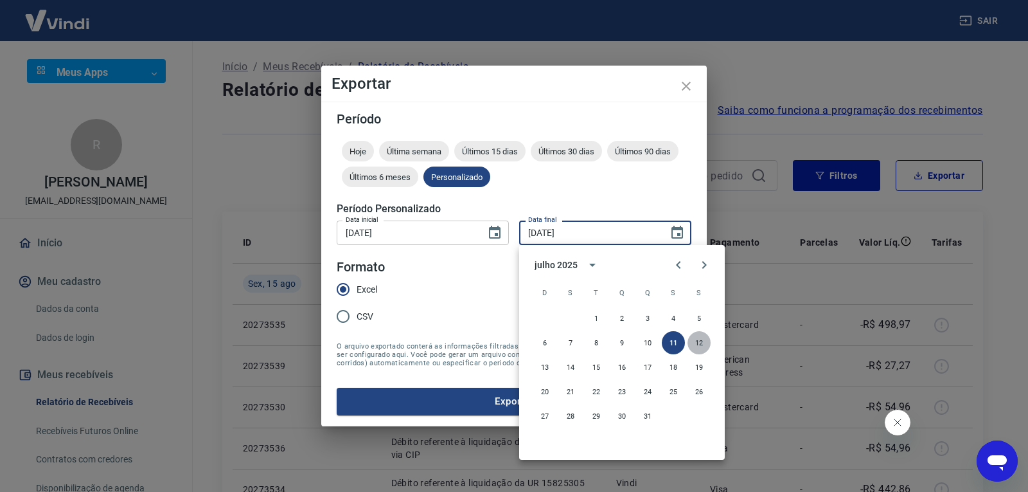
click at [701, 340] on button "12" at bounding box center [699, 342] width 23 height 23
type input "[DATE]"
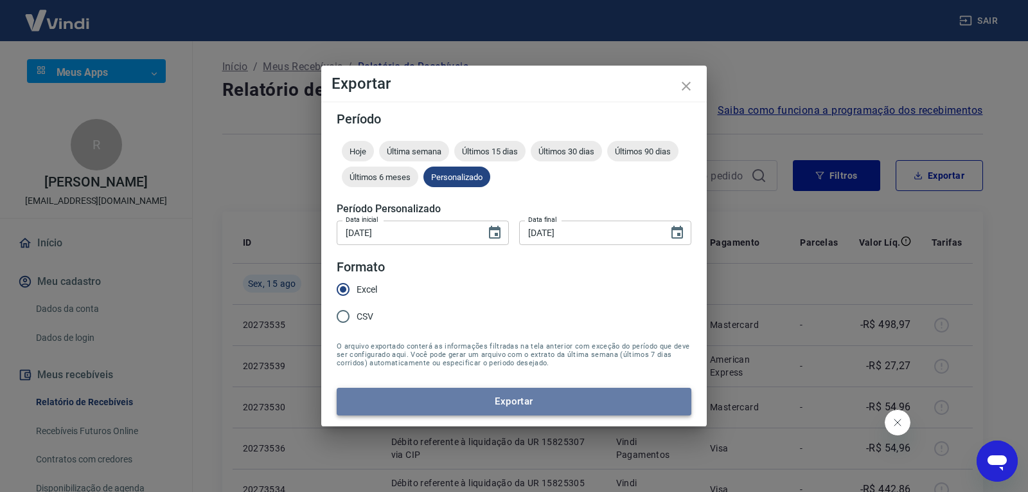
click at [636, 399] on button "Exportar" at bounding box center [514, 401] width 355 height 27
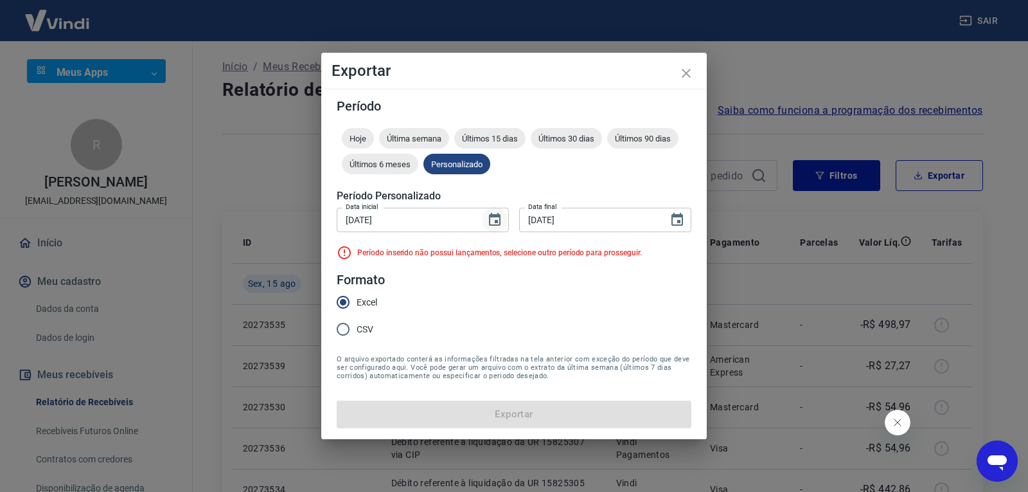
click at [495, 224] on icon "Choose date, selected date is 12 de jul de 2025" at bounding box center [495, 219] width 12 height 13
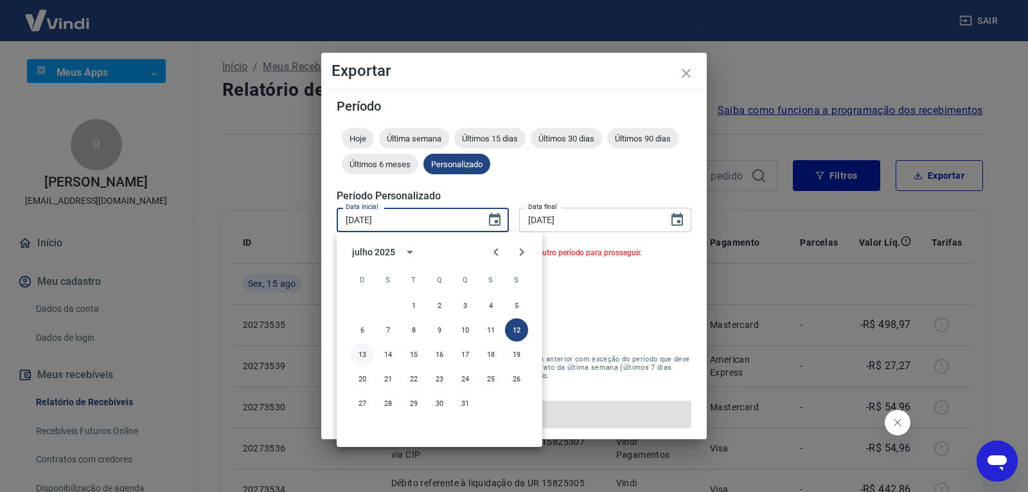
click at [364, 354] on button "13" at bounding box center [362, 354] width 23 height 23
type input "[DATE]"
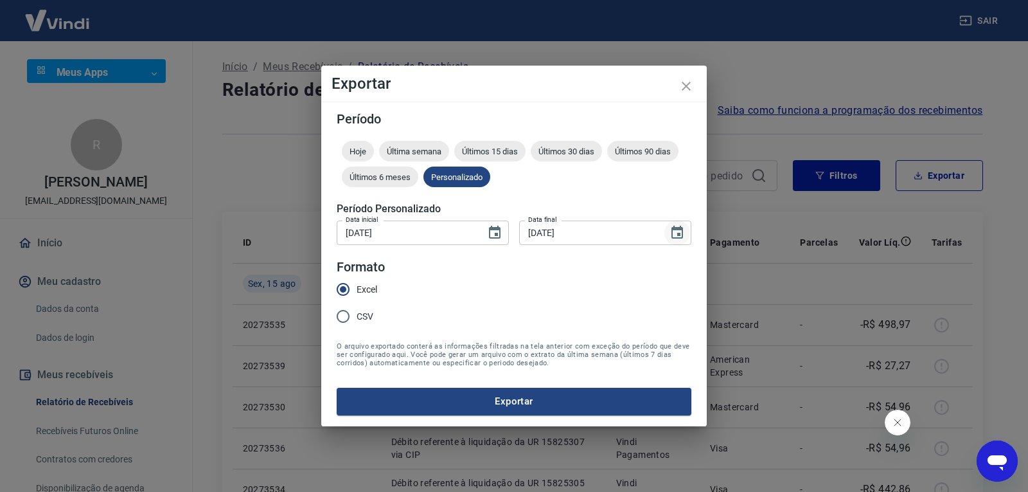
click at [686, 229] on button "Choose date, selected date is 12 de jul de 2025" at bounding box center [678, 233] width 26 height 26
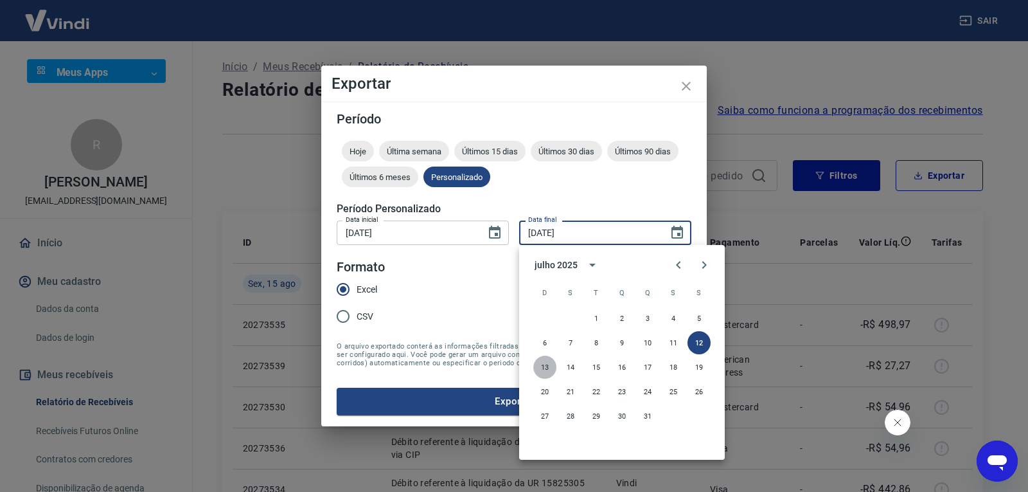
click at [542, 368] on button "13" at bounding box center [545, 366] width 23 height 23
type input "[DATE]"
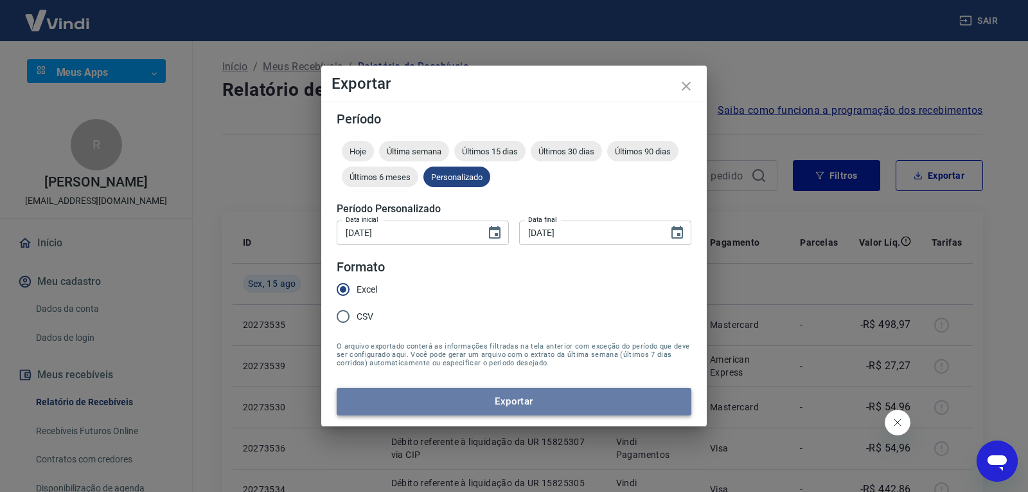
click at [522, 399] on button "Exportar" at bounding box center [514, 401] width 355 height 27
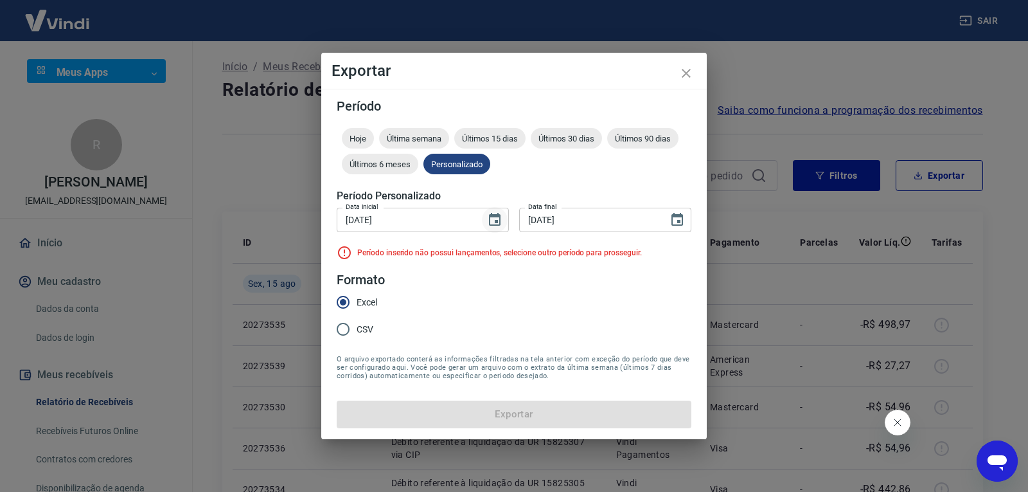
click at [498, 220] on icon "Choose date, selected date is 13 de jul de 2025" at bounding box center [495, 219] width 12 height 13
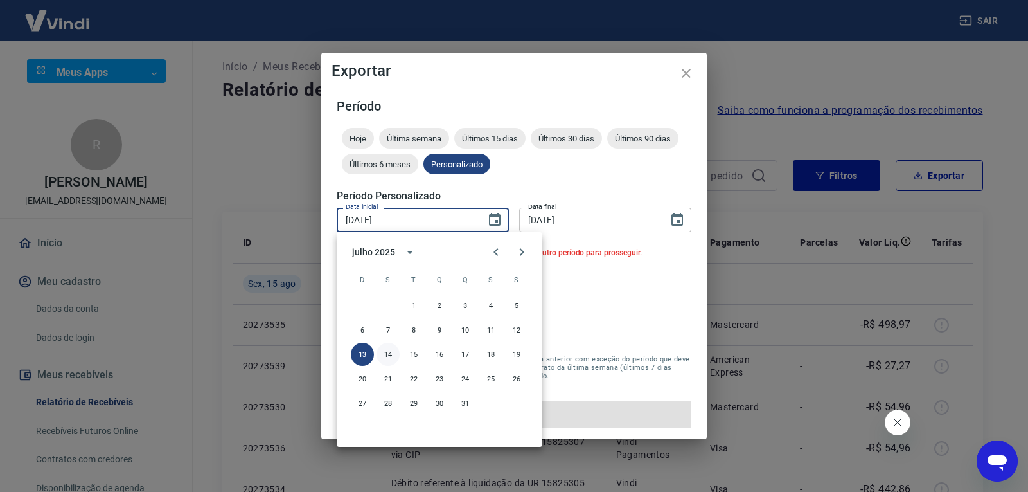
click at [390, 351] on button "14" at bounding box center [388, 354] width 23 height 23
type input "[DATE]"
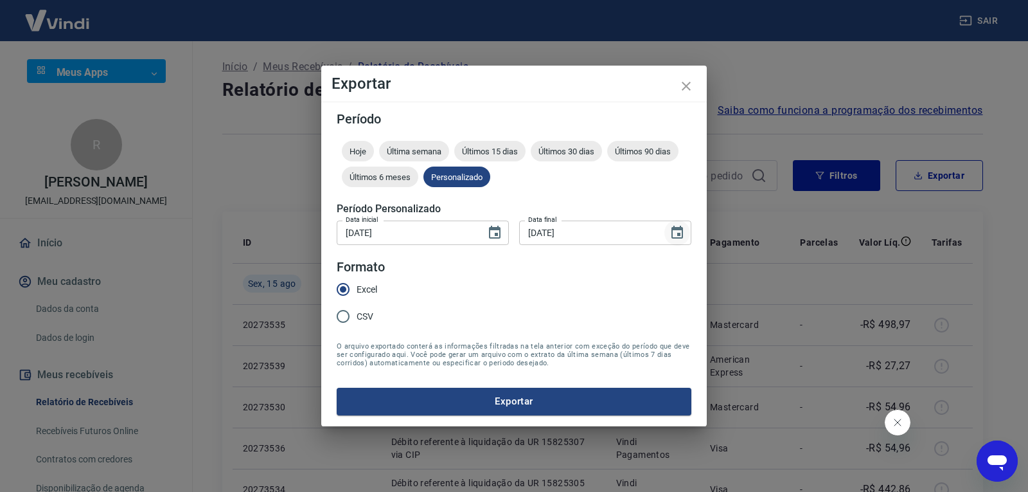
click at [685, 233] on icon "Choose date, selected date is 13 de jul de 2025" at bounding box center [677, 232] width 15 height 15
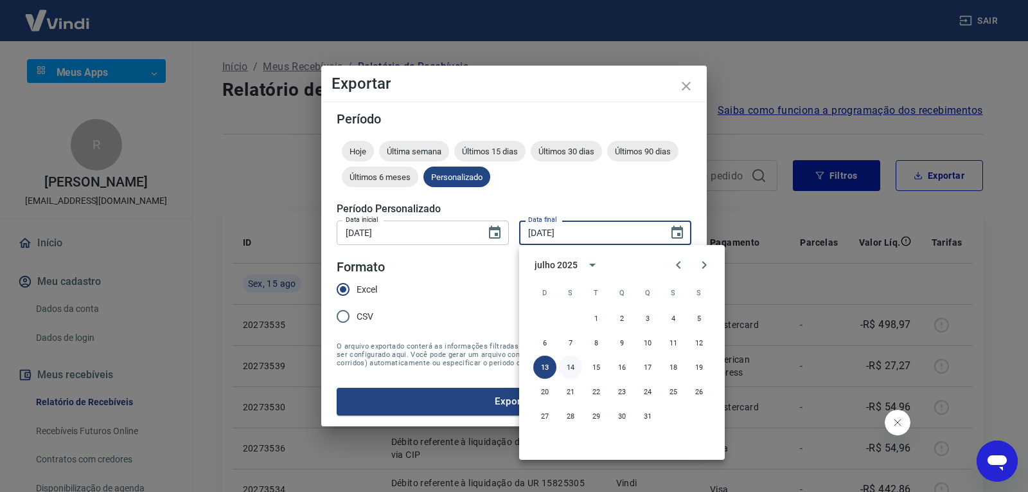
click at [577, 368] on button "14" at bounding box center [570, 366] width 23 height 23
type input "[DATE]"
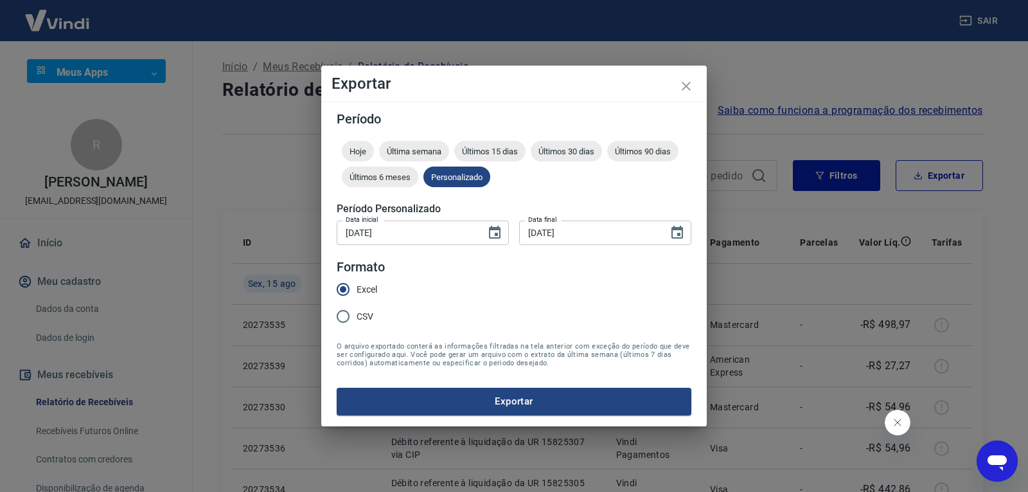
click at [546, 400] on button "Exportar" at bounding box center [514, 401] width 355 height 27
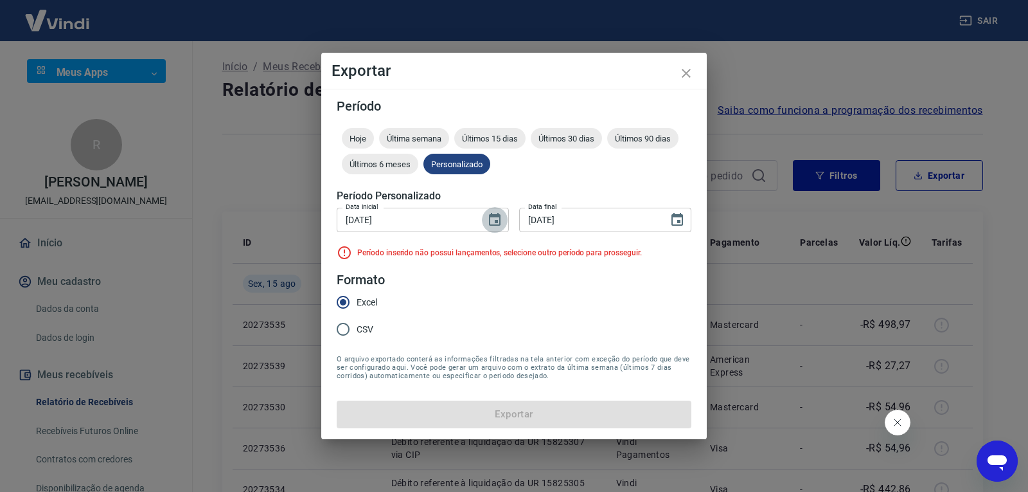
click at [495, 226] on icon "Choose date, selected date is 14 de jul de 2025" at bounding box center [495, 219] width 12 height 13
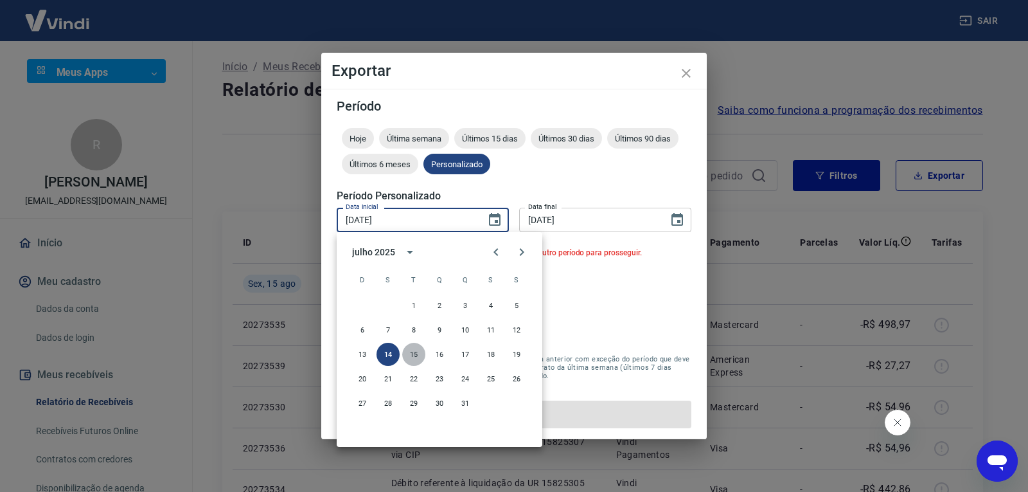
click at [416, 346] on button "15" at bounding box center [413, 354] width 23 height 23
type input "[DATE]"
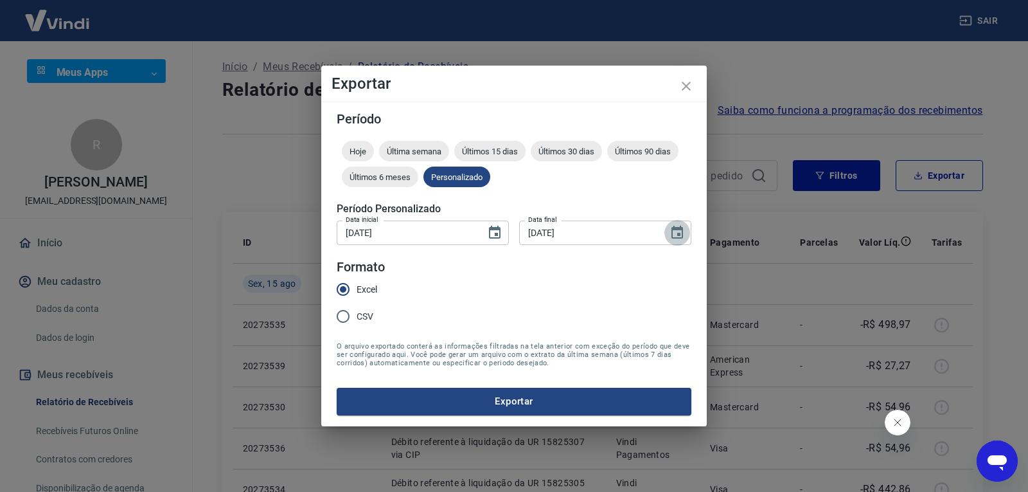
click at [685, 235] on icon "Choose date, selected date is 14 de jul de 2025" at bounding box center [677, 232] width 15 height 15
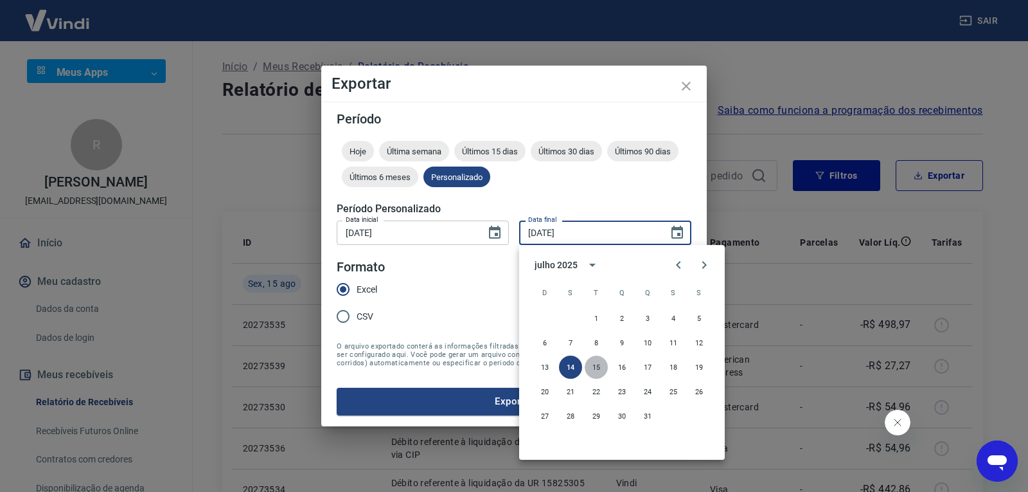
click at [591, 368] on button "15" at bounding box center [596, 366] width 23 height 23
type input "[DATE]"
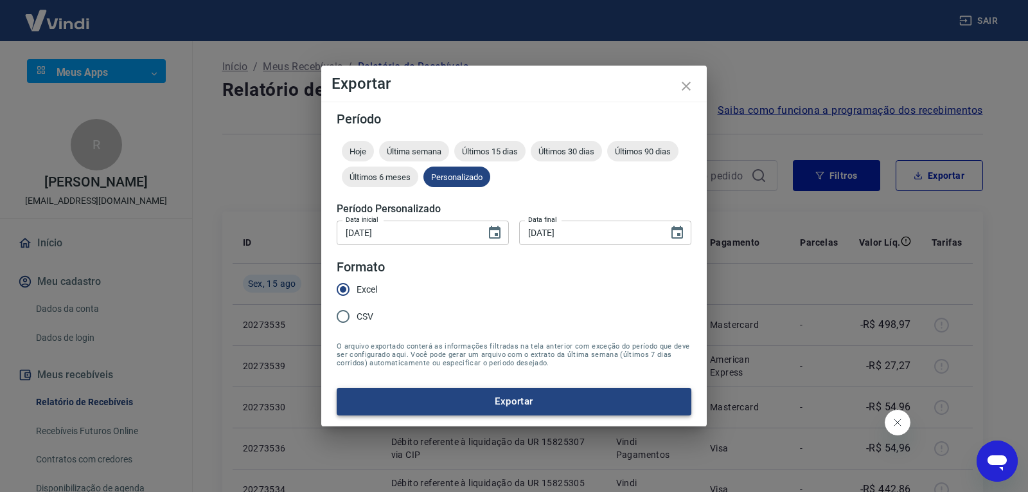
click at [532, 400] on button "Exportar" at bounding box center [514, 401] width 355 height 27
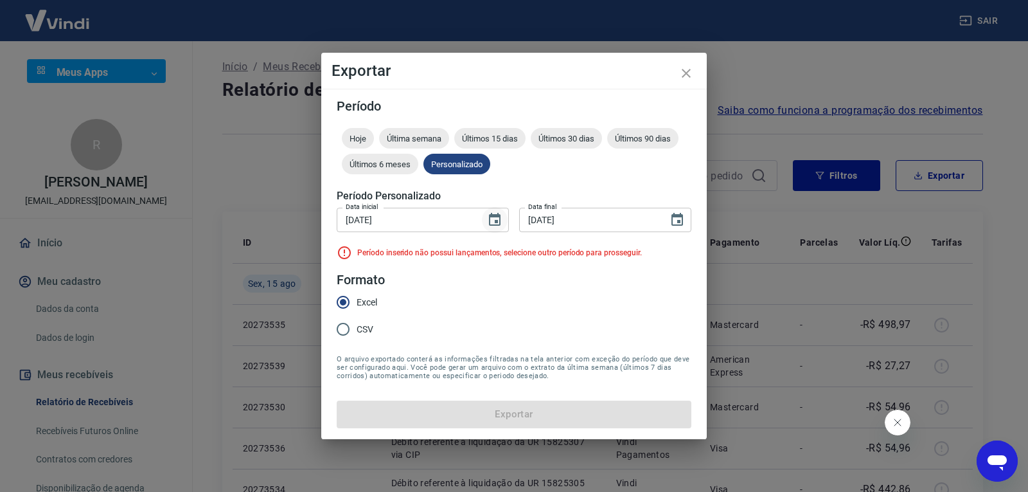
click at [503, 228] on button "Choose date, selected date is 15 de jul de 2025" at bounding box center [495, 220] width 26 height 26
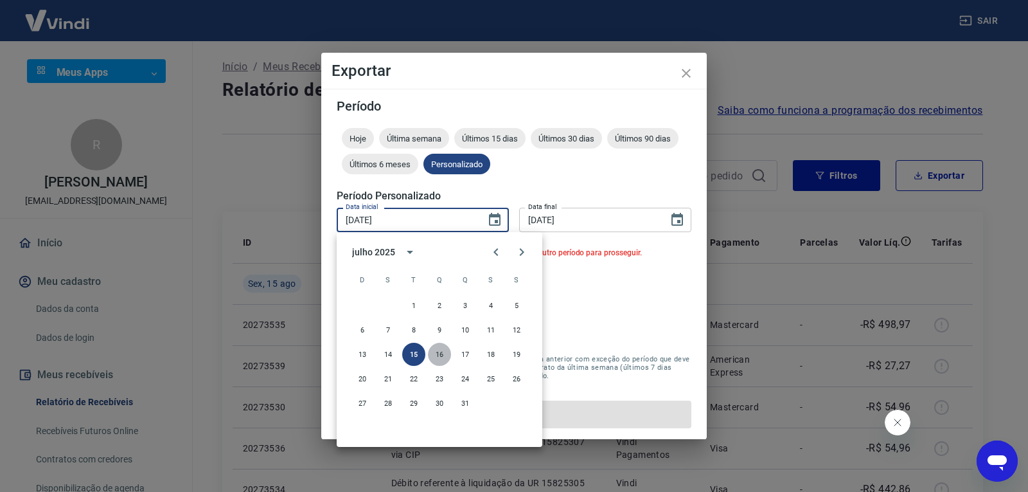
click at [441, 351] on button "16" at bounding box center [439, 354] width 23 height 23
type input "[DATE]"
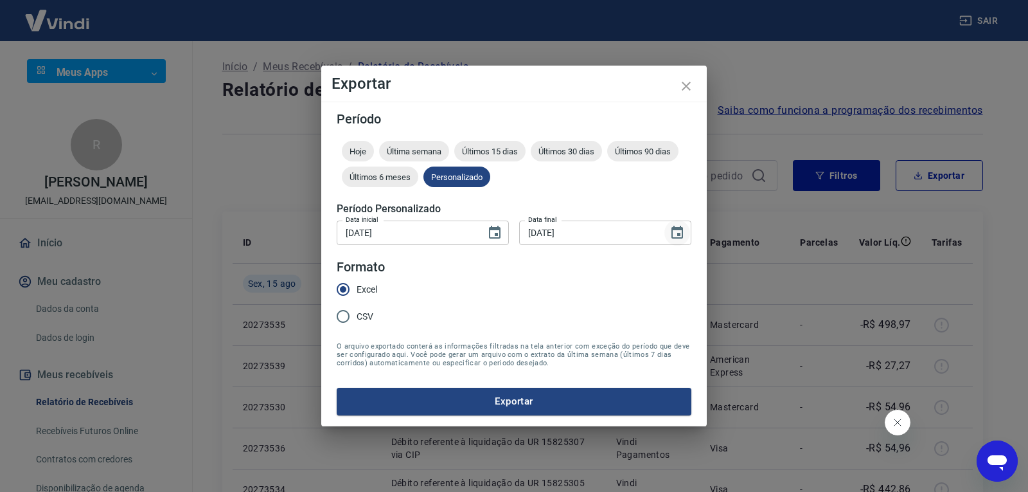
click at [678, 226] on icon "Choose date, selected date is 15 de jul de 2025" at bounding box center [677, 232] width 15 height 15
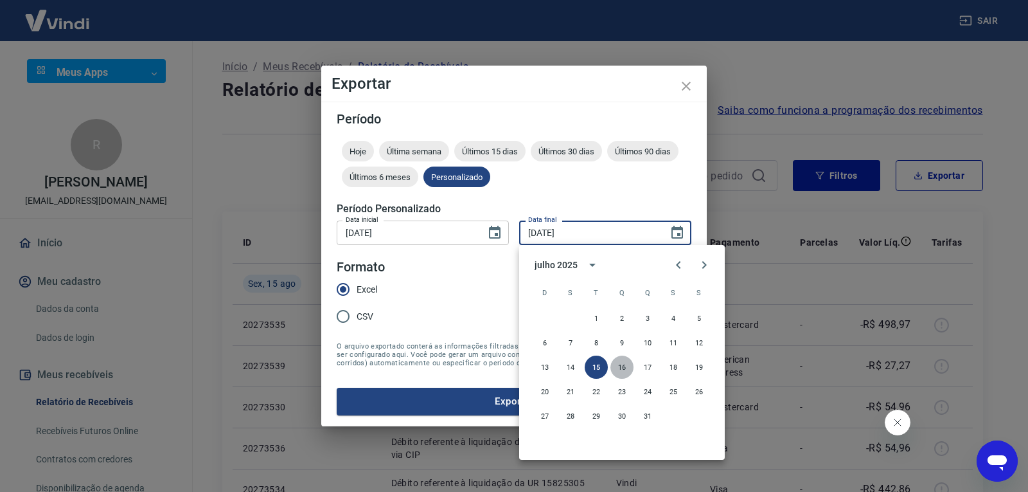
click at [615, 364] on button "16" at bounding box center [622, 366] width 23 height 23
type input "[DATE]"
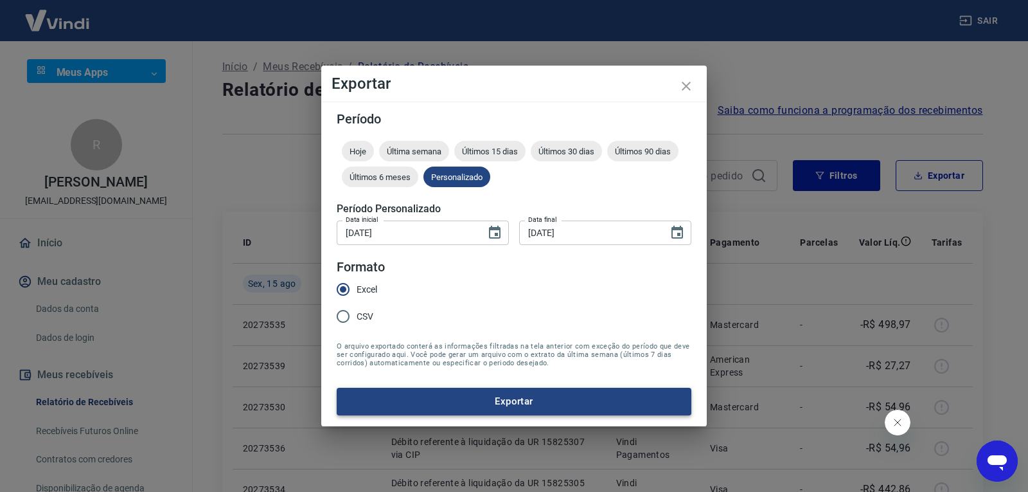
click at [555, 406] on button "Exportar" at bounding box center [514, 401] width 355 height 27
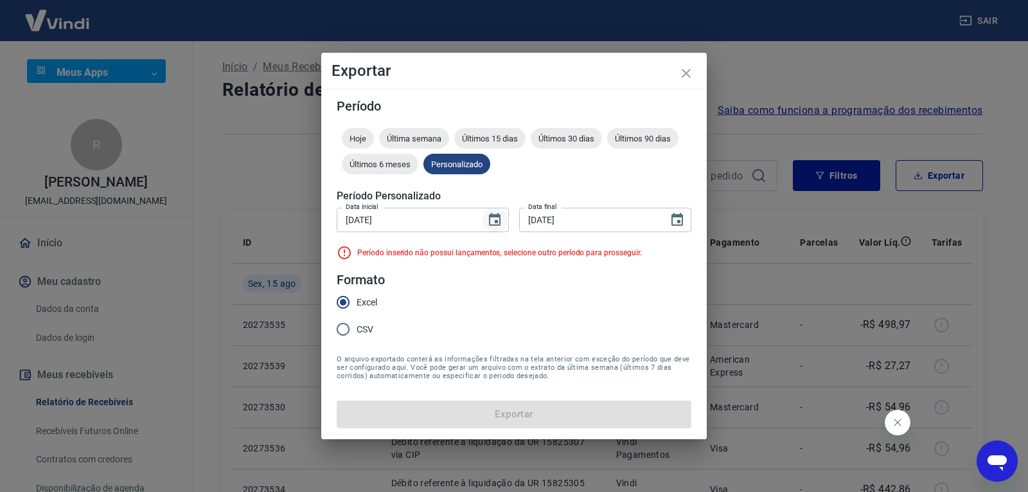
click at [498, 213] on icon "Choose date, selected date is 16 de jul de 2025" at bounding box center [495, 219] width 12 height 13
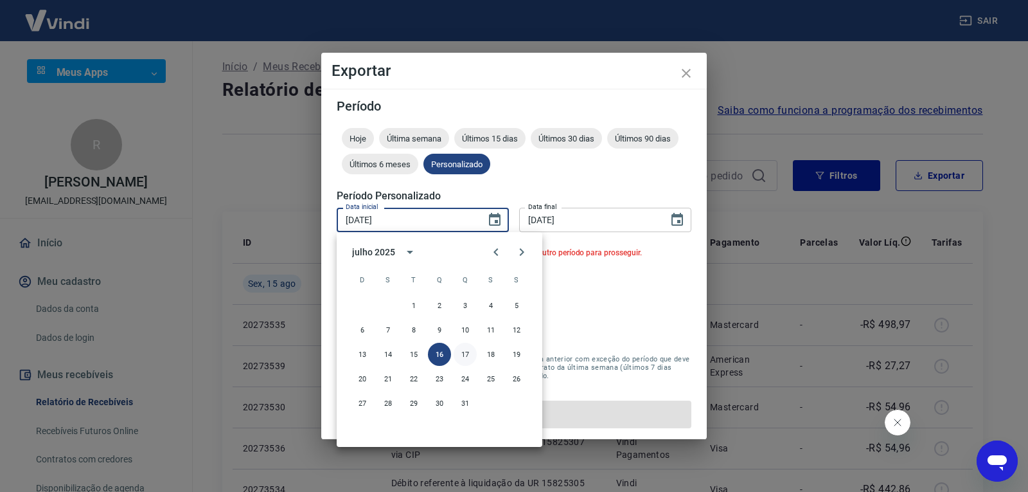
click at [468, 351] on button "17" at bounding box center [465, 354] width 23 height 23
type input "[DATE]"
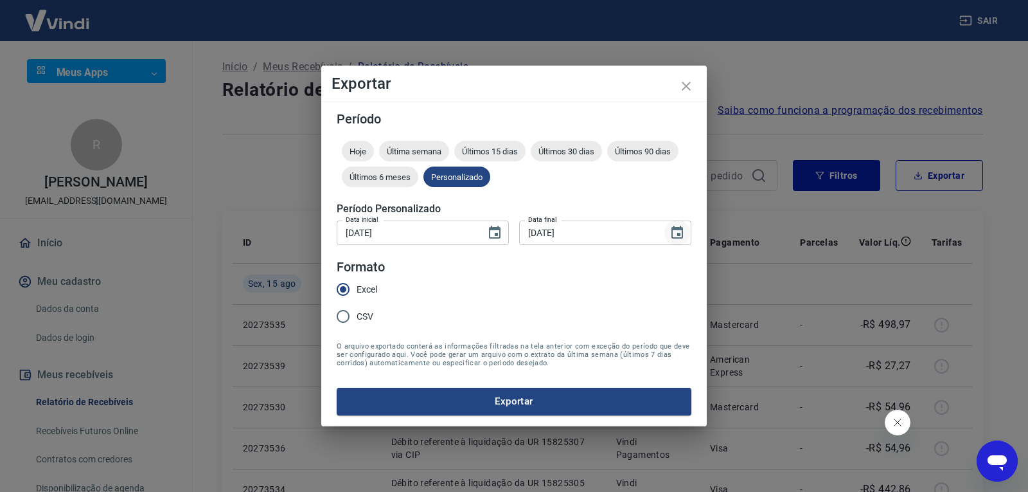
click at [673, 232] on icon "Choose date, selected date is 16 de jul de 2025" at bounding box center [678, 232] width 12 height 13
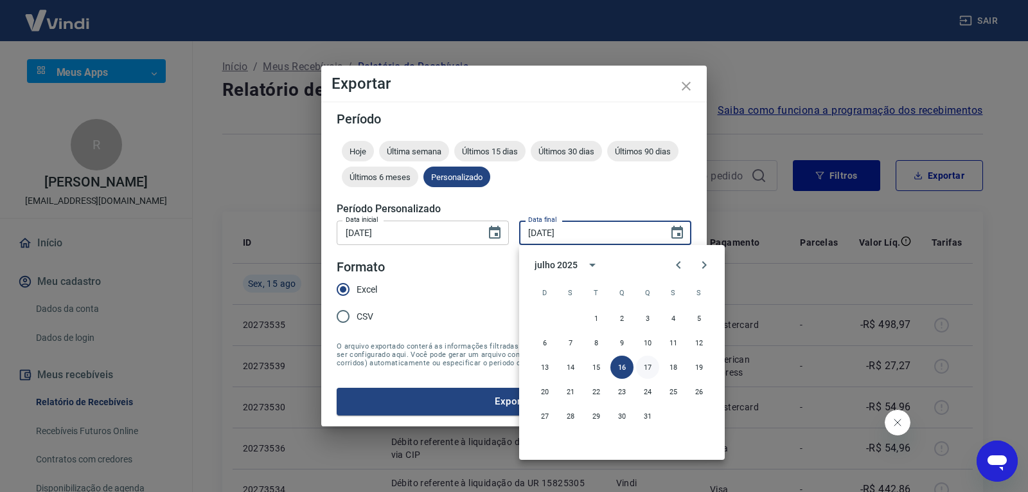
click at [640, 363] on button "17" at bounding box center [647, 366] width 23 height 23
type input "[DATE]"
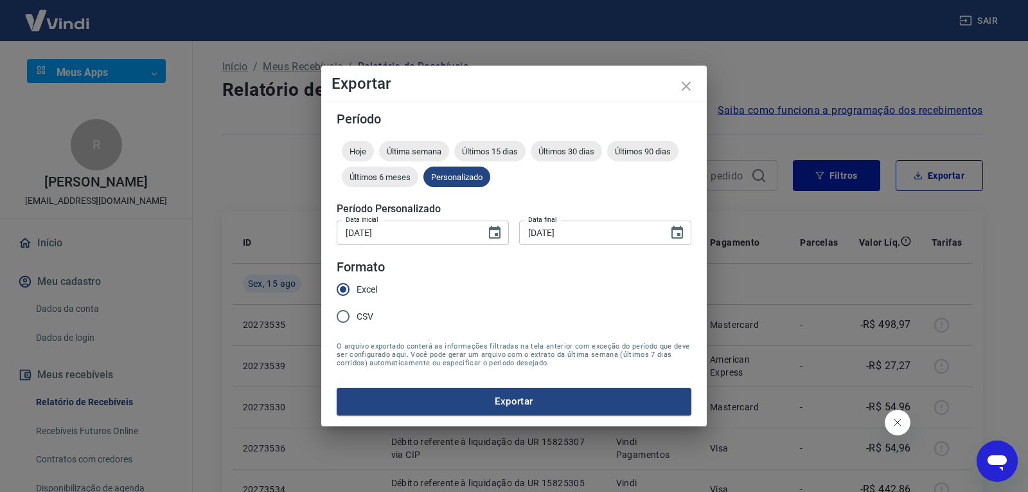
click at [590, 406] on button "Exportar" at bounding box center [514, 401] width 355 height 27
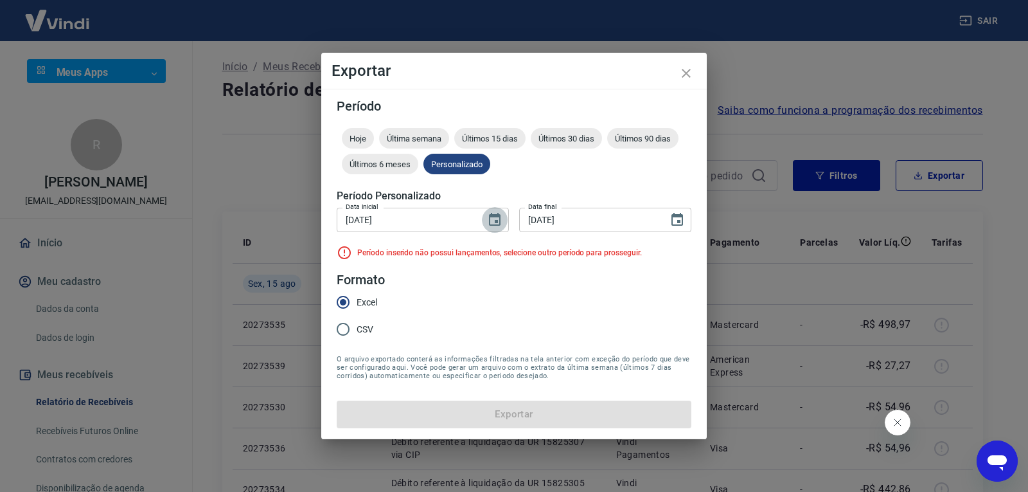
click at [498, 216] on icon "Choose date, selected date is 17 de jul de 2025" at bounding box center [495, 219] width 12 height 13
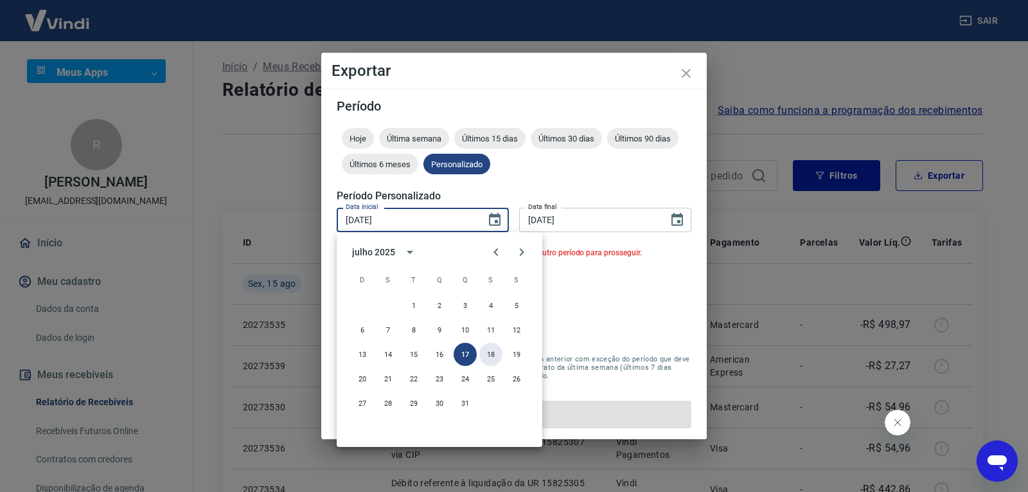
click at [499, 350] on button "18" at bounding box center [491, 354] width 23 height 23
type input "[DATE]"
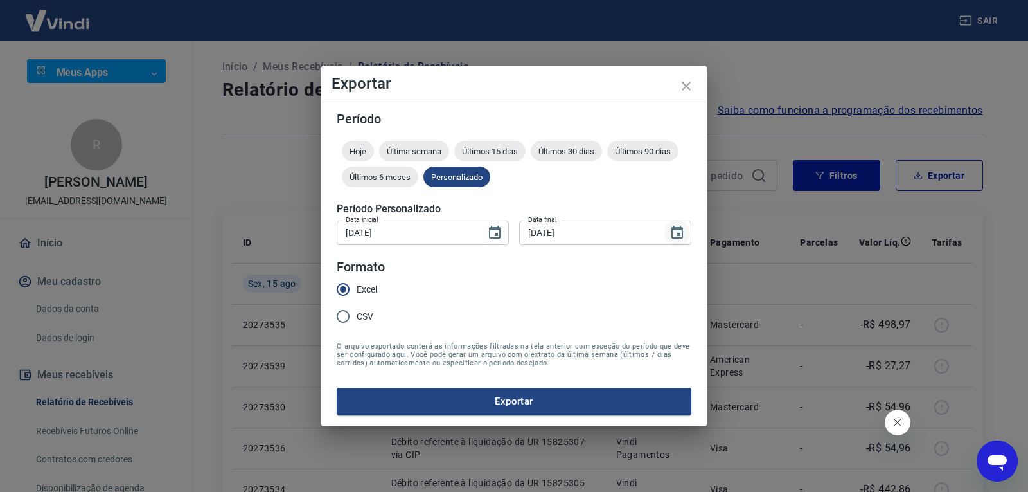
drag, startPoint x: 681, startPoint y: 220, endPoint x: 676, endPoint y: 230, distance: 10.6
click at [679, 222] on button "Choose date, selected date is 17 de jul de 2025" at bounding box center [678, 233] width 26 height 26
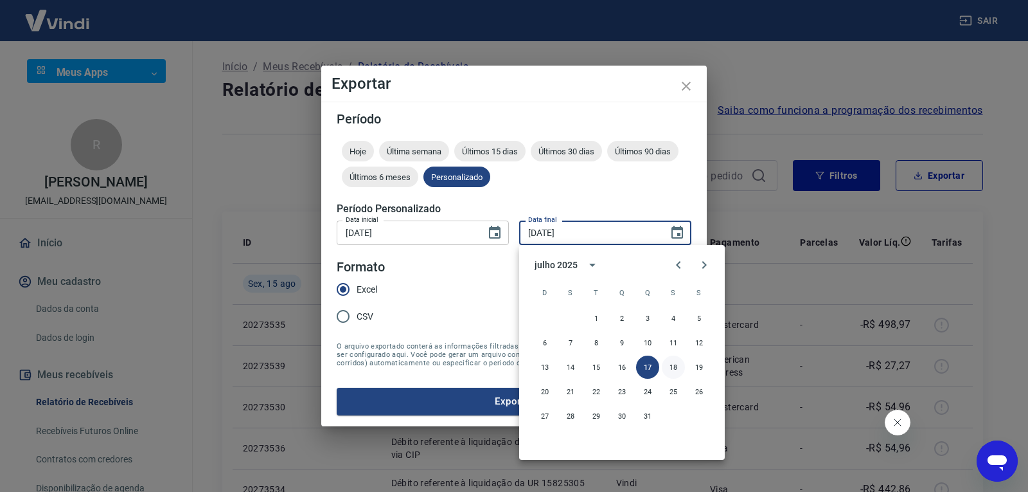
click at [672, 371] on button "18" at bounding box center [673, 366] width 23 height 23
type input "[DATE]"
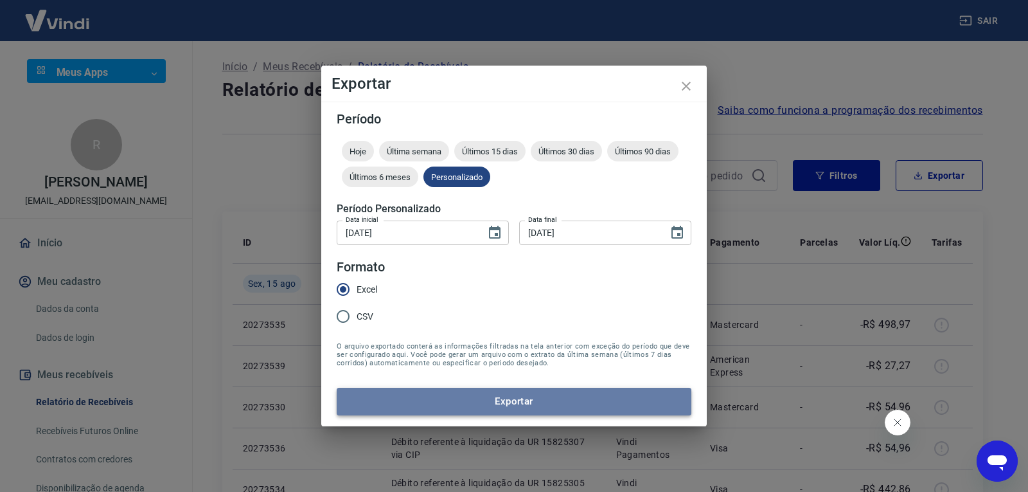
click at [575, 388] on button "Exportar" at bounding box center [514, 401] width 355 height 27
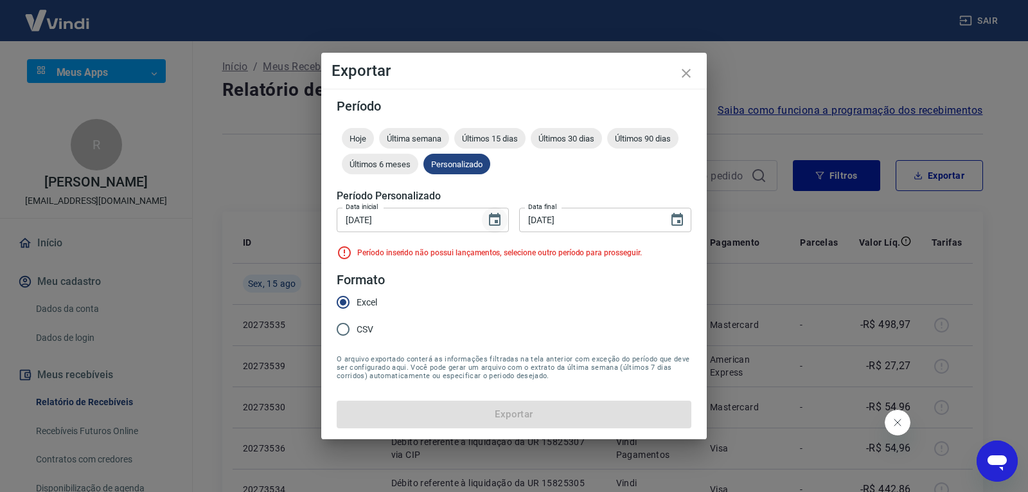
click at [500, 225] on icon "Choose date, selected date is 18 de jul de 2025" at bounding box center [495, 219] width 12 height 13
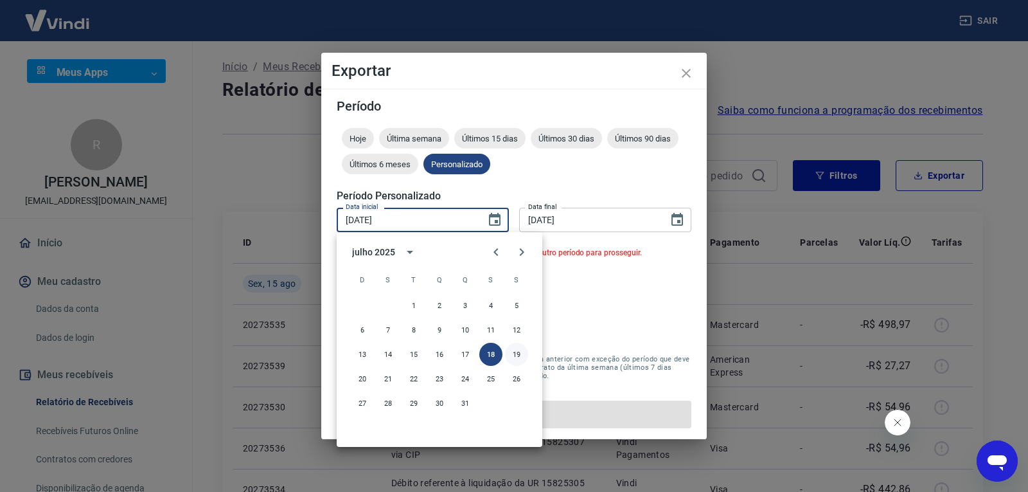
click at [508, 358] on button "19" at bounding box center [516, 354] width 23 height 23
type input "[DATE]"
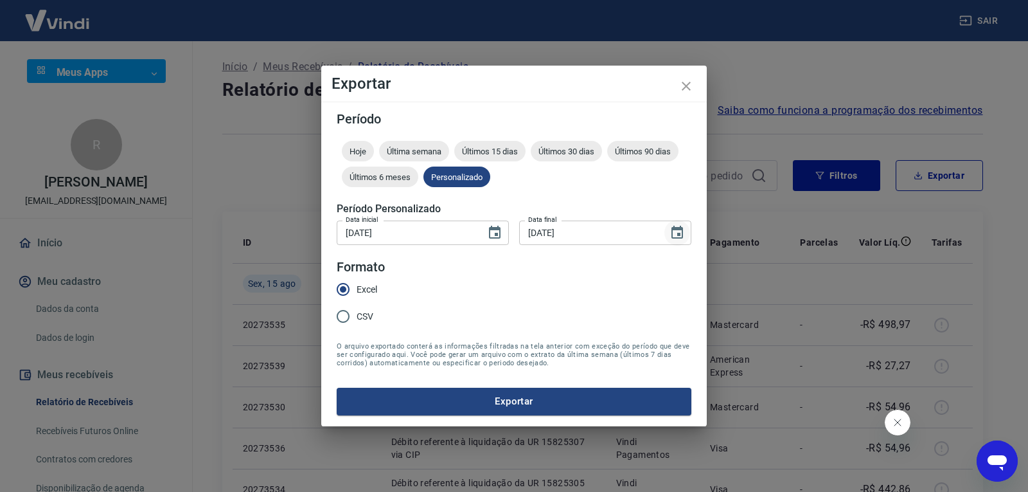
click at [678, 231] on icon "Choose date, selected date is 18 de jul de 2025" at bounding box center [677, 232] width 15 height 15
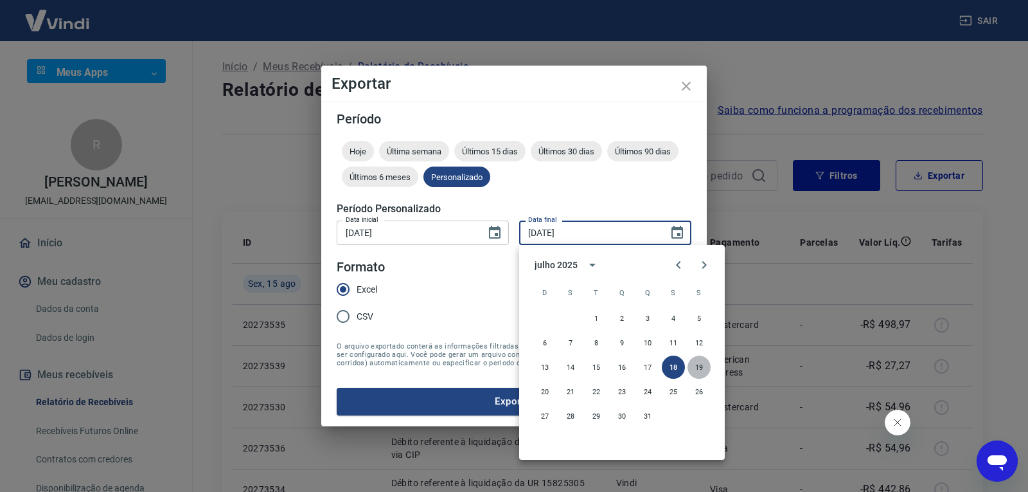
click at [699, 367] on button "19" at bounding box center [699, 366] width 23 height 23
type input "[DATE]"
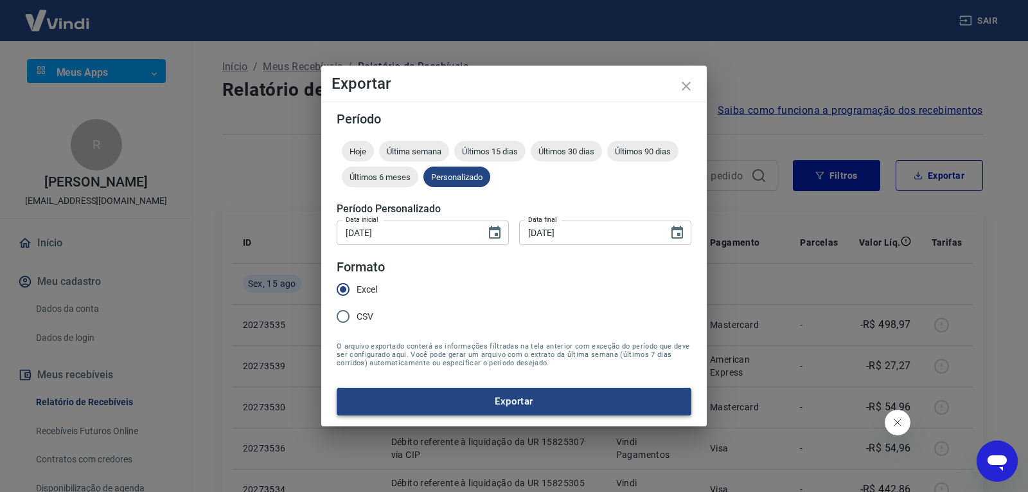
click at [530, 407] on button "Exportar" at bounding box center [514, 401] width 355 height 27
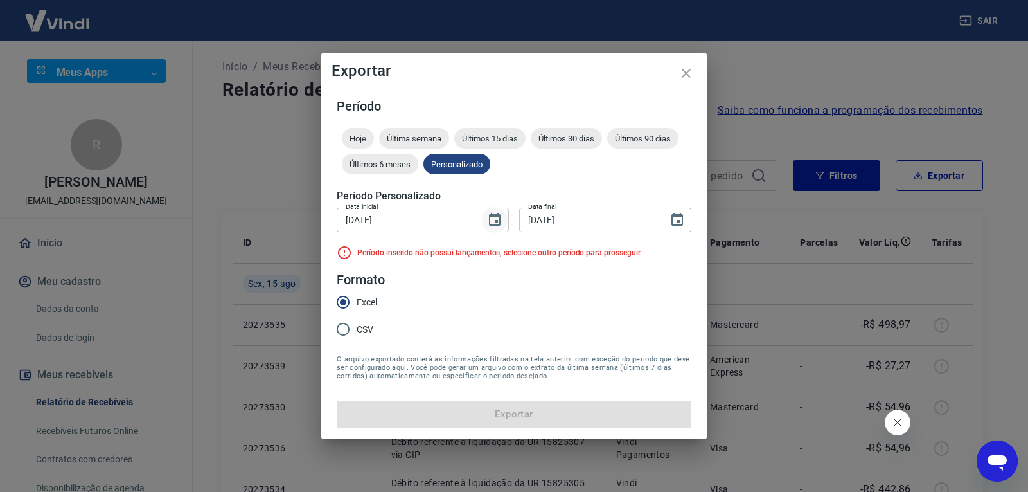
click at [499, 220] on icon "Choose date, selected date is 19 de jul de 2025" at bounding box center [495, 219] width 12 height 13
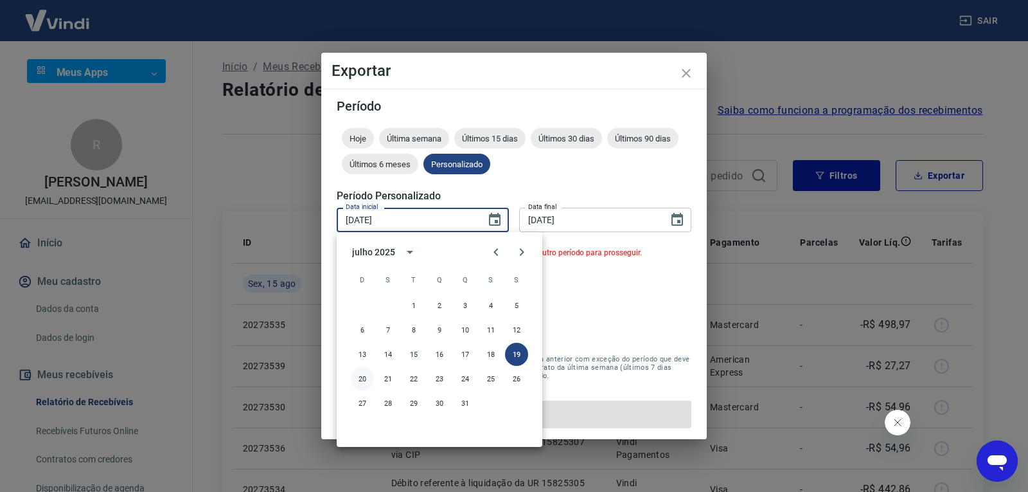
click at [369, 377] on button "20" at bounding box center [362, 378] width 23 height 23
type input "[DATE]"
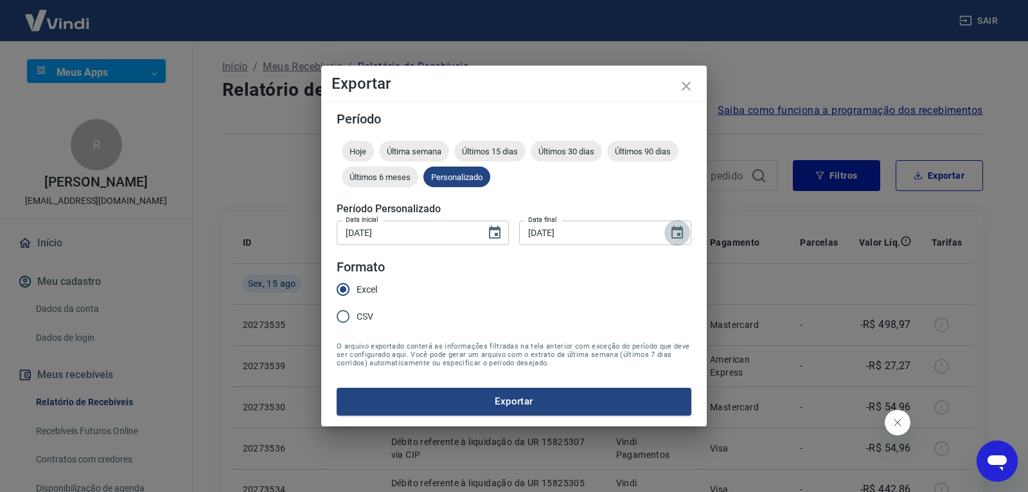
drag, startPoint x: 686, startPoint y: 232, endPoint x: 661, endPoint y: 244, distance: 27.0
click at [685, 232] on button "Choose date, selected date is 19 de jul de 2025" at bounding box center [678, 233] width 26 height 26
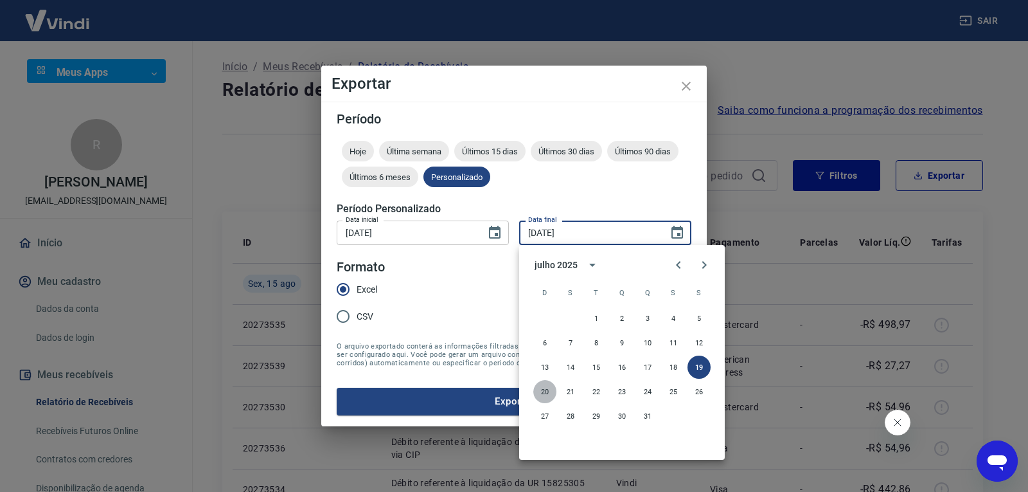
click at [546, 388] on button "20" at bounding box center [545, 391] width 23 height 23
type input "[DATE]"
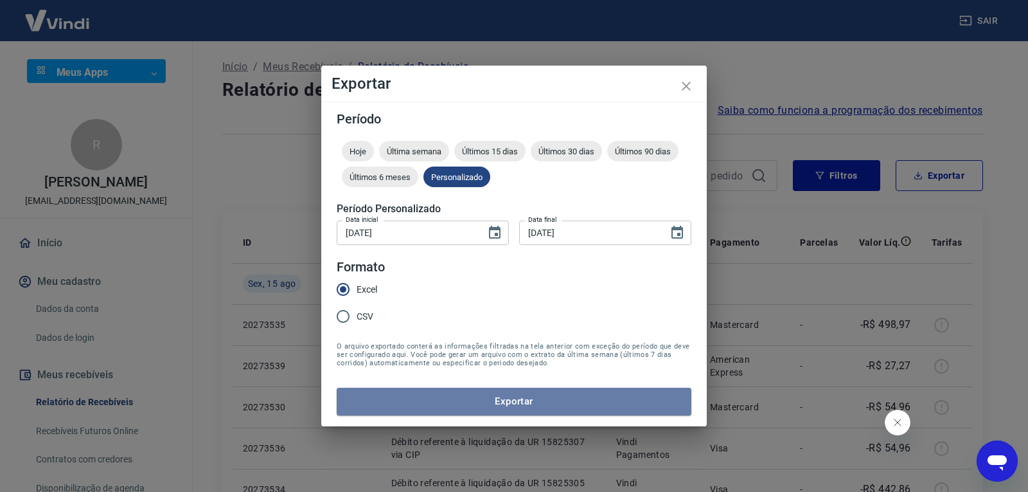
click at [528, 402] on button "Exportar" at bounding box center [514, 401] width 355 height 27
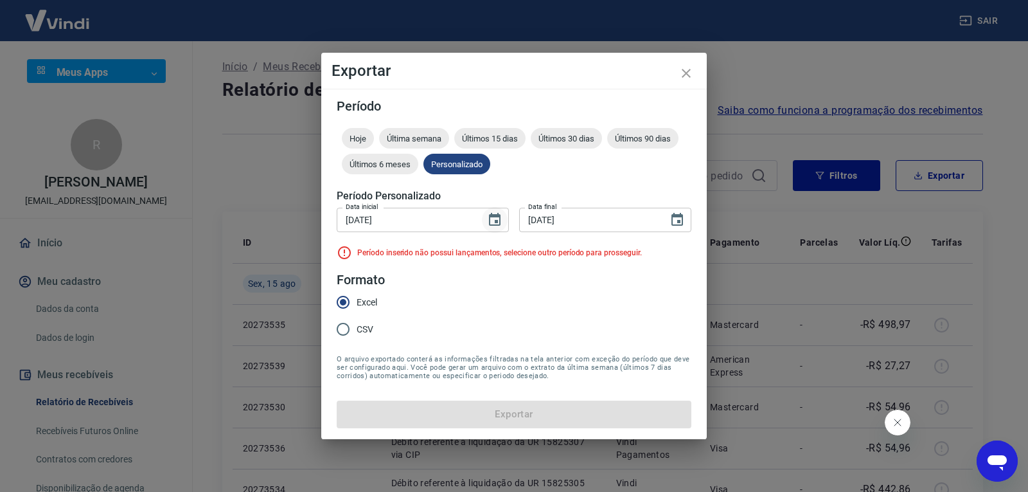
click at [498, 223] on icon "Choose date, selected date is 20 de jul de 2025" at bounding box center [495, 219] width 12 height 13
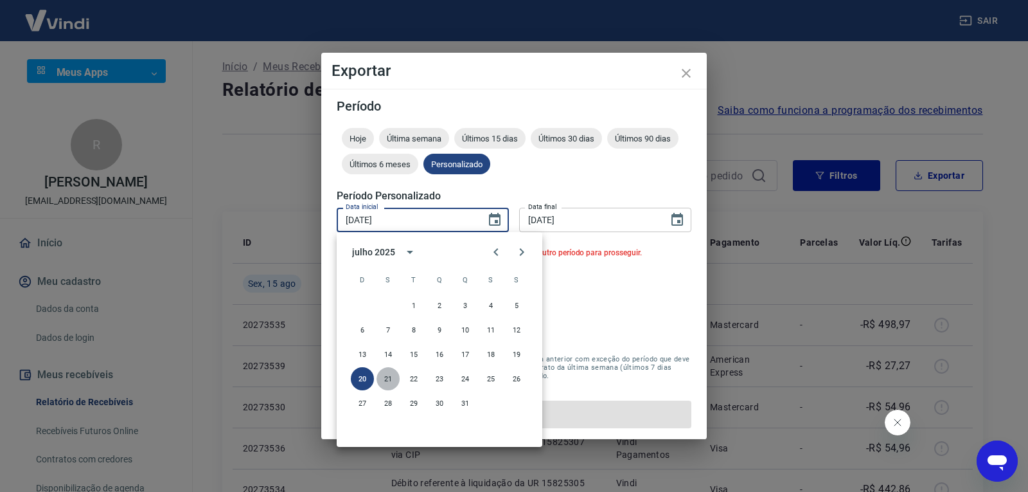
click at [394, 379] on button "21" at bounding box center [388, 378] width 23 height 23
type input "[DATE]"
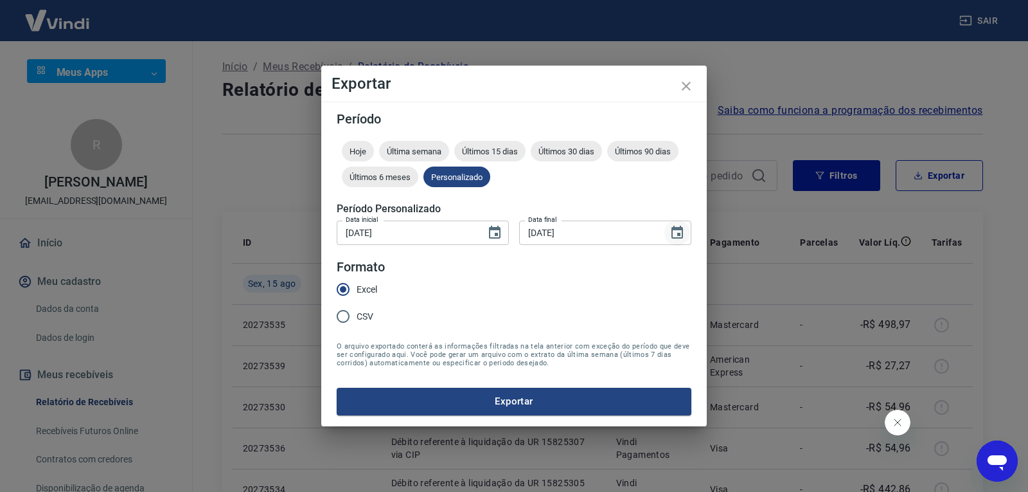
click at [674, 231] on icon "Choose date, selected date is 20 de jul de 2025" at bounding box center [677, 232] width 15 height 15
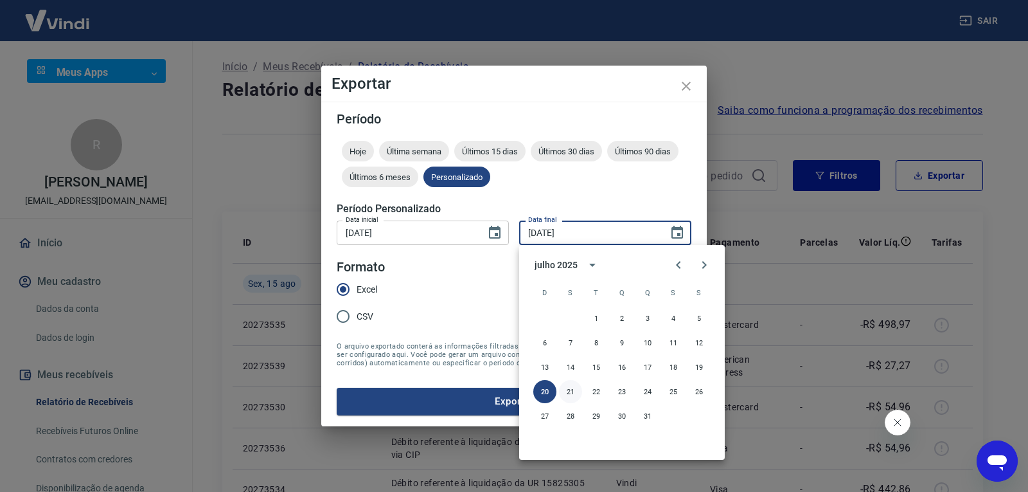
click at [566, 390] on button "21" at bounding box center [570, 391] width 23 height 23
type input "[DATE]"
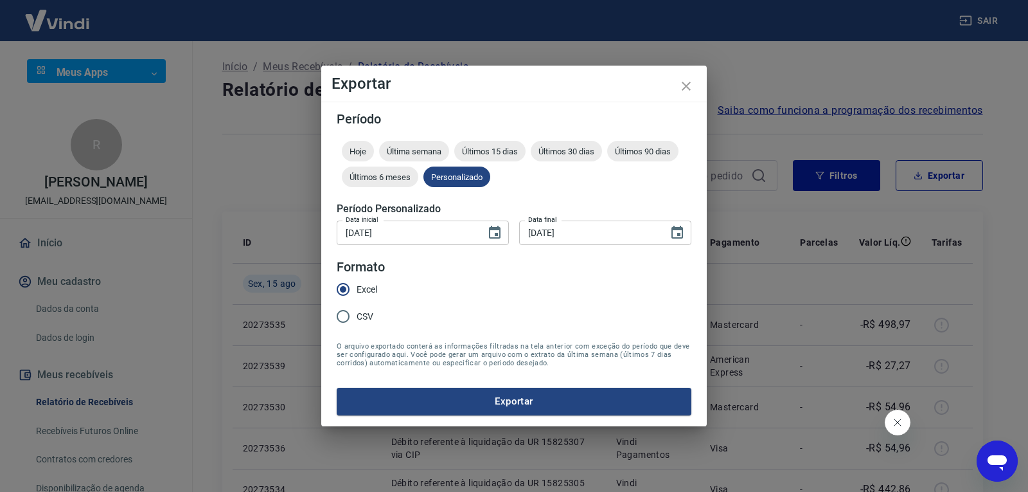
click at [562, 399] on button "Exportar" at bounding box center [514, 401] width 355 height 27
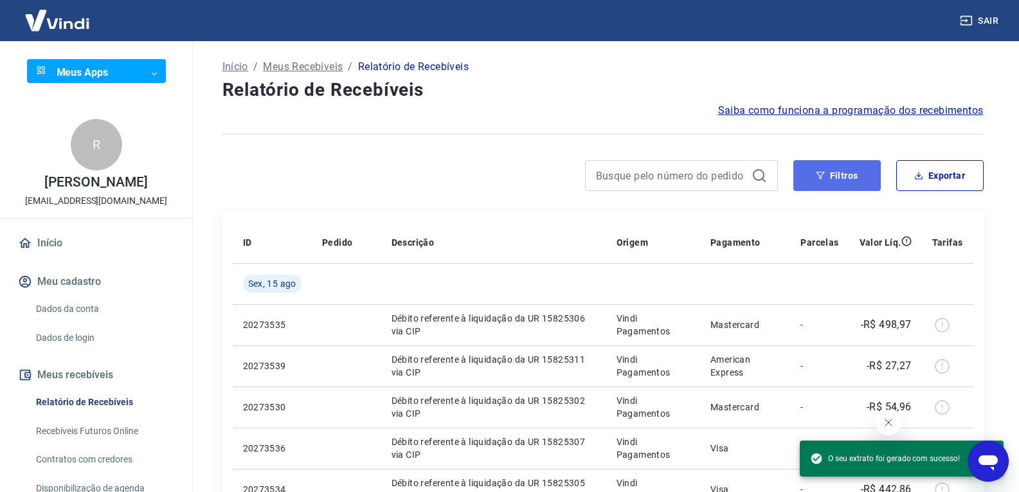
click at [823, 184] on button "Filtros" at bounding box center [836, 175] width 87 height 31
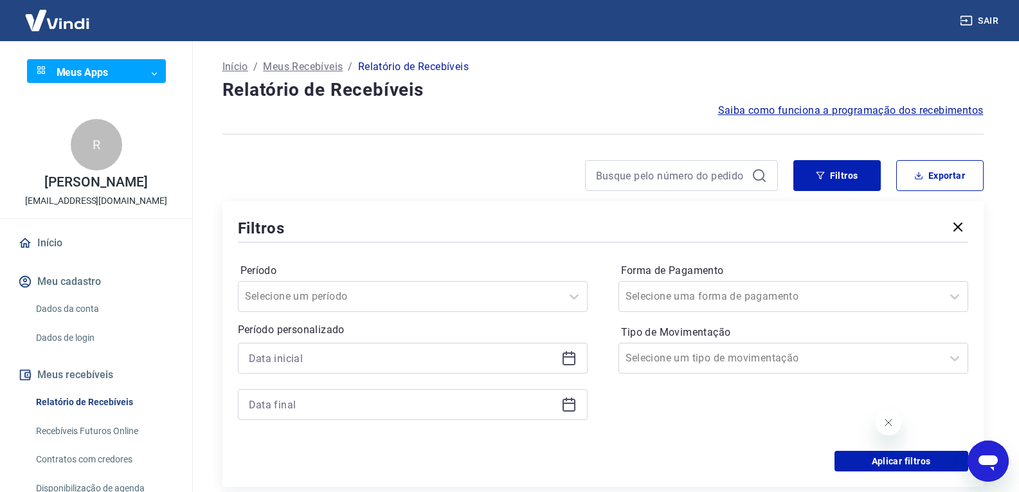
click at [939, 175] on button "Exportar" at bounding box center [939, 175] width 87 height 31
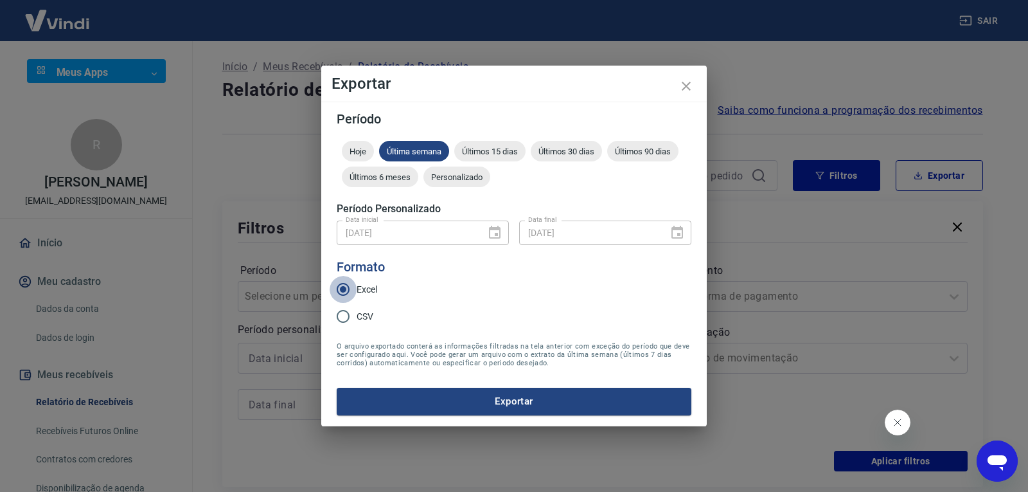
click at [345, 289] on input "Excel" at bounding box center [343, 289] width 27 height 27
click at [355, 320] on input "CSV" at bounding box center [343, 316] width 27 height 27
radio input "true"
click at [346, 289] on input "Excel" at bounding box center [343, 289] width 27 height 27
radio input "true"
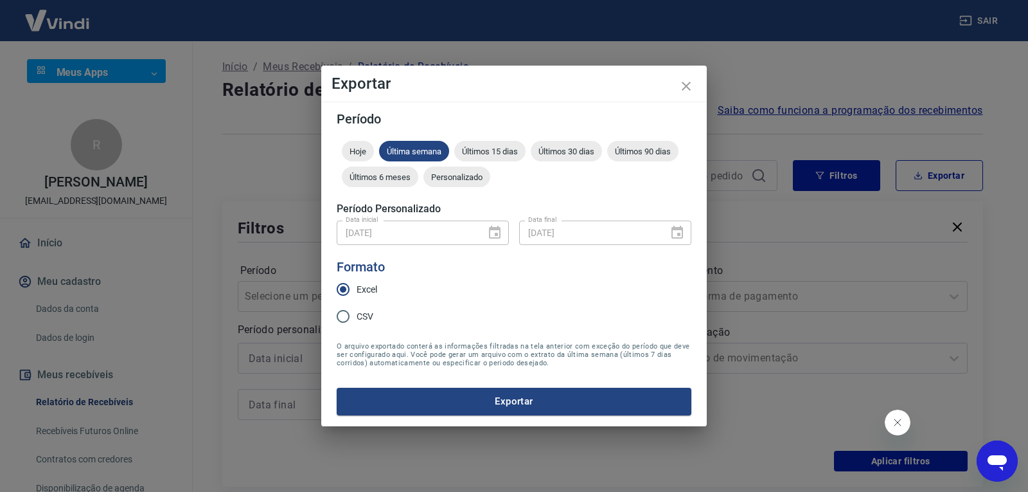
click at [465, 188] on div "Hoje Última semana Últimos 15 dias Últimos 30 dias Últimos 90 dias Últimos 6 me…" at bounding box center [514, 166] width 355 height 51
click at [467, 177] on span "Personalizado" at bounding box center [457, 177] width 67 height 10
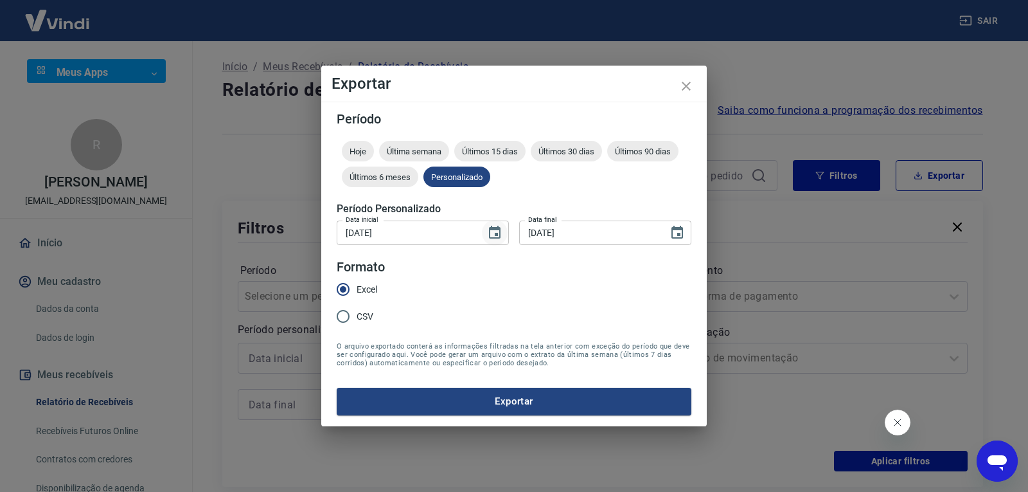
click at [494, 231] on icon "Choose date, selected date is 21 de jul de 2025" at bounding box center [494, 232] width 15 height 15
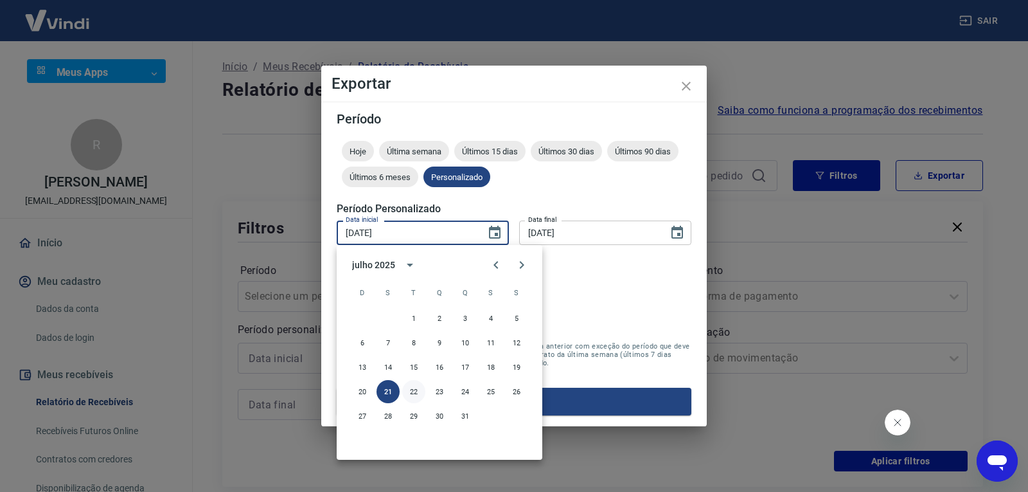
click at [414, 389] on button "22" at bounding box center [413, 391] width 23 height 23
type input "[DATE]"
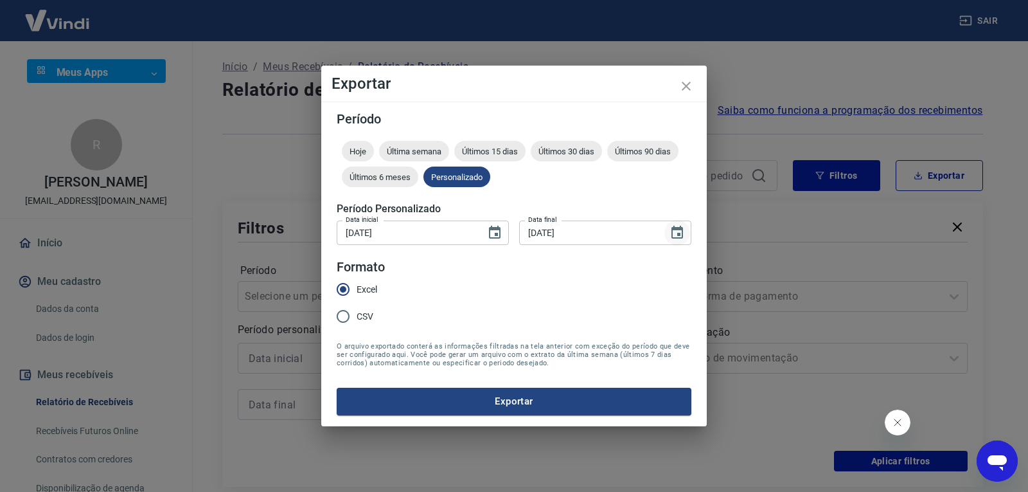
click at [670, 233] on icon "Choose date, selected date is 21 de jul de 2025" at bounding box center [677, 232] width 15 height 15
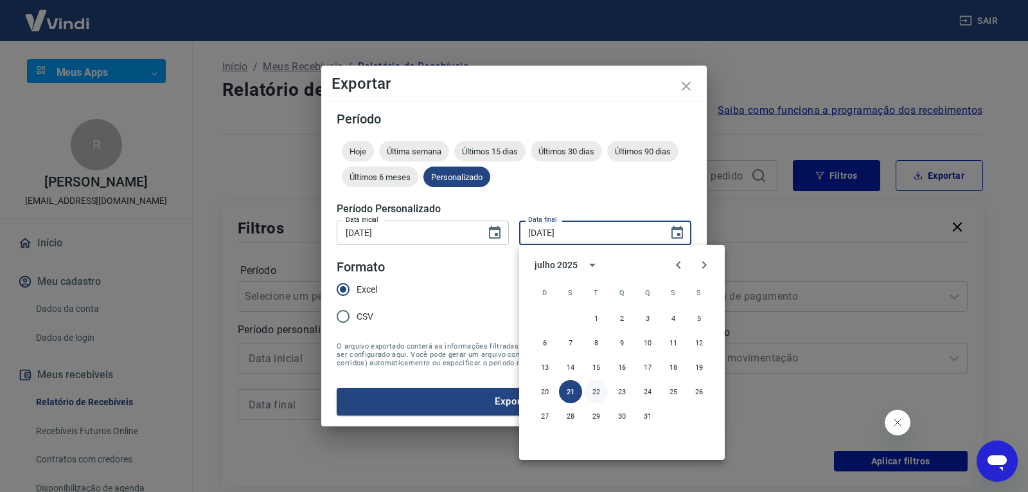
click at [595, 391] on button "22" at bounding box center [596, 391] width 23 height 23
type input "[DATE]"
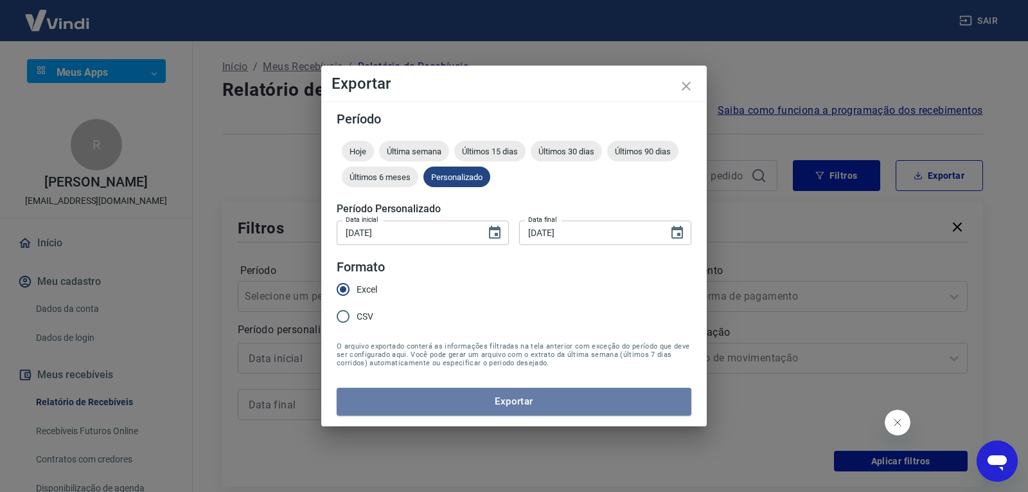
click at [555, 399] on button "Exportar" at bounding box center [514, 401] width 355 height 27
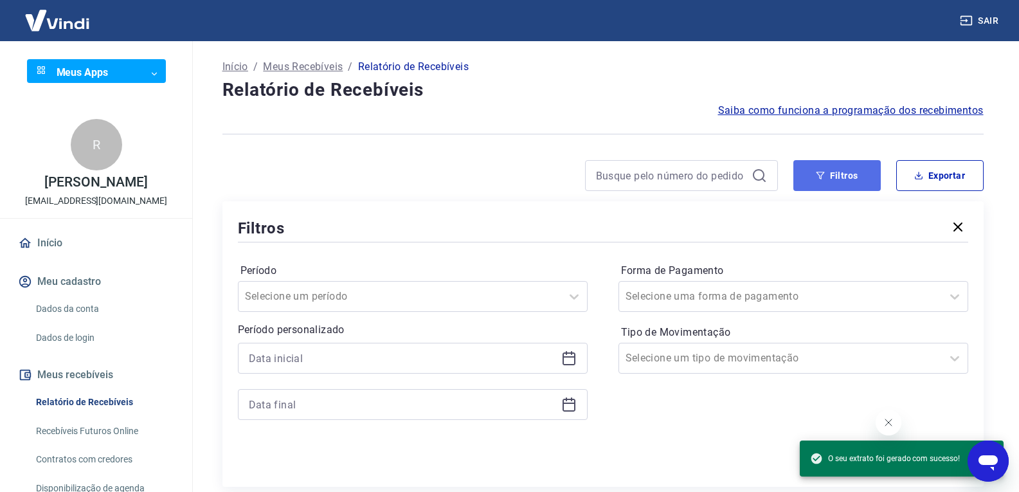
click at [834, 170] on button "Filtros" at bounding box center [836, 175] width 87 height 31
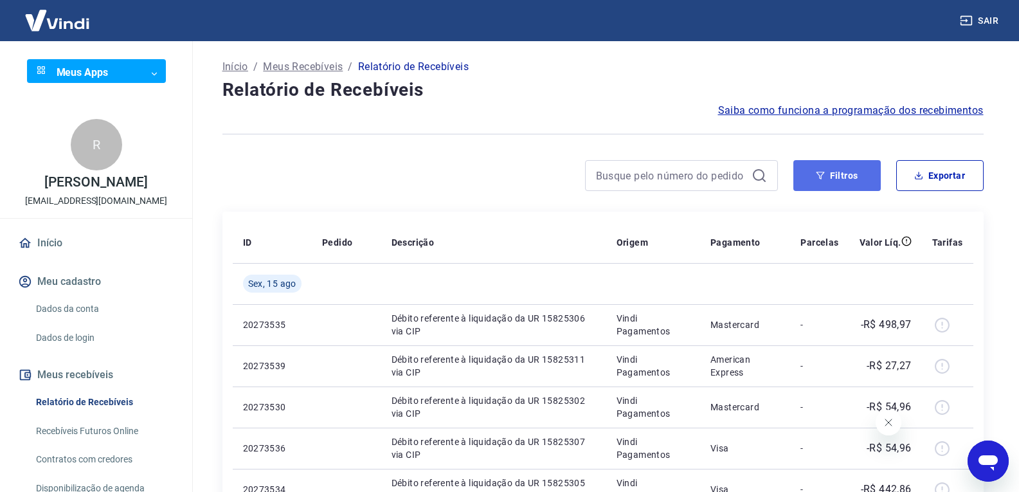
click at [829, 163] on button "Filtros" at bounding box center [836, 175] width 87 height 31
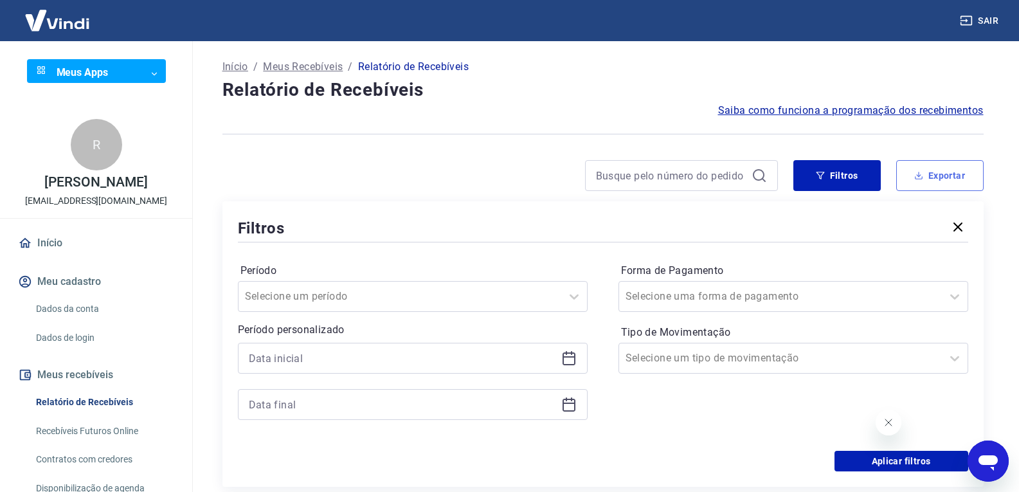
click at [934, 184] on button "Exportar" at bounding box center [939, 175] width 87 height 31
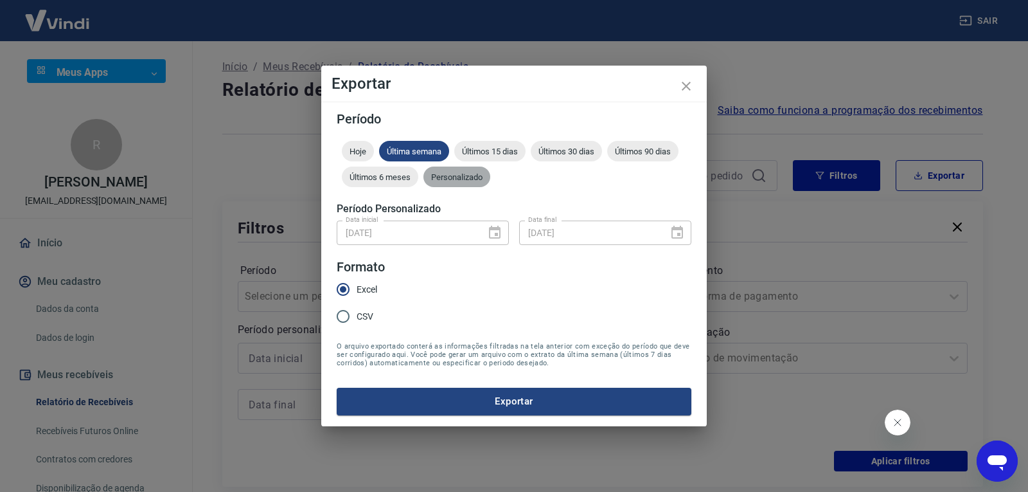
click at [472, 179] on span "Personalizado" at bounding box center [457, 177] width 67 height 10
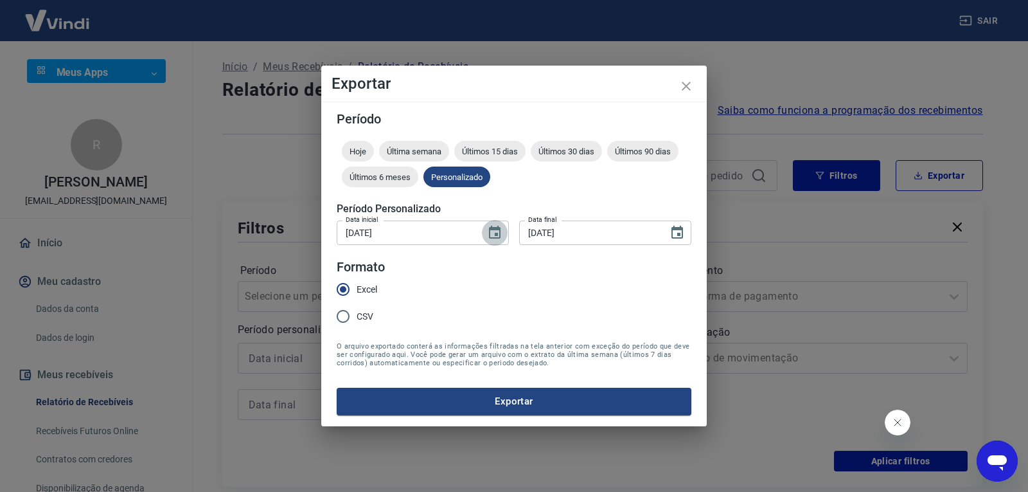
click at [493, 237] on icon "Choose date, selected date is 22 de jul de 2025" at bounding box center [494, 232] width 15 height 15
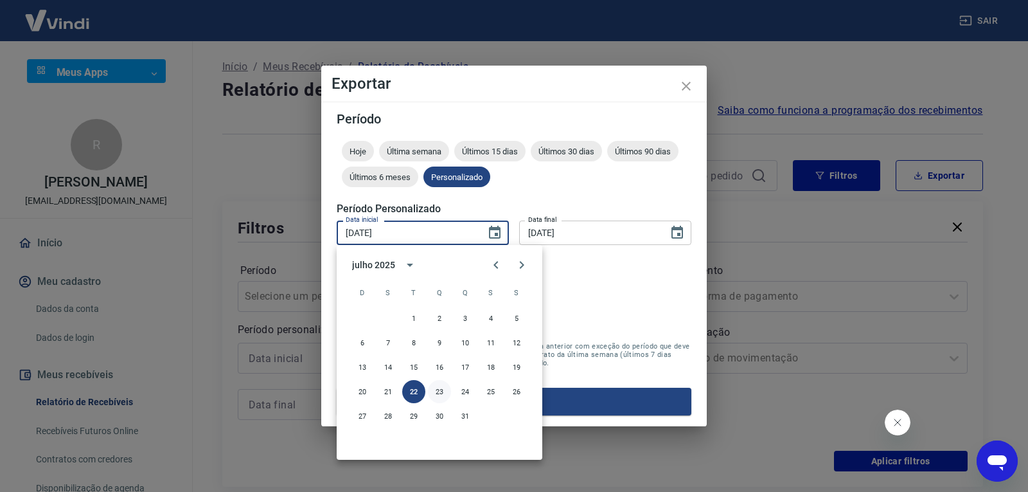
click at [447, 390] on button "23" at bounding box center [439, 391] width 23 height 23
type input "[DATE]"
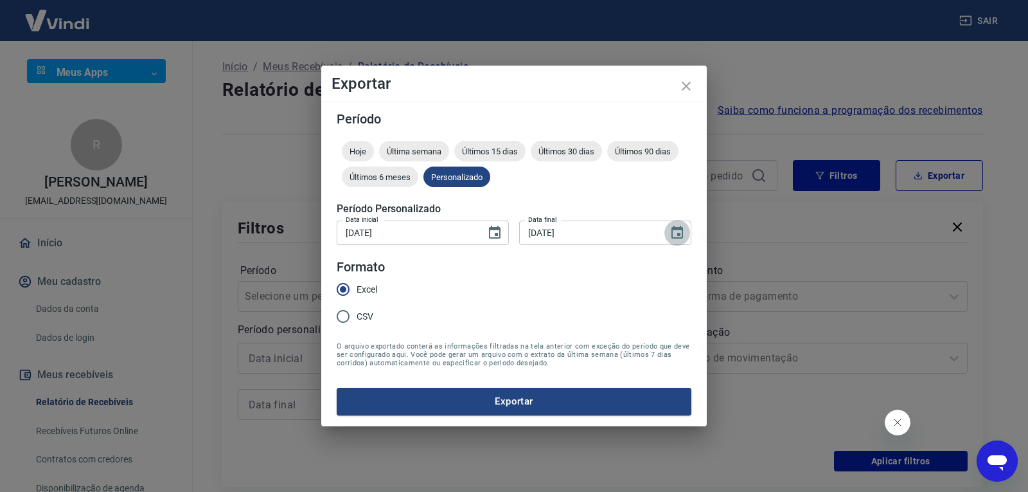
click at [686, 231] on button "Choose date, selected date is 22 de jul de 2025" at bounding box center [678, 233] width 26 height 26
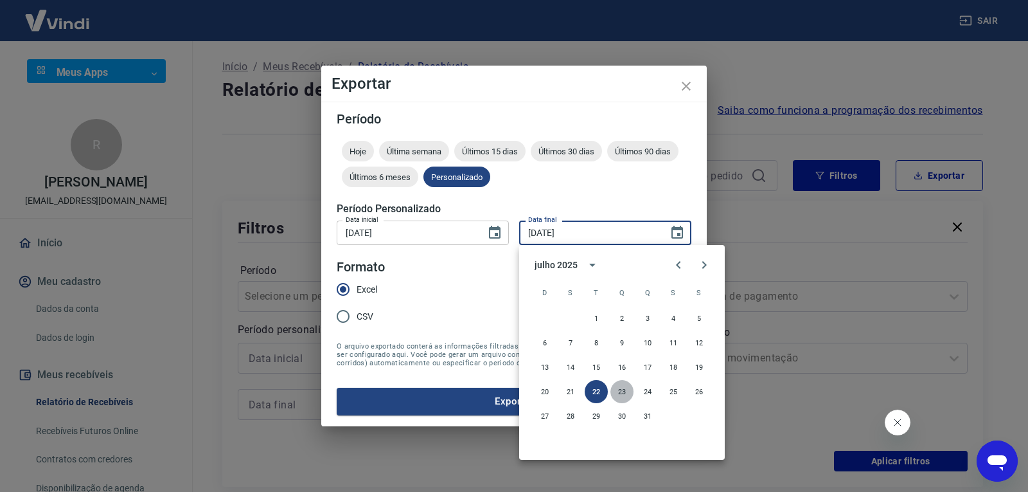
click at [618, 392] on button "23" at bounding box center [622, 391] width 23 height 23
type input "[DATE]"
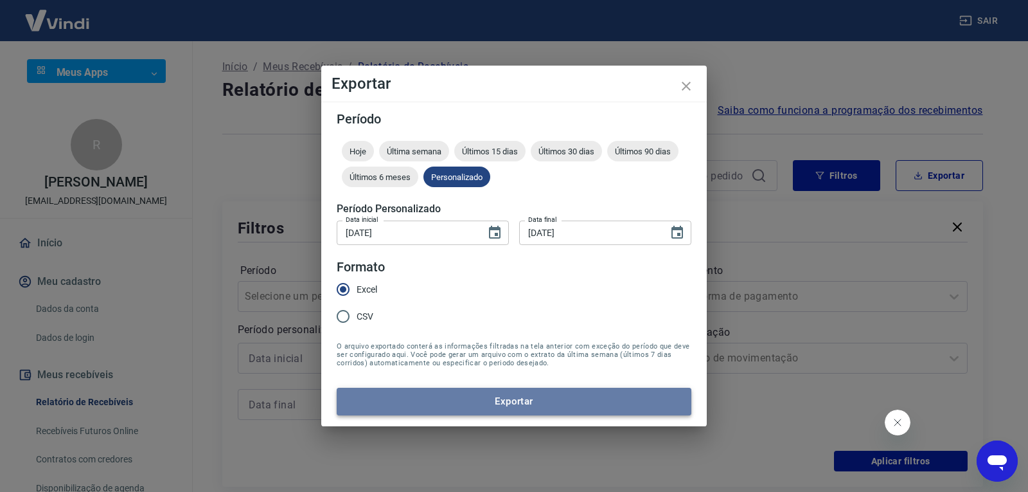
click at [611, 402] on button "Exportar" at bounding box center [514, 401] width 355 height 27
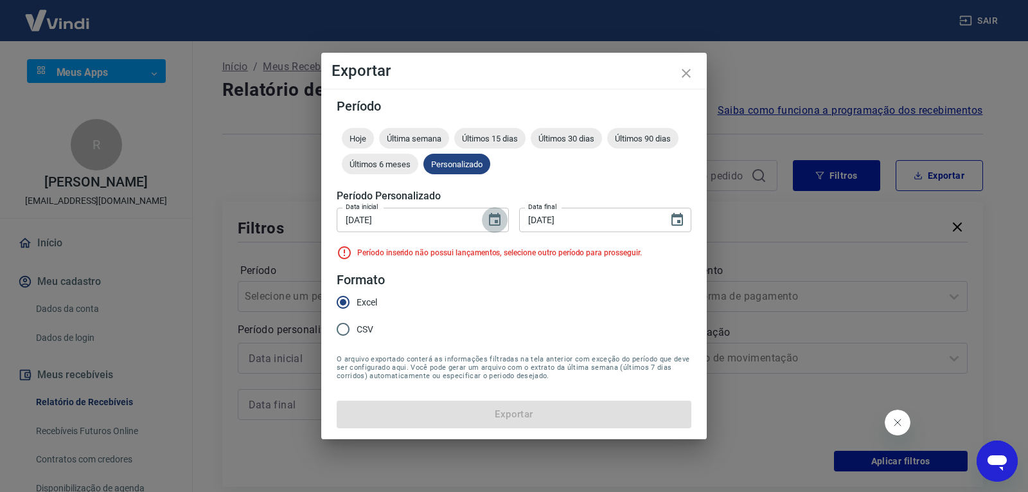
click at [494, 220] on icon "Choose date, selected date is 23 de jul de 2025" at bounding box center [494, 219] width 15 height 15
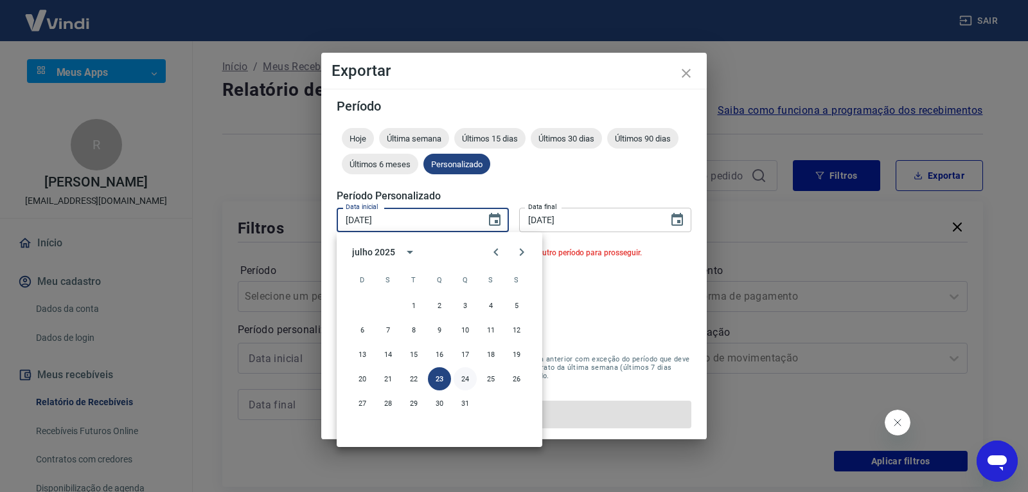
click at [467, 380] on button "24" at bounding box center [465, 378] width 23 height 23
type input "[DATE]"
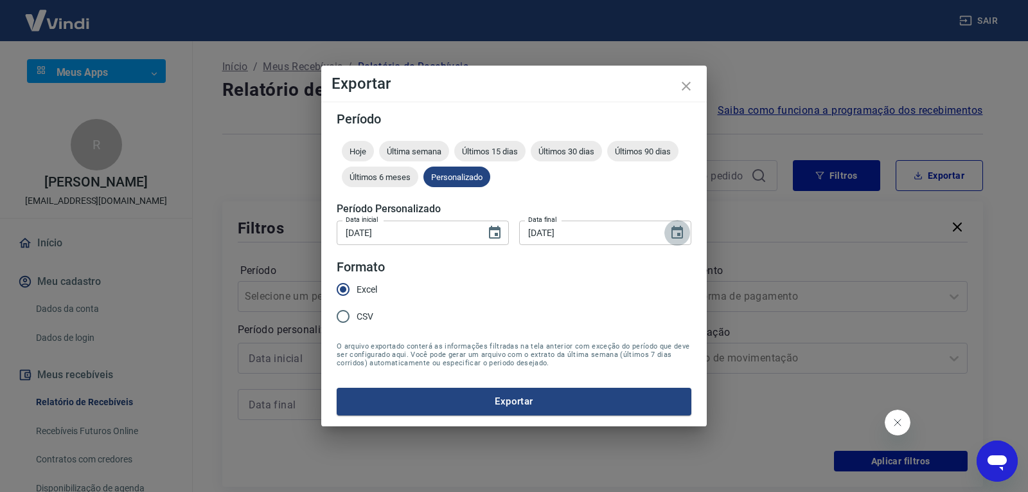
click at [683, 231] on icon "Choose date, selected date is 23 de jul de 2025" at bounding box center [678, 232] width 12 height 13
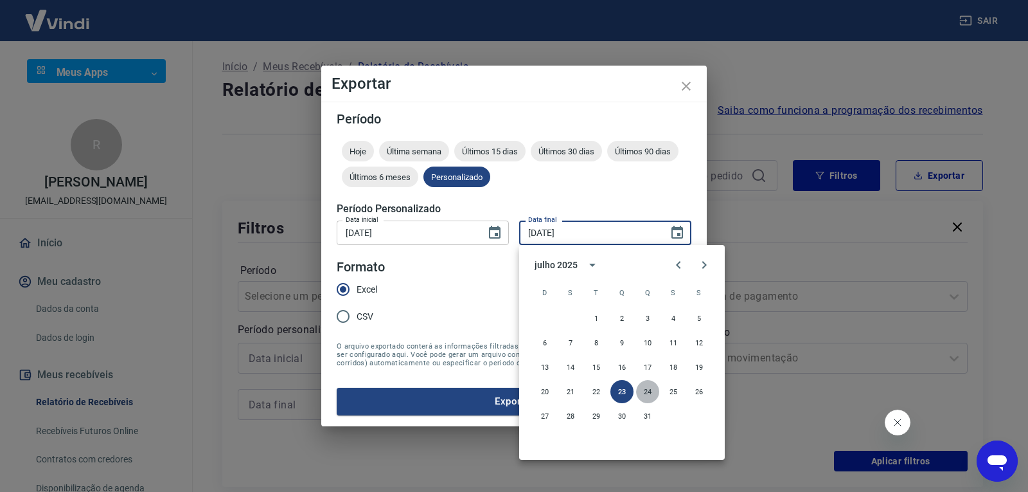
click at [647, 386] on button "24" at bounding box center [647, 391] width 23 height 23
type input "[DATE]"
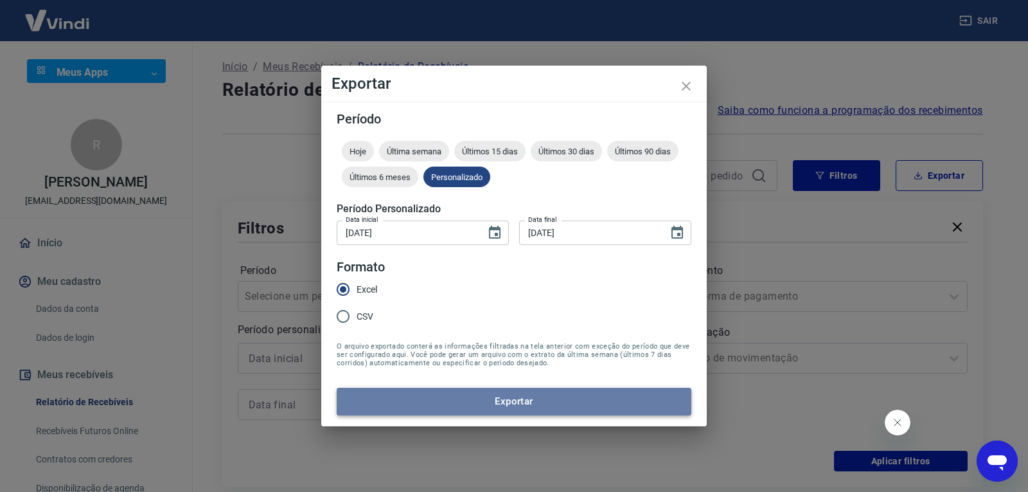
click at [603, 408] on button "Exportar" at bounding box center [514, 401] width 355 height 27
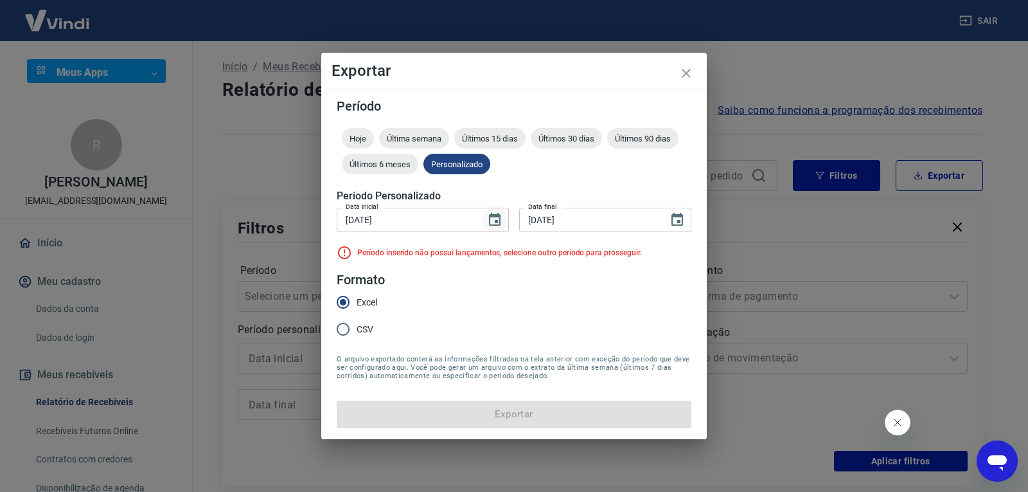
click at [496, 228] on button "Choose date, selected date is 24 de jul de 2025" at bounding box center [495, 220] width 26 height 26
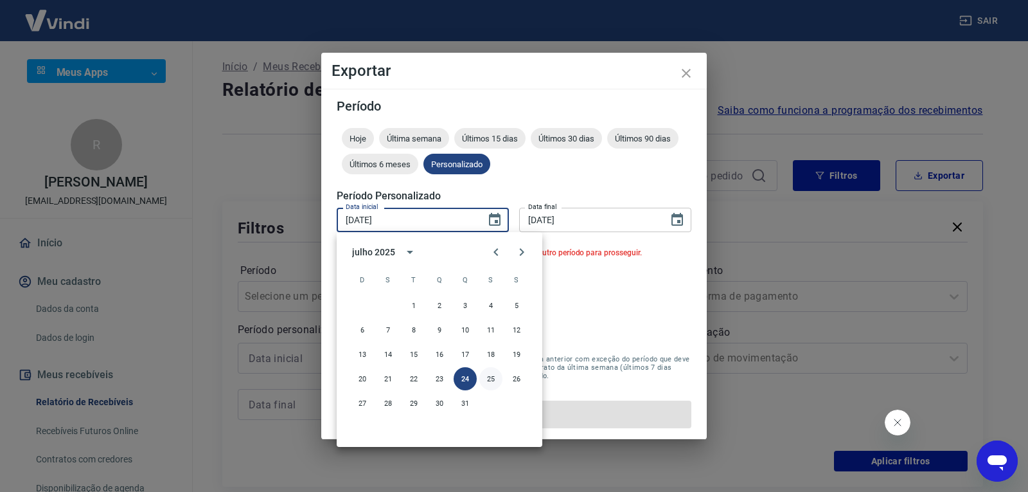
click at [497, 382] on button "25" at bounding box center [491, 378] width 23 height 23
type input "[DATE]"
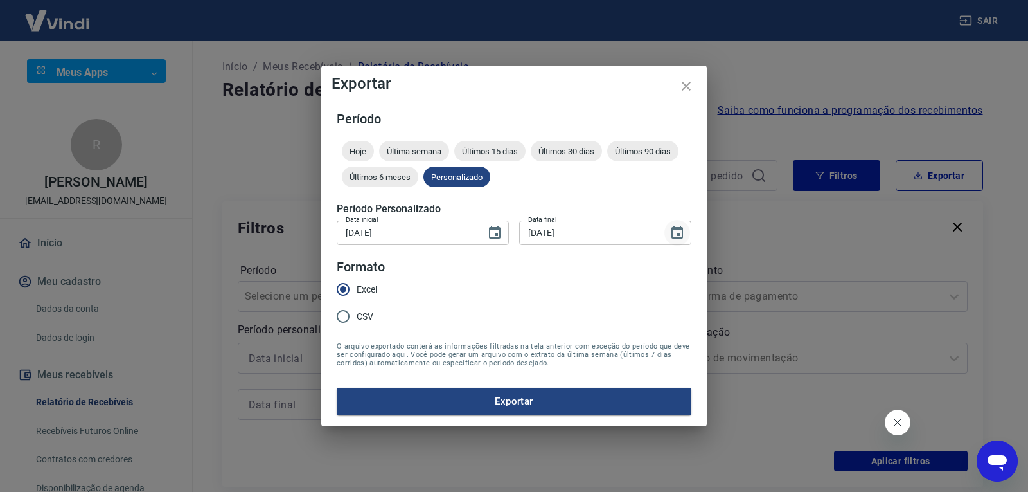
click at [681, 238] on icon "Choose date, selected date is 24 de jul de 2025" at bounding box center [678, 232] width 12 height 13
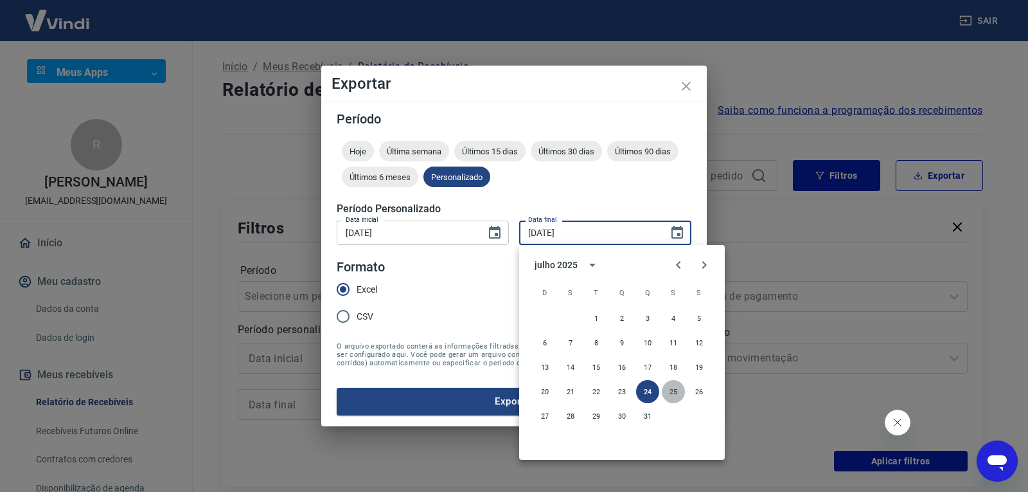
click at [669, 390] on button "25" at bounding box center [673, 391] width 23 height 23
type input "[DATE]"
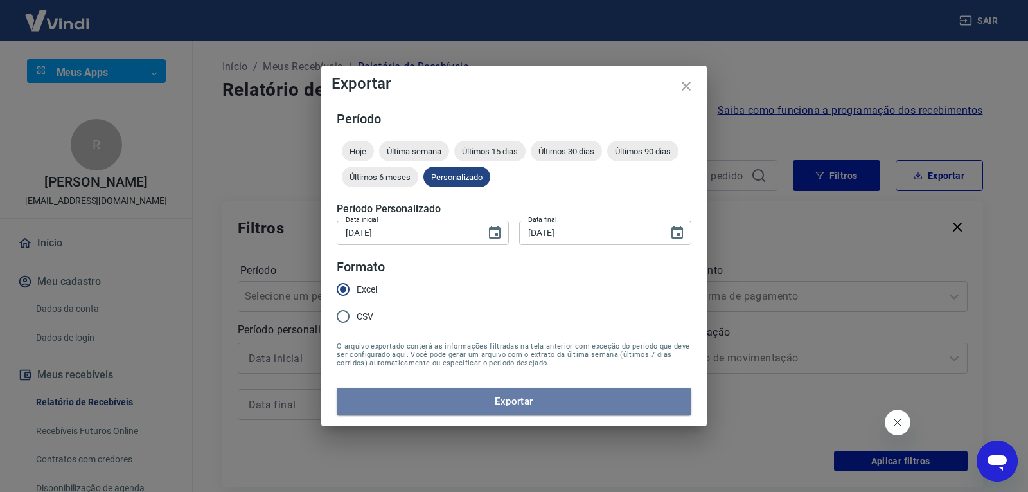
click at [587, 409] on button "Exportar" at bounding box center [514, 401] width 355 height 27
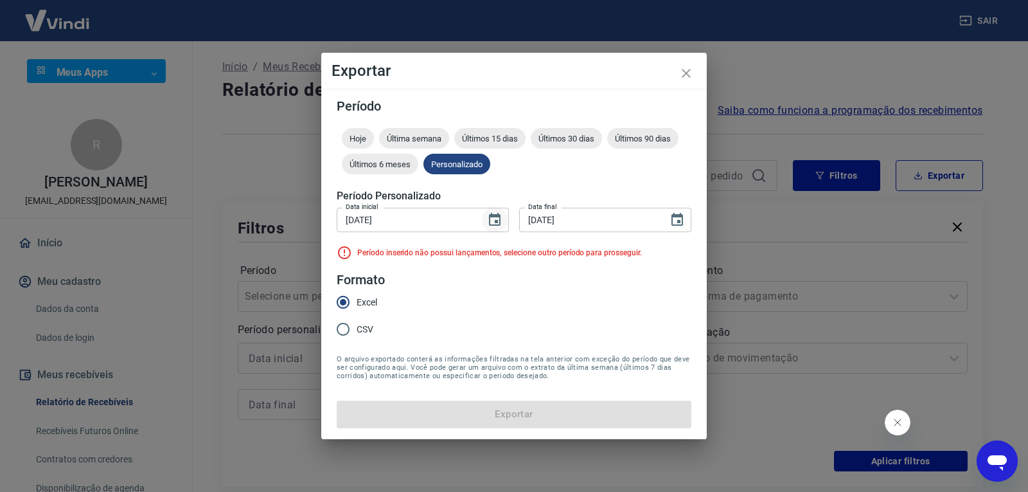
click at [499, 222] on icon "Choose date, selected date is 25 de jul de 2025" at bounding box center [495, 219] width 12 height 13
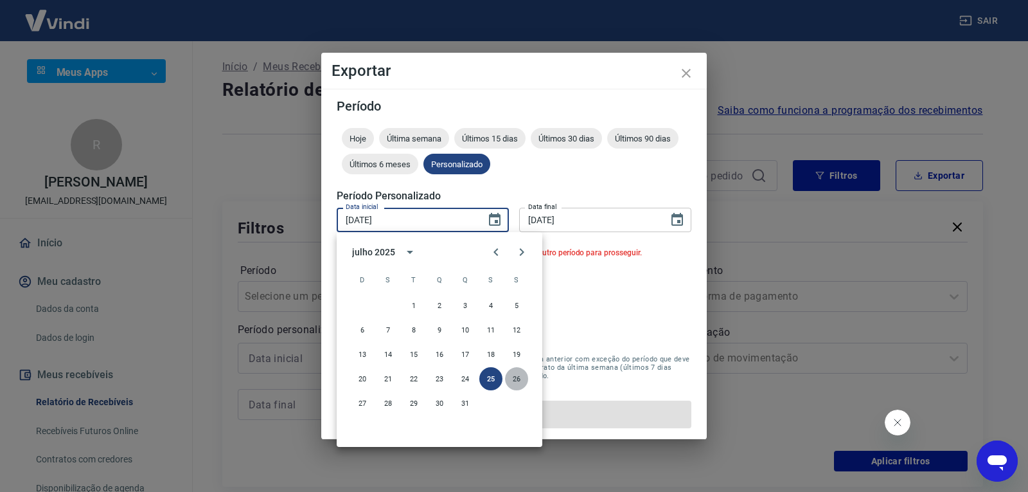
click at [515, 379] on button "26" at bounding box center [516, 378] width 23 height 23
type input "[DATE]"
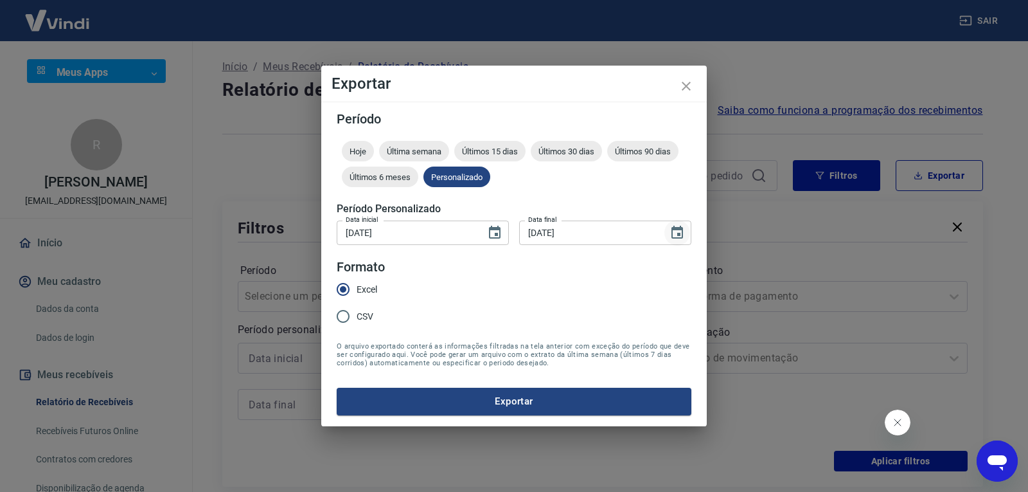
drag, startPoint x: 685, startPoint y: 228, endPoint x: 678, endPoint y: 238, distance: 11.6
click at [684, 229] on button "Choose date, selected date is 25 de jul de 2025" at bounding box center [678, 233] width 26 height 26
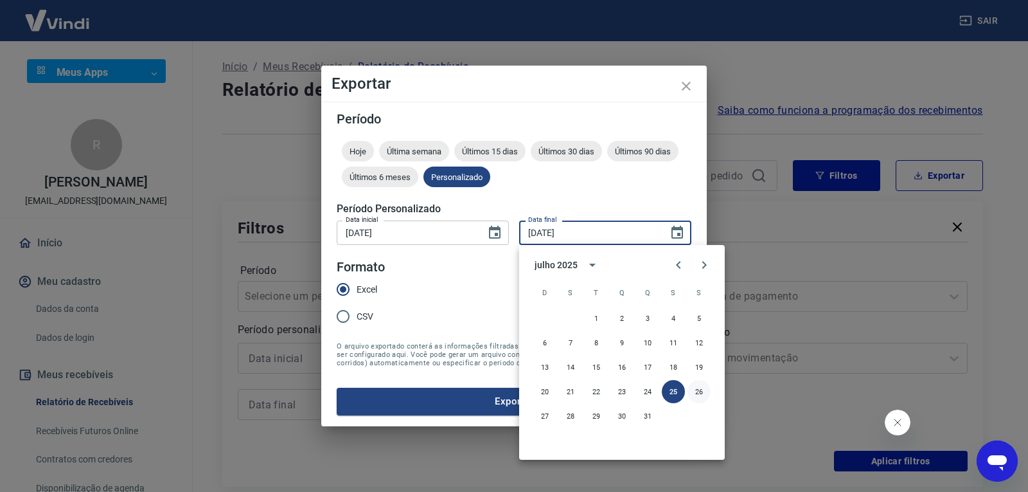
click at [698, 393] on button "26" at bounding box center [699, 391] width 23 height 23
type input "[DATE]"
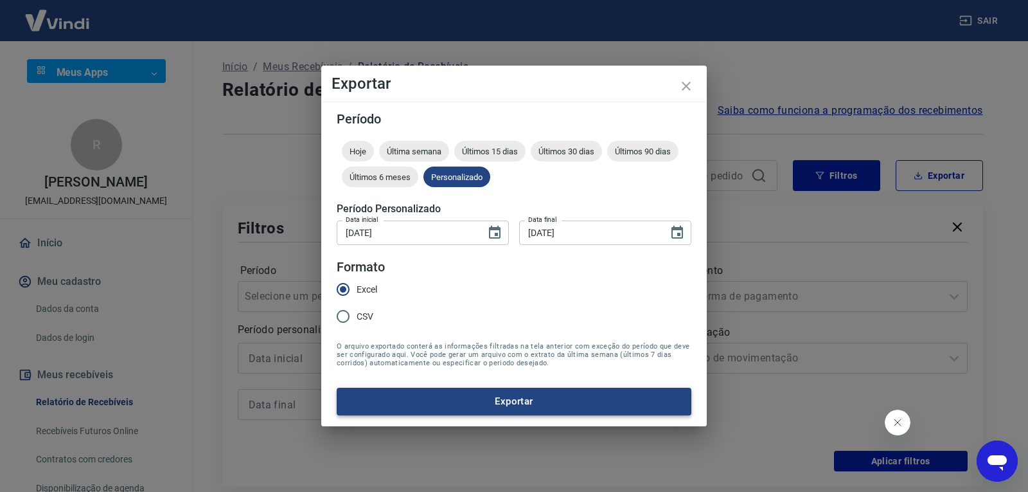
click at [568, 404] on button "Exportar" at bounding box center [514, 401] width 355 height 27
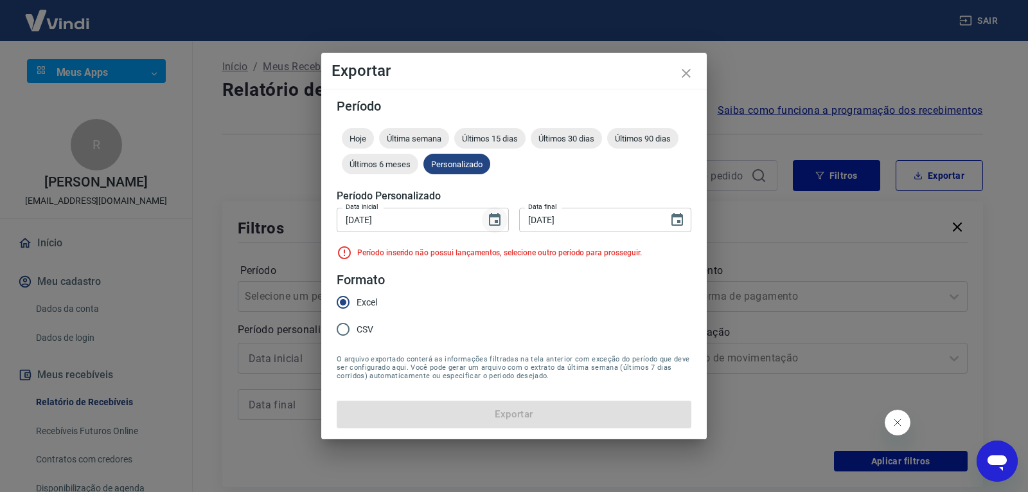
click at [496, 220] on icon "Choose date, selected date is 26 de jul de 2025" at bounding box center [495, 219] width 12 height 13
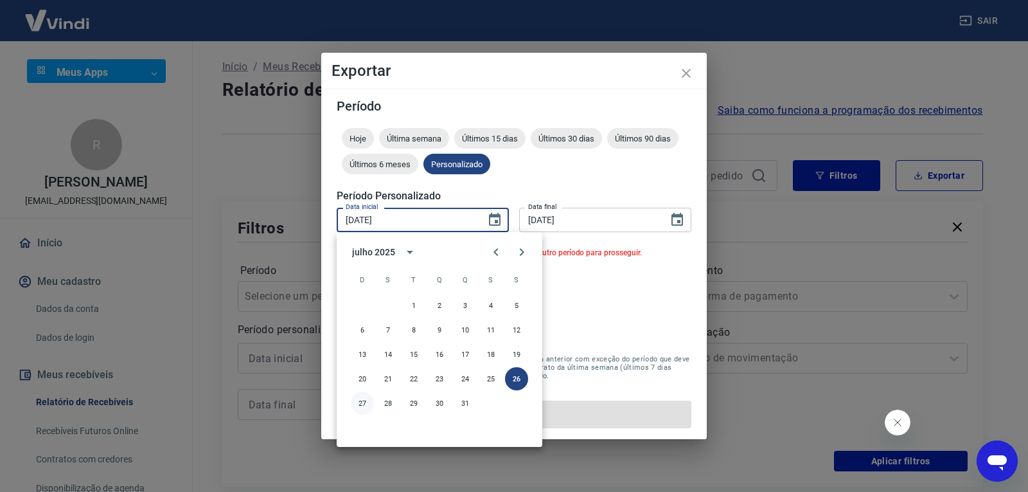
click at [352, 401] on button "27" at bounding box center [362, 402] width 23 height 23
type input "[DATE]"
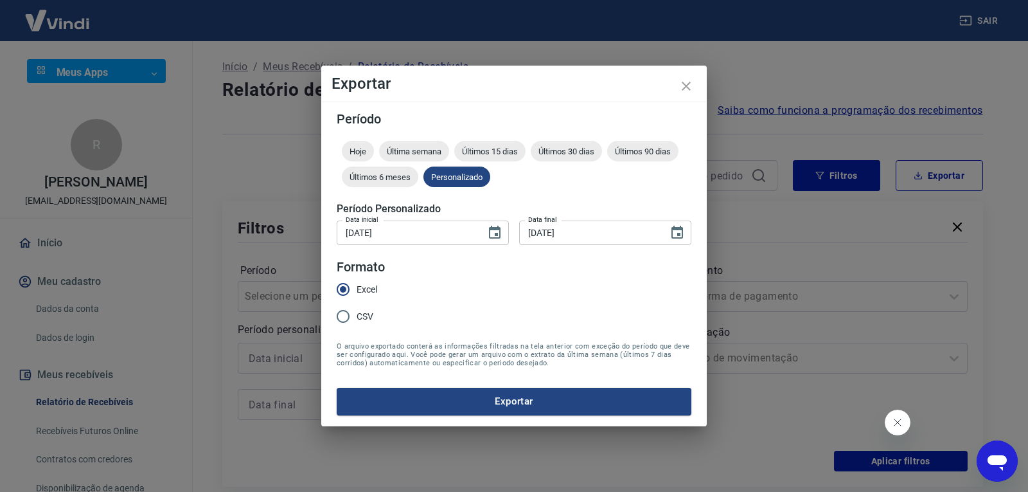
click at [688, 233] on button "Choose date, selected date is 26 de jul de 2025" at bounding box center [678, 233] width 26 height 26
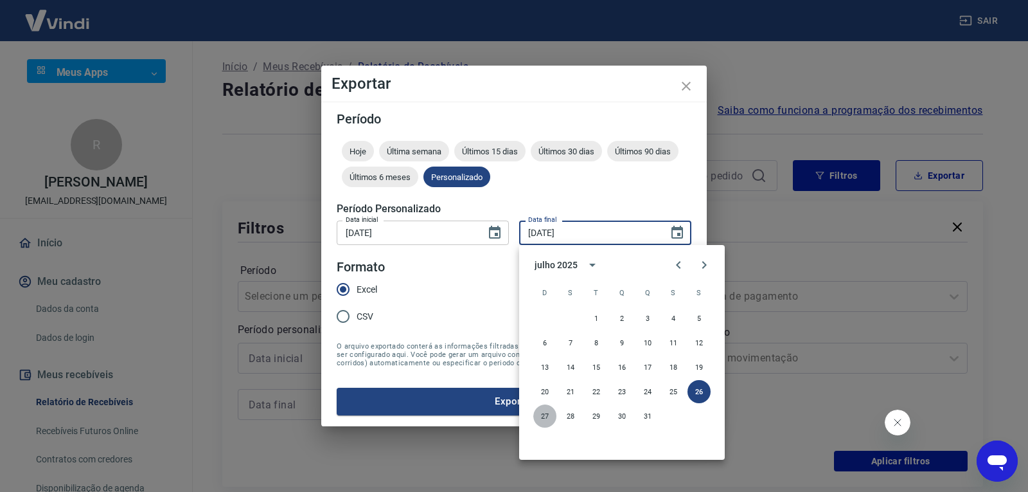
click at [550, 420] on button "27" at bounding box center [545, 415] width 23 height 23
type input "[DATE]"
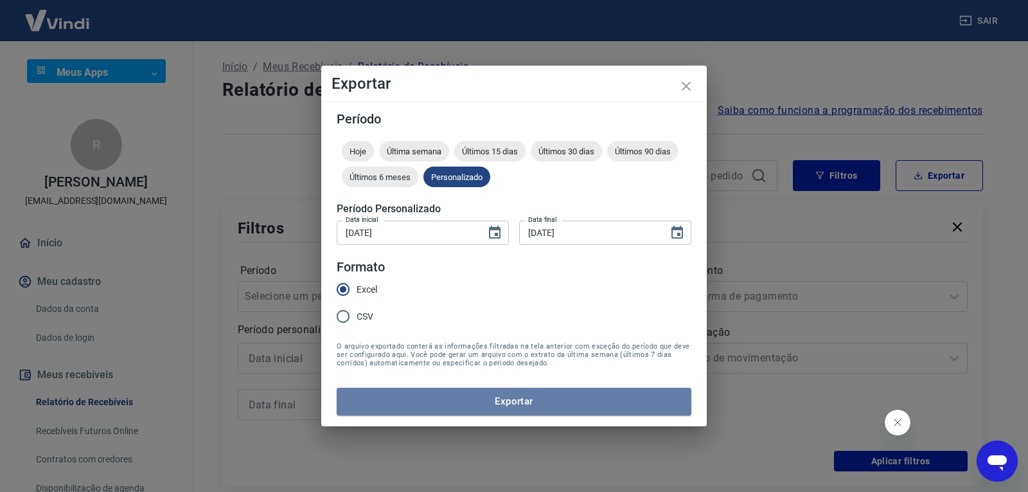
click at [528, 399] on button "Exportar" at bounding box center [514, 401] width 355 height 27
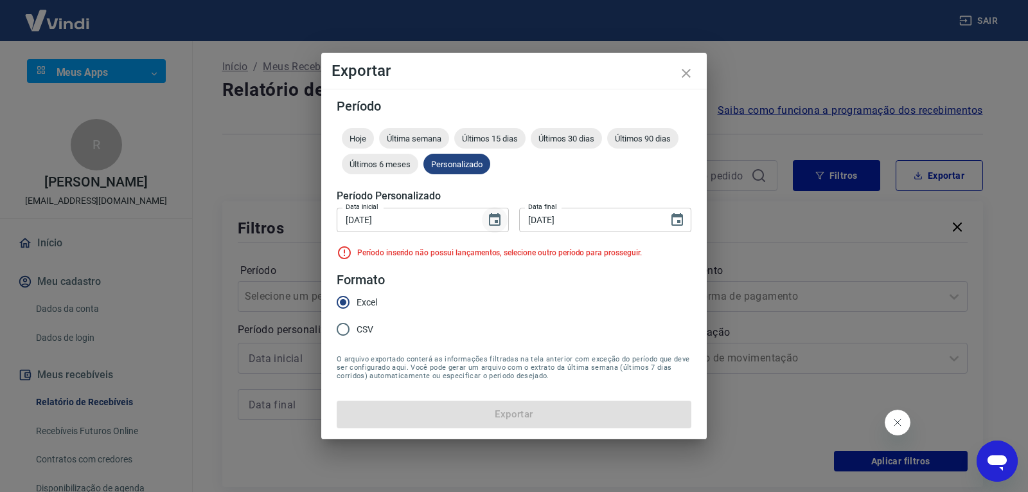
click at [497, 222] on icon "Choose date, selected date is 27 de jul de 2025" at bounding box center [495, 219] width 12 height 13
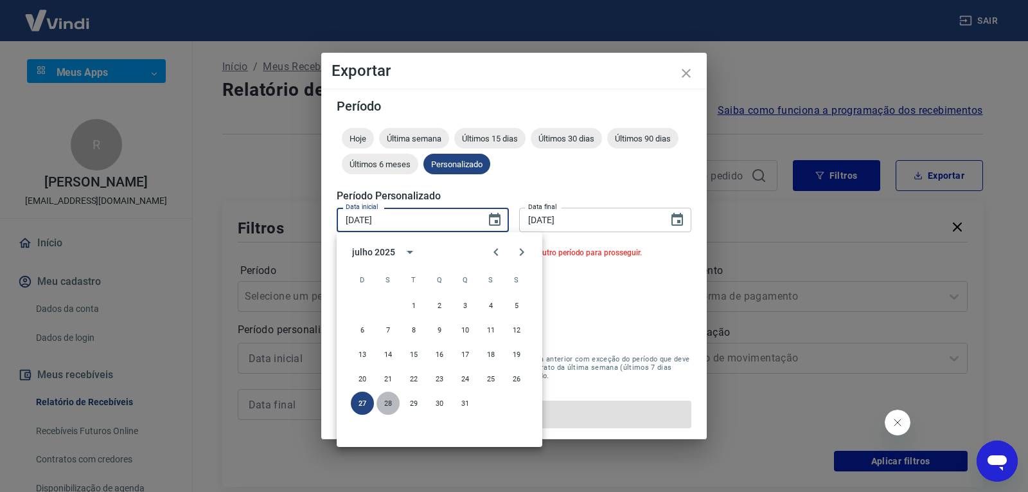
click at [393, 410] on button "28" at bounding box center [388, 402] width 23 height 23
type input "[DATE]"
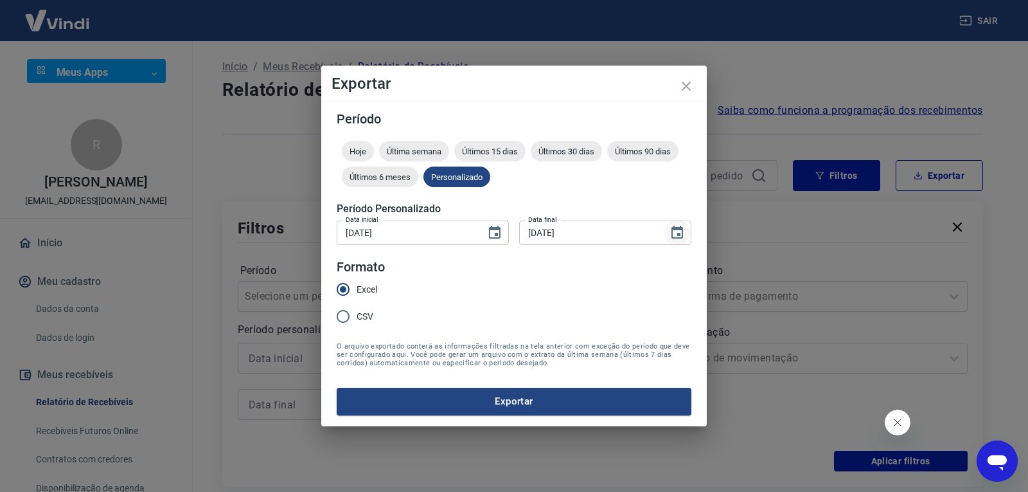
click at [672, 235] on icon "Choose date, selected date is 27 de jul de 2025" at bounding box center [678, 232] width 12 height 13
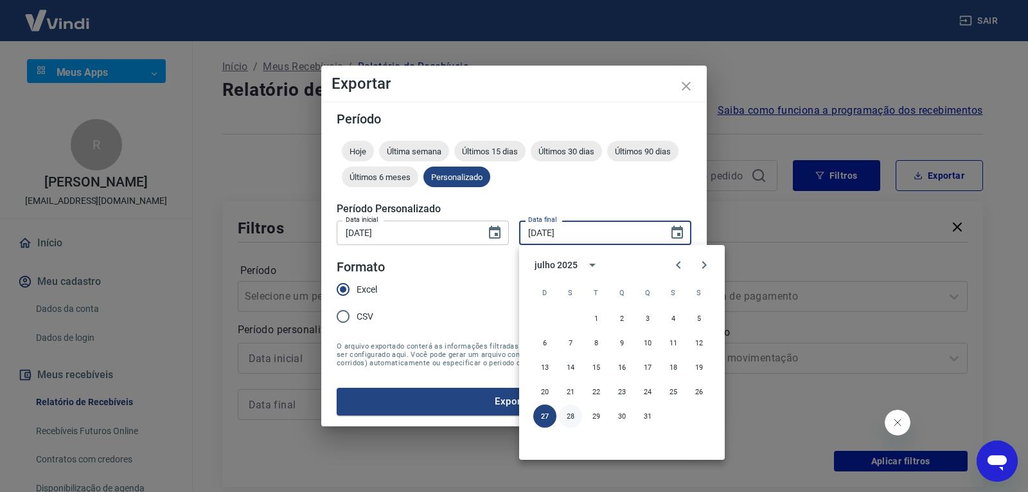
click at [567, 413] on button "28" at bounding box center [570, 415] width 23 height 23
type input "[DATE]"
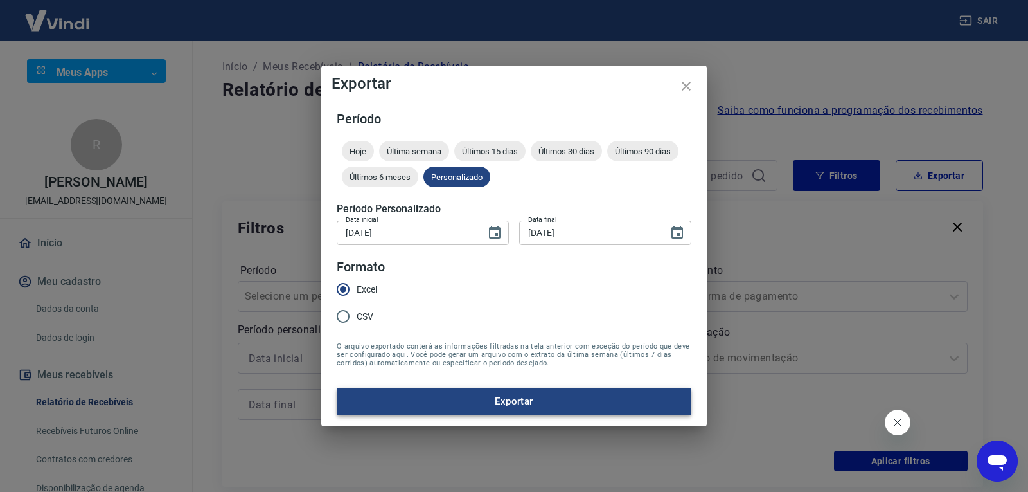
click at [549, 397] on button "Exportar" at bounding box center [514, 401] width 355 height 27
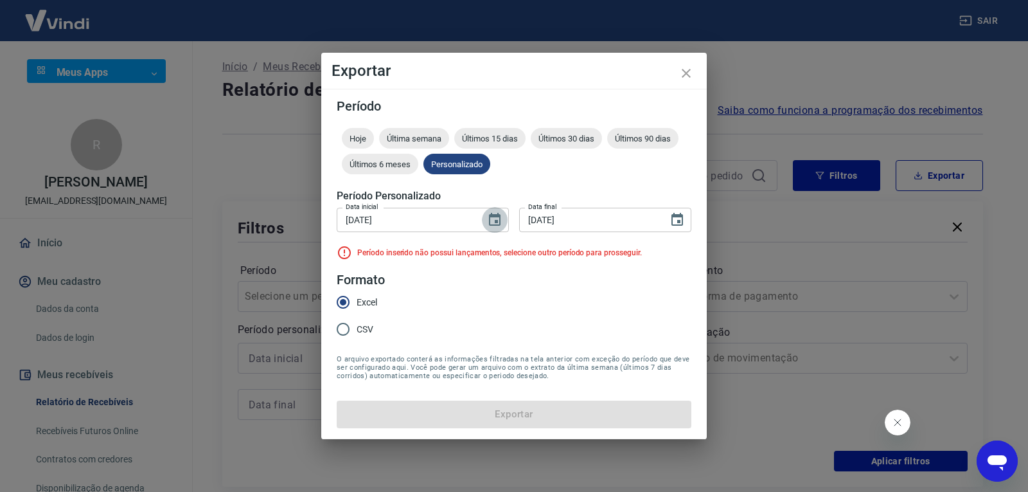
click at [498, 225] on icon "Choose date, selected date is 28 de jul de 2025" at bounding box center [495, 219] width 12 height 13
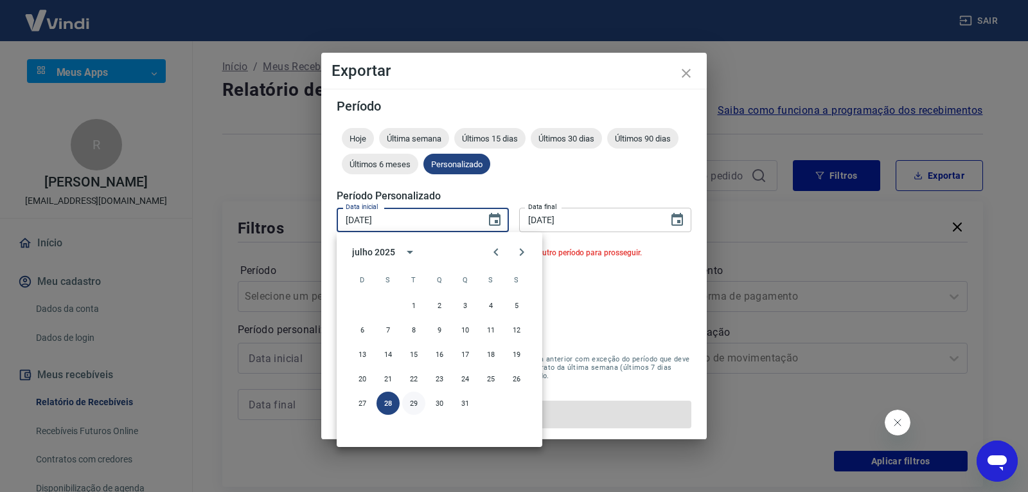
click at [416, 398] on button "29" at bounding box center [413, 402] width 23 height 23
type input "[DATE]"
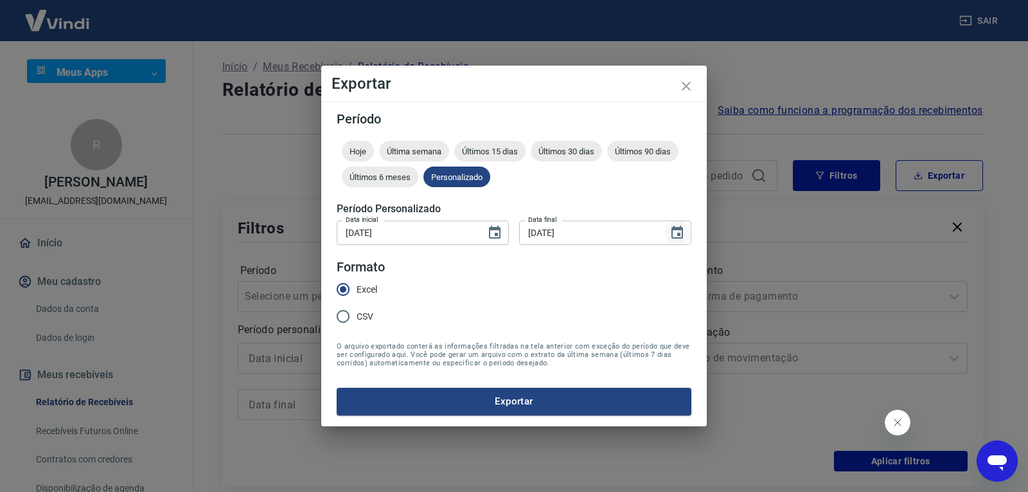
click at [683, 233] on icon "Choose date, selected date is 28 de jul de 2025" at bounding box center [678, 232] width 12 height 13
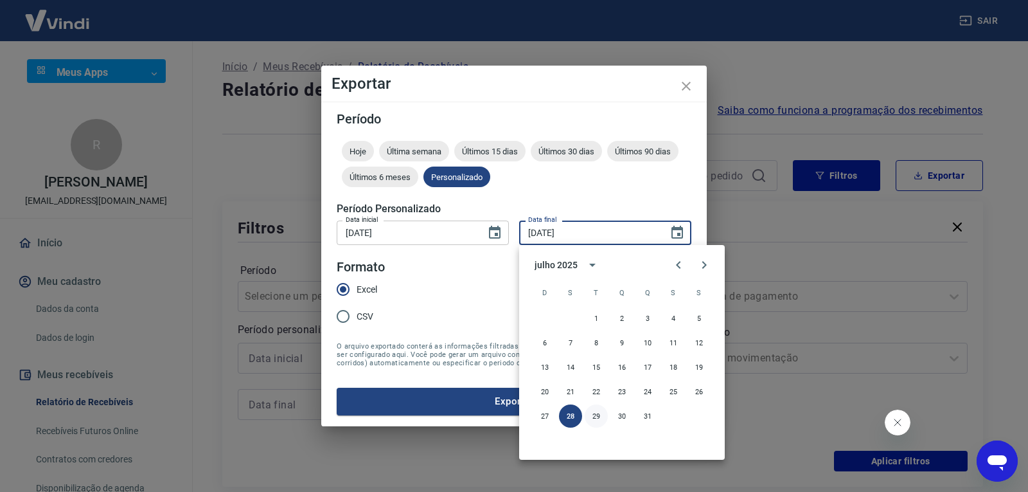
drag, startPoint x: 609, startPoint y: 414, endPoint x: 601, endPoint y: 414, distance: 7.7
click at [607, 414] on div "27 28 29 30 31" at bounding box center [622, 415] width 206 height 23
click at [600, 414] on button "29" at bounding box center [596, 415] width 23 height 23
type input "[DATE]"
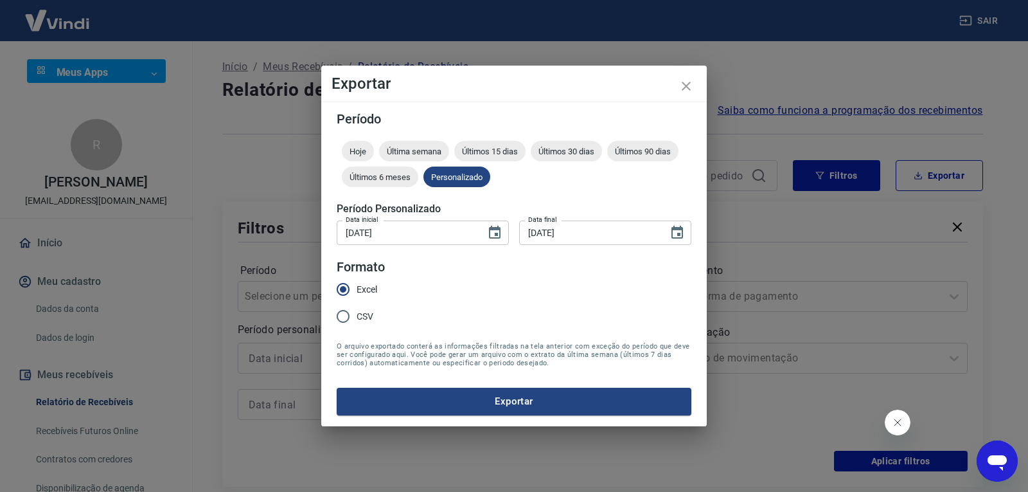
click at [574, 397] on button "Exportar" at bounding box center [514, 401] width 355 height 27
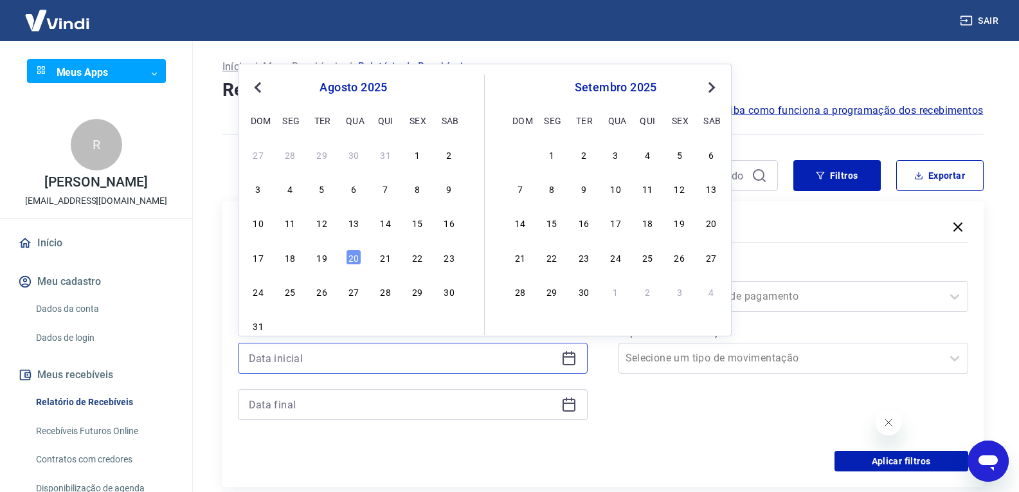
click at [422, 355] on input at bounding box center [402, 357] width 307 height 19
click at [269, 325] on div "31" at bounding box center [354, 325] width 210 height 19
click at [265, 82] on div "agosto 2025" at bounding box center [354, 87] width 210 height 15
click at [259, 85] on span "Previous Month" at bounding box center [259, 87] width 0 height 15
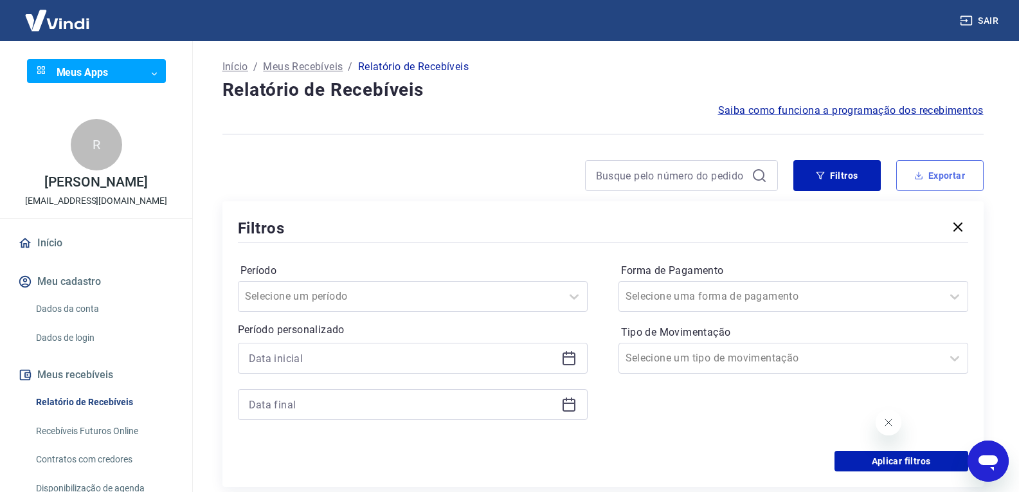
click at [961, 183] on button "Exportar" at bounding box center [939, 175] width 87 height 31
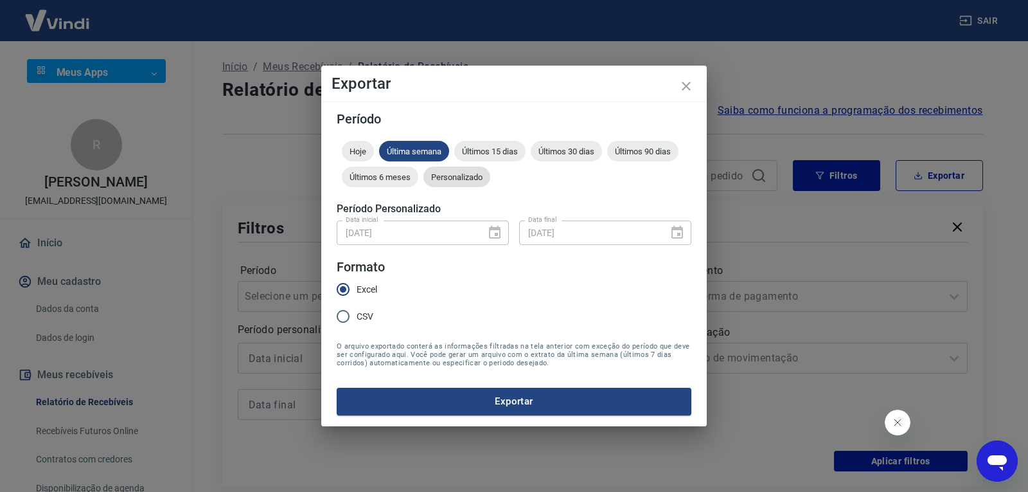
click at [454, 179] on span "Personalizado" at bounding box center [457, 177] width 67 height 10
drag, startPoint x: 497, startPoint y: 228, endPoint x: 492, endPoint y: 234, distance: 8.2
click at [497, 228] on icon "Choose date, selected date is 29 de jul de 2025" at bounding box center [495, 232] width 12 height 13
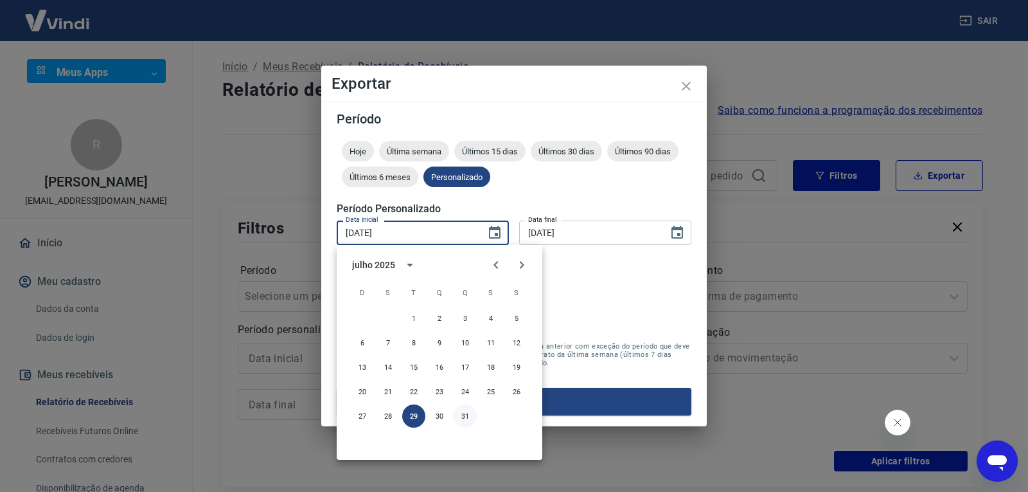
click at [466, 421] on button "31" at bounding box center [465, 415] width 23 height 23
type input "[DATE]"
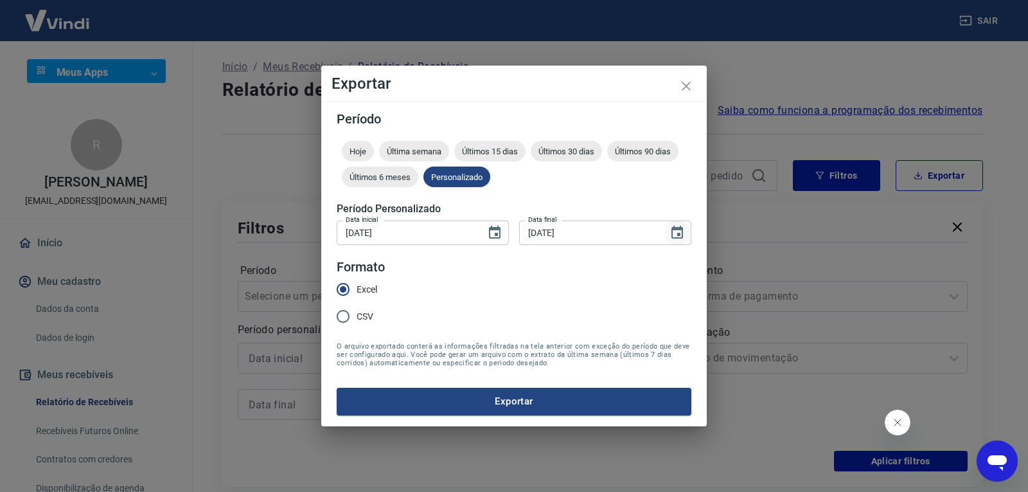
click at [681, 224] on button "Choose date, selected date is 29 de jul de 2025" at bounding box center [678, 233] width 26 height 26
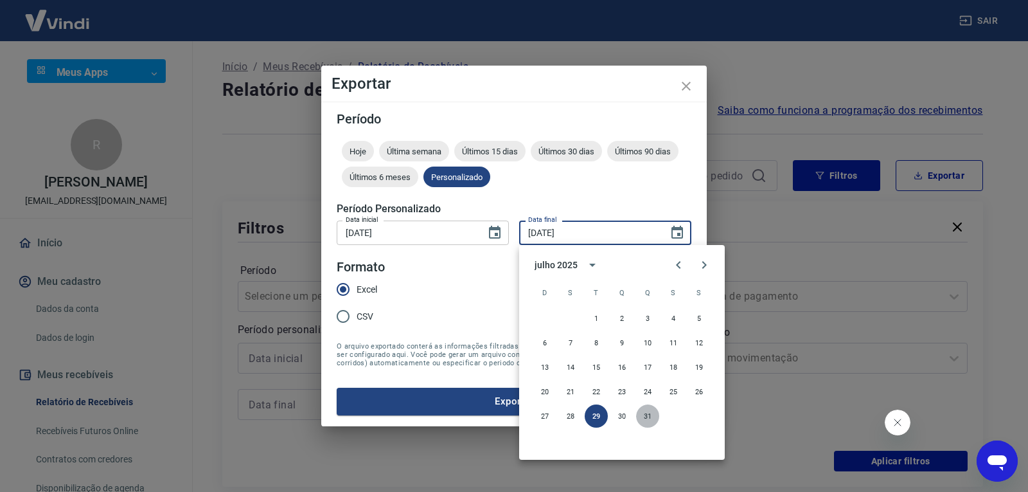
click at [642, 422] on button "31" at bounding box center [647, 415] width 23 height 23
type input "[DATE]"
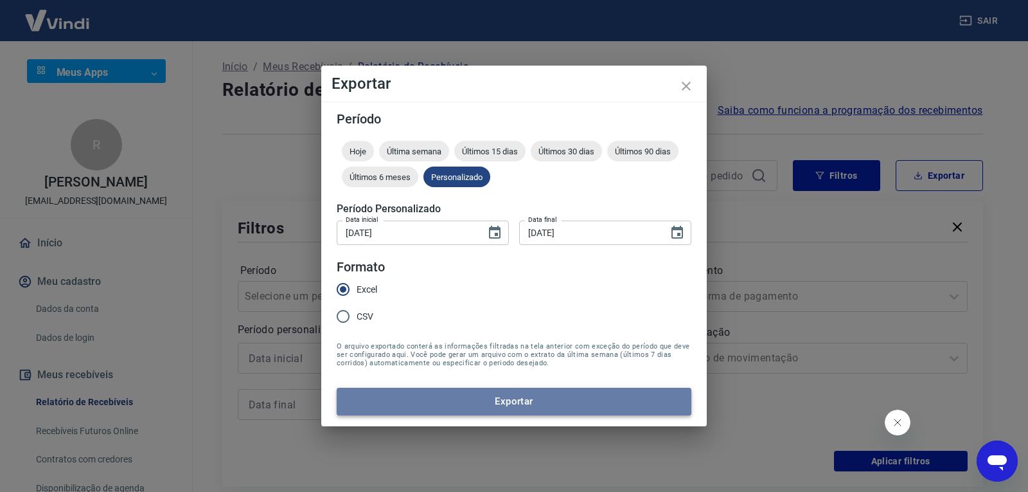
click at [592, 404] on button "Exportar" at bounding box center [514, 401] width 355 height 27
